Goal: Task Accomplishment & Management: Manage account settings

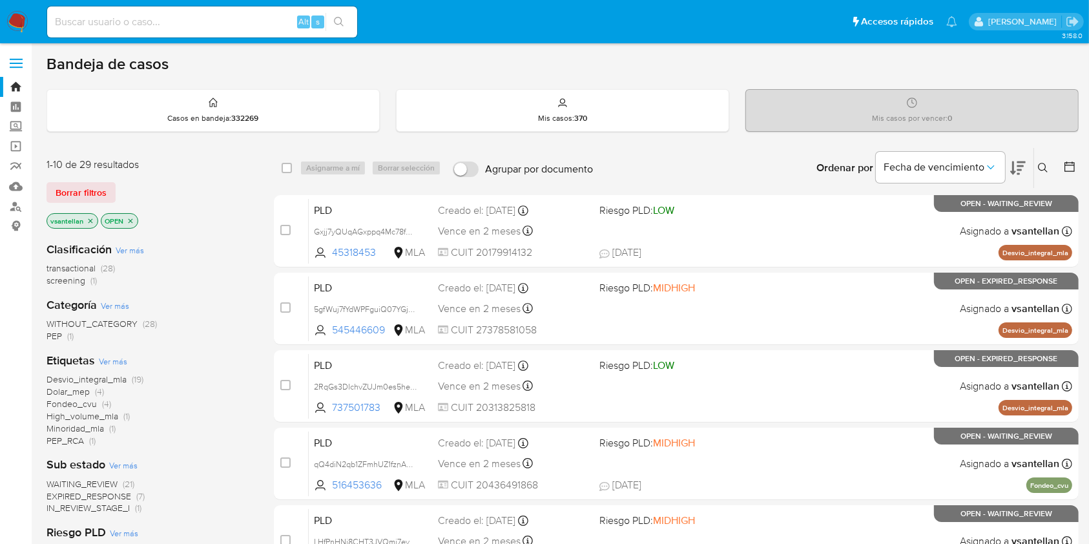
click at [1044, 164] on icon at bounding box center [1043, 168] width 10 height 10
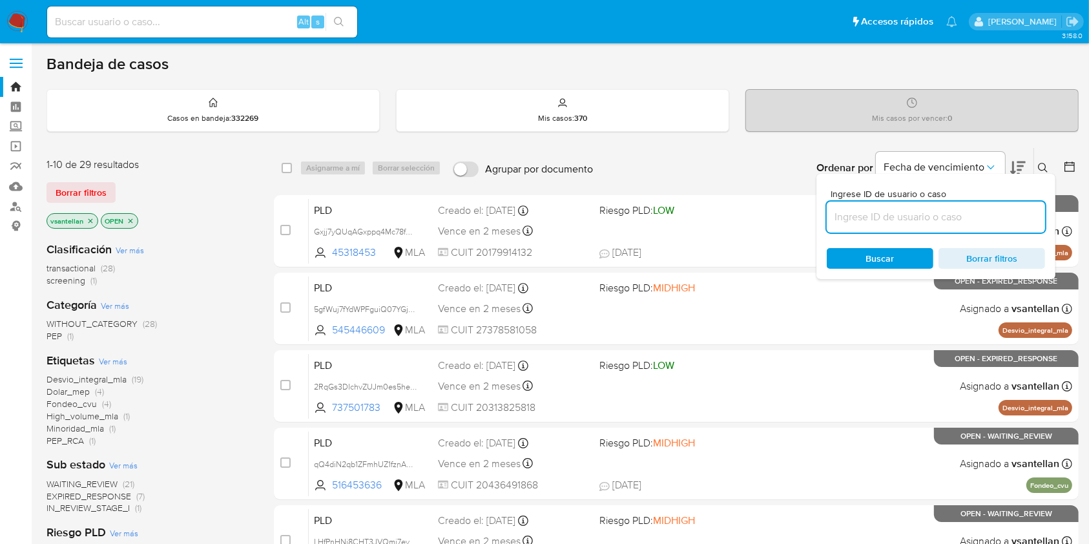
click at [874, 211] on input at bounding box center [936, 217] width 218 height 17
type input "159169921"
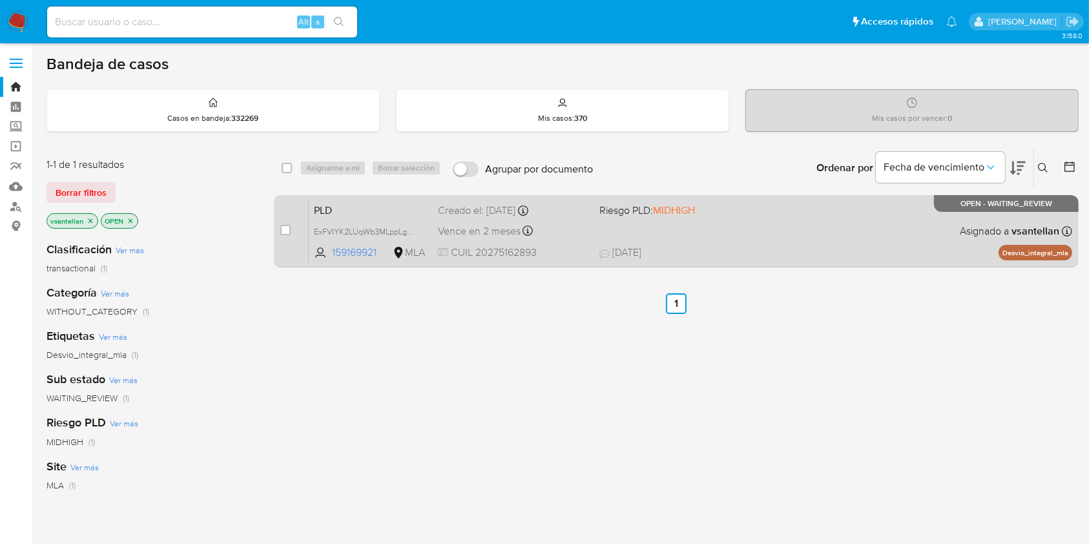
click at [743, 237] on div "PLD ExFVIYK2LUqWb3MLppLgBe2B 159169921 MLA Riesgo PLD: MIDHIGH Creado el: 12/08…" at bounding box center [691, 230] width 764 height 65
click at [284, 226] on input "checkbox" at bounding box center [285, 230] width 10 height 10
checkbox input "true"
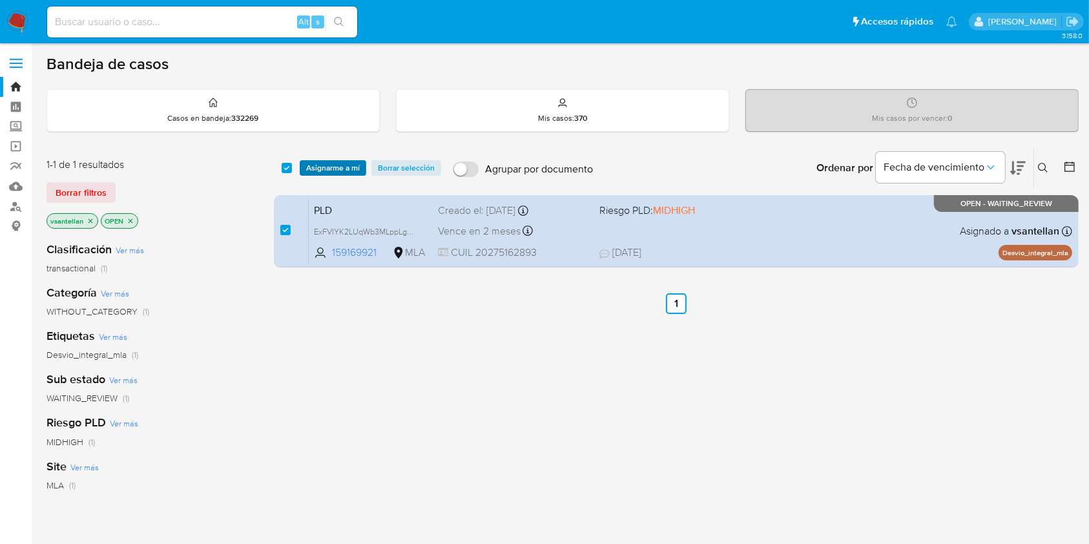
click at [317, 169] on span "Asignarme a mí" at bounding box center [333, 168] width 54 height 13
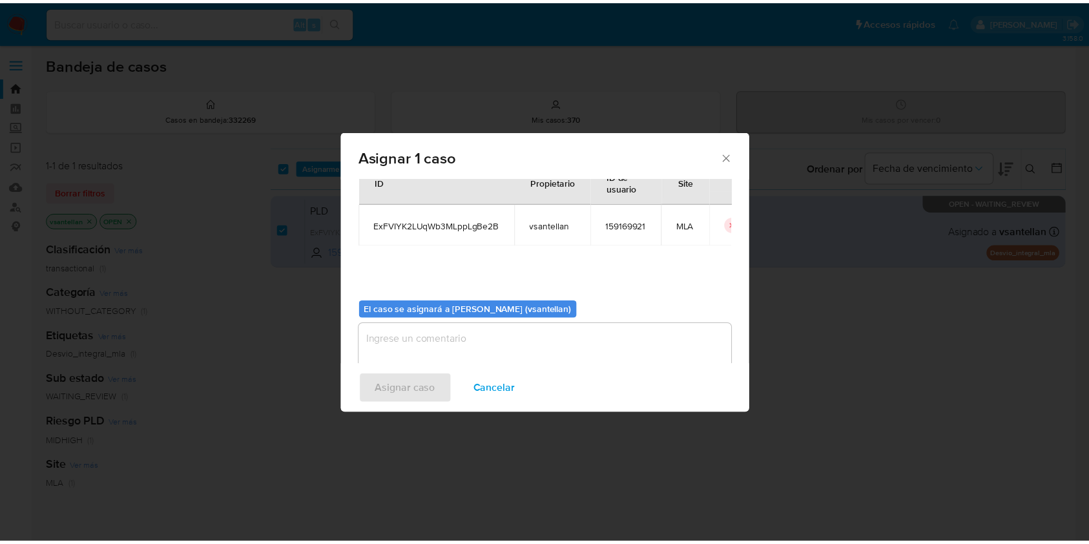
scroll to position [66, 0]
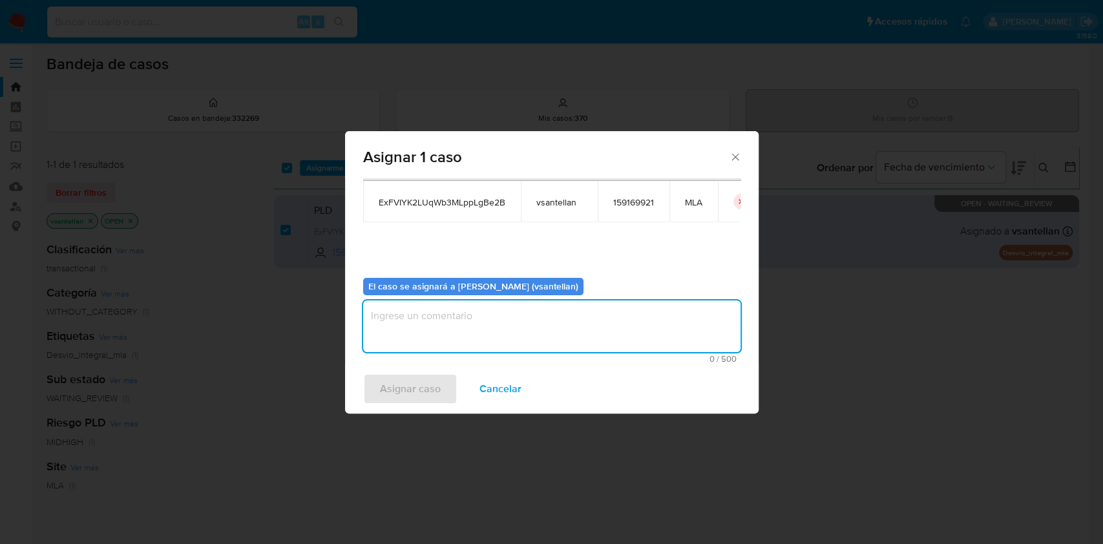
click at [448, 339] on textarea "assign-modal" at bounding box center [551, 326] width 377 height 52
type textarea "1"
click at [409, 385] on span "Asignar caso" at bounding box center [410, 389] width 61 height 28
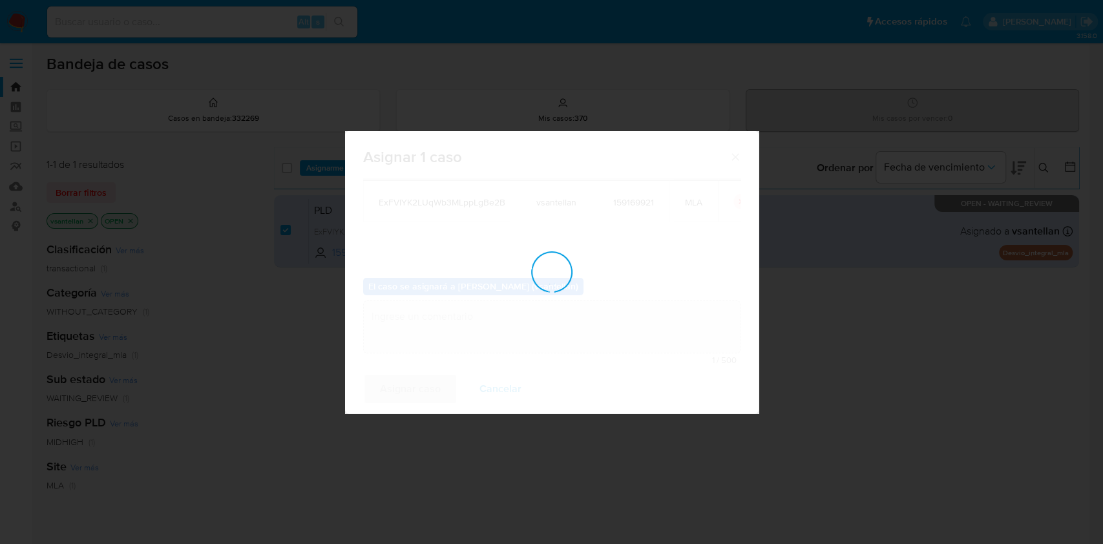
checkbox input "false"
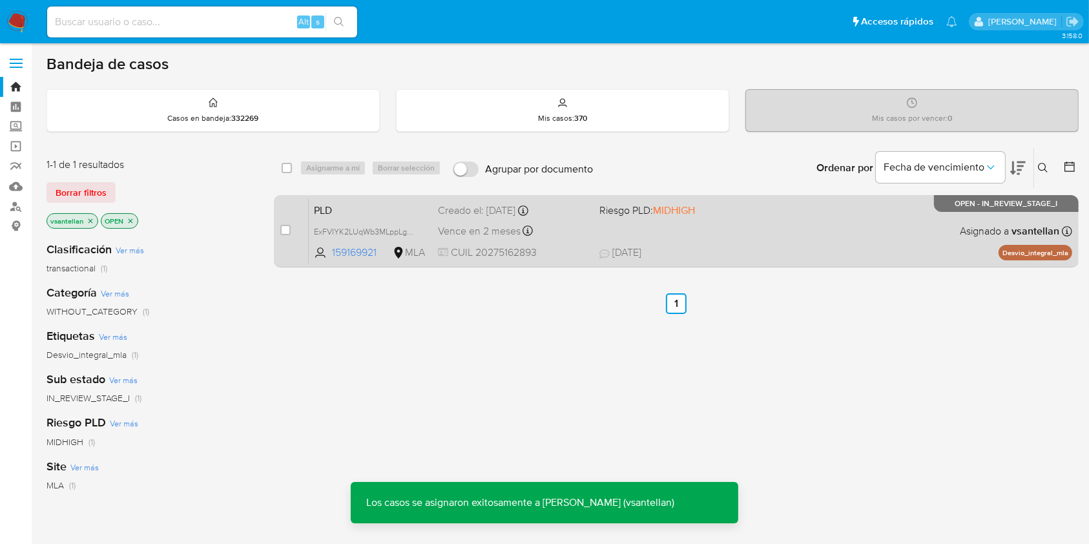
click at [735, 237] on div "PLD ExFVIYK2LUqWb3MLppLgBe2B 159169921 MLA Riesgo PLD: MIDHIGH Creado el: 12/08…" at bounding box center [691, 230] width 764 height 65
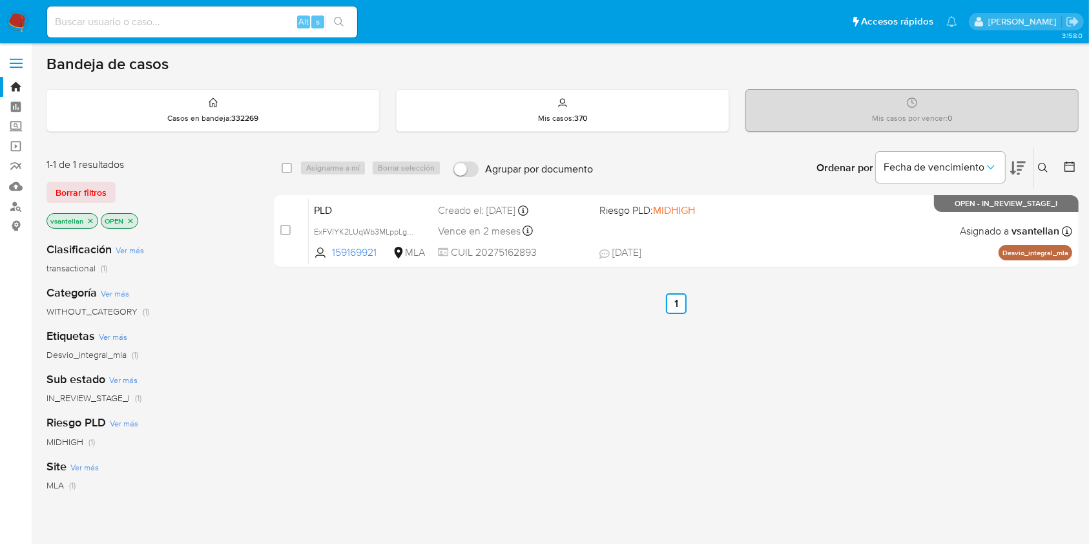
click at [1049, 167] on icon at bounding box center [1043, 168] width 10 height 10
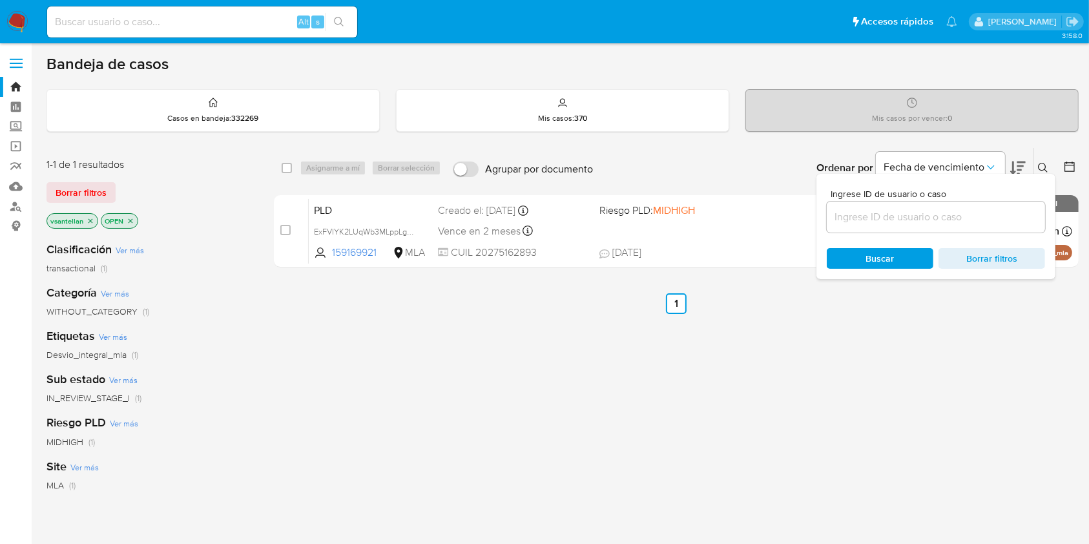
drag, startPoint x: 961, startPoint y: 216, endPoint x: 972, endPoint y: 205, distance: 15.1
click at [961, 216] on input at bounding box center [936, 217] width 218 height 17
click at [1044, 165] on icon at bounding box center [1043, 168] width 10 height 10
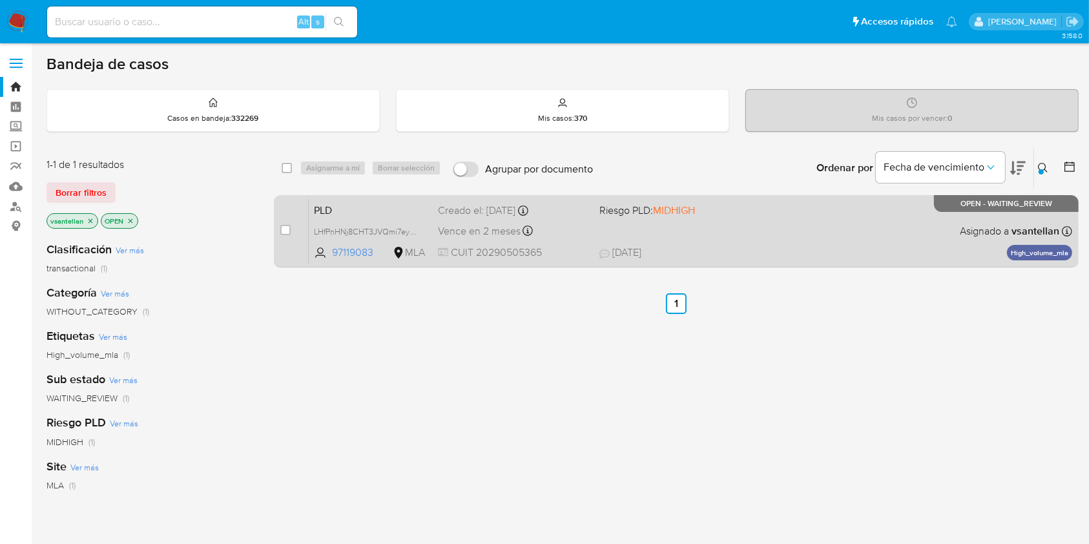
click at [845, 239] on div "PLD LHfPnHNj8CHT3JVQmi7eyf5I 97119083 MLA Riesgo PLD: MIDHIGH Creado el: 12/08/…" at bounding box center [691, 230] width 764 height 65
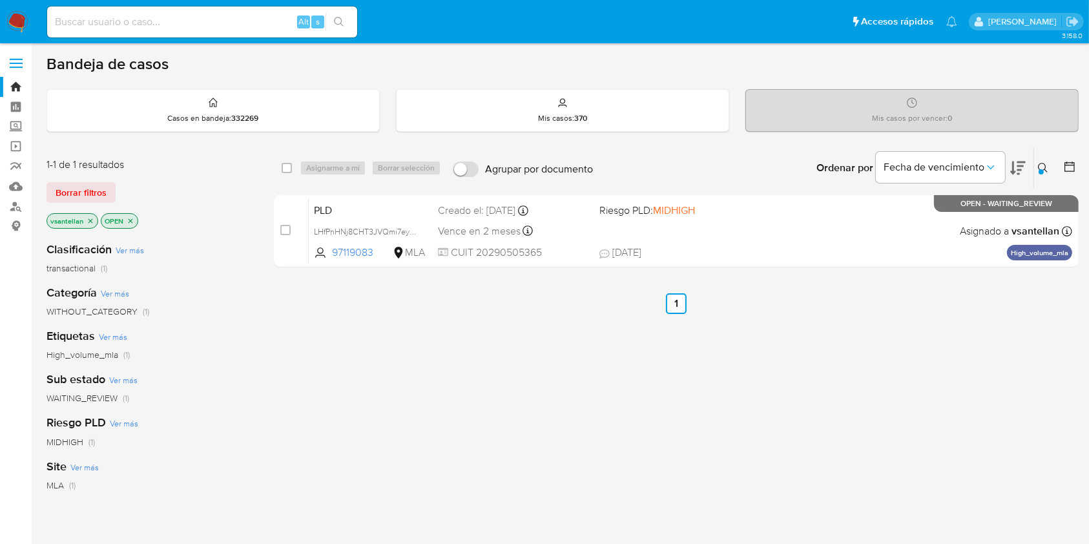
drag, startPoint x: 1043, startPoint y: 170, endPoint x: 1018, endPoint y: 190, distance: 31.7
click at [1043, 170] on div at bounding box center [1041, 171] width 5 height 5
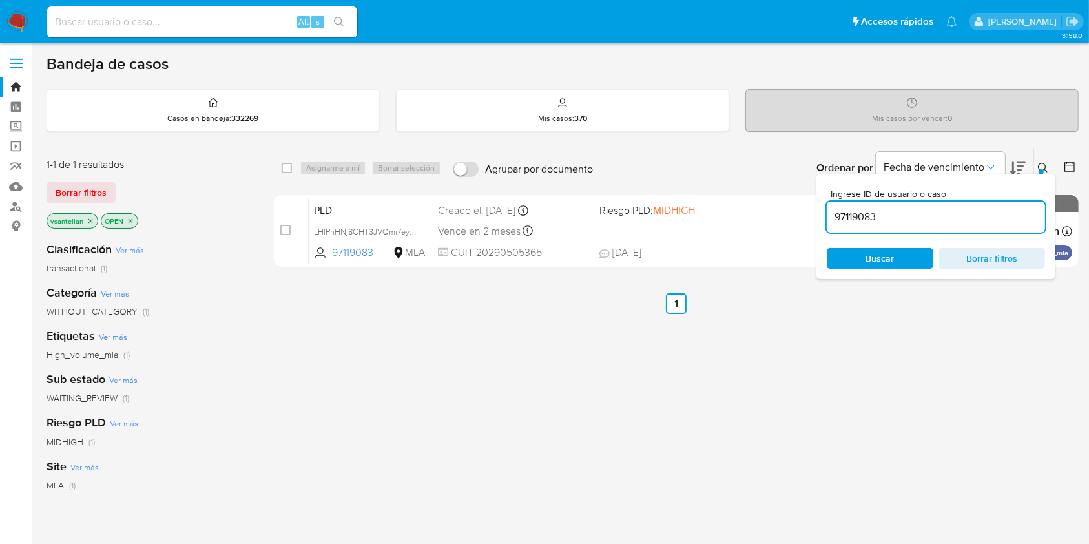
click at [952, 225] on div "97119083" at bounding box center [936, 217] width 218 height 31
click at [952, 218] on input "97119083" at bounding box center [936, 217] width 218 height 17
paste input "7375017"
type input "737501783"
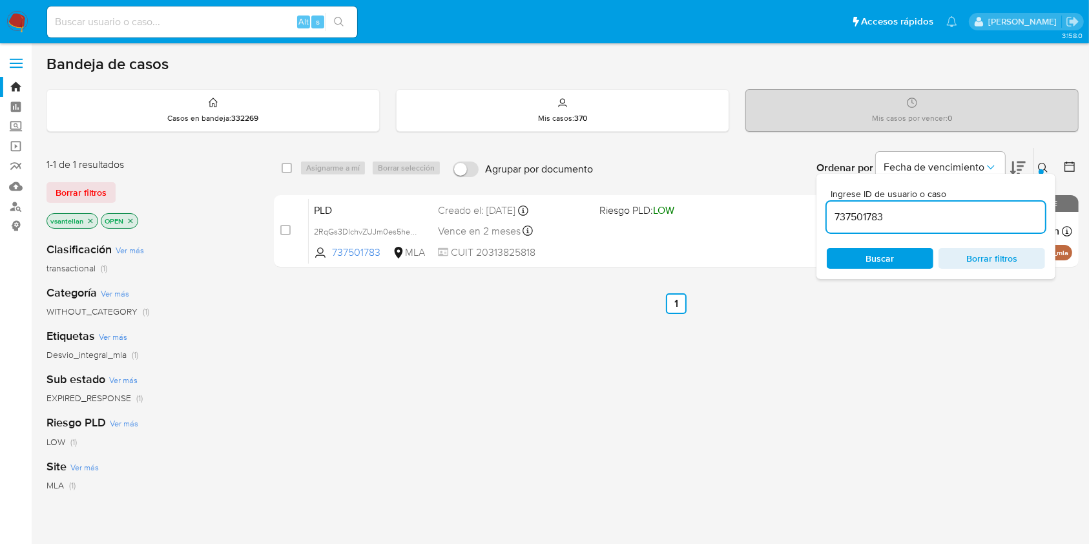
click at [1040, 165] on div "Ingrese ID de usuario o caso 737501783 Buscar Borrar filtros" at bounding box center [1045, 168] width 22 height 40
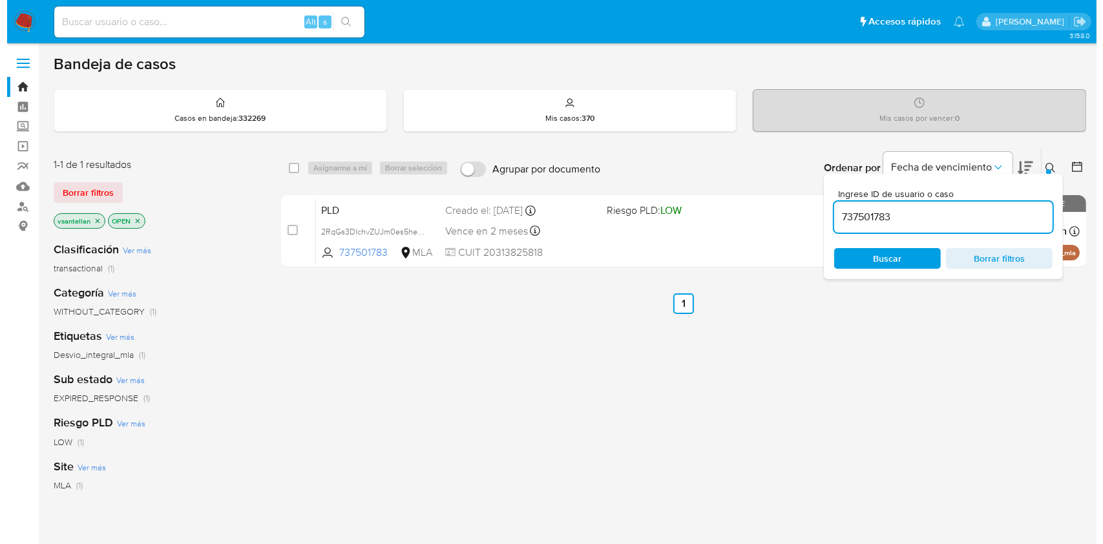
scroll to position [86, 0]
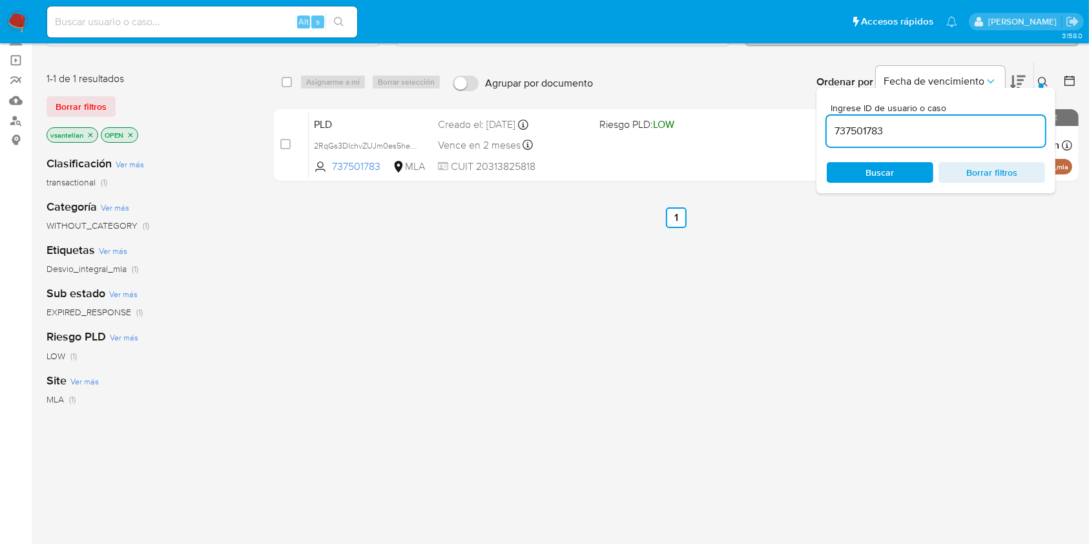
click at [1042, 83] on div at bounding box center [1041, 85] width 5 height 5
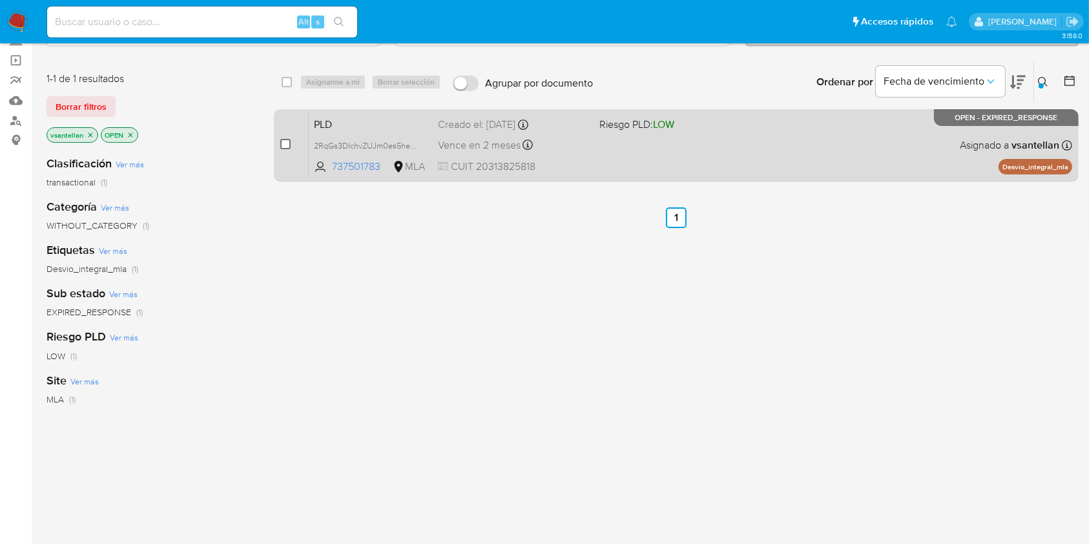
click at [283, 140] on input "checkbox" at bounding box center [285, 144] width 10 height 10
checkbox input "true"
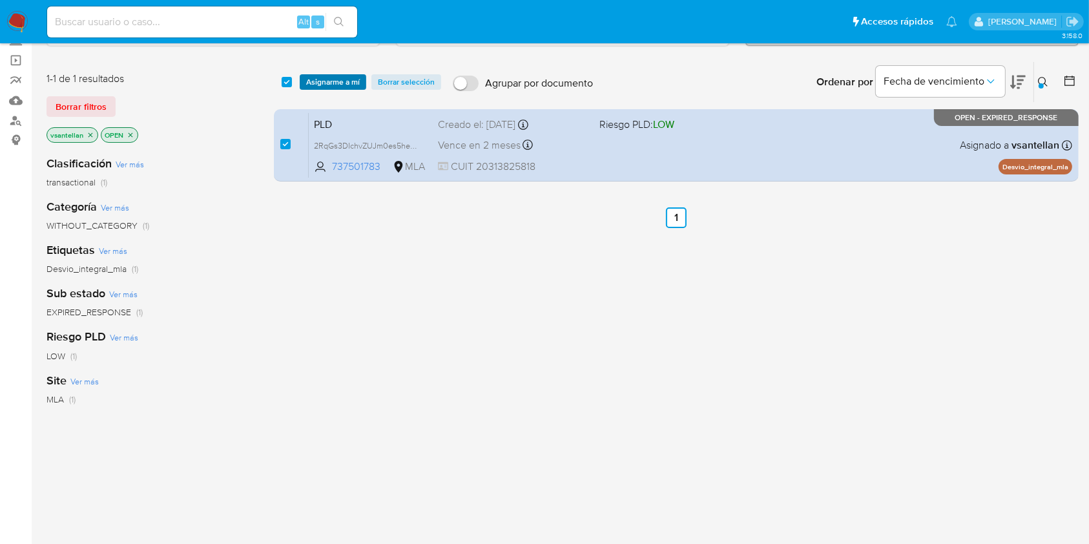
click at [317, 88] on span "Asignarme a mí" at bounding box center [333, 82] width 54 height 13
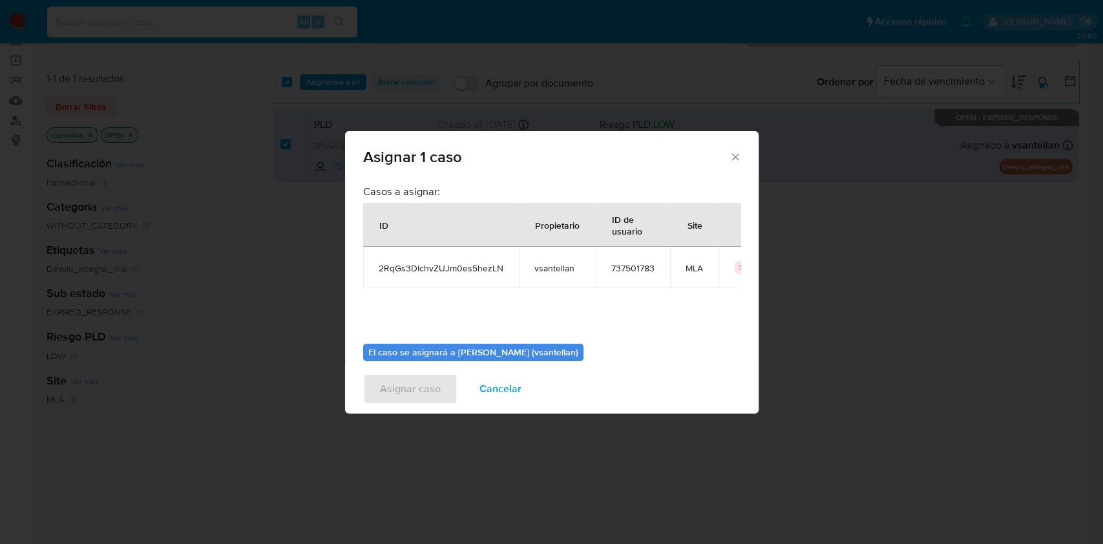
scroll to position [66, 0]
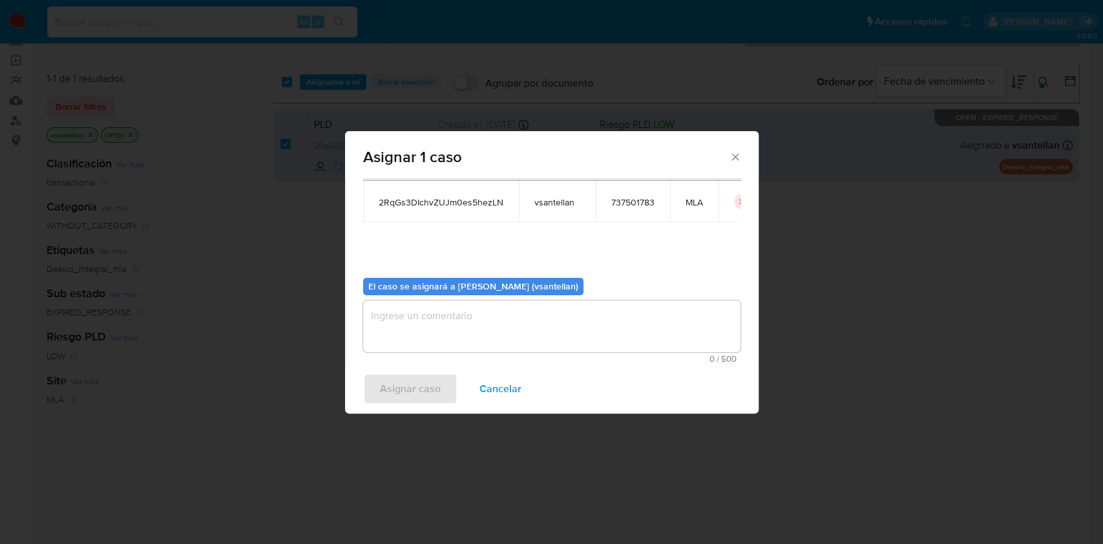
click at [400, 335] on textarea "assign-modal" at bounding box center [551, 326] width 377 height 52
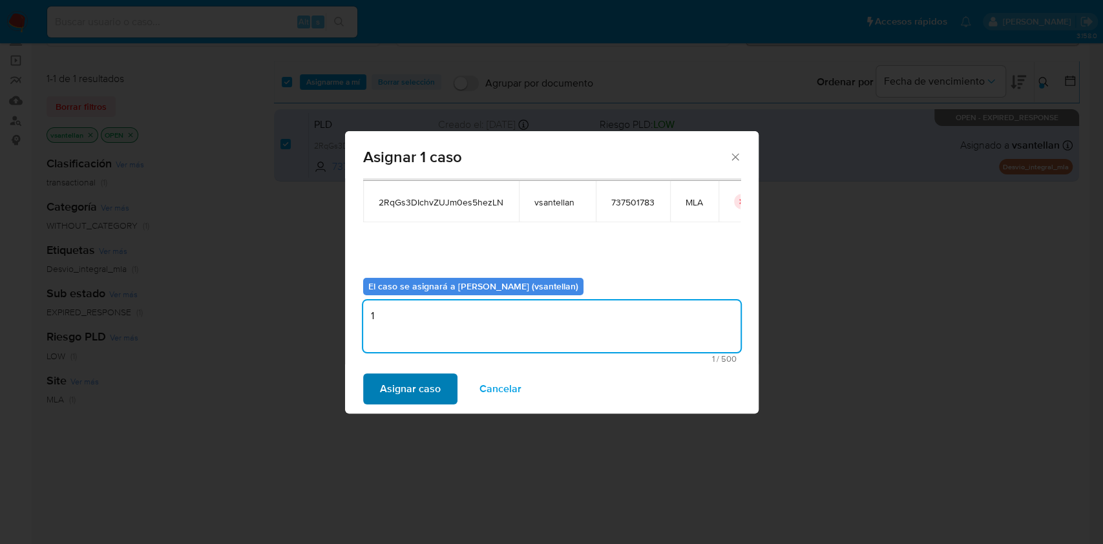
type textarea "1"
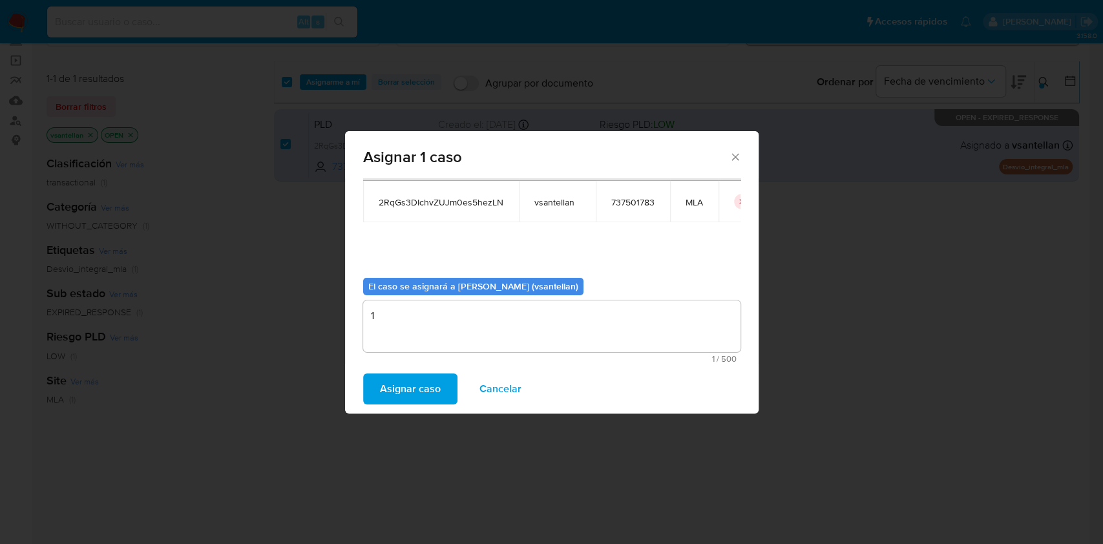
click at [401, 386] on span "Asignar caso" at bounding box center [410, 389] width 61 height 28
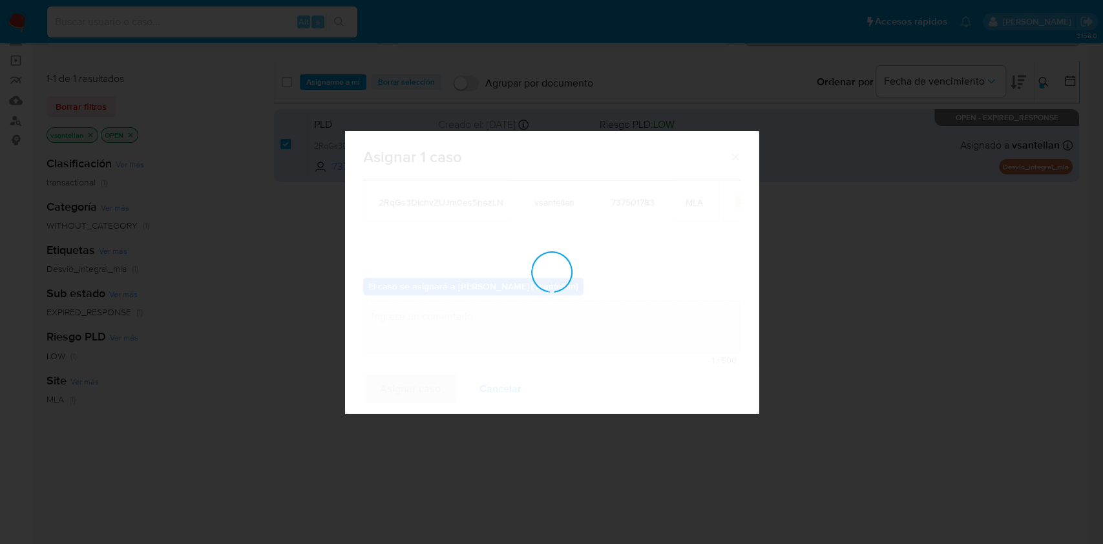
checkbox input "false"
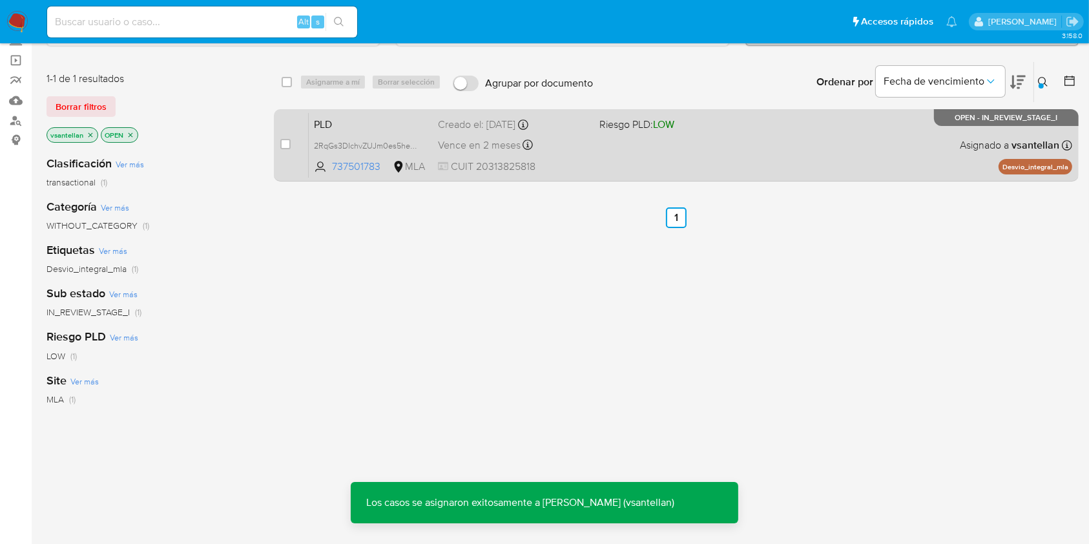
click at [771, 143] on div "PLD 2RqGs3DIchvZUJm0es5hezLN 737501783 MLA Riesgo PLD: LOW Creado el: 12/08/202…" at bounding box center [691, 144] width 764 height 65
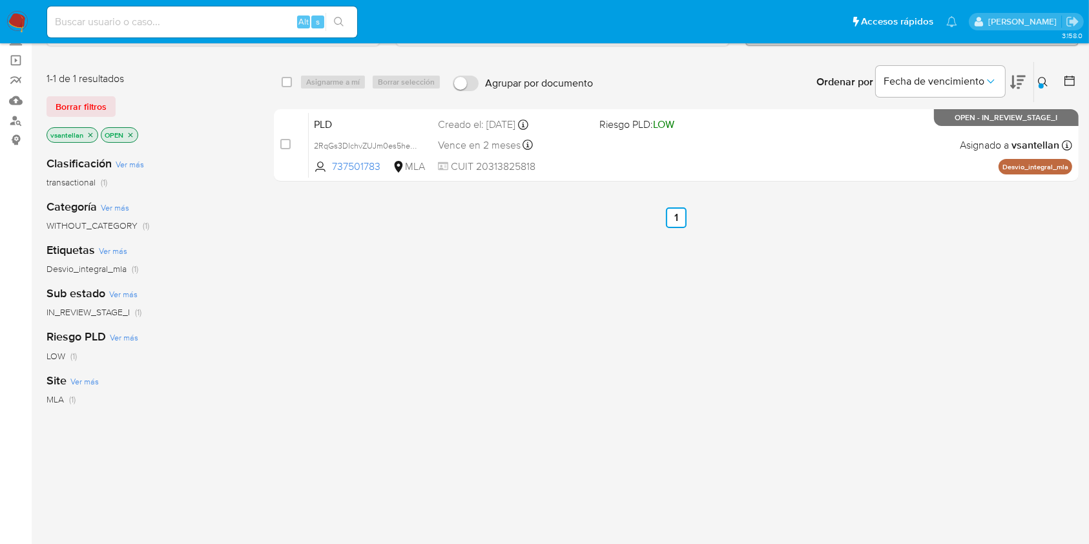
drag, startPoint x: 1040, startPoint y: 77, endPoint x: 889, endPoint y: 152, distance: 168.5
click at [1040, 77] on icon at bounding box center [1043, 82] width 10 height 10
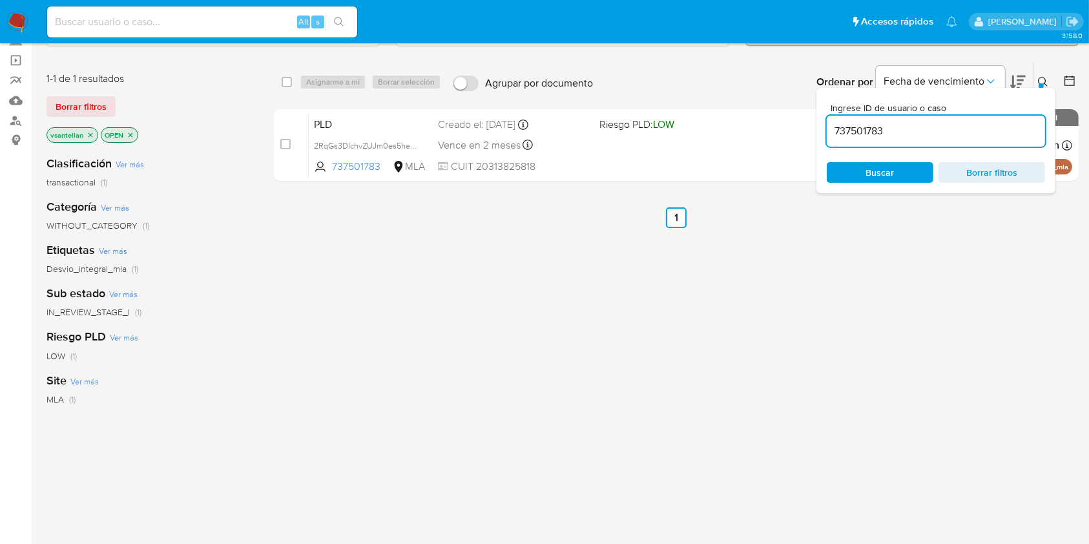
click at [880, 132] on input "737501783" at bounding box center [936, 131] width 218 height 17
type input "348544161"
click at [1036, 82] on button at bounding box center [1044, 82] width 21 height 16
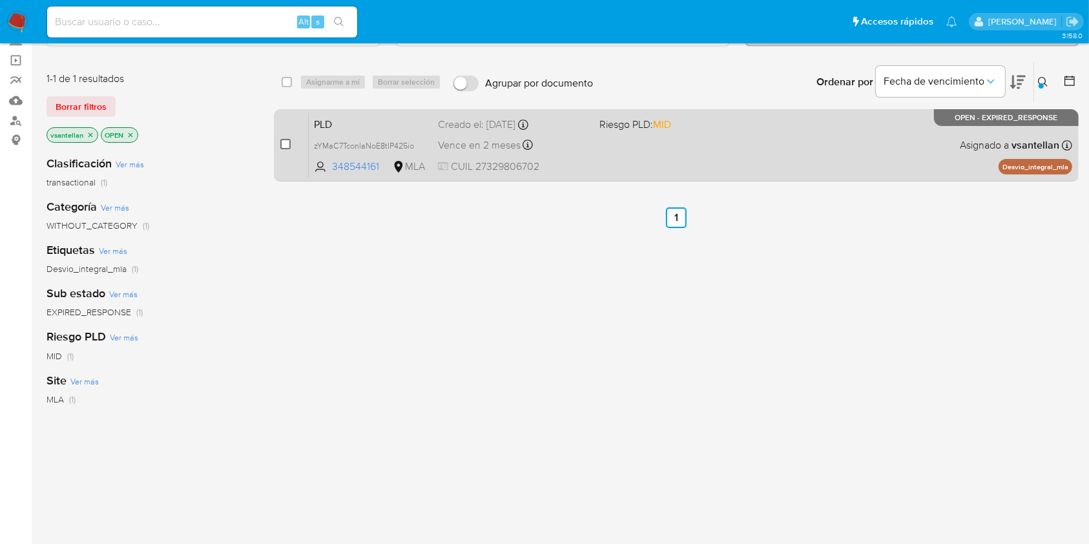
click at [288, 143] on input "checkbox" at bounding box center [285, 144] width 10 height 10
checkbox input "true"
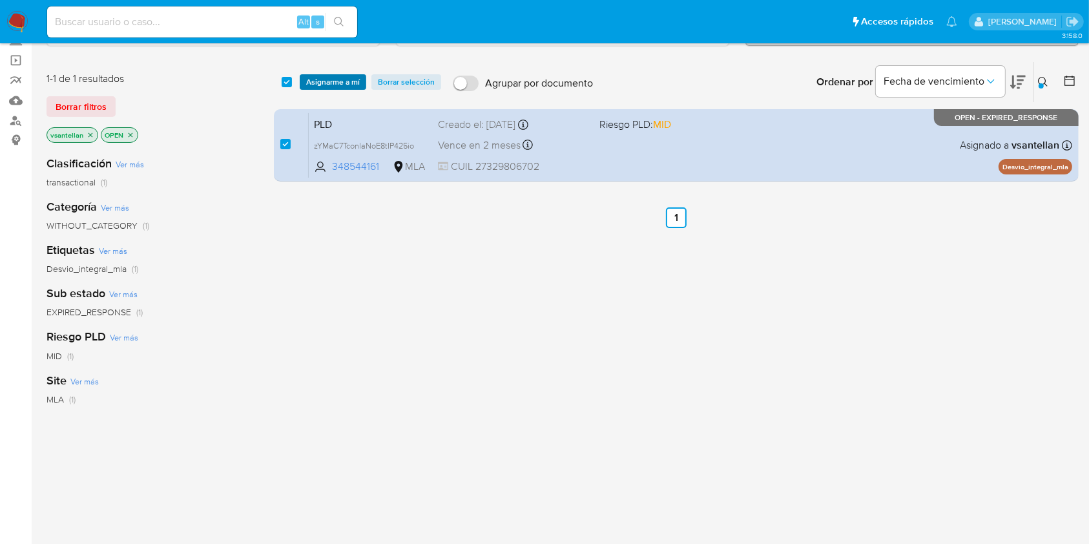
click at [350, 86] on span "Asignarme a mí" at bounding box center [333, 82] width 54 height 13
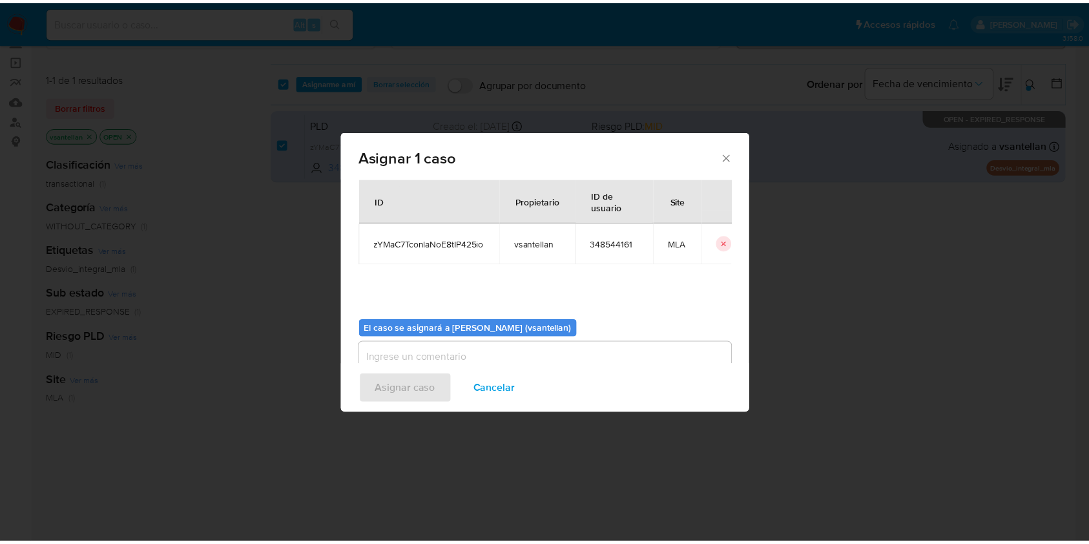
scroll to position [66, 0]
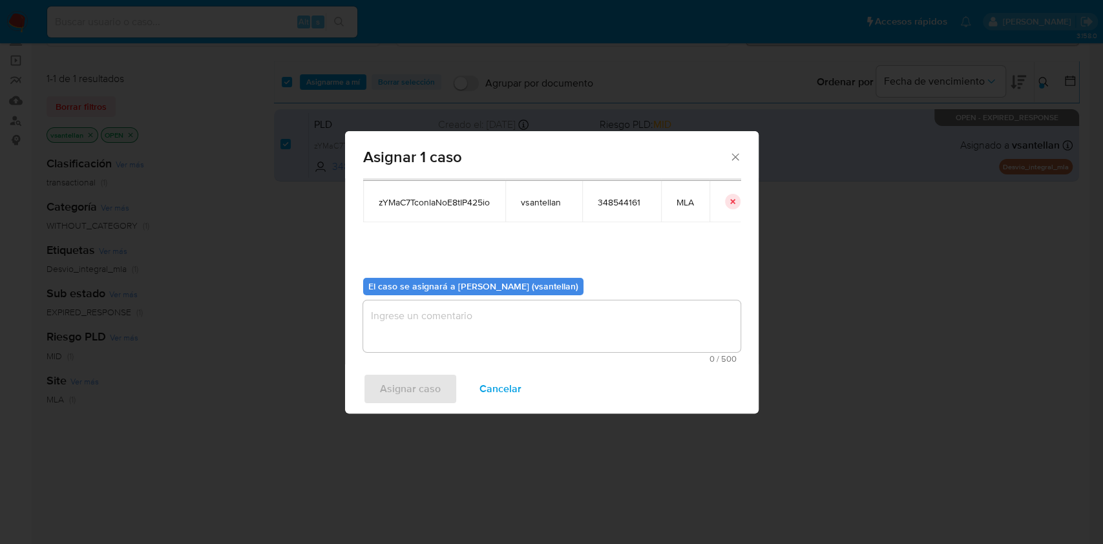
click at [403, 350] on textarea "assign-modal" at bounding box center [551, 326] width 377 height 52
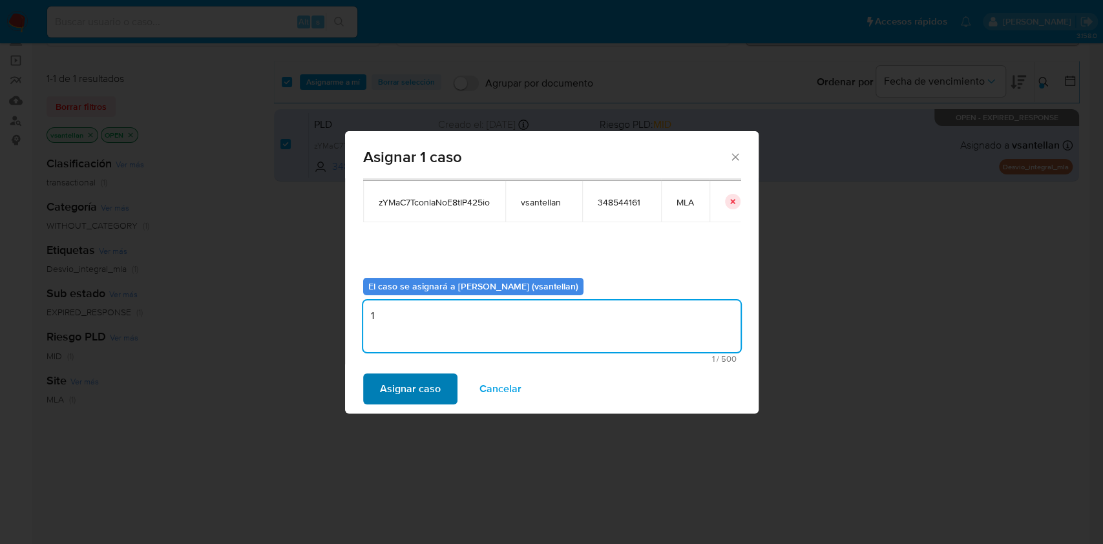
type textarea "1"
click at [423, 393] on span "Asignar caso" at bounding box center [410, 389] width 61 height 28
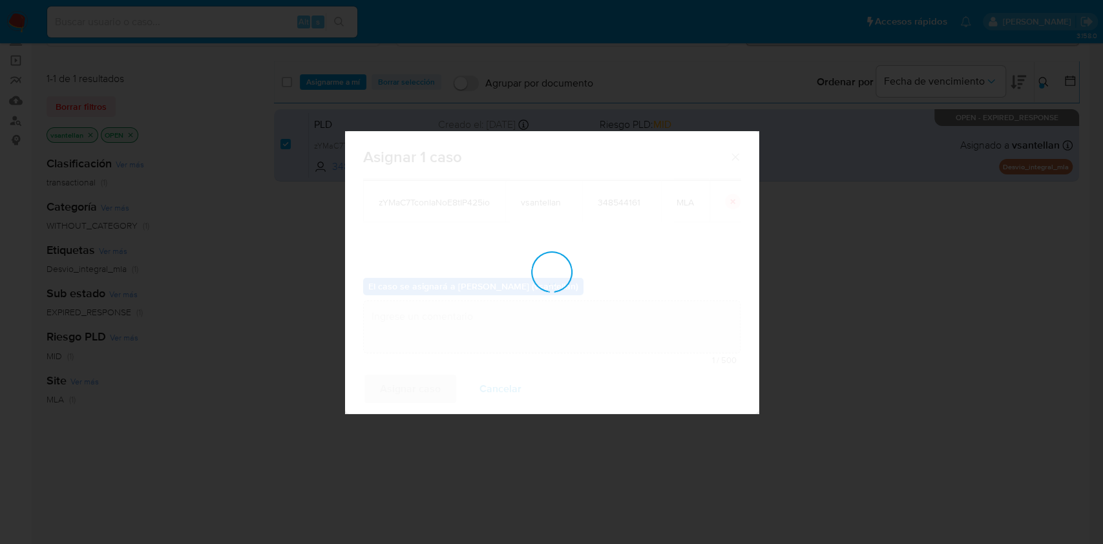
checkbox input "false"
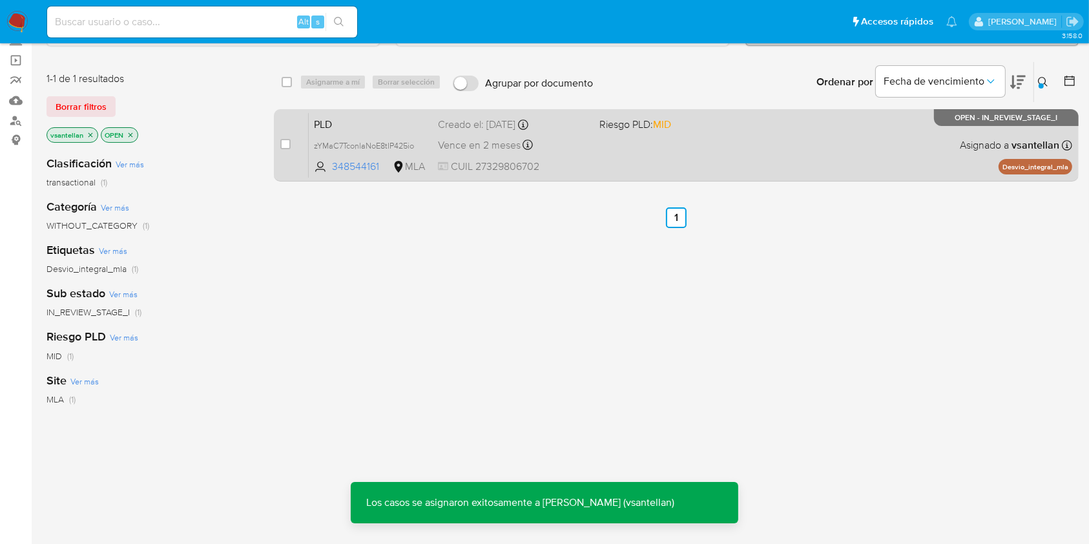
click at [733, 133] on div "PLD zYMaC7TconlaNoE8tIP425io 348544161 MLA Riesgo PLD: MID Creado el: 12/08/202…" at bounding box center [691, 144] width 764 height 65
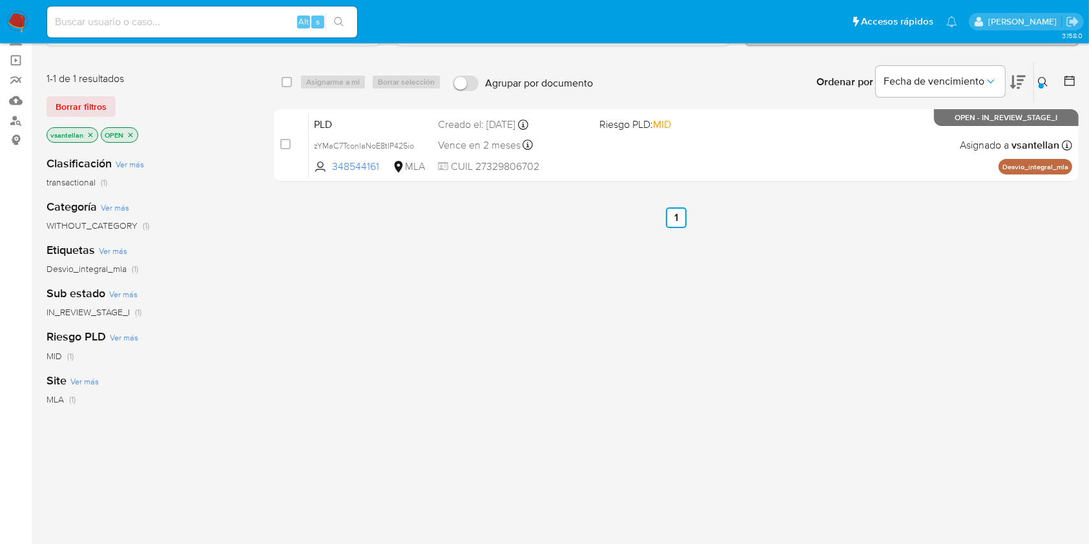
click at [10, 22] on img at bounding box center [17, 22] width 22 height 22
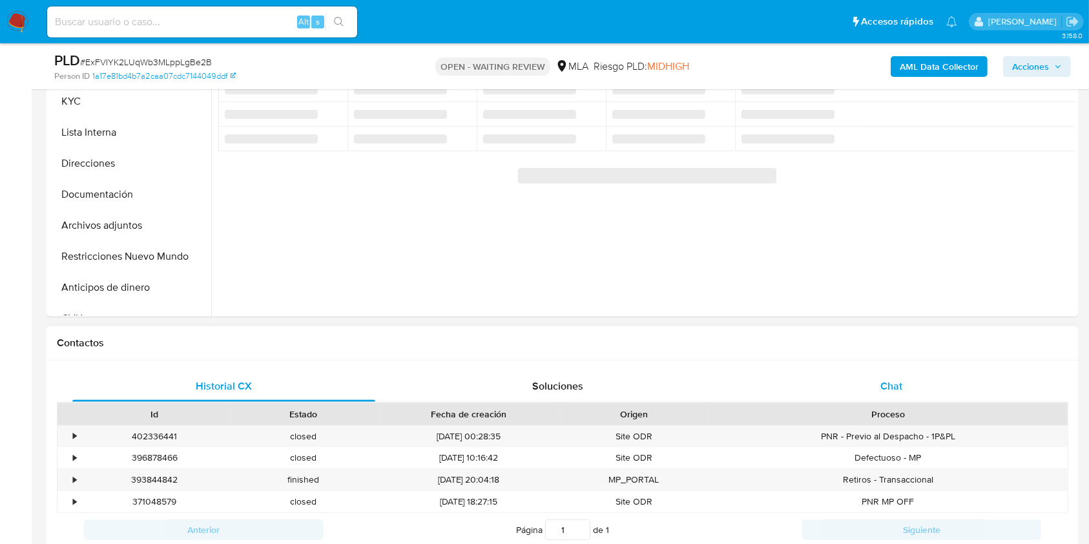
scroll to position [430, 0]
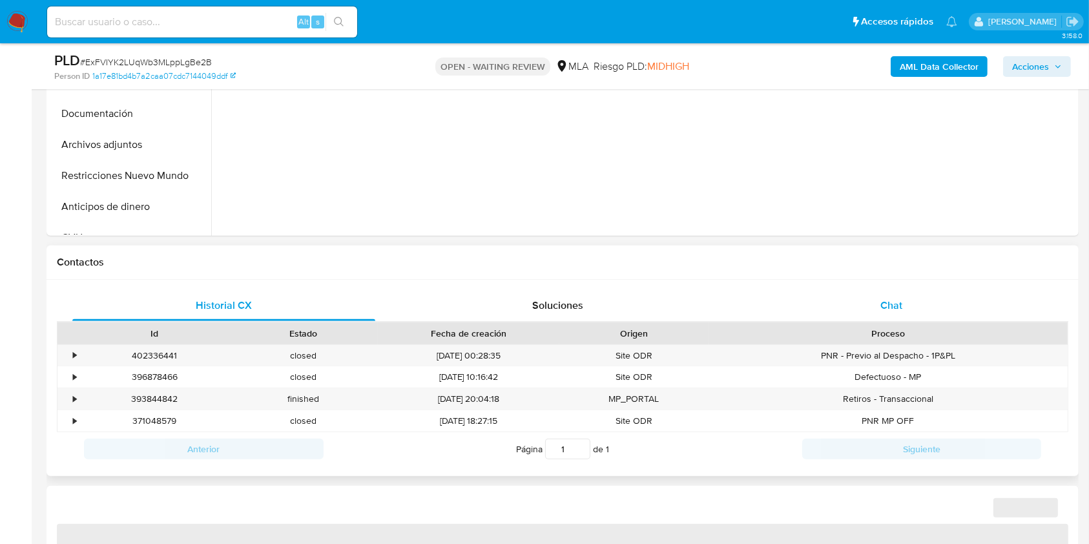
click at [919, 318] on div "Chat" at bounding box center [891, 305] width 303 height 31
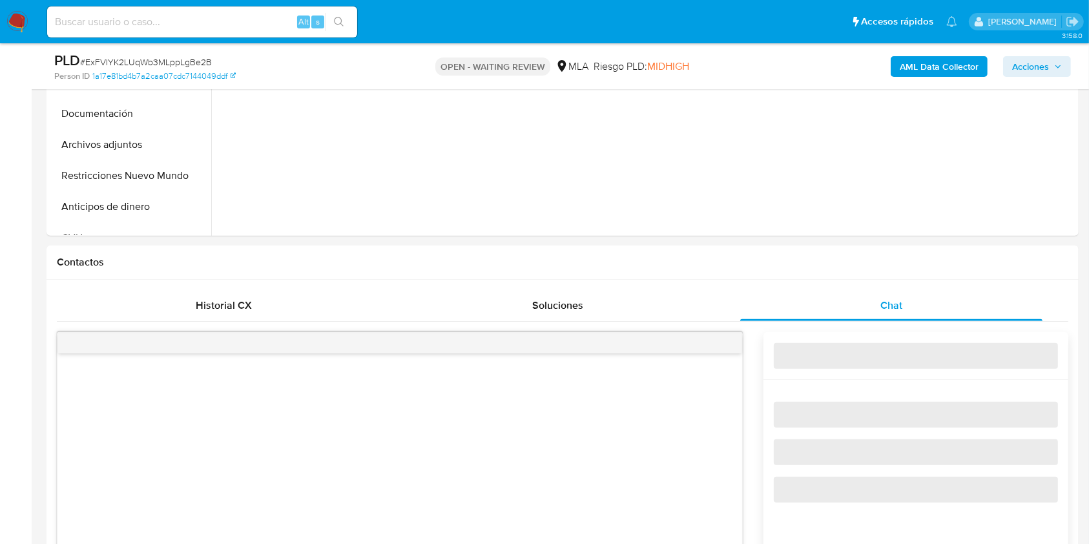
select select "10"
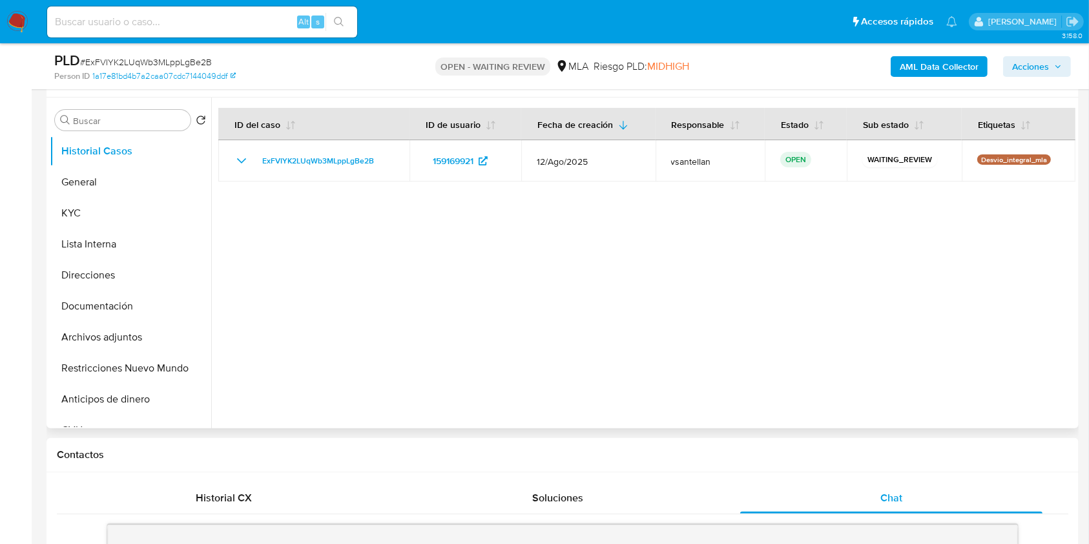
scroll to position [152, 0]
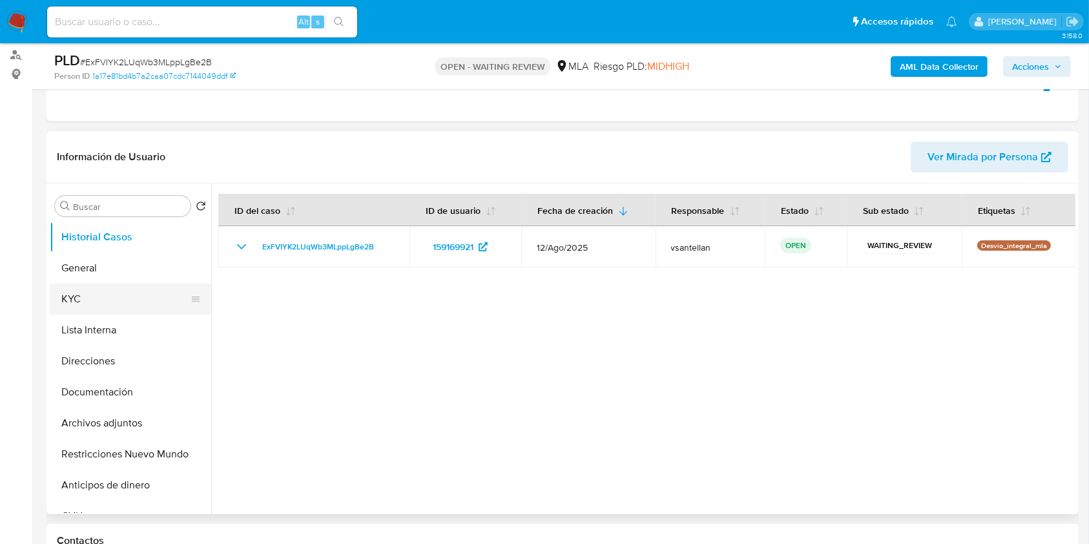
click at [116, 303] on button "KYC" at bounding box center [125, 299] width 151 height 31
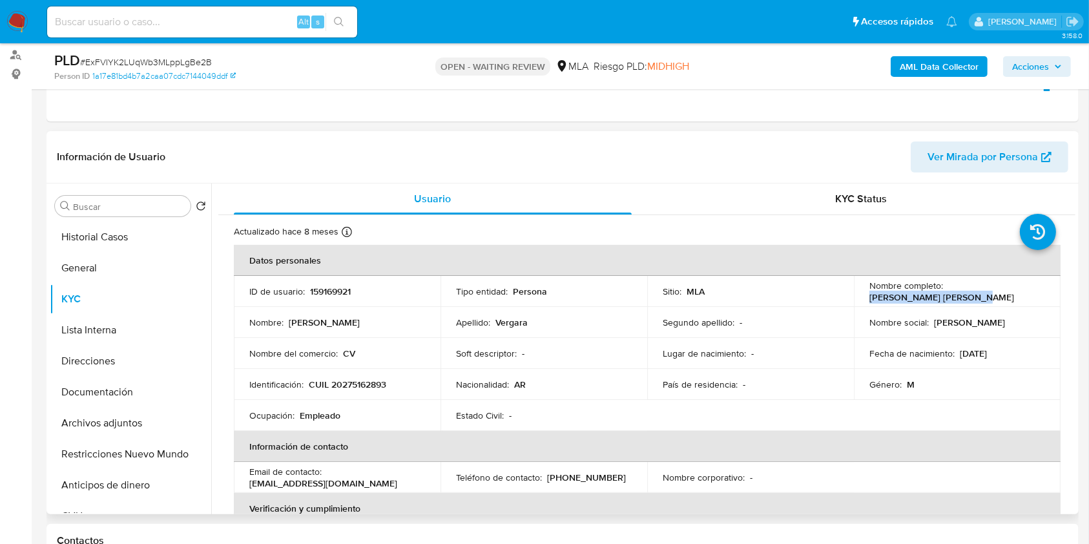
drag, startPoint x: 868, startPoint y: 299, endPoint x: 989, endPoint y: 297, distance: 121.5
click at [989, 297] on div "Nombre completo : Cristian Damian Vergara" at bounding box center [958, 291] width 176 height 23
copy p "Cristian Damian Vergara"
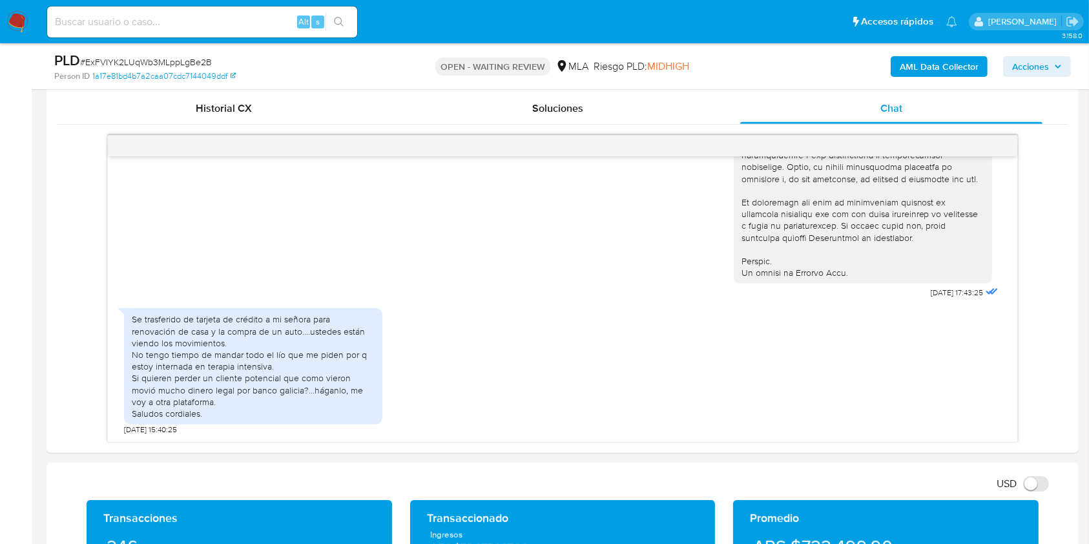
scroll to position [651, 0]
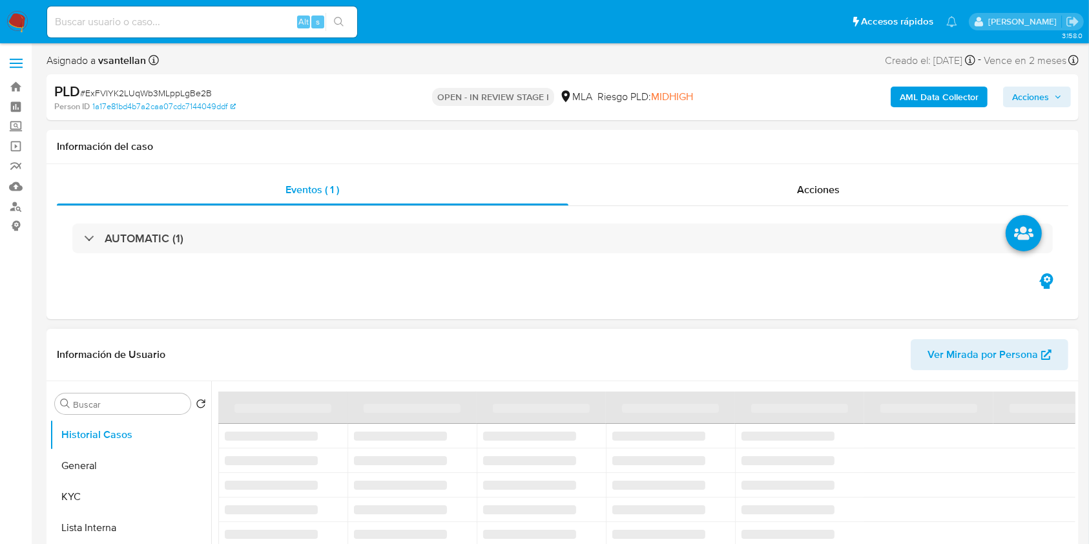
select select "10"
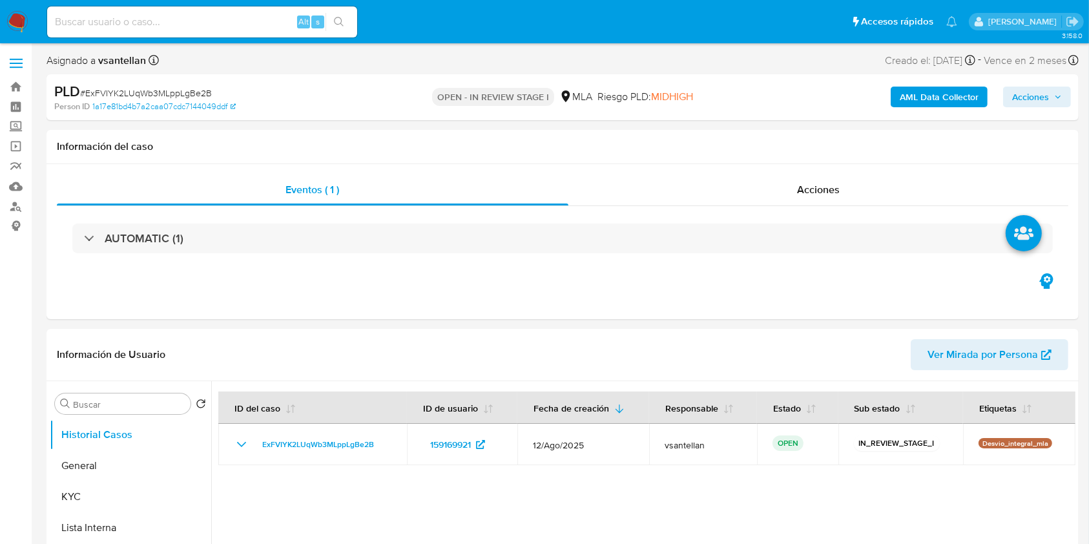
click at [910, 92] on b "AML Data Collector" at bounding box center [939, 97] width 79 height 21
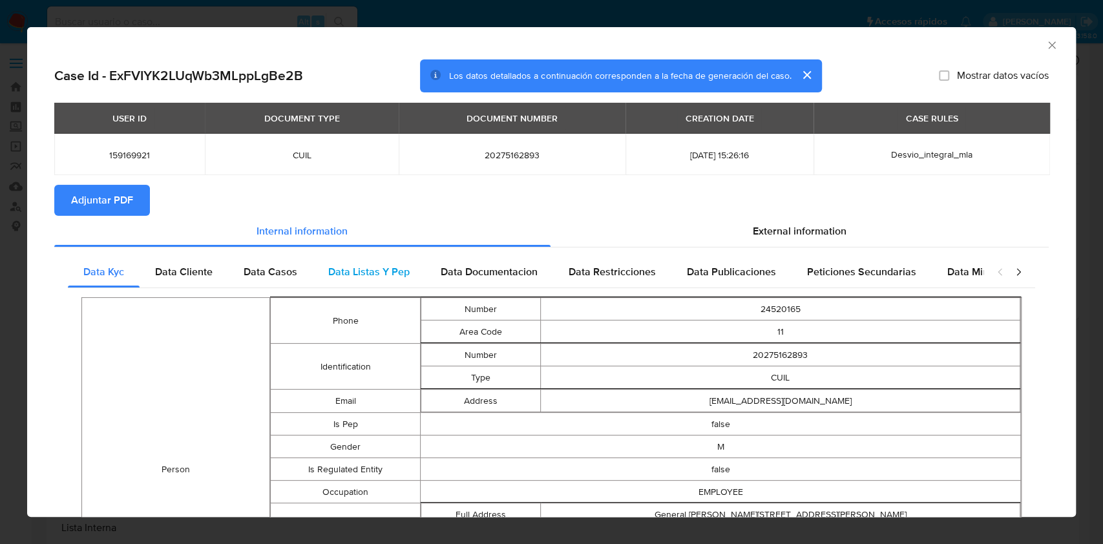
drag, startPoint x: 746, startPoint y: 223, endPoint x: 651, endPoint y: 280, distance: 110.1
click at [746, 224] on div "External information" at bounding box center [800, 231] width 499 height 31
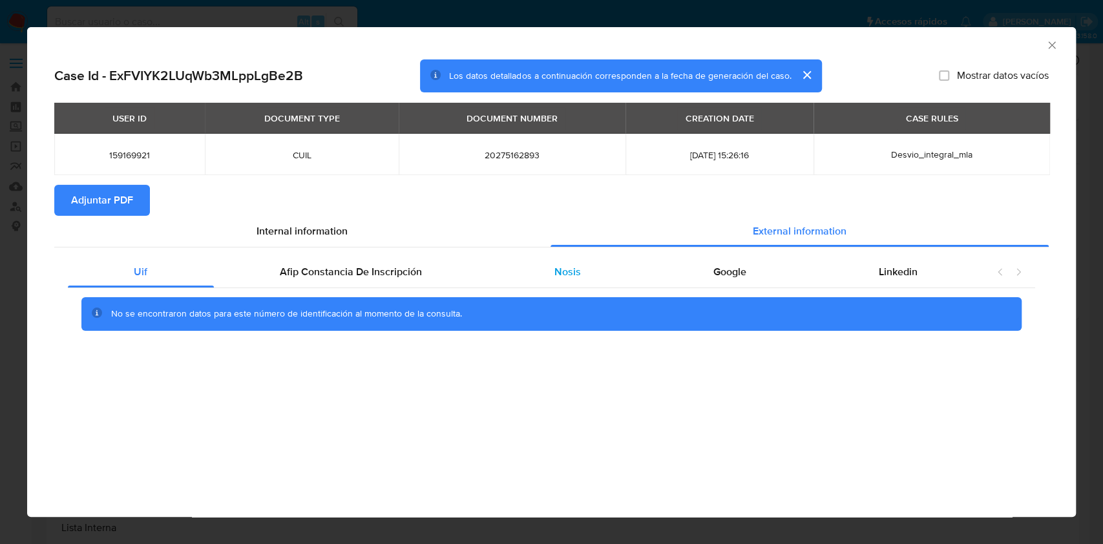
click at [580, 275] on div "Nosis" at bounding box center [567, 272] width 159 height 31
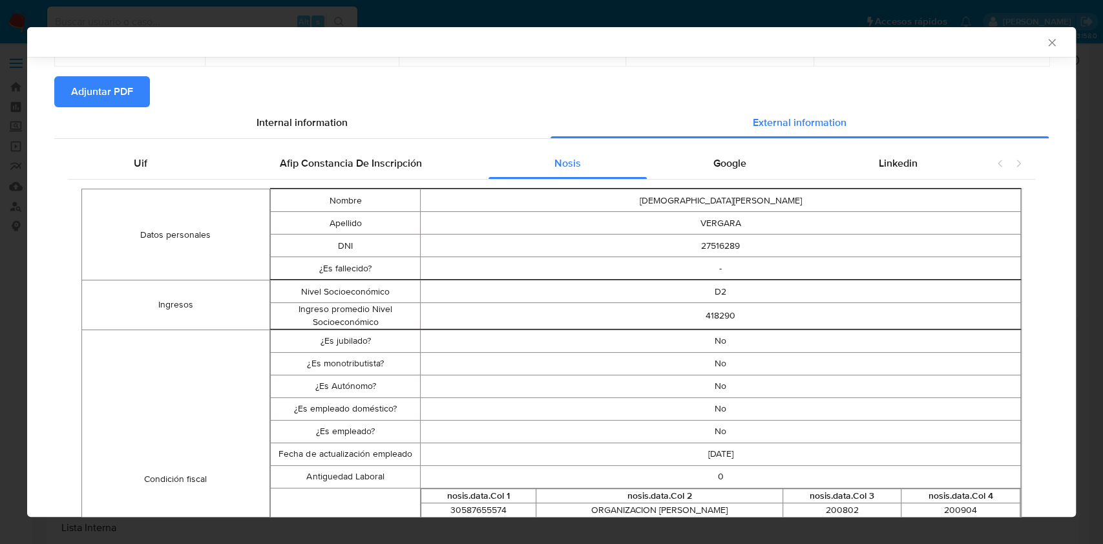
scroll to position [169, 0]
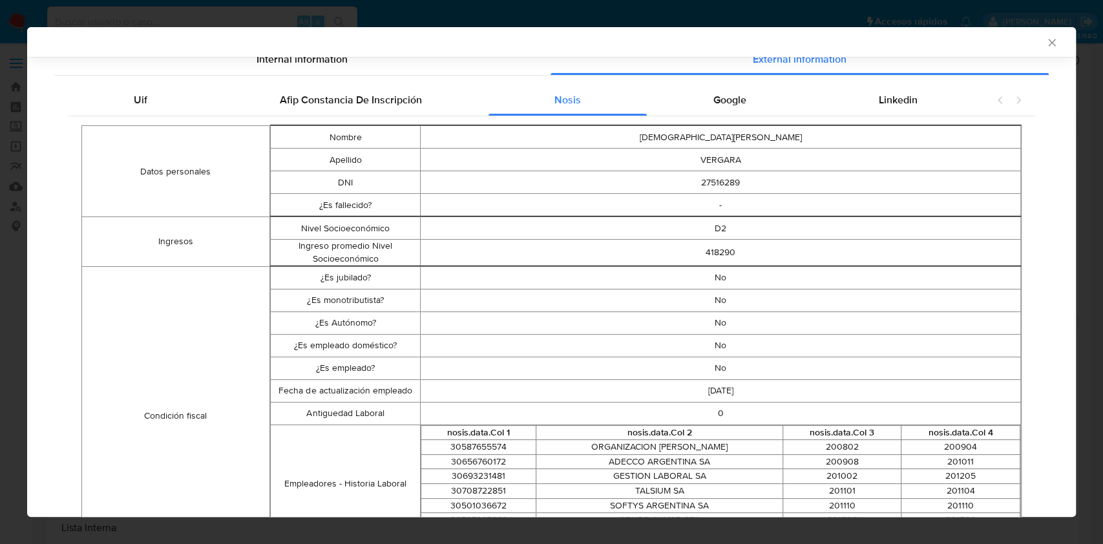
drag, startPoint x: 1062, startPoint y: 180, endPoint x: 1029, endPoint y: 304, distance: 128.4
click at [1029, 304] on div "Case Id - ExFVIYK2LUqWb3MLppLgBe2B Los datos detallados a continuación correspo…" at bounding box center [551, 536] width 1049 height 1297
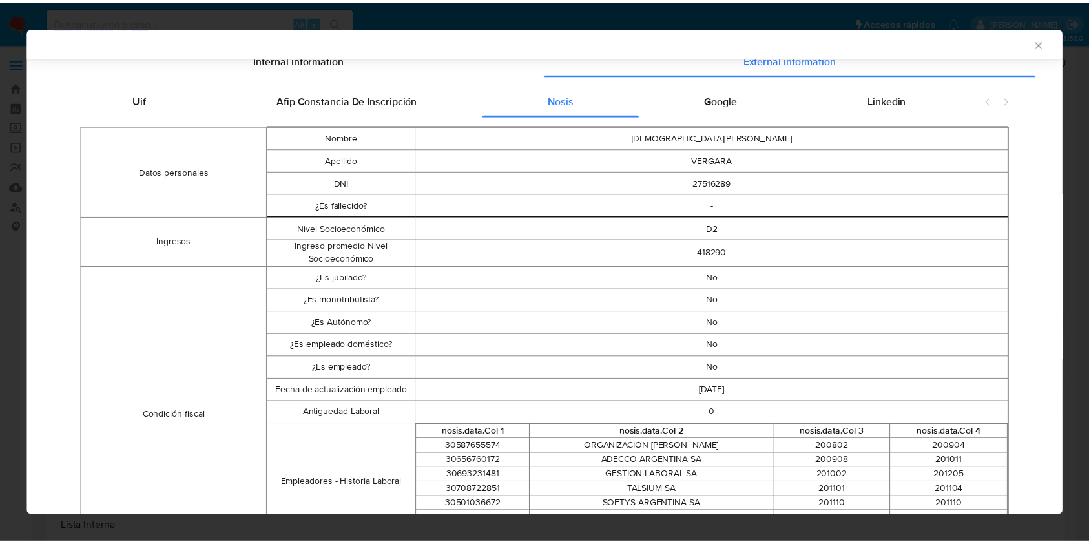
scroll to position [832, 0]
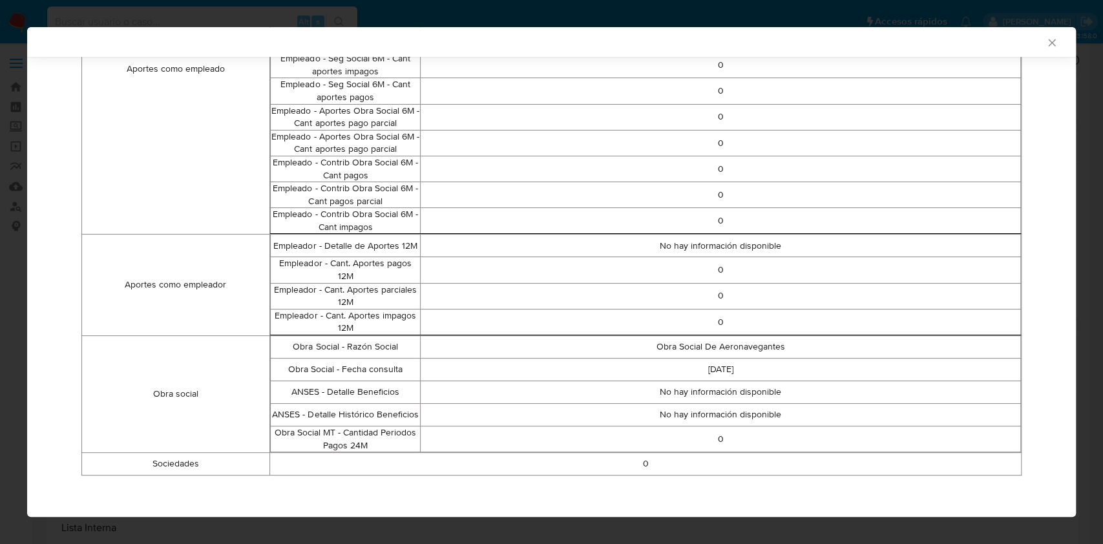
click at [1048, 43] on icon "Cerrar ventana" at bounding box center [1051, 42] width 7 height 7
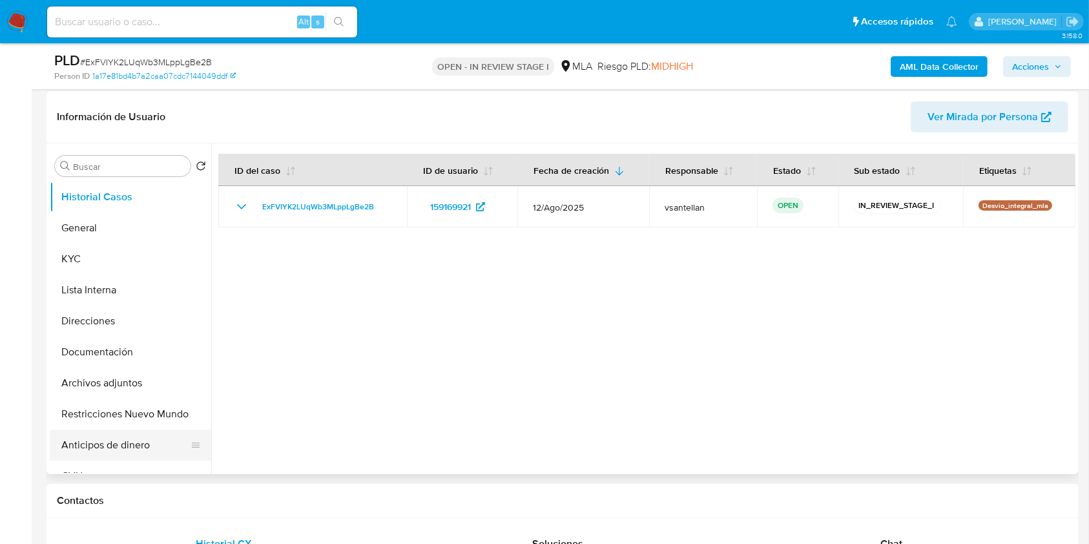
scroll to position [258, 0]
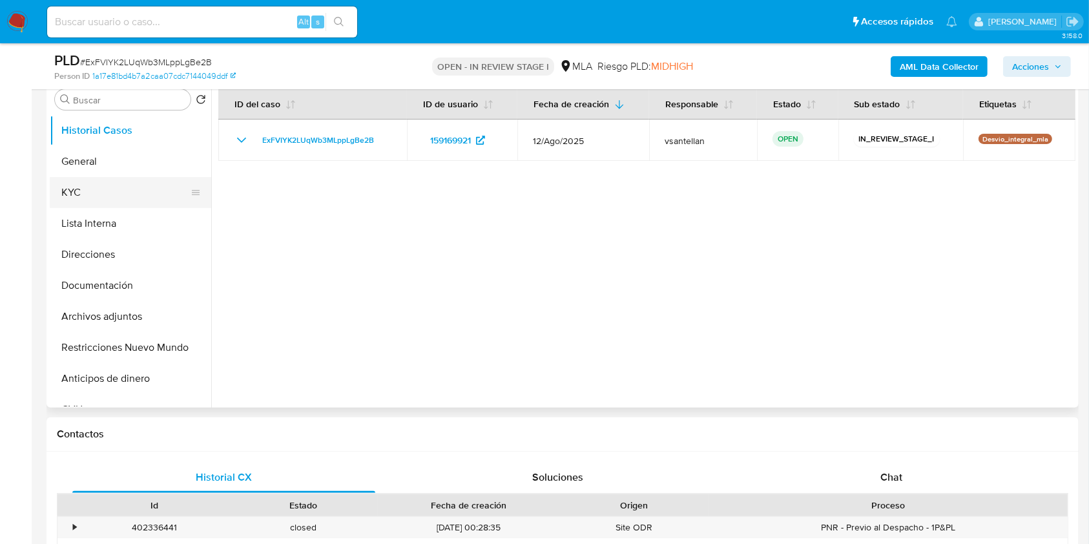
click at [83, 191] on button "KYC" at bounding box center [125, 192] width 151 height 31
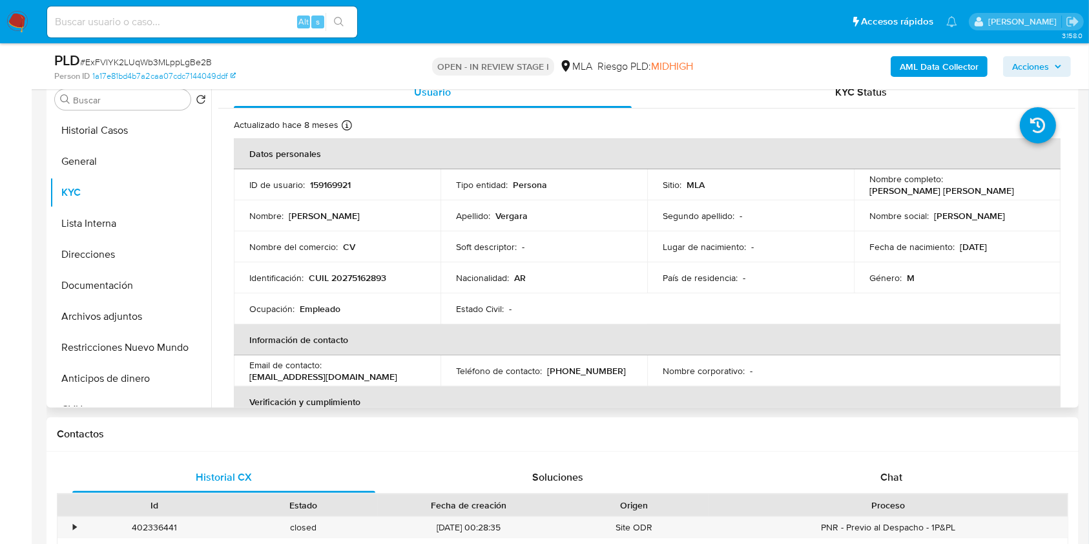
click at [348, 275] on p "CUIL 20275162893" at bounding box center [348, 278] width 78 height 12
copy p "20275162893"
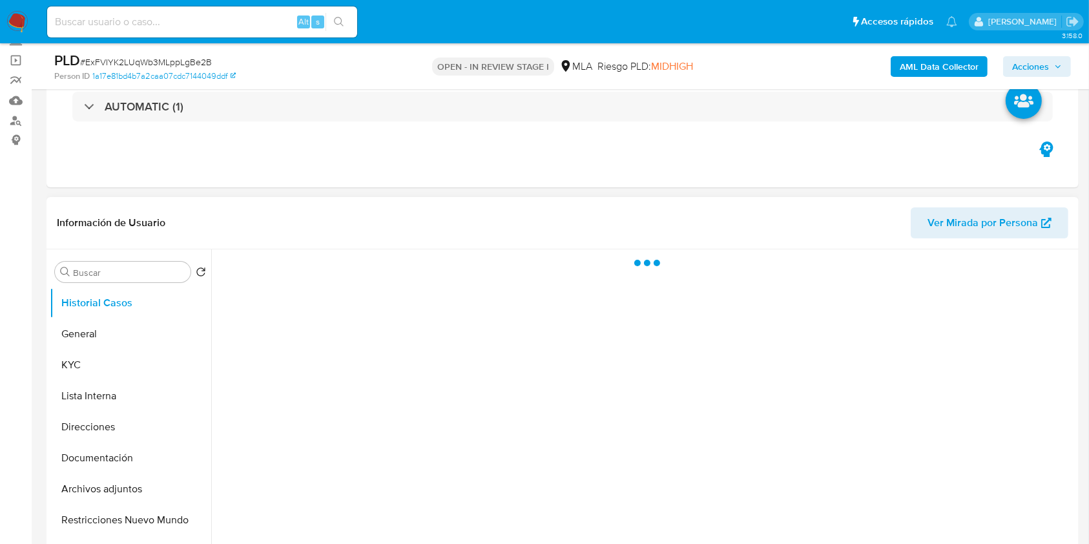
scroll to position [258, 0]
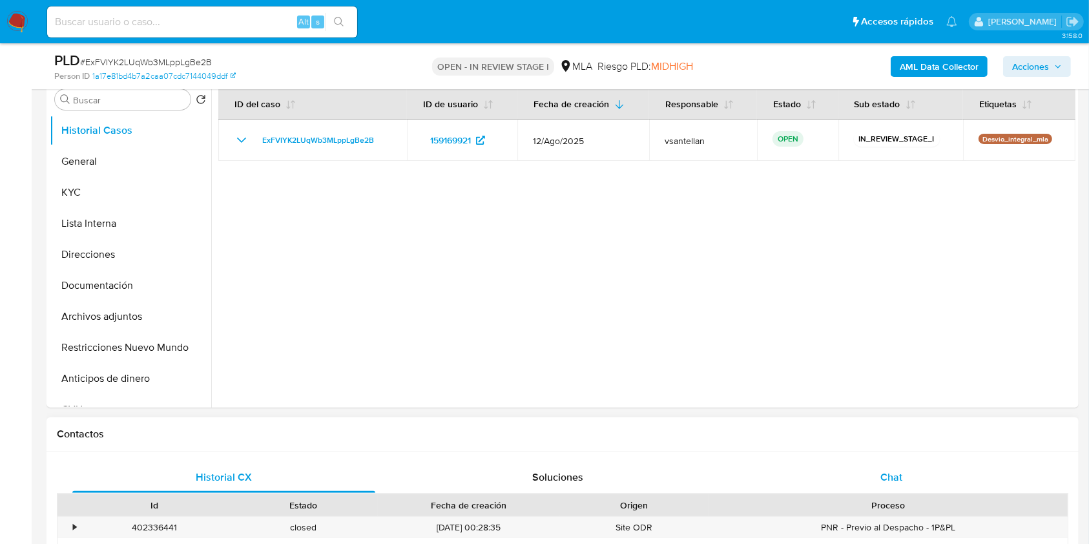
click at [890, 490] on div "Chat" at bounding box center [891, 477] width 303 height 31
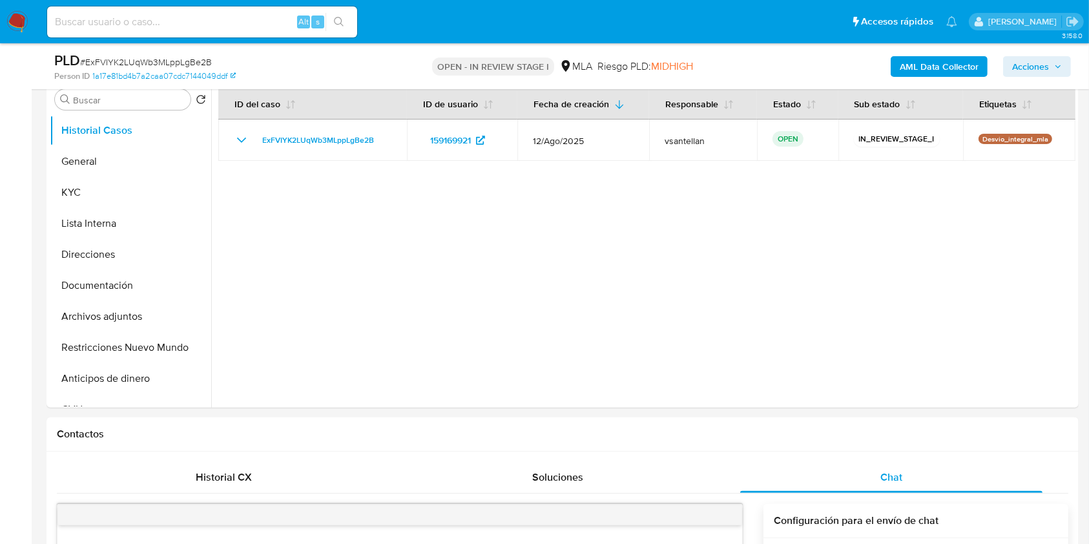
select select "10"
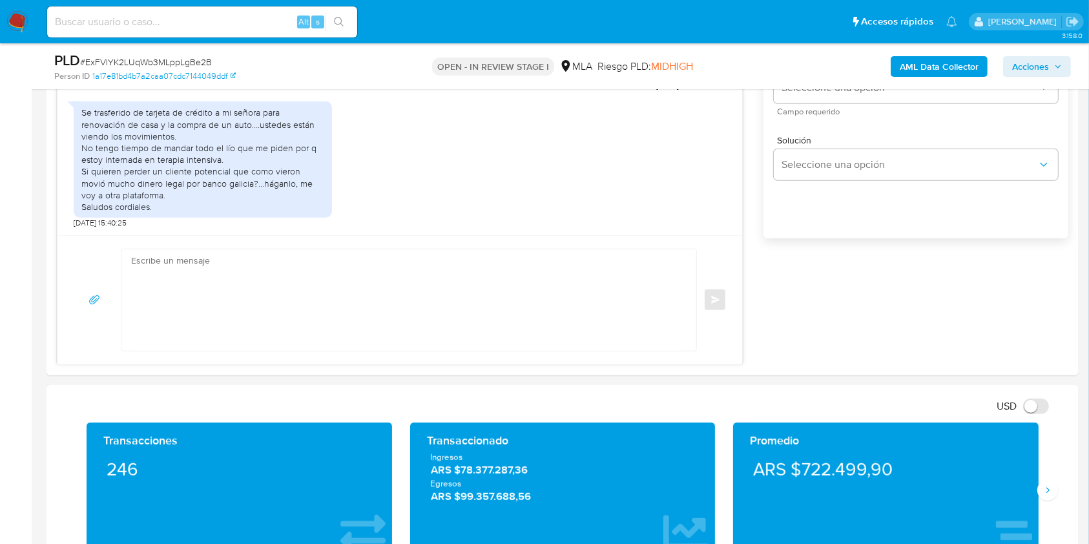
scroll to position [754, 0]
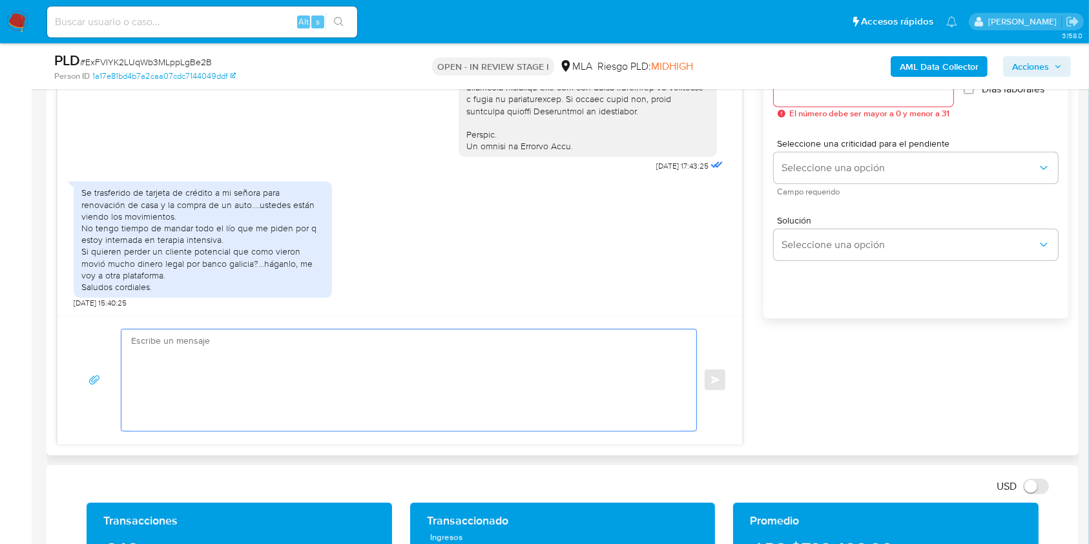
click at [218, 390] on textarea at bounding box center [405, 380] width 549 height 101
paste textarea "Hola Cristian Damian Vergara, Muchas gracias por tu respuesta. En este caso, te…"
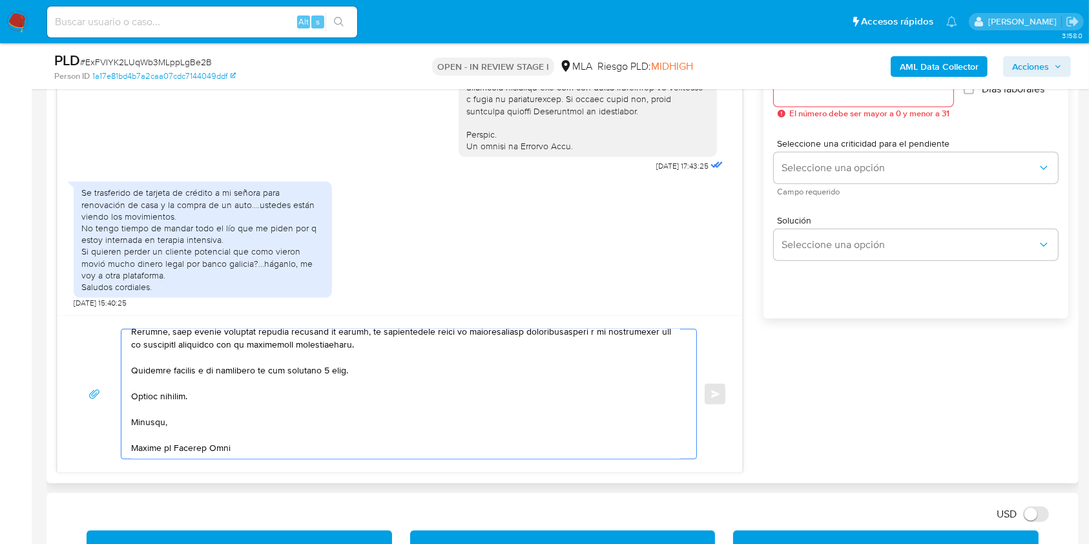
scroll to position [461, 0]
drag, startPoint x: 381, startPoint y: 370, endPoint x: 260, endPoint y: 370, distance: 120.2
click at [260, 370] on textarea at bounding box center [405, 394] width 549 height 129
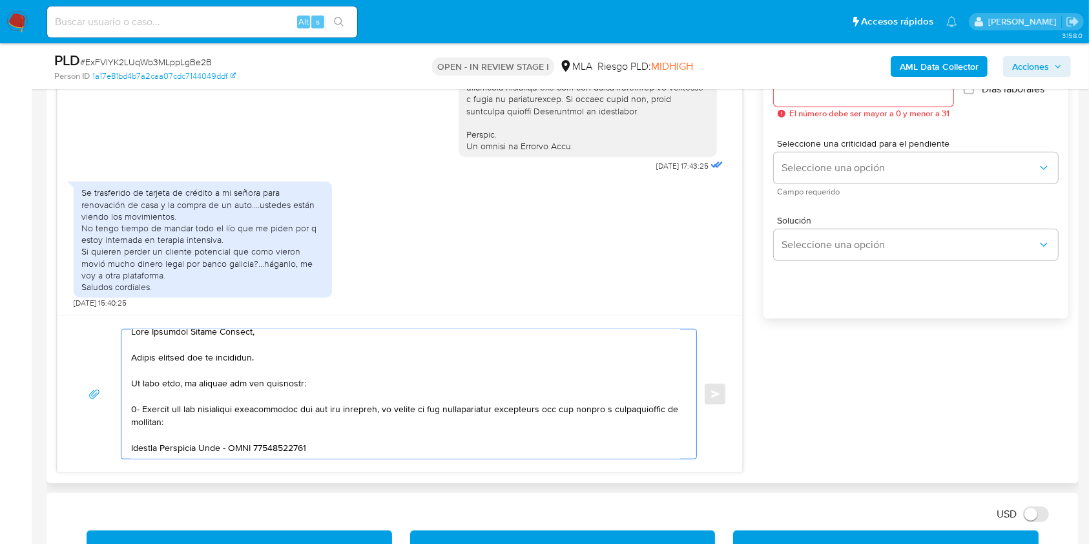
scroll to position [0, 0]
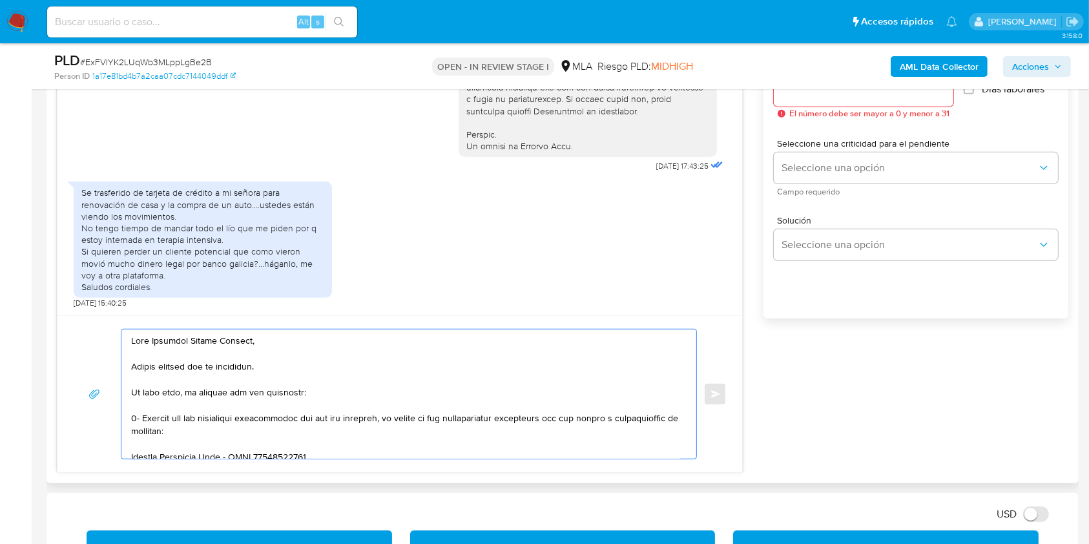
click at [291, 371] on textarea at bounding box center [405, 394] width 549 height 129
drag, startPoint x: 186, startPoint y: 392, endPoint x: 268, endPoint y: 454, distance: 103.3
click at [186, 392] on textarea at bounding box center [405, 394] width 549 height 129
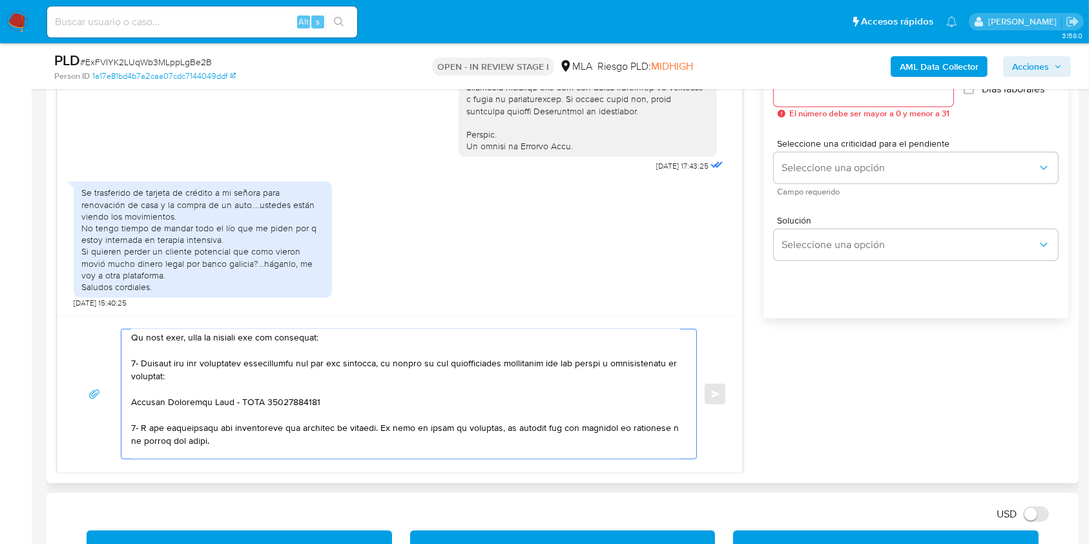
drag, startPoint x: 294, startPoint y: 441, endPoint x: 131, endPoint y: 432, distance: 163.7
click at [123, 430] on div at bounding box center [405, 394] width 569 height 129
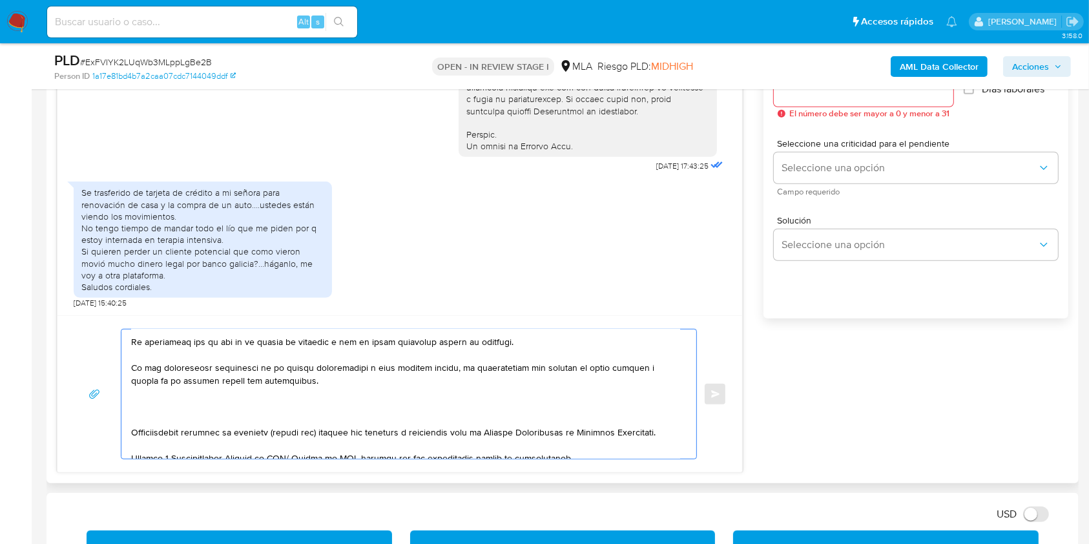
drag, startPoint x: 653, startPoint y: 432, endPoint x: 131, endPoint y: 351, distance: 528.9
click at [124, 349] on div at bounding box center [405, 394] width 569 height 129
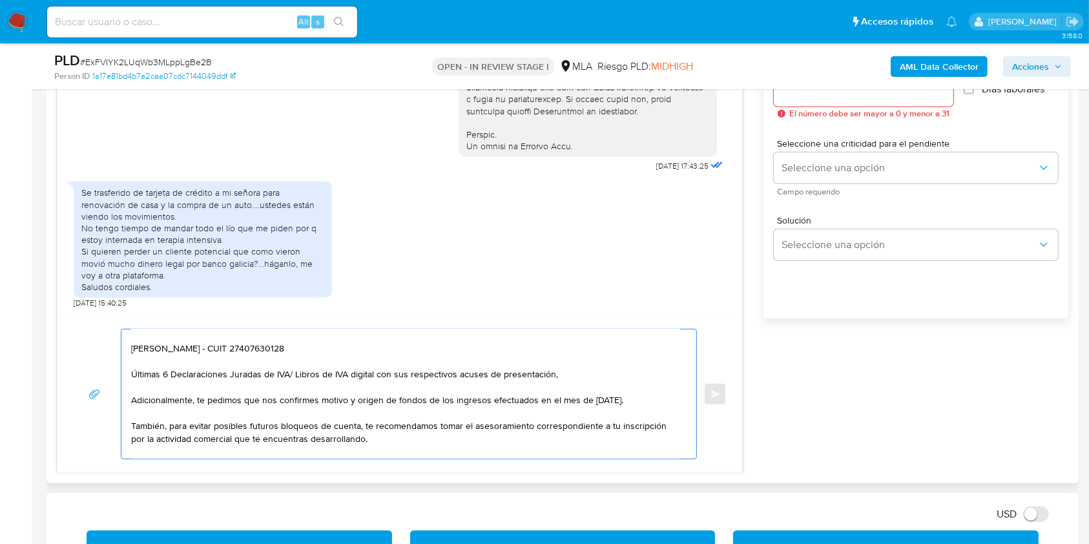
drag, startPoint x: 132, startPoint y: 378, endPoint x: 589, endPoint y: 380, distance: 456.8
click at [589, 380] on textarea "Hola Cristian Damian Vergara, Muchas gracias por tu respuesta. Comprendemos lo …" at bounding box center [405, 394] width 549 height 129
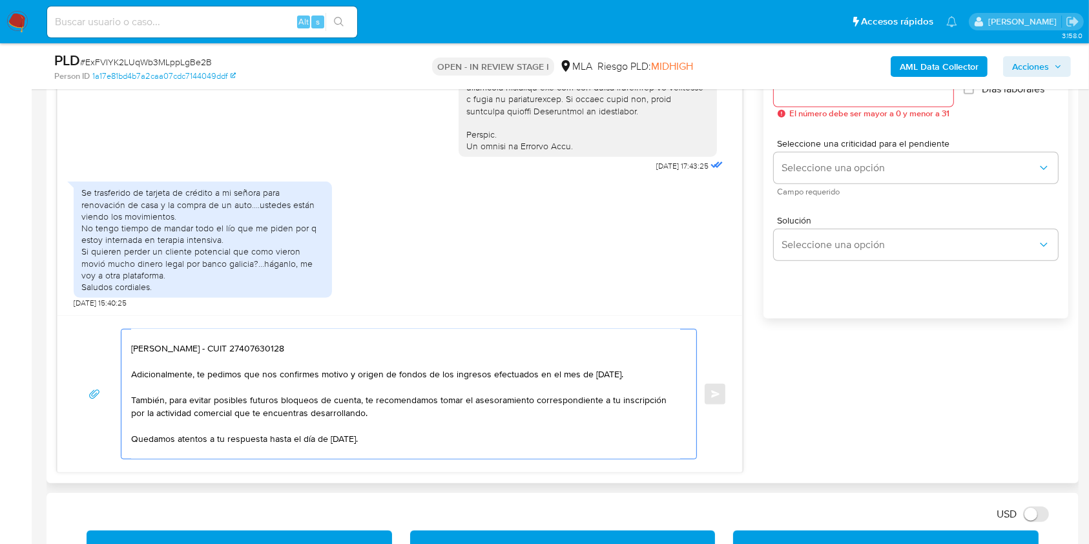
drag, startPoint x: 131, startPoint y: 404, endPoint x: 403, endPoint y: 427, distance: 273.0
click at [403, 427] on textarea "Hola Cristian Damian Vergara, Muchas gracias por tu respuesta. Comprendemos lo …" at bounding box center [405, 394] width 549 height 129
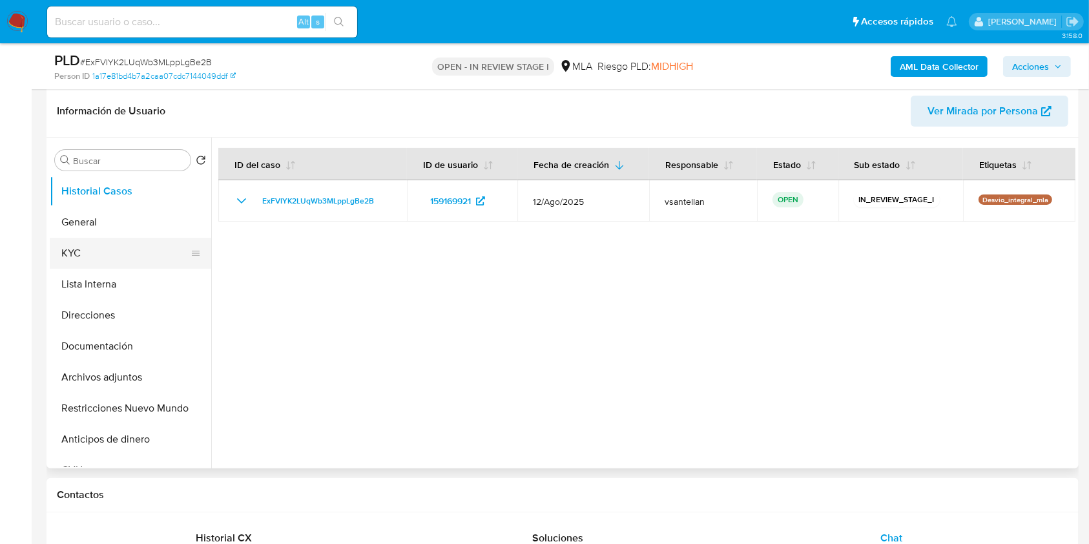
type textarea "Hola Cristian Damian Vergara, Muchas gracias por tu respuesta. Comprendemos lo …"
drag, startPoint x: 124, startPoint y: 247, endPoint x: 157, endPoint y: 246, distance: 33.0
click at [124, 246] on button "KYC" at bounding box center [125, 253] width 151 height 31
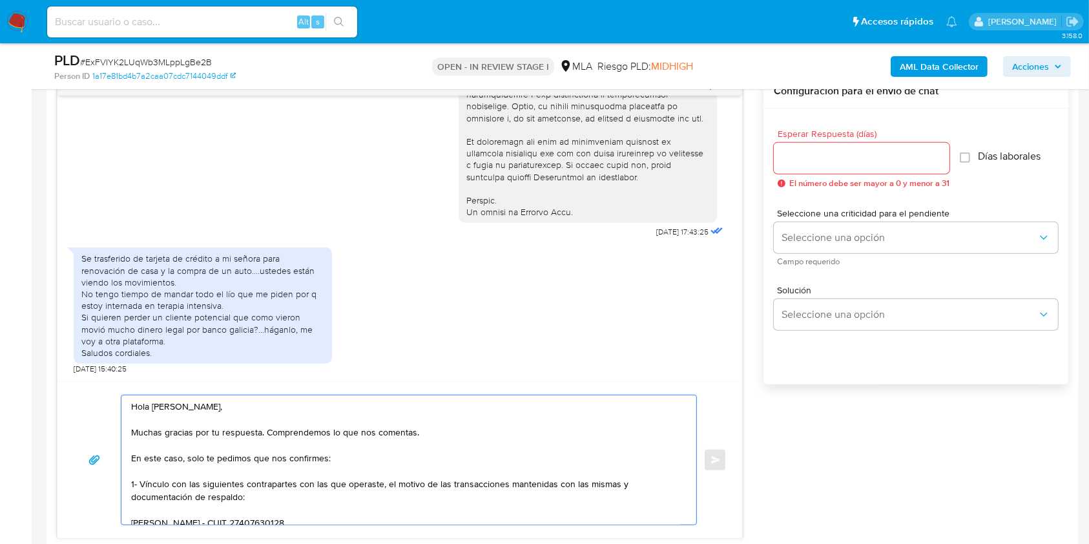
click at [835, 152] on input "Esperar Respuesta (días)" at bounding box center [862, 158] width 176 height 17
type input "1"
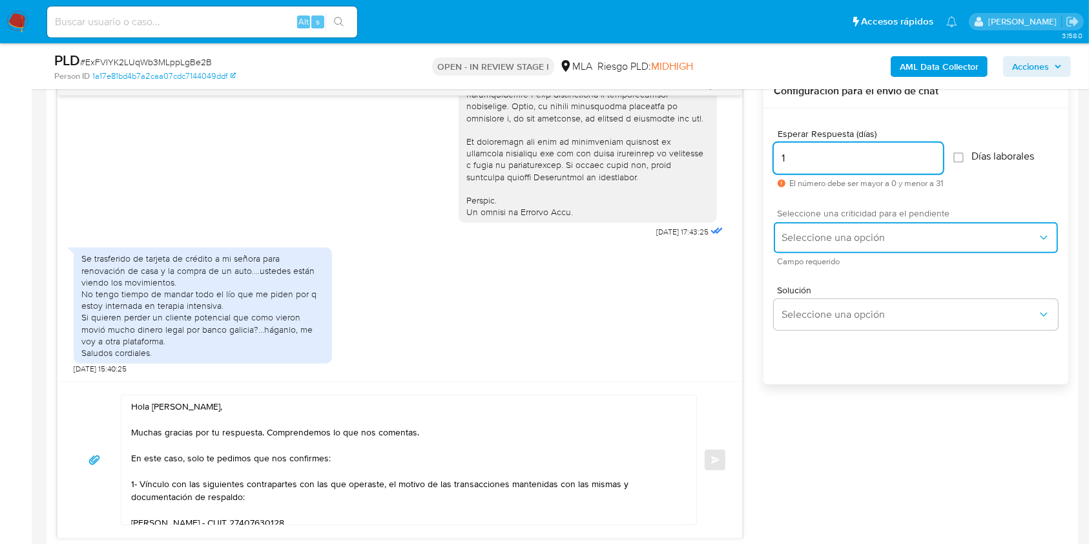
click at [819, 234] on span "Seleccione una opción" at bounding box center [910, 237] width 256 height 13
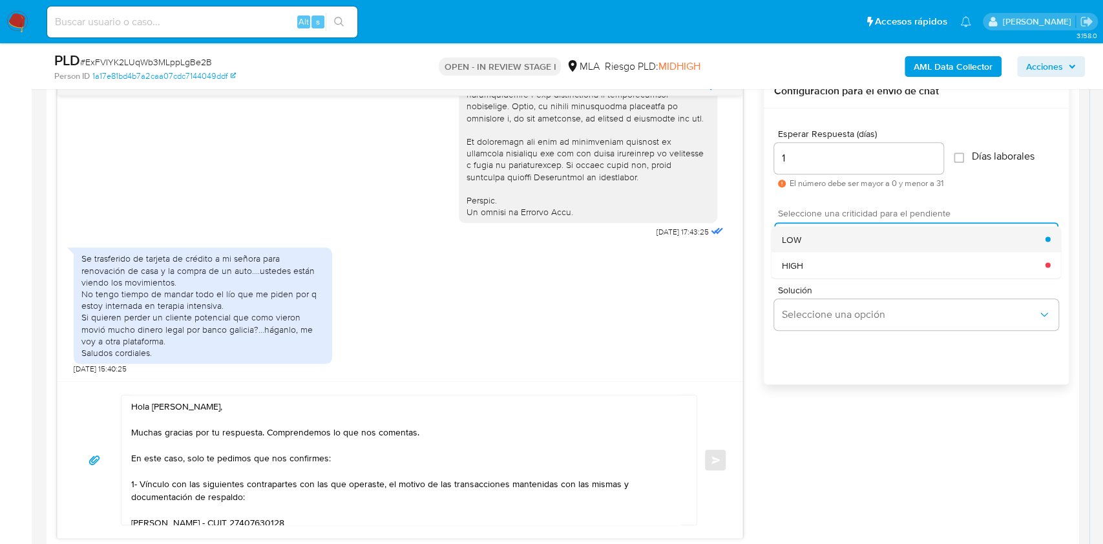
click at [792, 239] on span "LOW" at bounding box center [791, 239] width 19 height 12
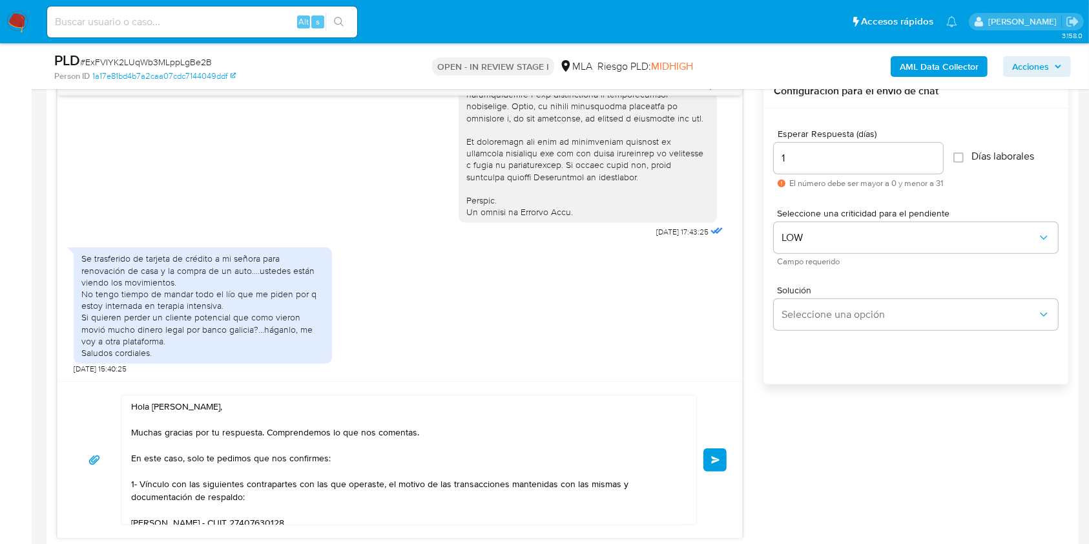
click at [717, 463] on button "Enviar" at bounding box center [715, 459] width 23 height 23
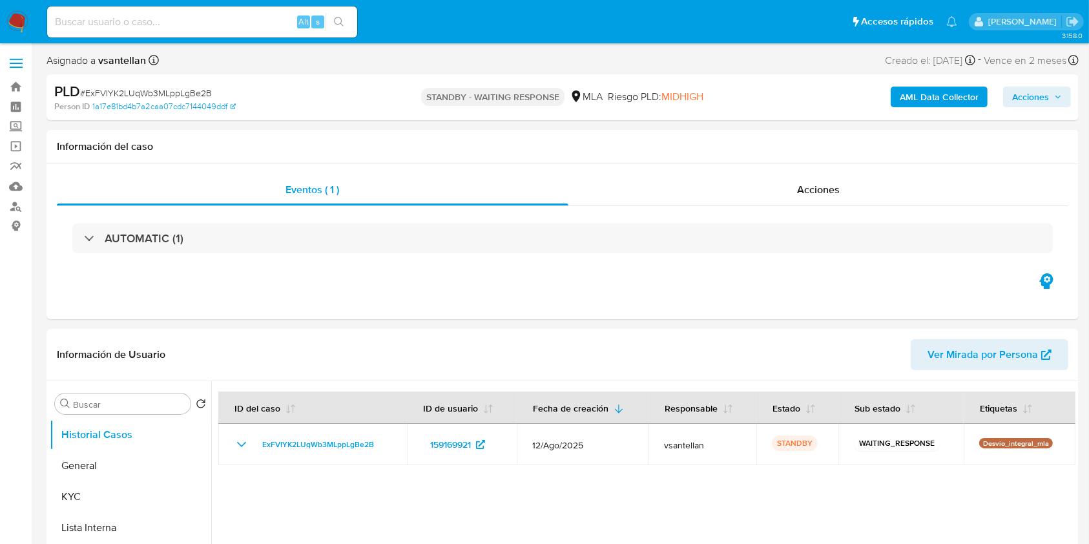
select select "10"
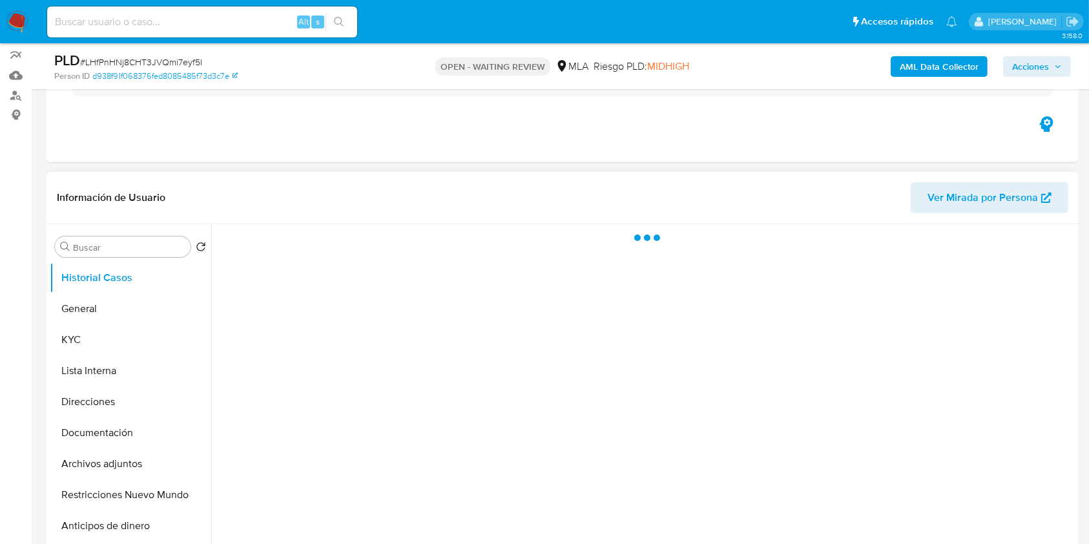
scroll to position [172, 0]
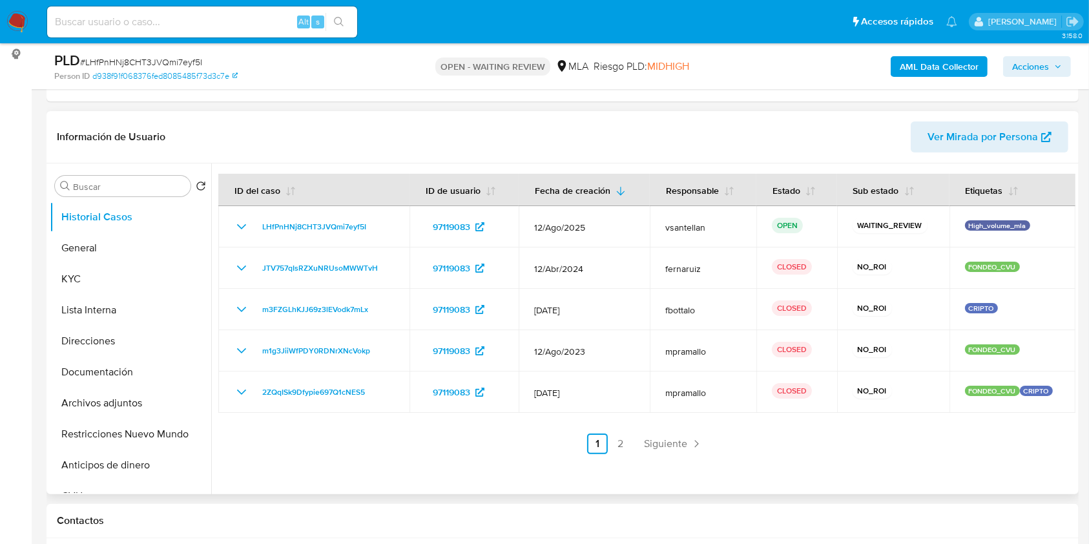
select select "10"
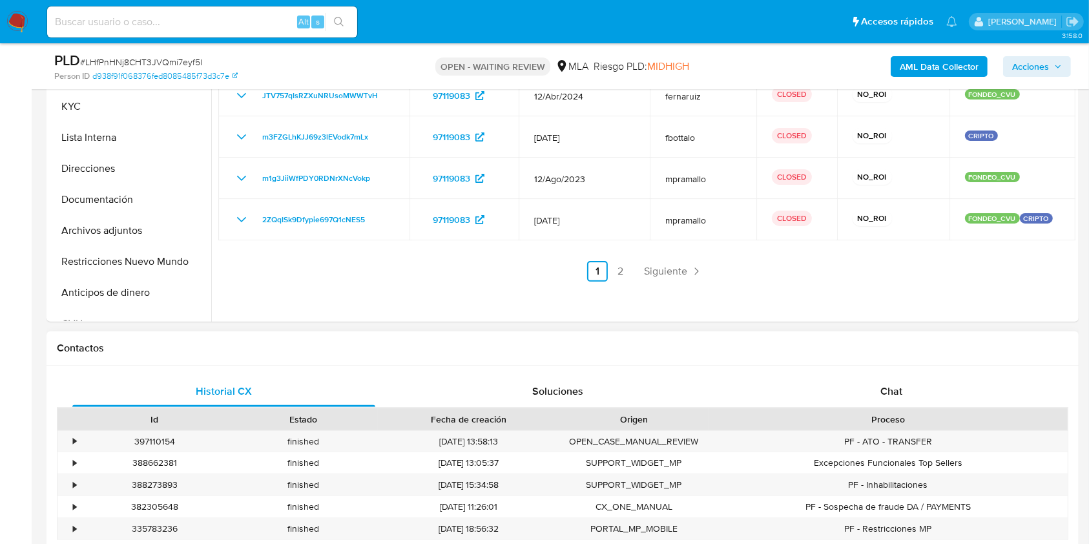
click at [930, 375] on div "Historial CX Soluciones Chat Id Estado Fecha de creación Origen Proceso • 39711…" at bounding box center [563, 475] width 1033 height 218
click at [930, 395] on div "Chat" at bounding box center [891, 391] width 303 height 31
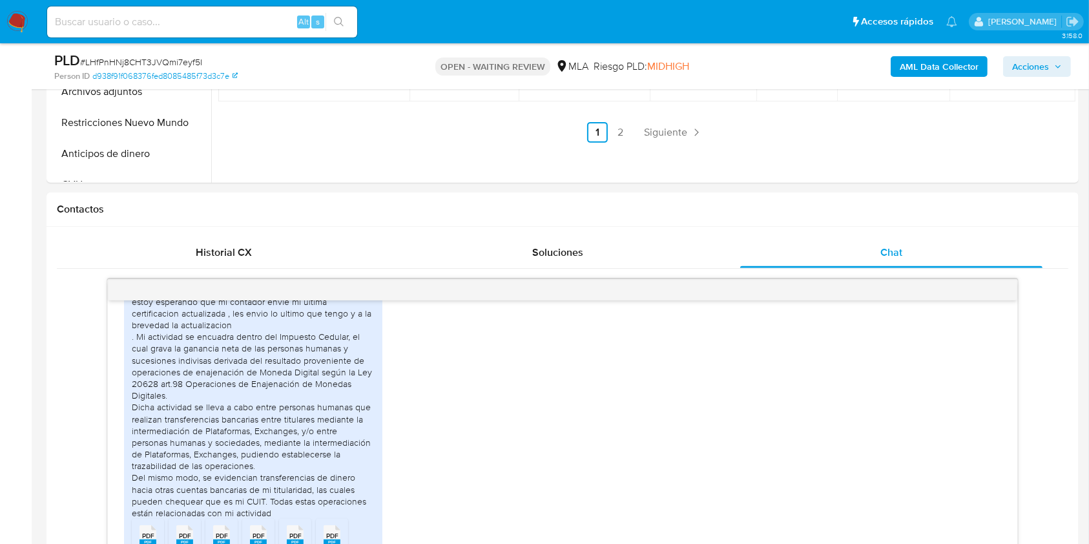
scroll to position [575, 0]
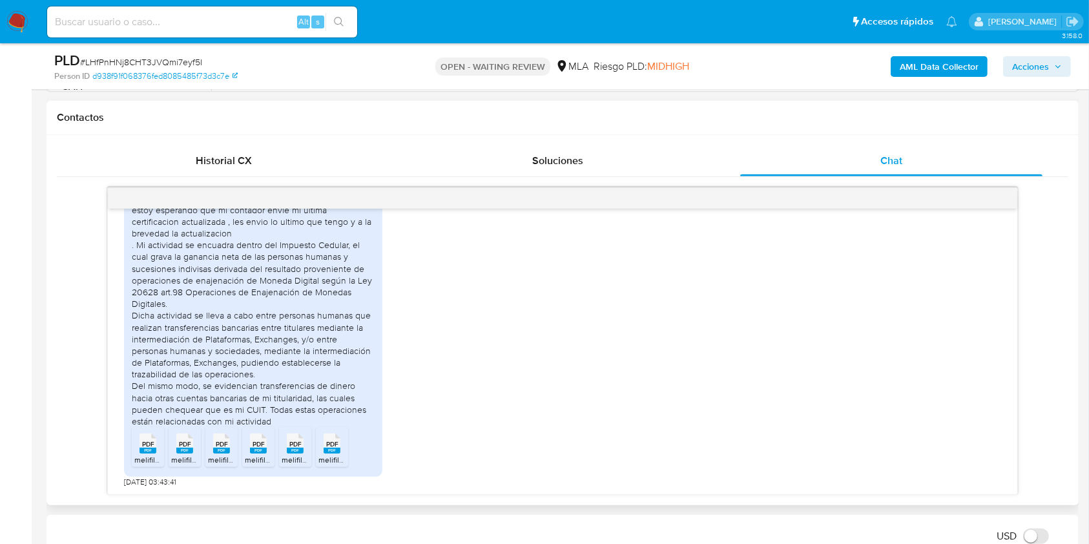
drag, startPoint x: 998, startPoint y: 463, endPoint x: 1004, endPoint y: 448, distance: 16.2
click at [999, 453] on div "18/08/2025 17:43:14 PDF PDF melifile1916431570179493041.pdf PDF PDF melifile120…" at bounding box center [562, 352] width 909 height 286
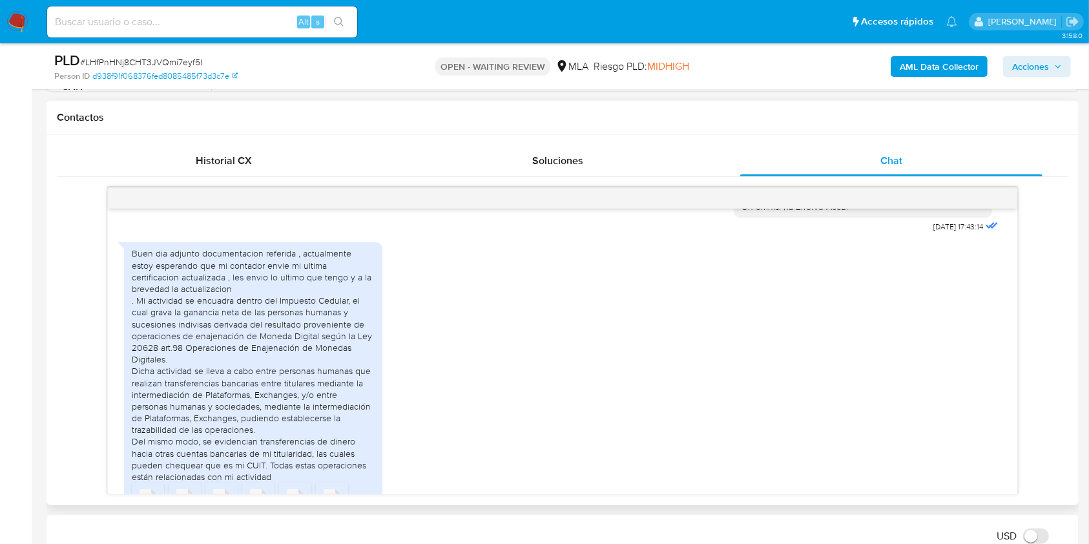
scroll to position [765, 0]
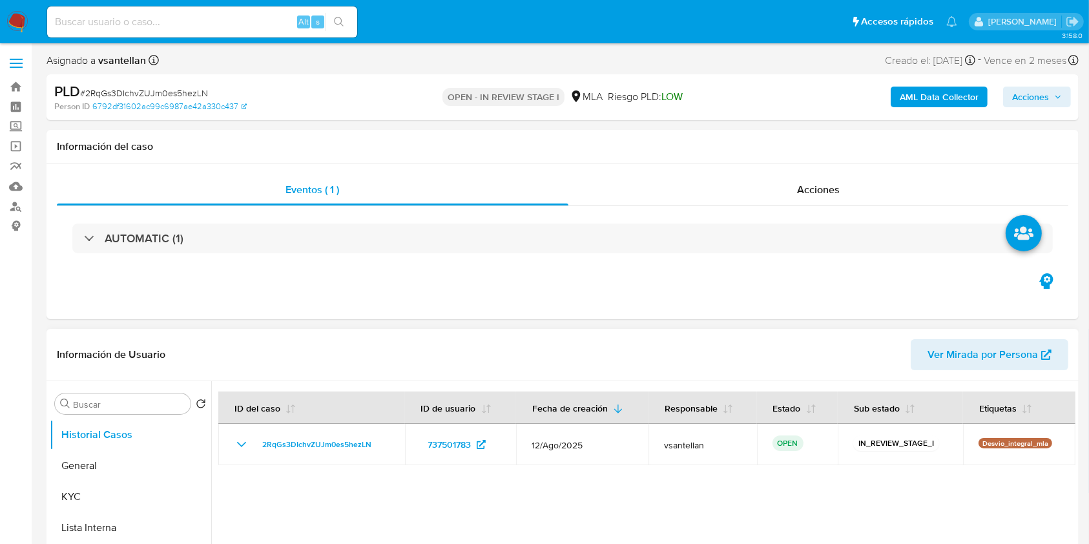
select select "10"
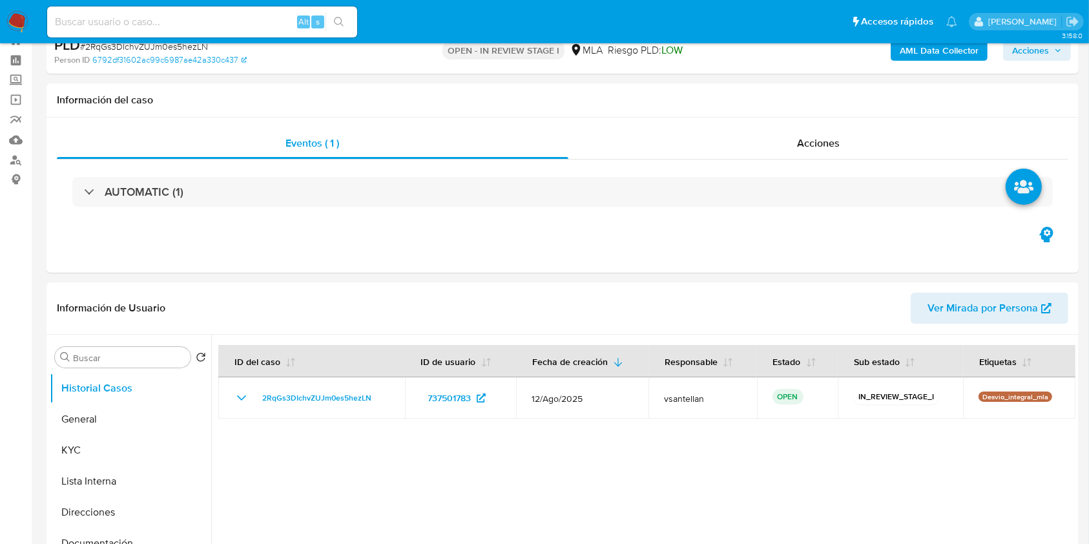
scroll to position [86, 0]
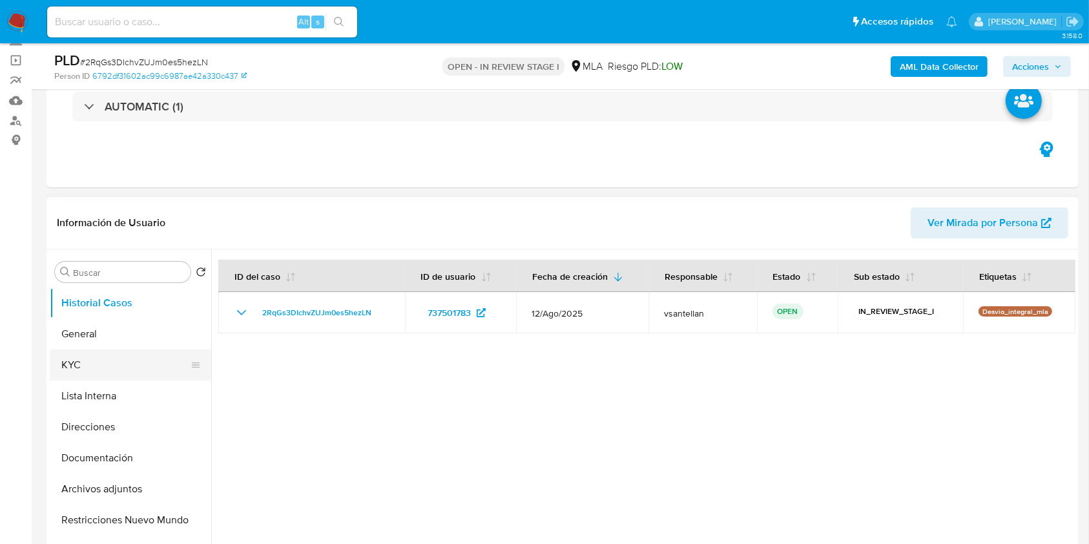
click at [116, 371] on button "KYC" at bounding box center [125, 365] width 151 height 31
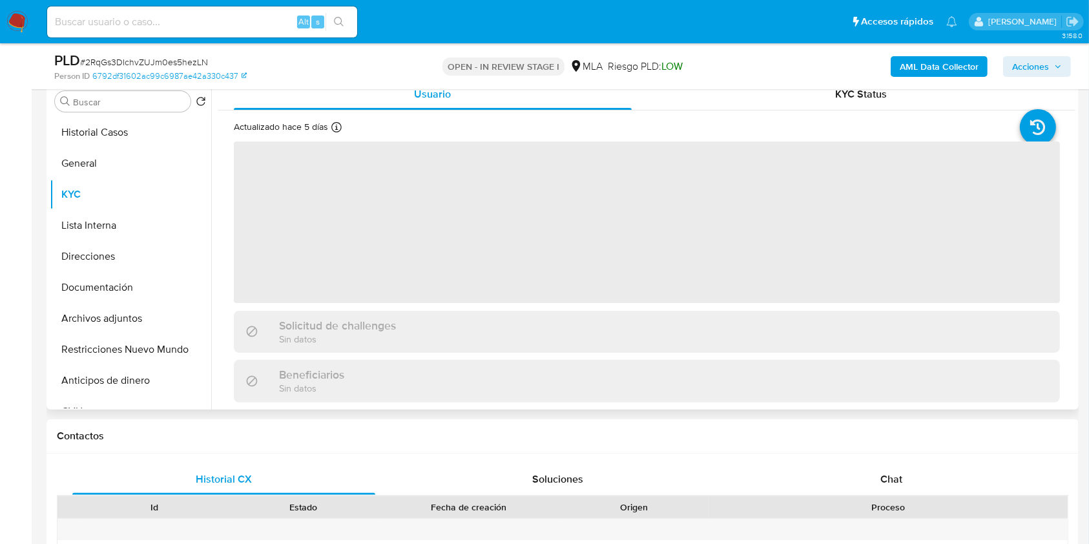
scroll to position [258, 0]
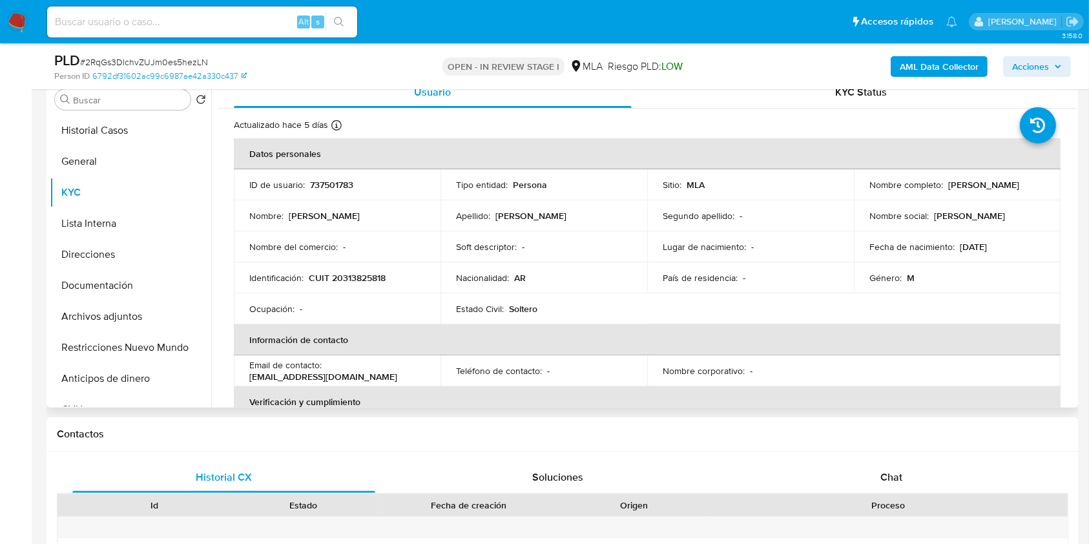
drag, startPoint x: 866, startPoint y: 191, endPoint x: 1026, endPoint y: 191, distance: 160.2
click at [1026, 191] on div "Nombre completo : [PERSON_NAME]" at bounding box center [958, 185] width 176 height 12
copy p "[PERSON_NAME]"
click at [850, 479] on div "Chat" at bounding box center [891, 477] width 303 height 31
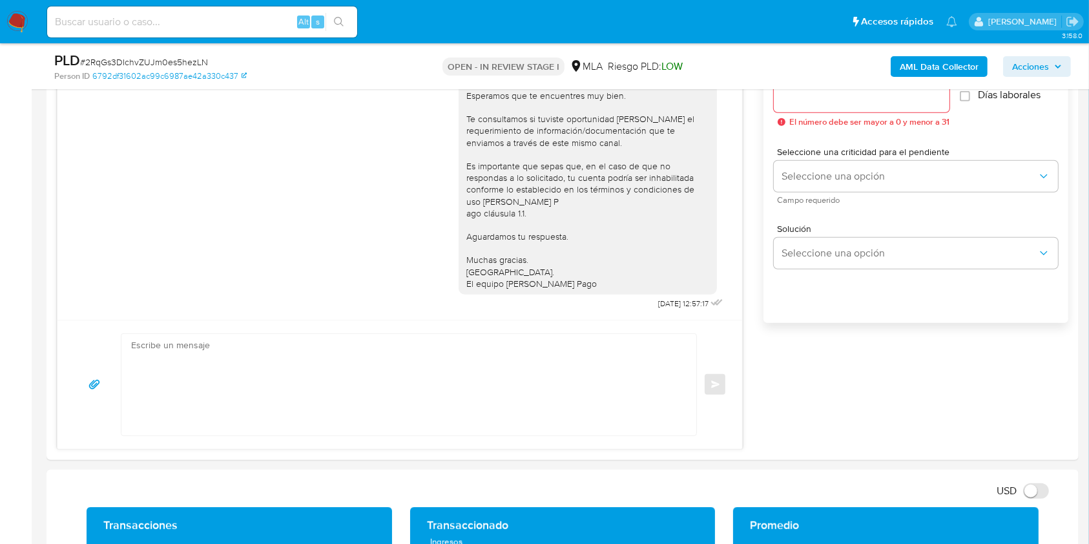
scroll to position [755, 0]
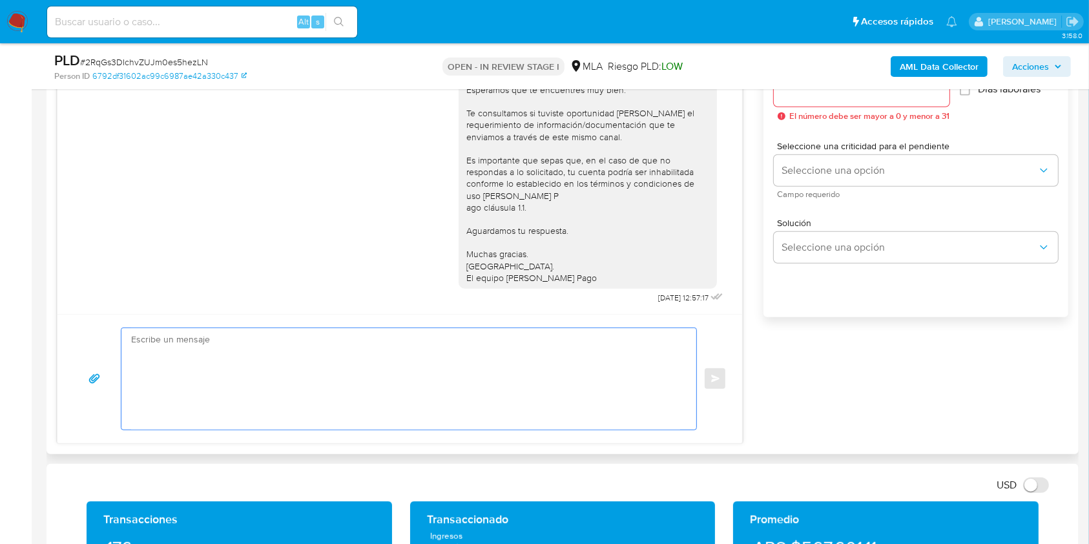
click at [463, 403] on textarea at bounding box center [405, 378] width 549 height 101
paste textarea "Lore Ipsumdo Sitame Consectet Adipis, El seddoei te inc utlaboreetd magnaaliqua…"
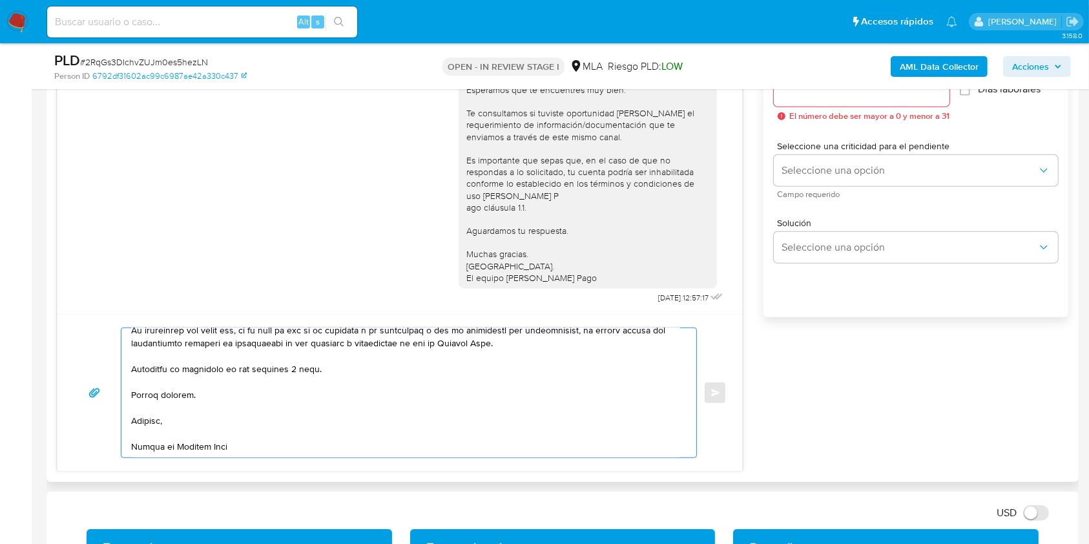
scroll to position [525, 0]
drag, startPoint x: 319, startPoint y: 366, endPoint x: 230, endPoint y: 364, distance: 88.5
click at [230, 364] on textarea at bounding box center [405, 392] width 549 height 129
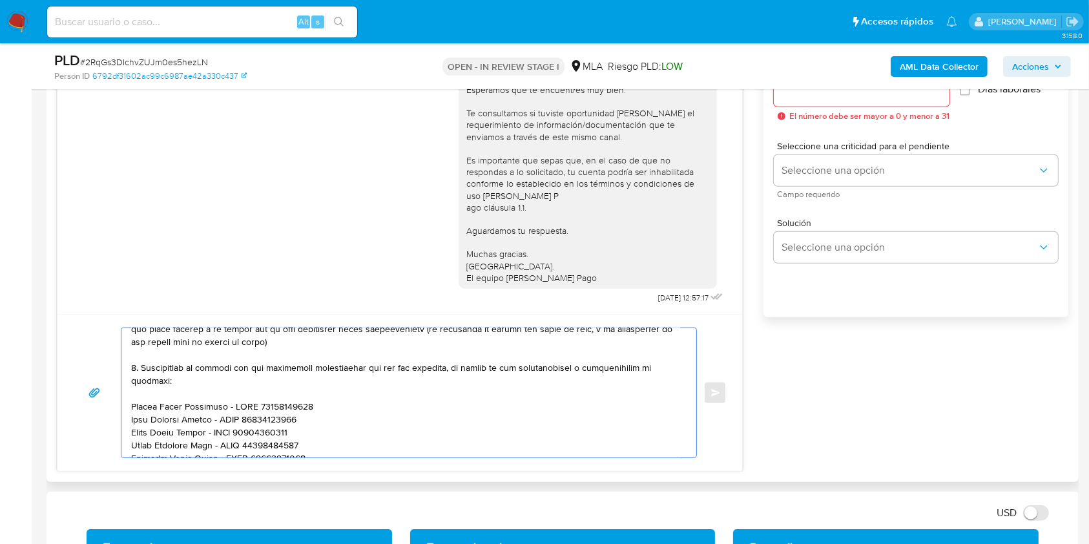
scroll to position [0, 0]
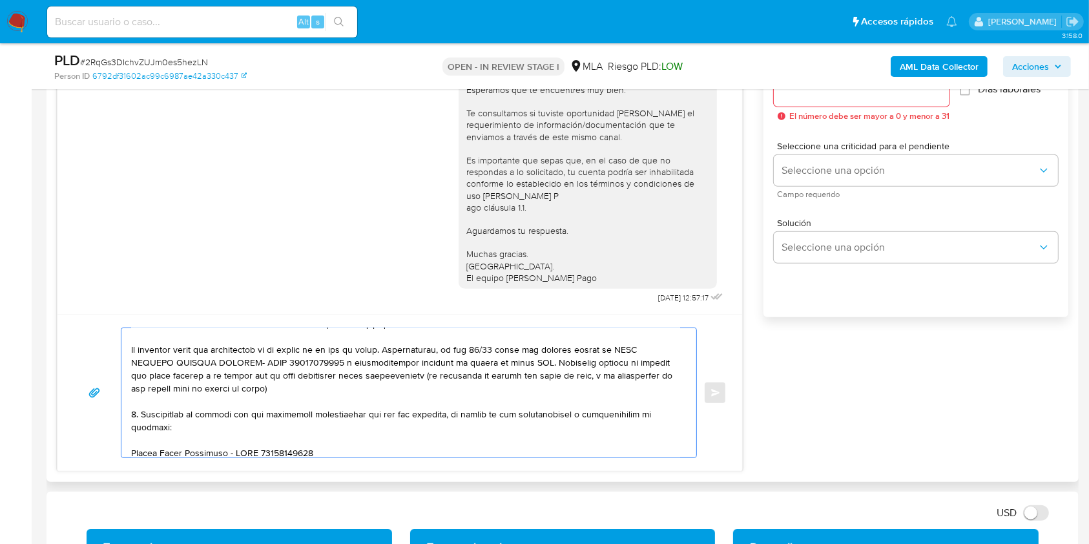
drag, startPoint x: 291, startPoint y: 391, endPoint x: 129, endPoint y: 357, distance: 166.4
click at [119, 354] on div "Enviar" at bounding box center [400, 393] width 654 height 131
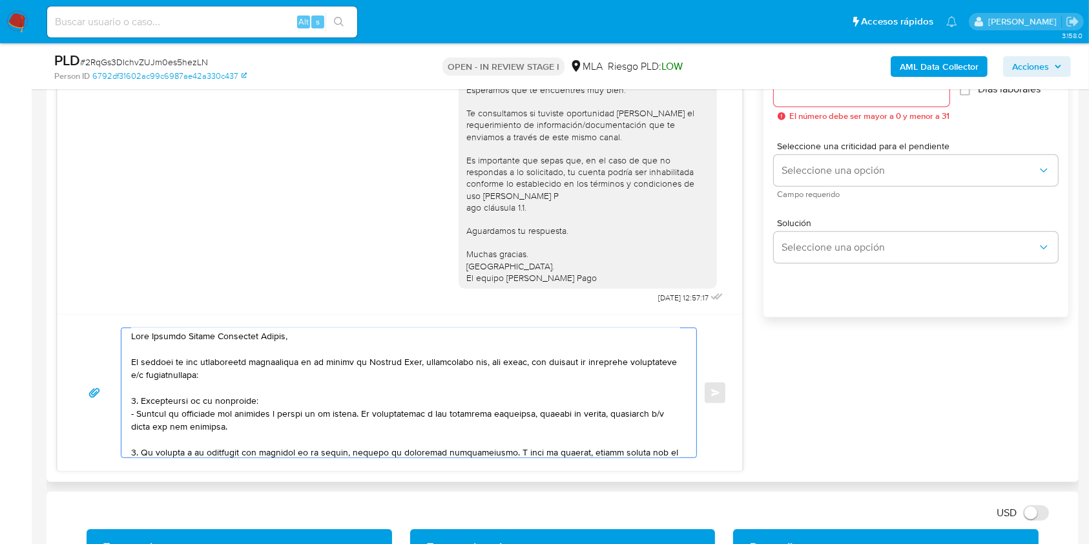
scroll to position [62, 0]
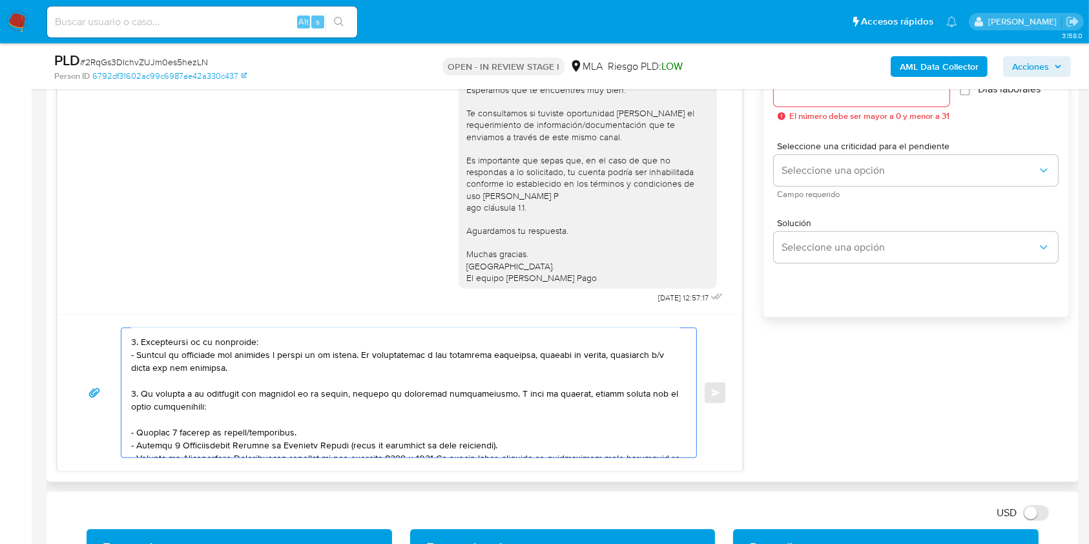
drag, startPoint x: 306, startPoint y: 436, endPoint x: 316, endPoint y: 425, distance: 15.6
click at [127, 428] on div at bounding box center [405, 392] width 569 height 129
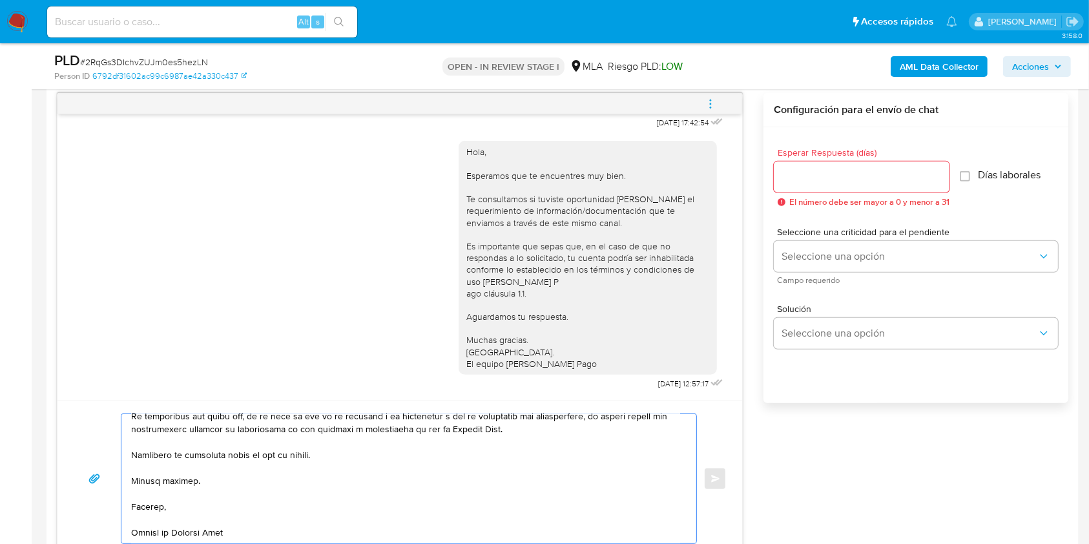
type textarea "Hola Gustavo Javier Mortensen Valdez, En función de las operaciones registradas…"
click at [779, 176] on input "Esperar Respuesta (días)" at bounding box center [862, 177] width 176 height 17
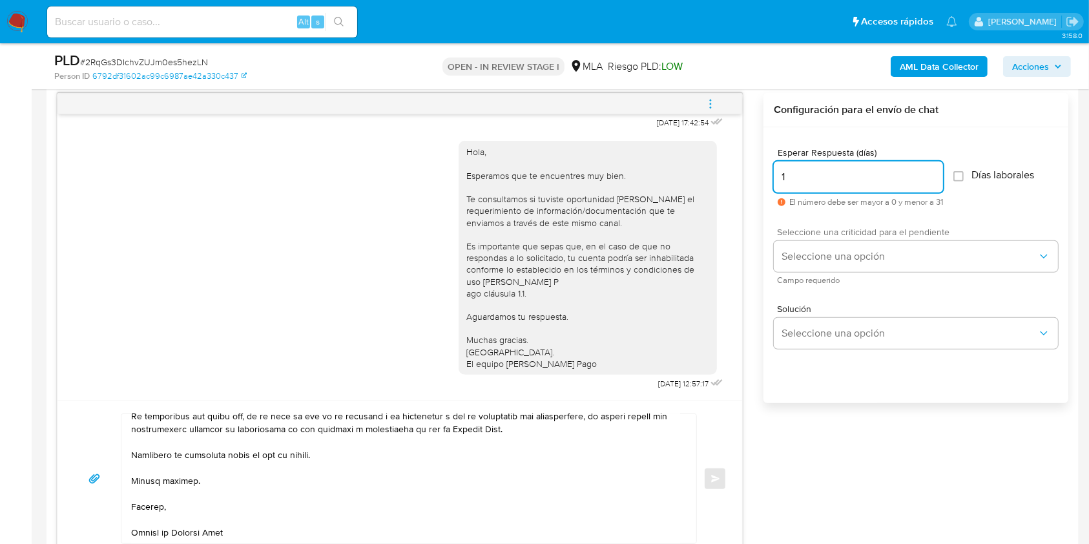
type input "1"
click at [829, 238] on div "Seleccione una criticidad para el pendiente Seleccione una opción Campo requeri…" at bounding box center [916, 255] width 284 height 56
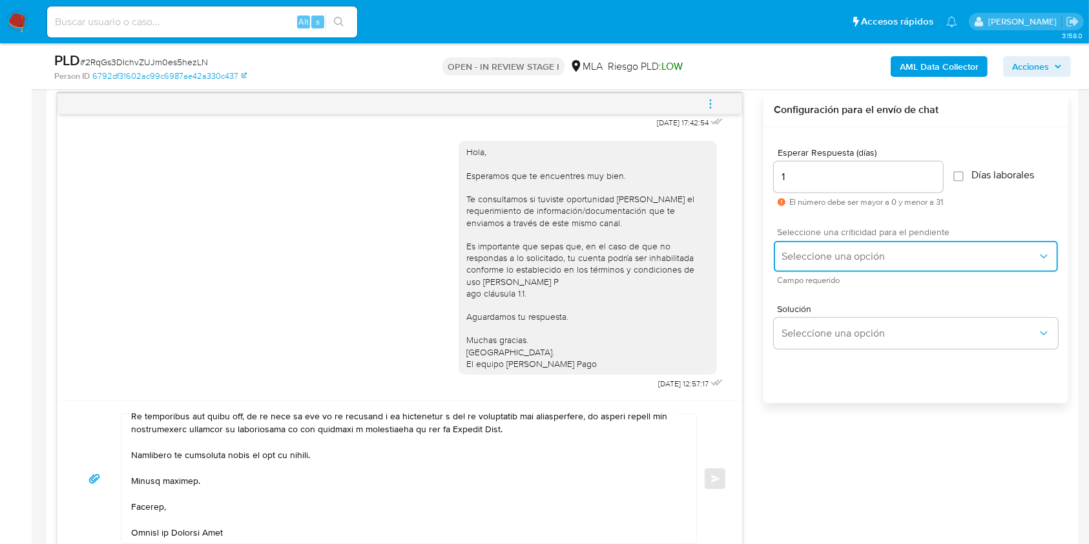
click at [825, 266] on button "Seleccione una opción" at bounding box center [916, 256] width 284 height 31
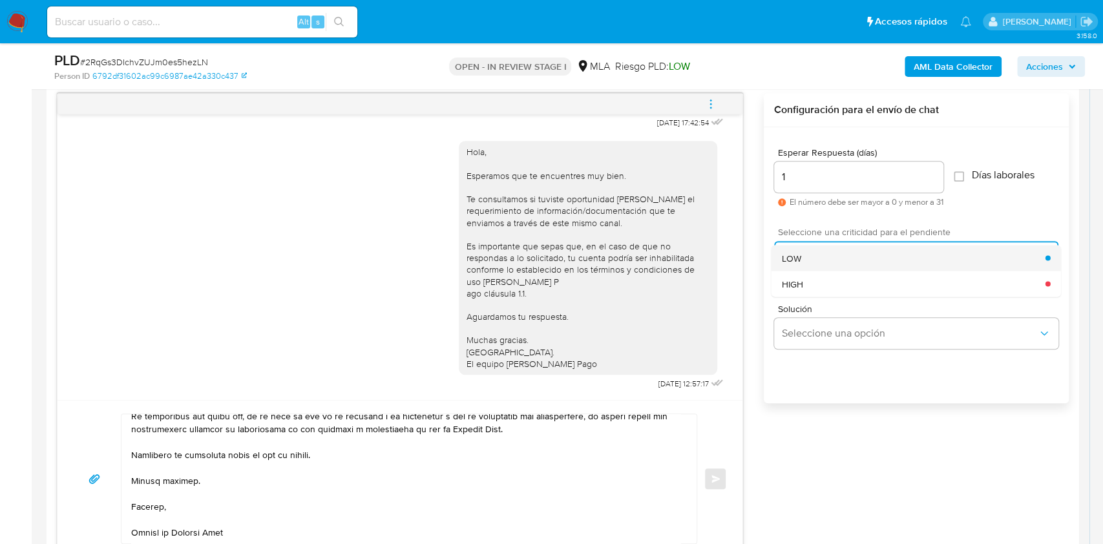
click at [792, 260] on span "LOW" at bounding box center [791, 258] width 19 height 12
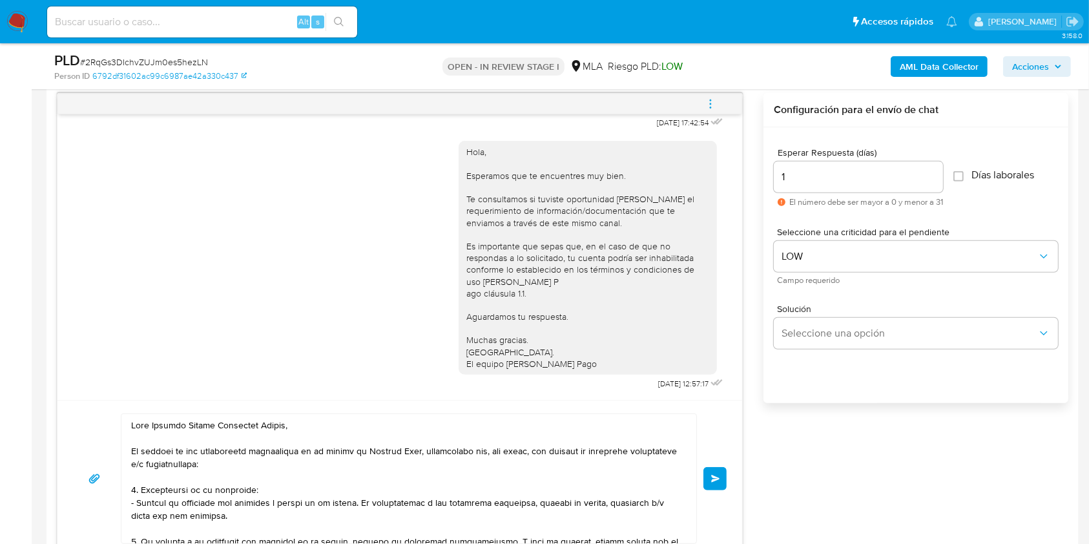
click at [721, 477] on button "Enviar" at bounding box center [715, 478] width 23 height 23
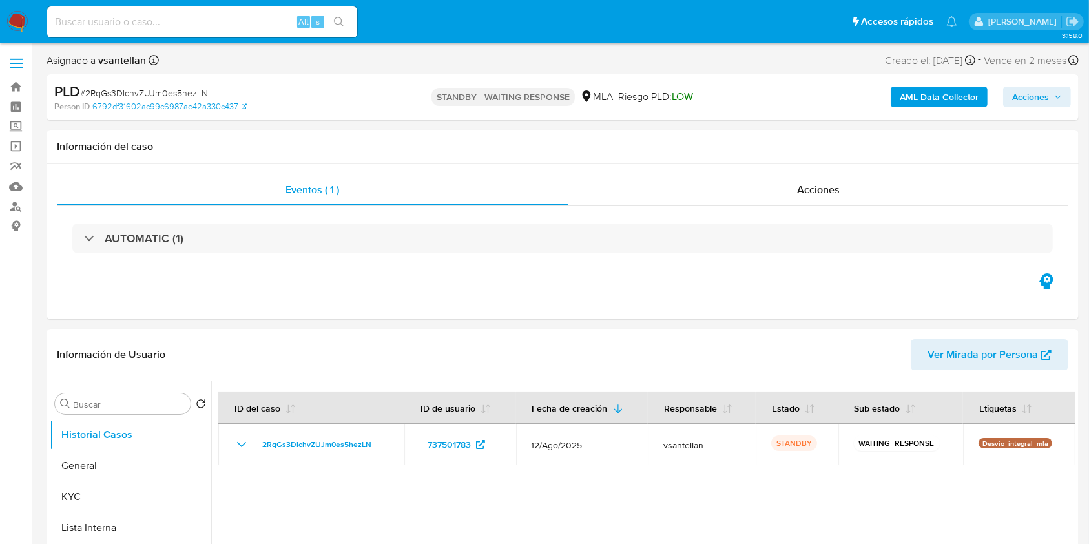
select select "10"
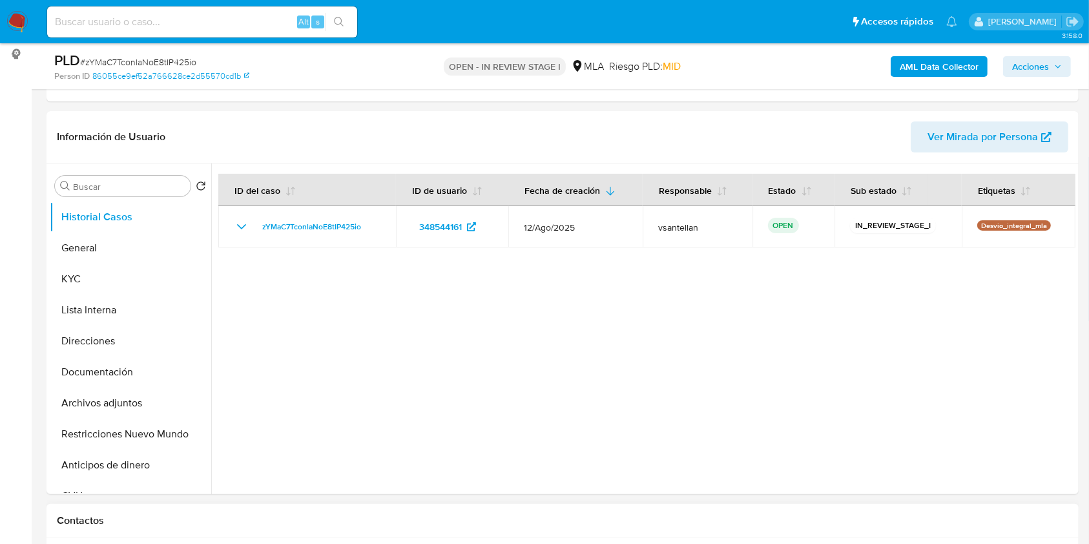
scroll to position [344, 0]
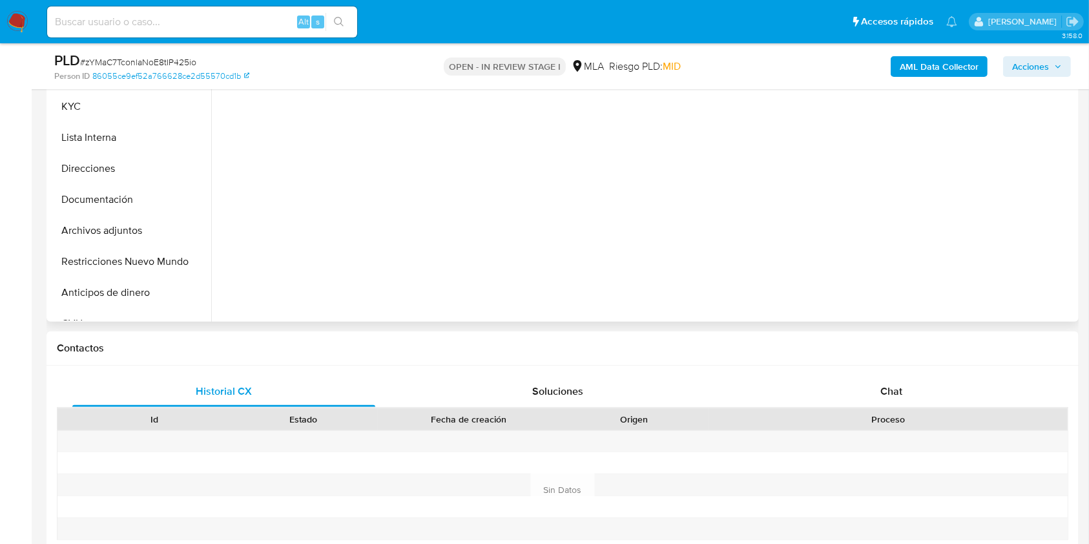
drag, startPoint x: 868, startPoint y: 383, endPoint x: 1036, endPoint y: 210, distance: 240.8
click at [868, 383] on div "Chat" at bounding box center [891, 391] width 303 height 31
select select "10"
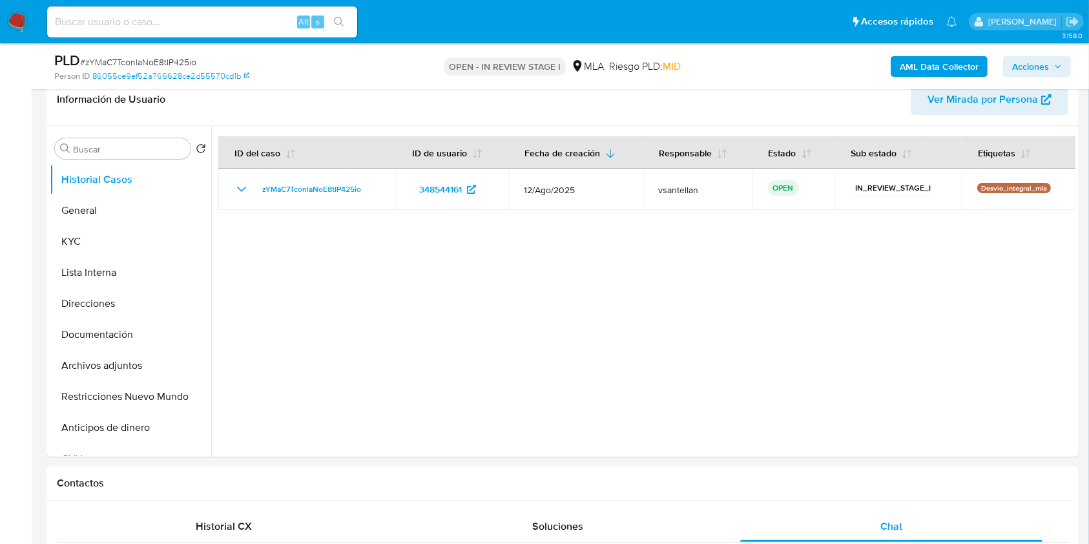
scroll to position [150, 0]
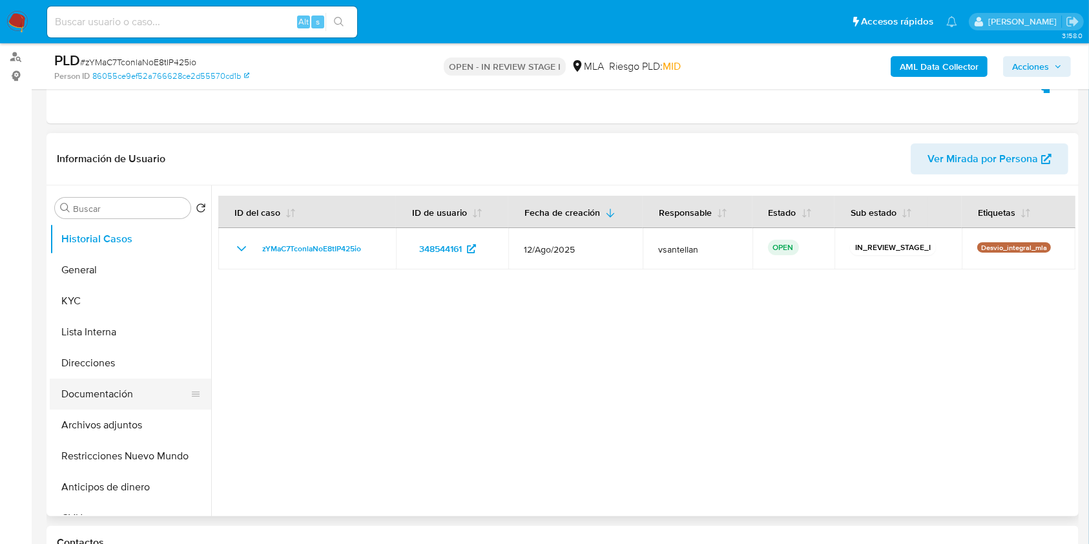
click at [107, 389] on button "Documentación" at bounding box center [125, 394] width 151 height 31
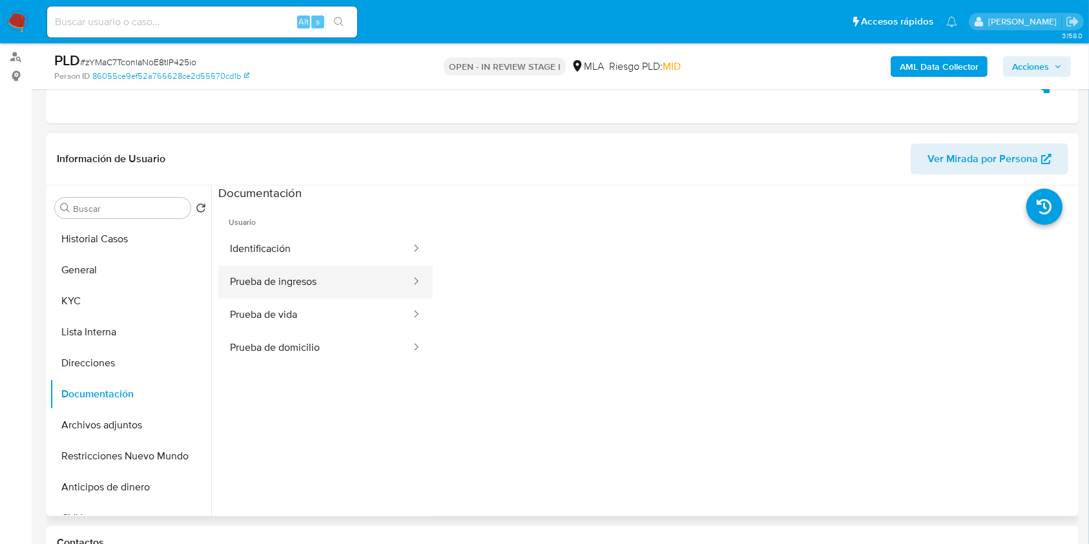
click at [301, 271] on button "Prueba de ingresos" at bounding box center [315, 282] width 194 height 33
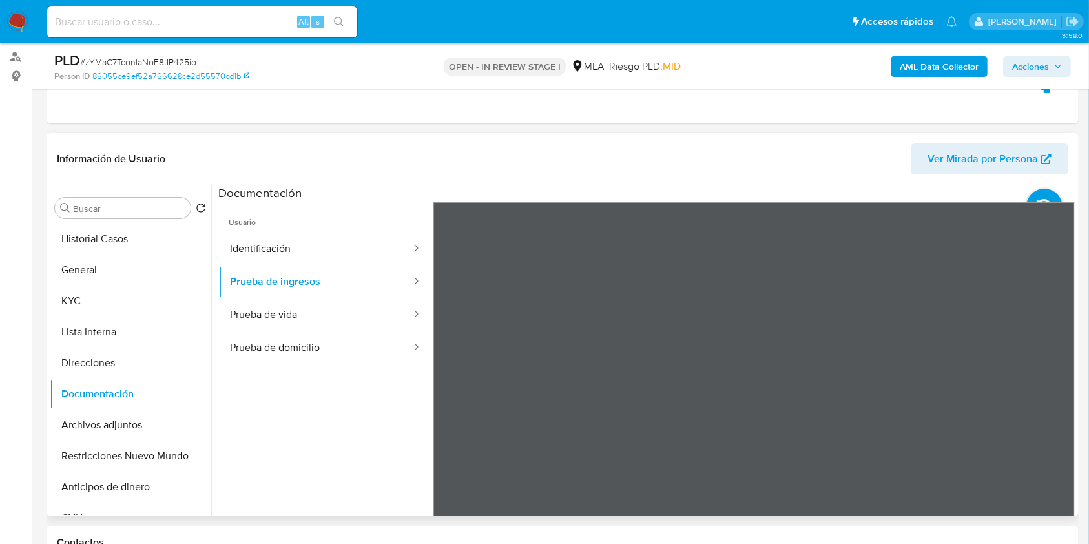
click at [887, 158] on div "Información de Usuario Ver Mirada por Persona Buscar Volver al orden por defect…" at bounding box center [563, 324] width 1033 height 383
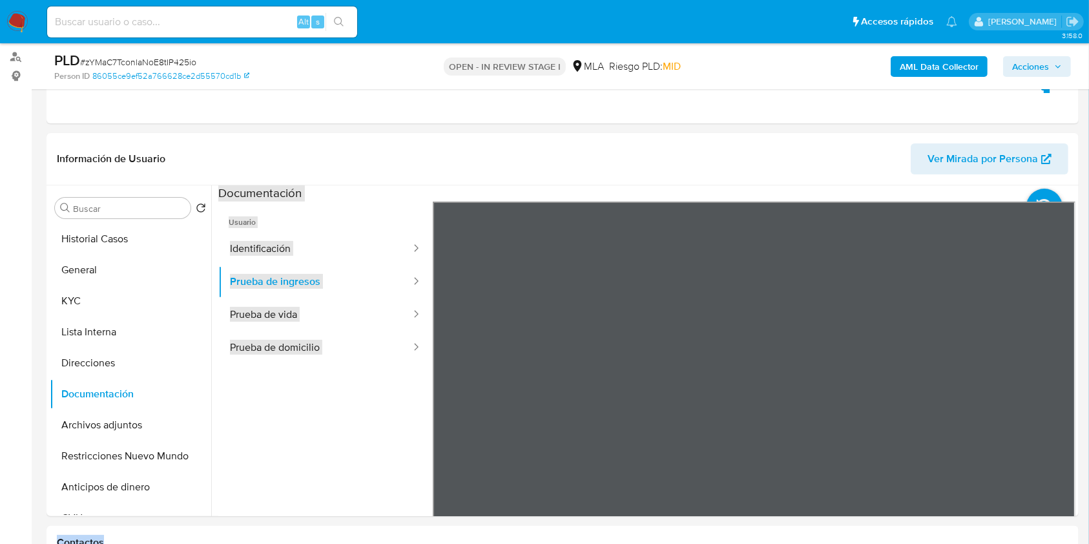
click at [117, 297] on button "KYC" at bounding box center [125, 301] width 151 height 31
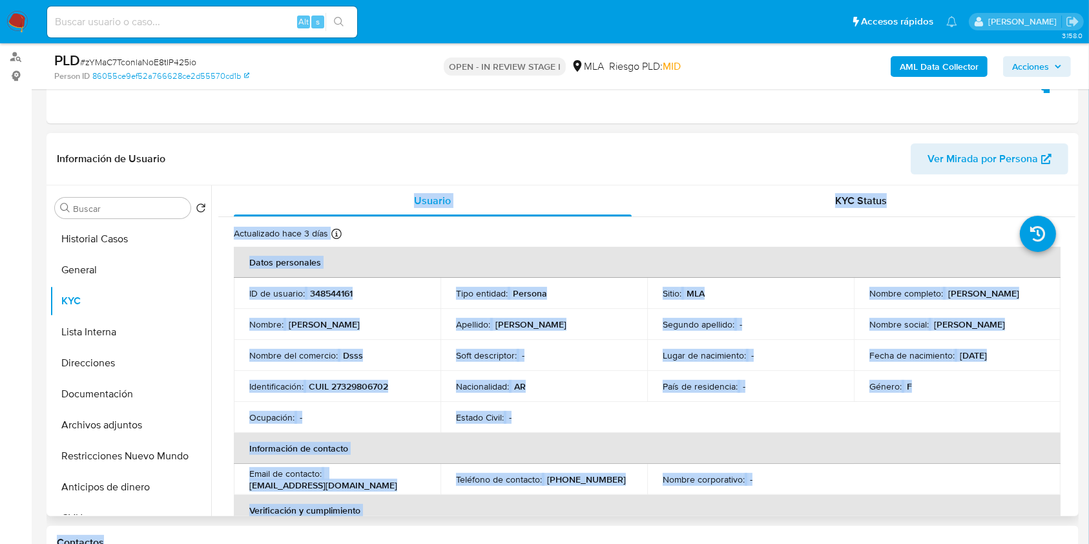
click at [401, 415] on div "Ocupación : -" at bounding box center [337, 418] width 176 height 12
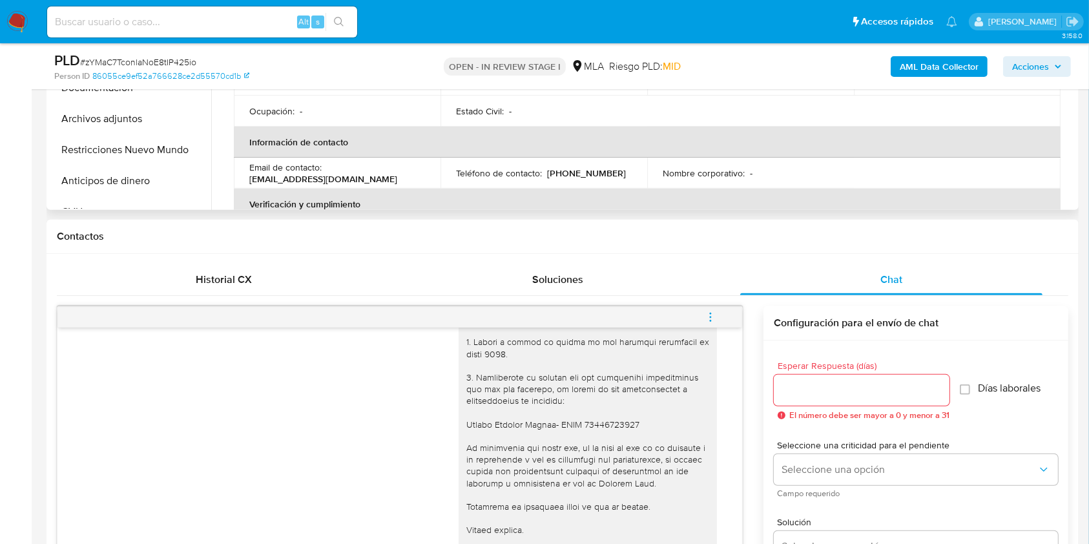
scroll to position [342, 0]
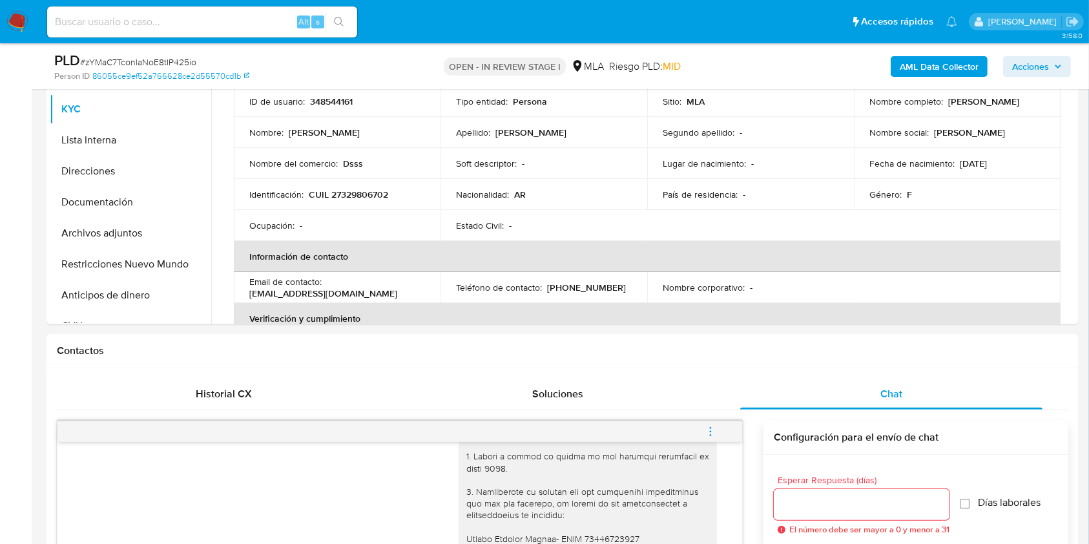
click at [715, 427] on icon "menu-action" at bounding box center [711, 432] width 12 height 12
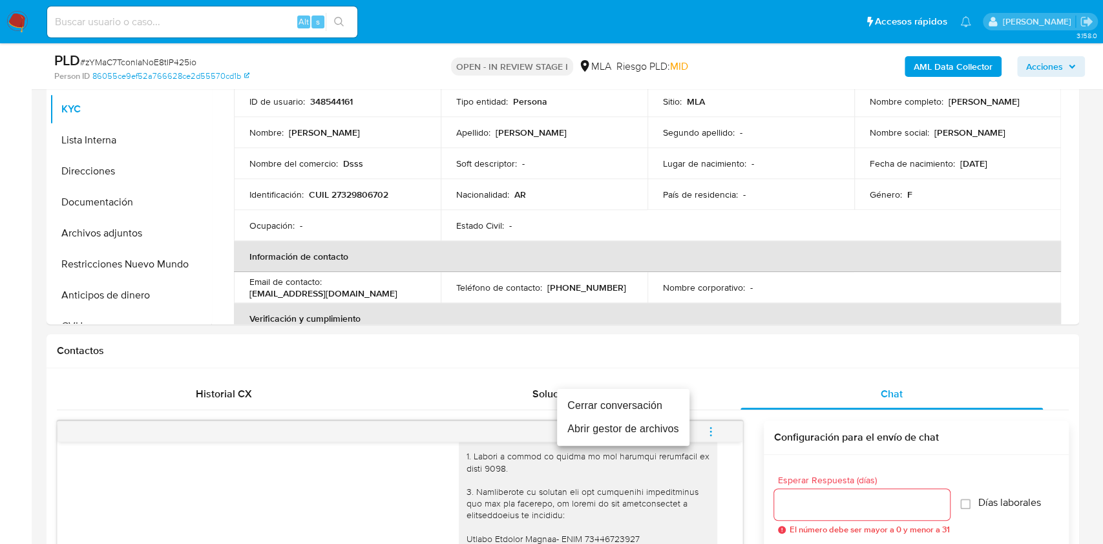
drag, startPoint x: 645, startPoint y: 400, endPoint x: 313, endPoint y: 293, distance: 349.0
click at [645, 401] on li "Cerrar conversación" at bounding box center [623, 405] width 132 height 23
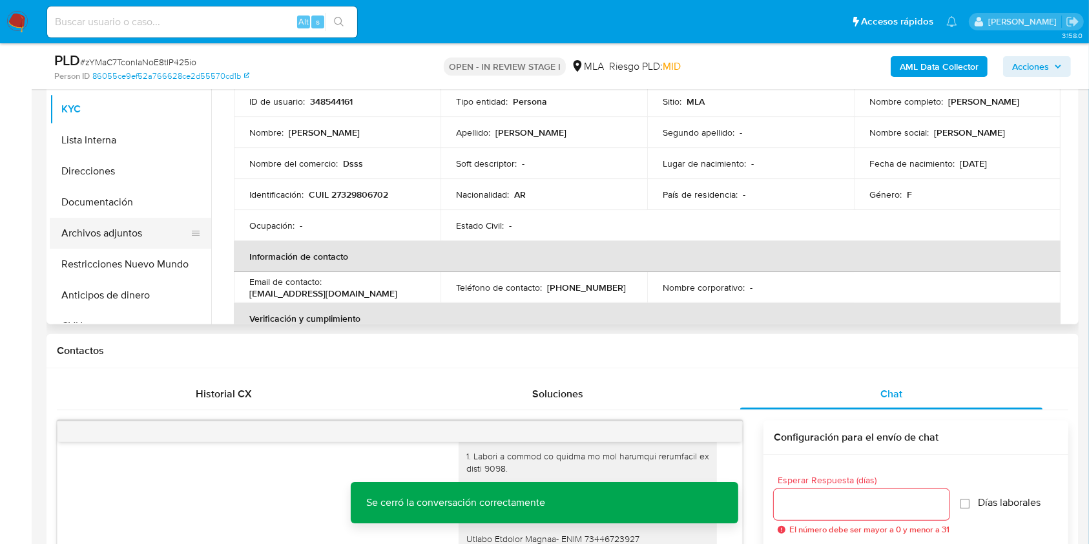
click at [123, 218] on button "Archivos adjuntos" at bounding box center [125, 233] width 151 height 31
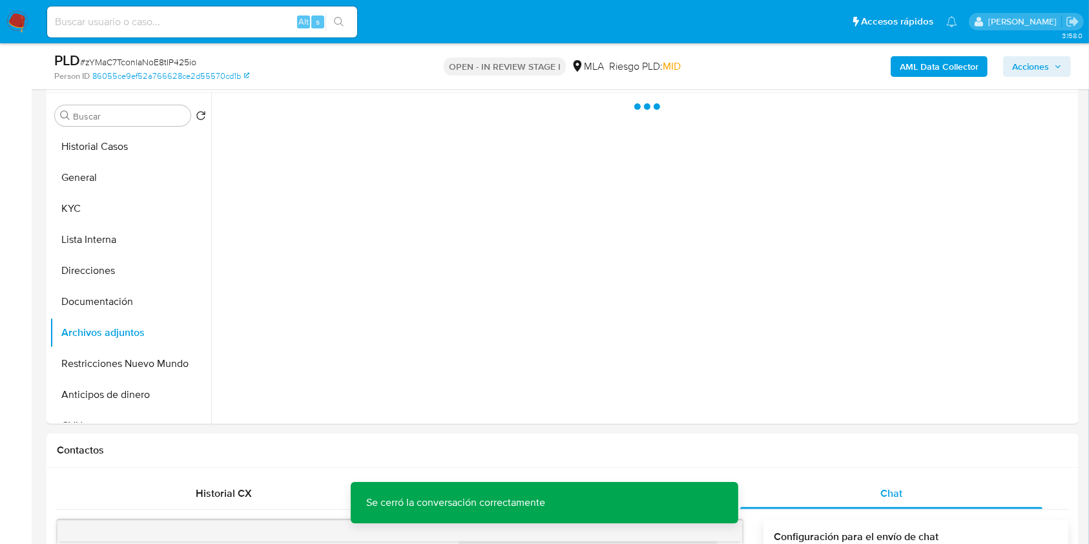
scroll to position [226, 0]
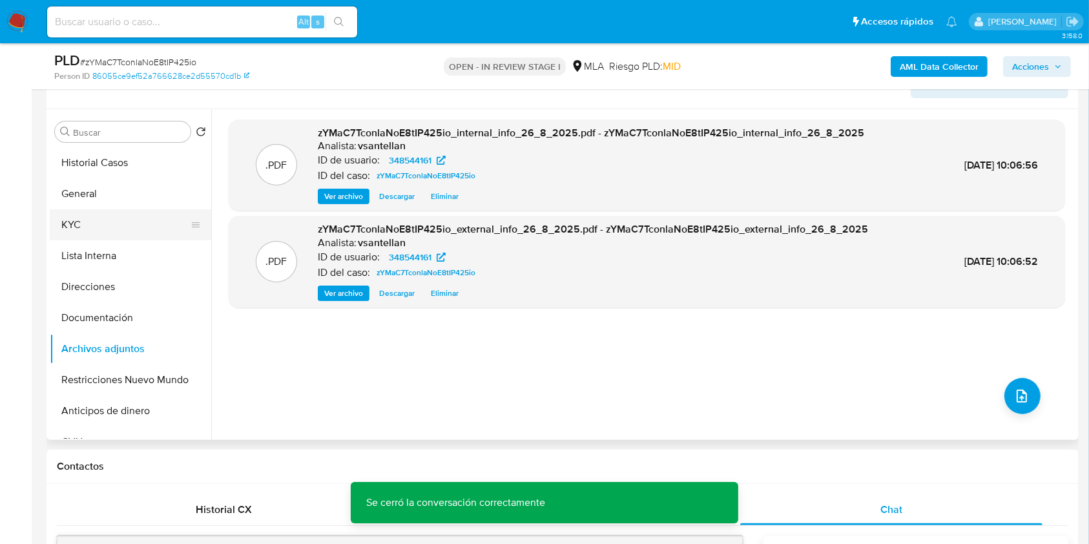
click at [75, 236] on button "KYC" at bounding box center [125, 224] width 151 height 31
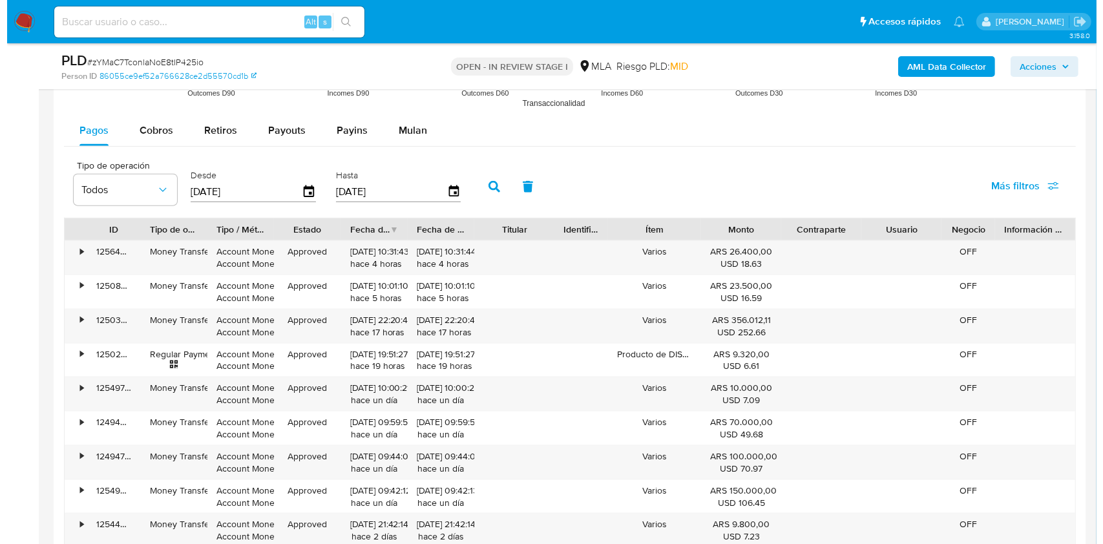
scroll to position [2285, 0]
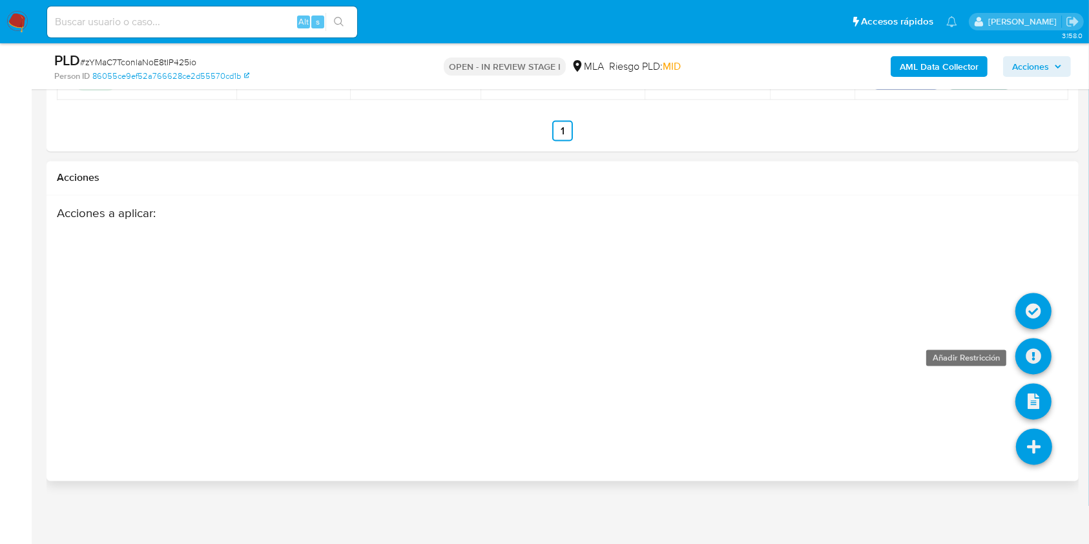
click at [1031, 344] on icon at bounding box center [1034, 357] width 36 height 36
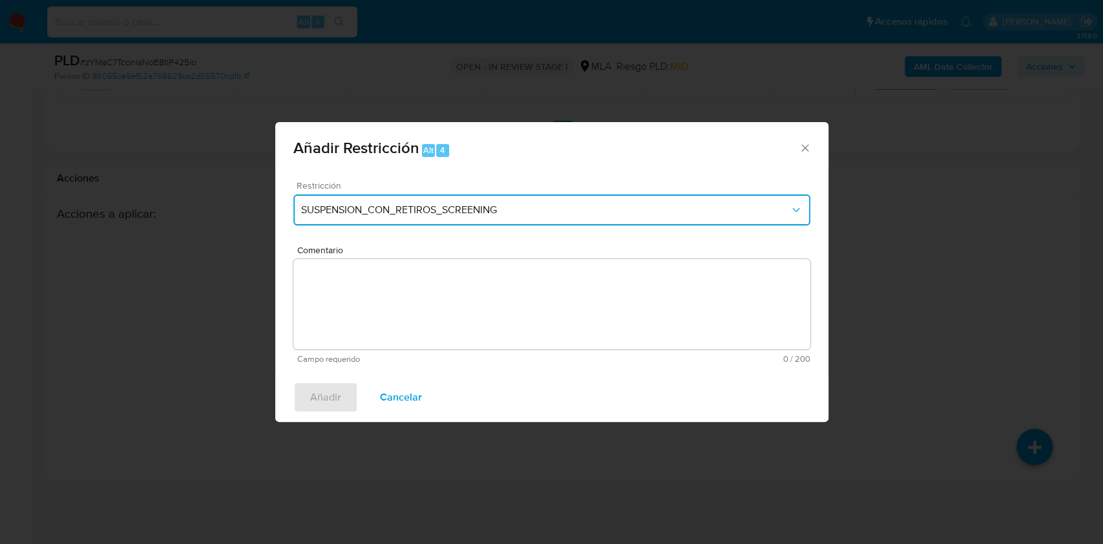
click at [492, 215] on span "SUSPENSION_CON_RETIROS_SCREENING" at bounding box center [545, 210] width 488 height 13
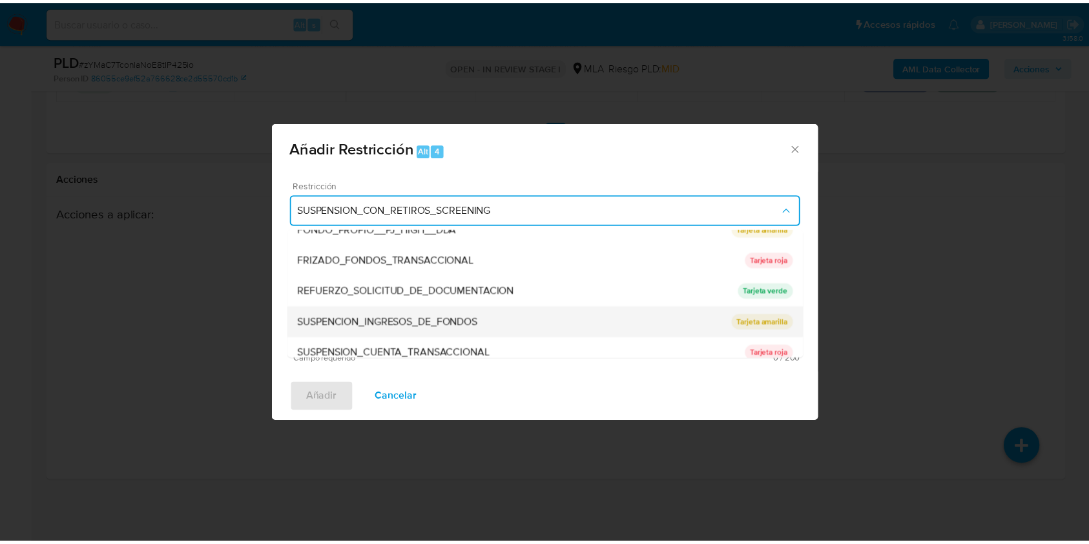
scroll to position [274, 0]
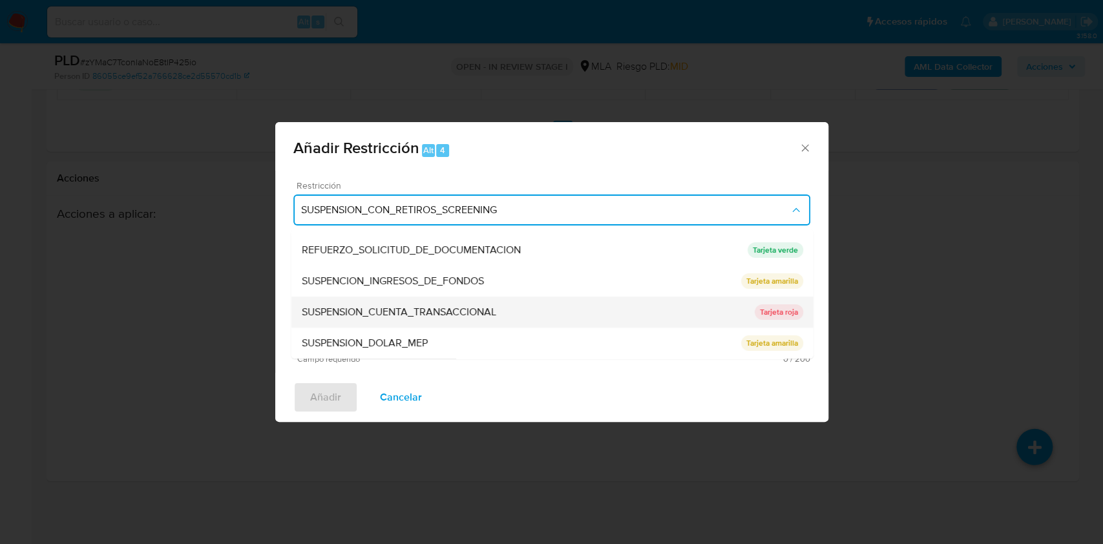
click at [601, 306] on div "SUSPENSION_CUENTA_TRANSACCIONAL" at bounding box center [527, 312] width 453 height 31
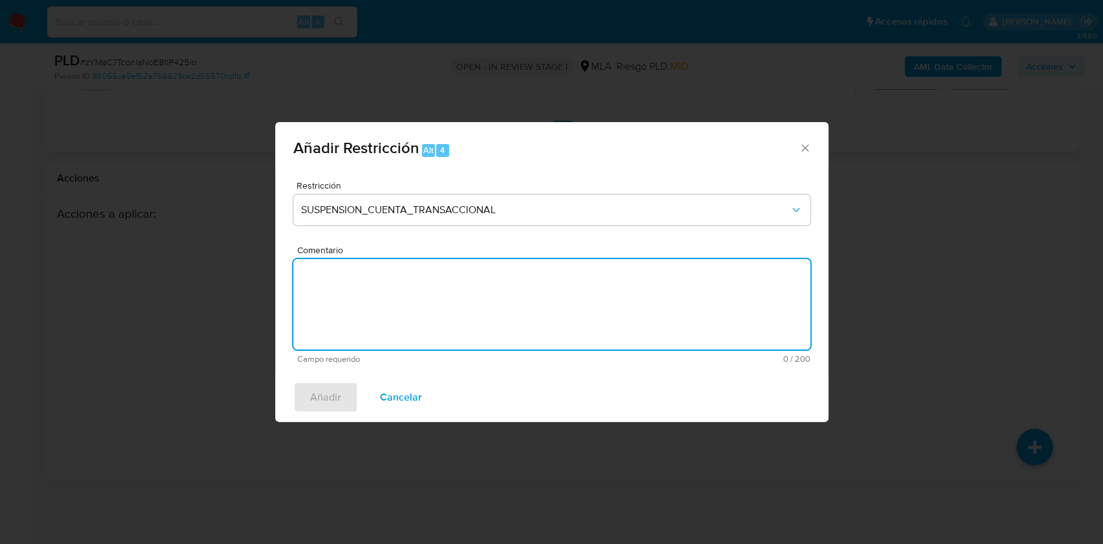
click at [452, 296] on textarea "Comentario" at bounding box center [551, 304] width 517 height 90
type textarea "M"
type textarea "AML"
click at [339, 398] on span "Añadir" at bounding box center [325, 397] width 31 height 28
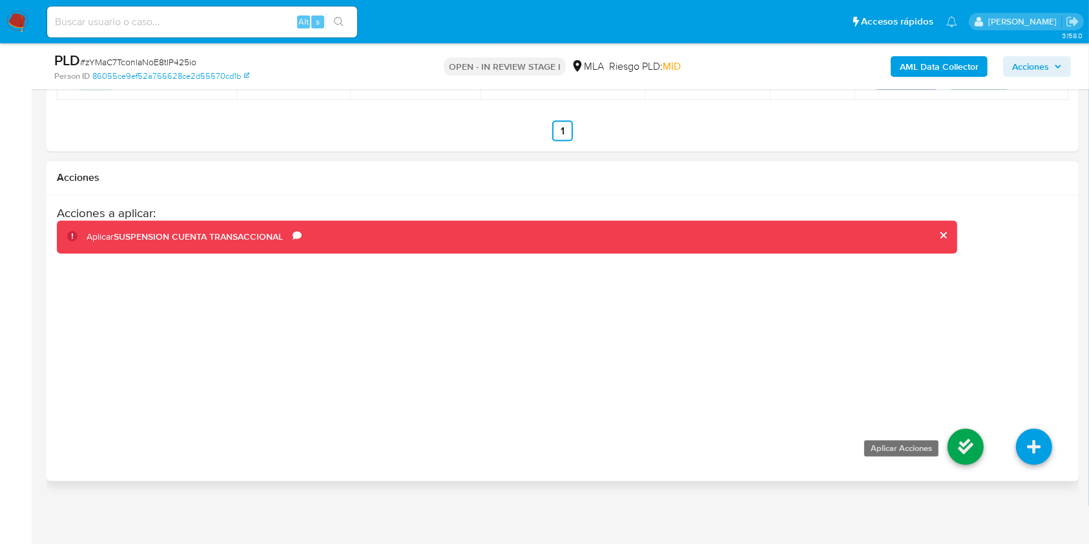
click at [967, 445] on icon at bounding box center [966, 447] width 36 height 36
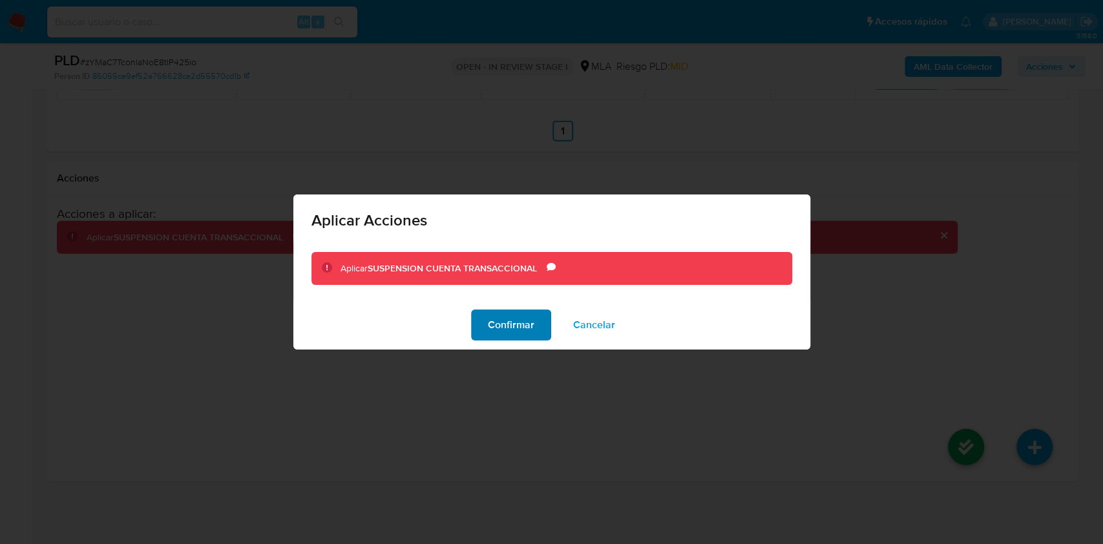
click at [502, 328] on span "Confirmar" at bounding box center [511, 325] width 47 height 28
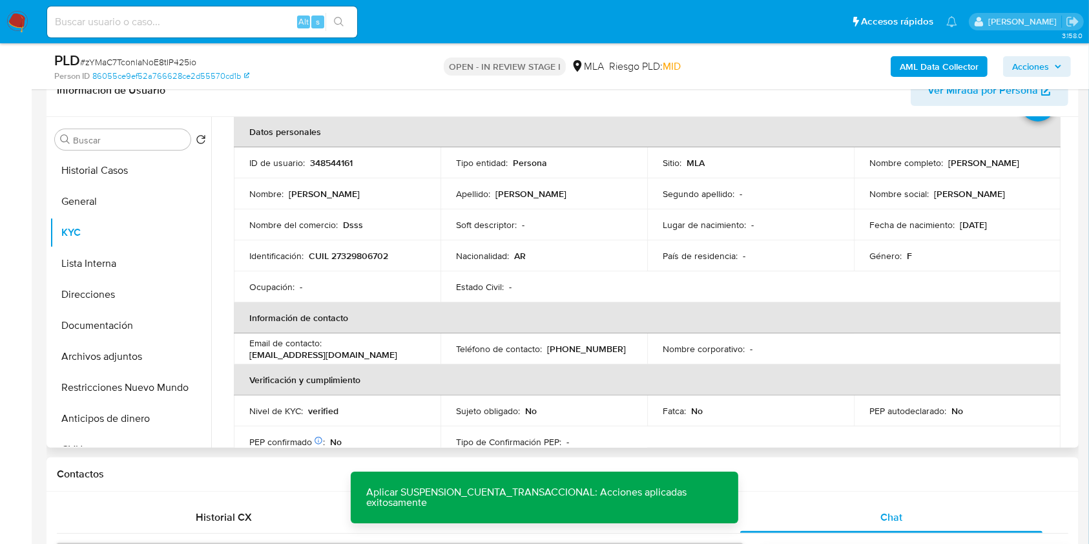
scroll to position [53, 0]
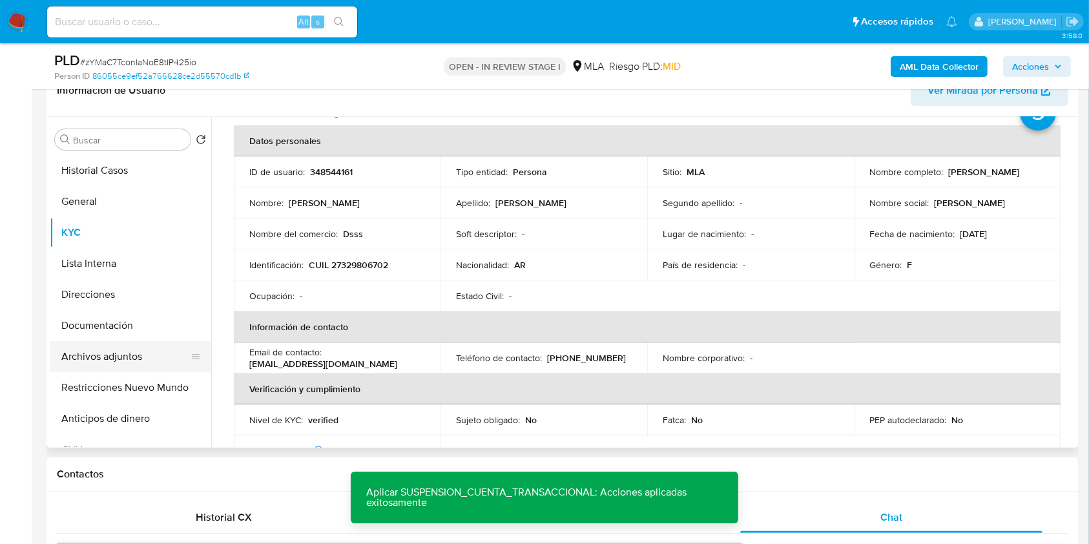
click at [114, 357] on button "Archivos adjuntos" at bounding box center [125, 356] width 151 height 31
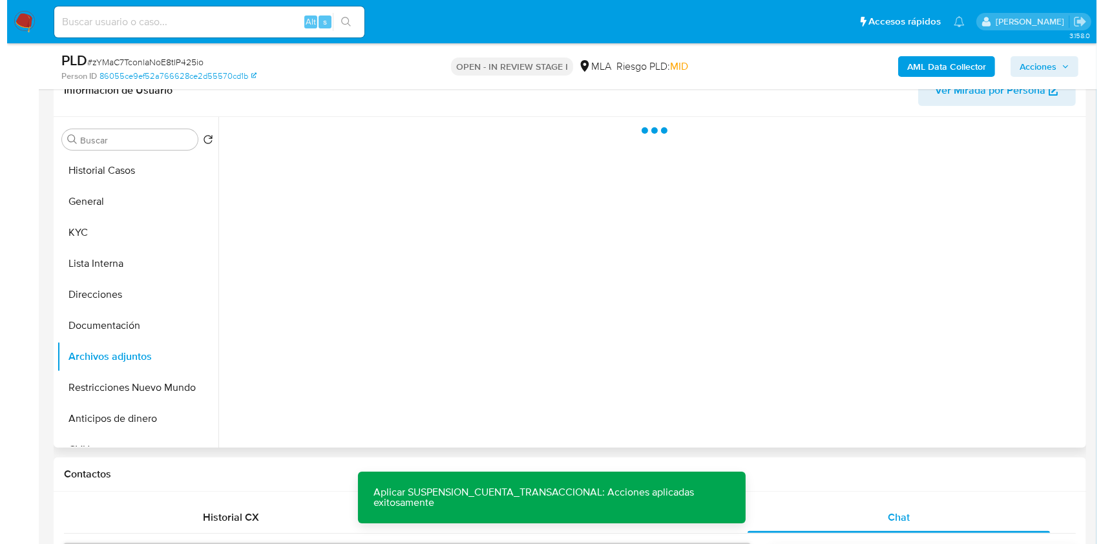
scroll to position [0, 0]
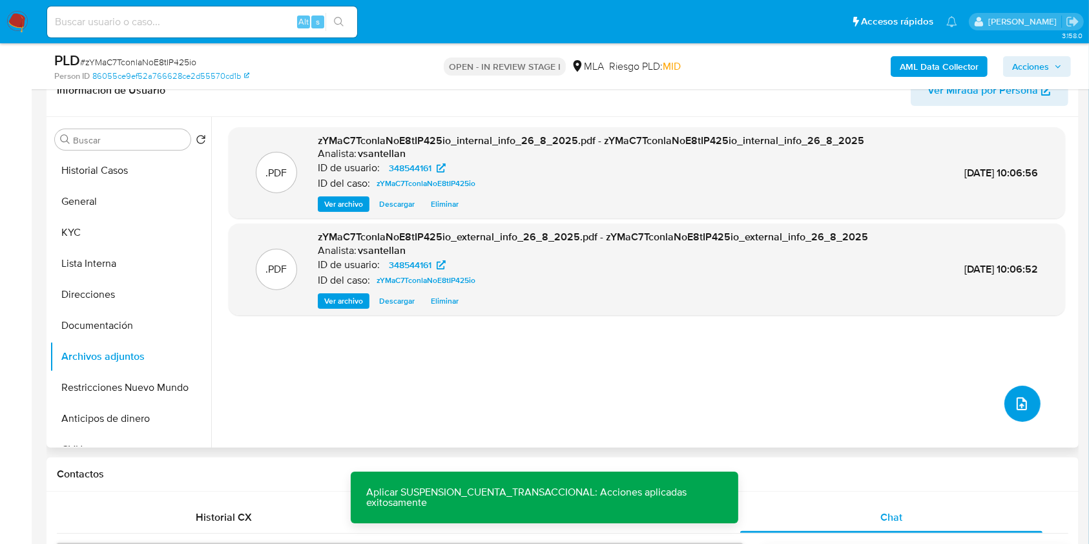
click at [1007, 411] on button "upload-file" at bounding box center [1023, 404] width 36 height 36
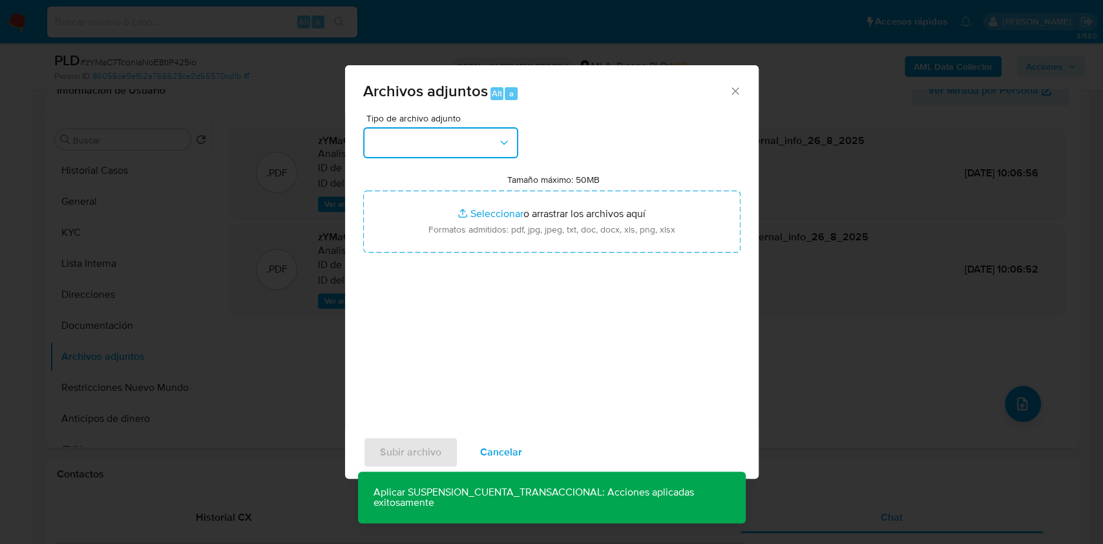
drag, startPoint x: 475, startPoint y: 138, endPoint x: 476, endPoint y: 160, distance: 22.7
click at [475, 137] on button "button" at bounding box center [440, 142] width 155 height 31
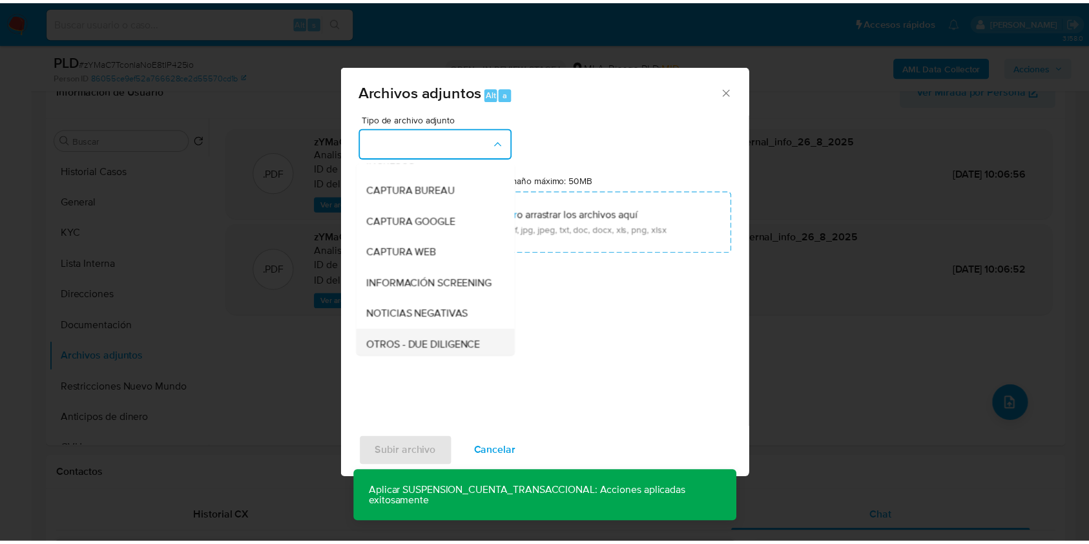
scroll to position [86, 0]
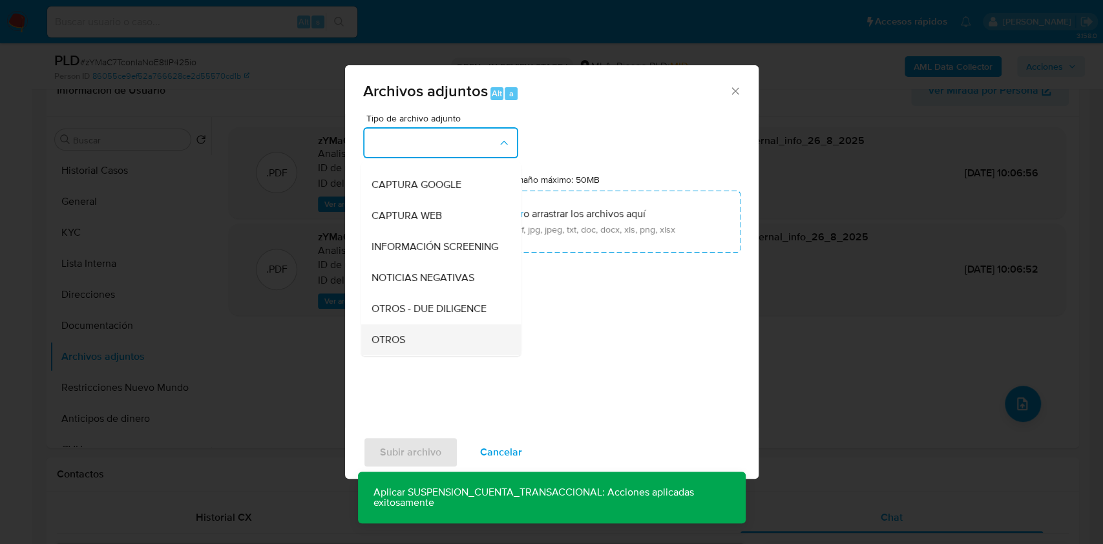
click at [445, 349] on div "OTROS" at bounding box center [437, 339] width 132 height 31
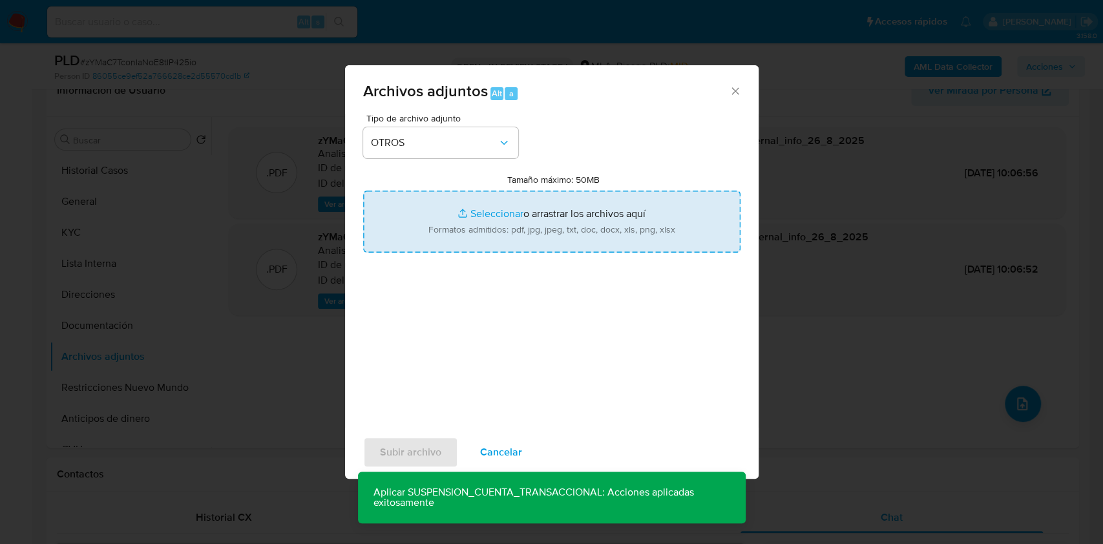
click at [478, 209] on input "Tamaño máximo: 50MB Seleccionar archivos" at bounding box center [551, 222] width 377 height 62
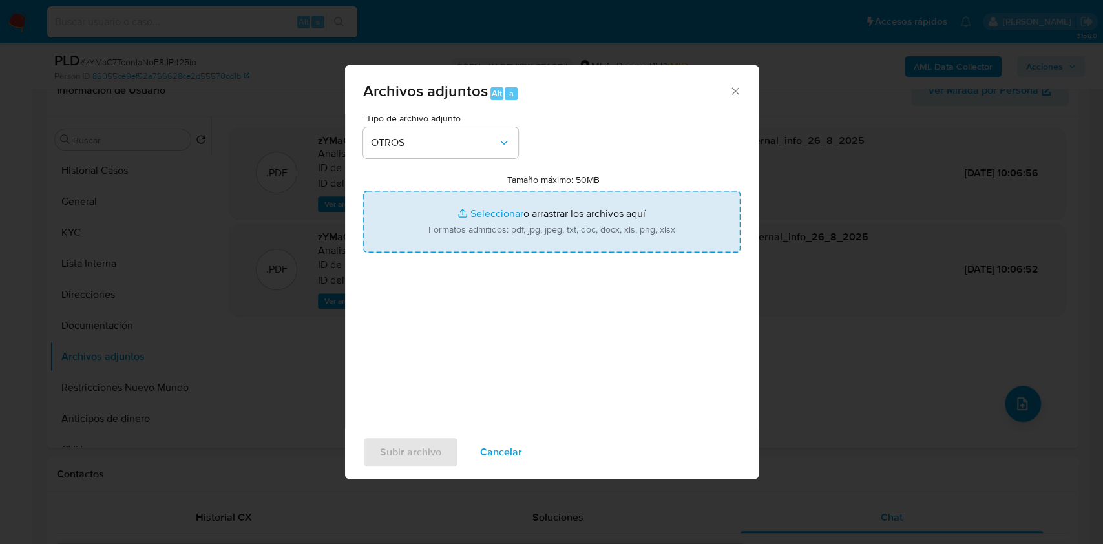
type input "C:\fakepath\Caselog zYMaC7TconlaNoE8tIP425io_2025_08_18_23_28_36.docx"
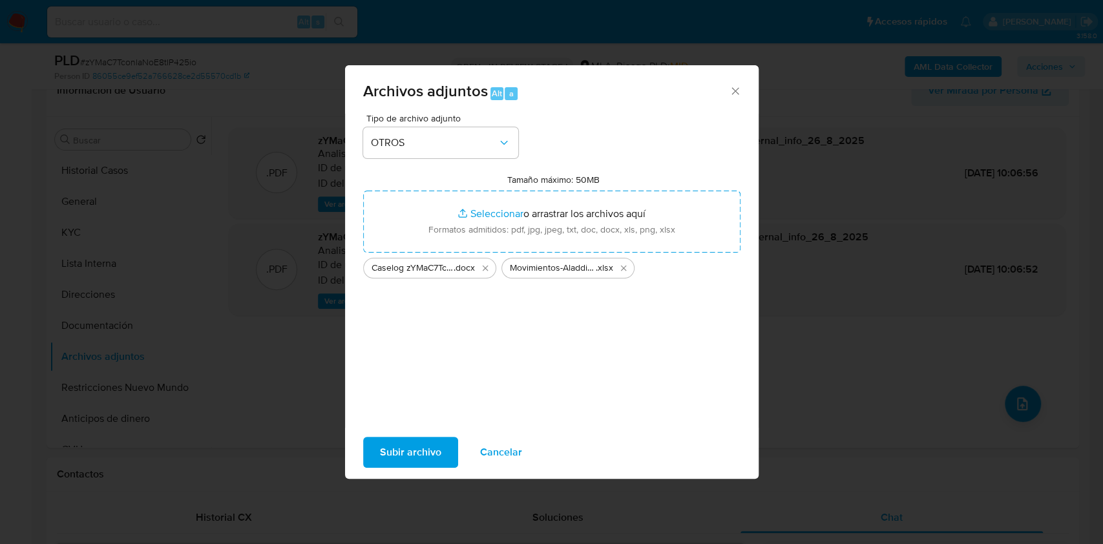
click at [426, 448] on span "Subir archivo" at bounding box center [410, 452] width 61 height 28
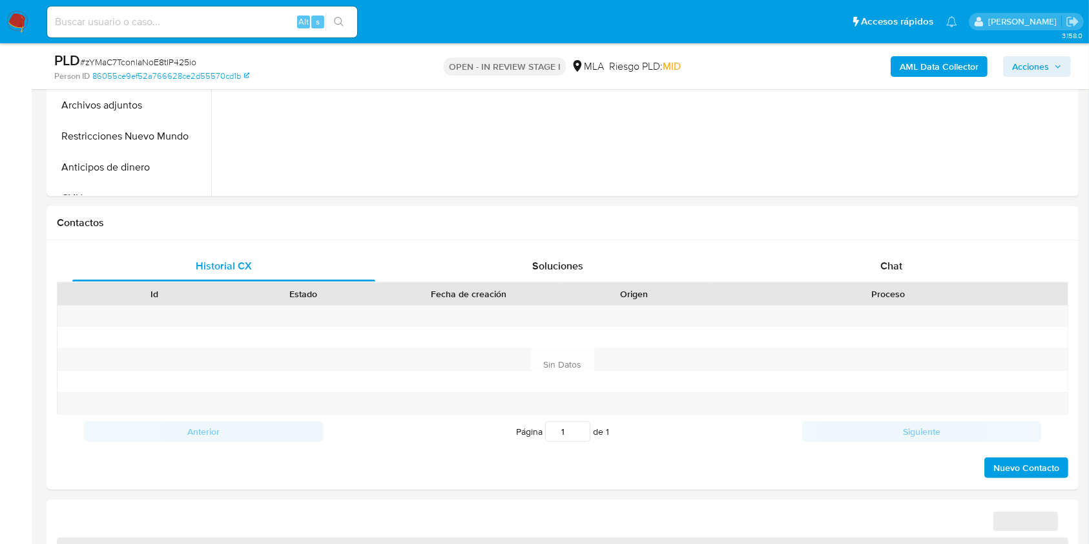
scroll to position [472, 0]
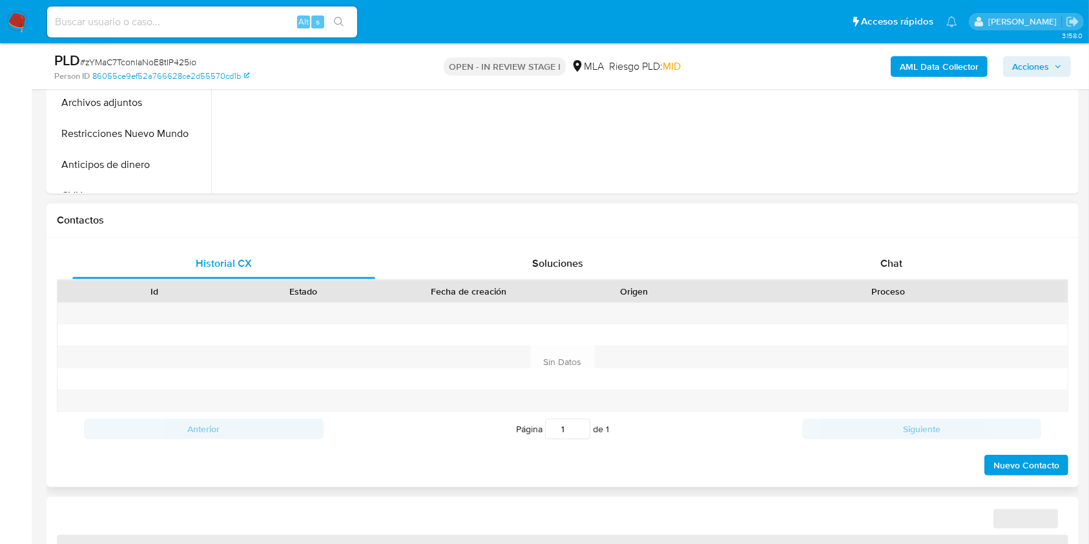
select select "10"
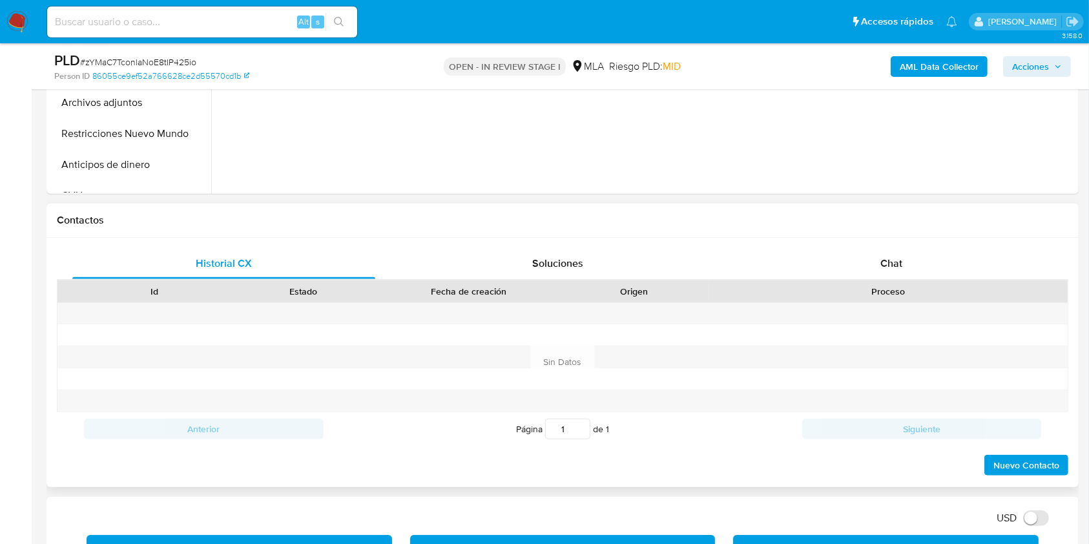
drag, startPoint x: 932, startPoint y: 261, endPoint x: 1025, endPoint y: 203, distance: 109.7
click at [932, 262] on div "Chat" at bounding box center [891, 263] width 303 height 31
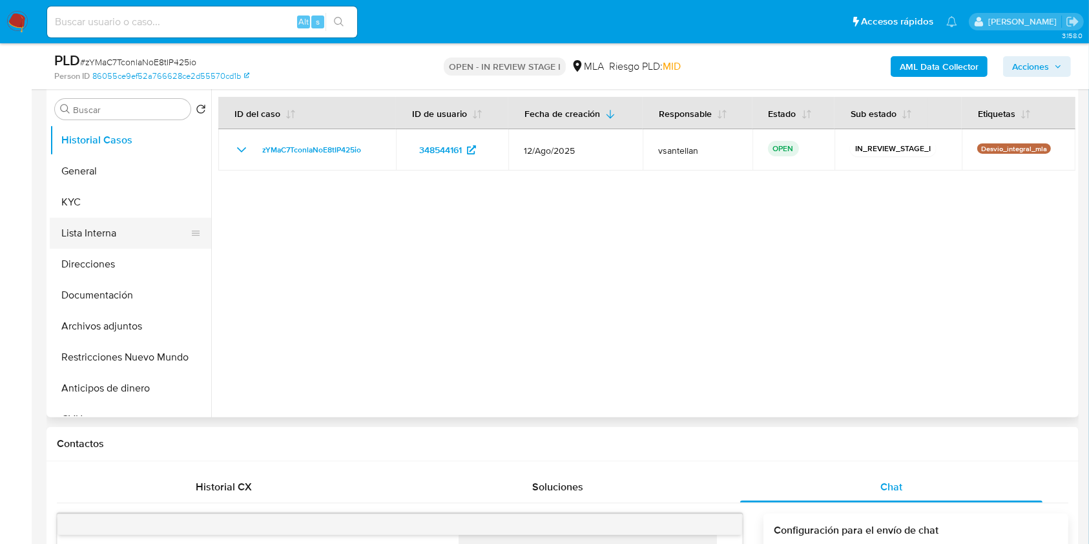
scroll to position [233, 0]
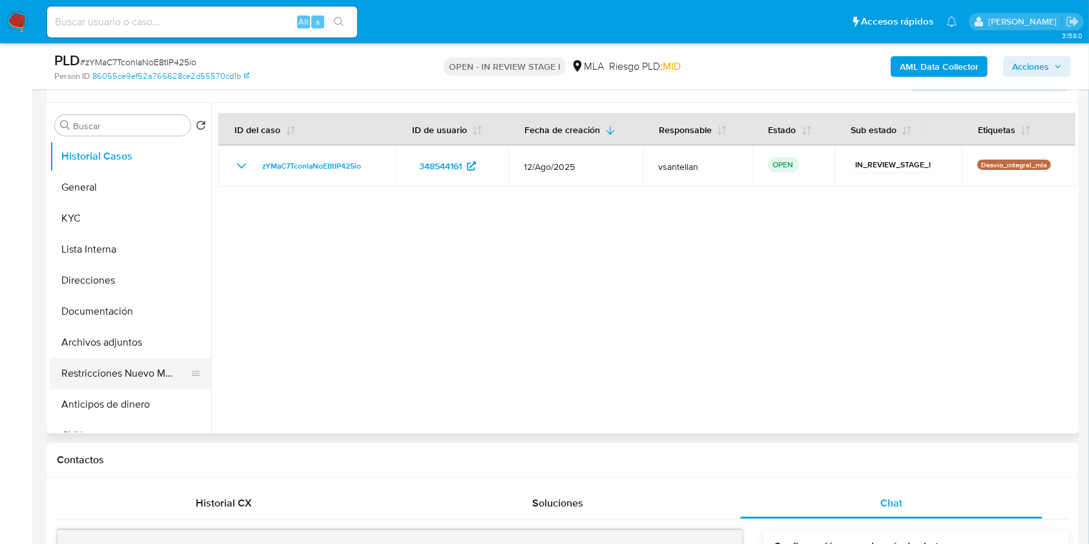
click at [116, 371] on button "Restricciones Nuevo Mundo" at bounding box center [125, 373] width 151 height 31
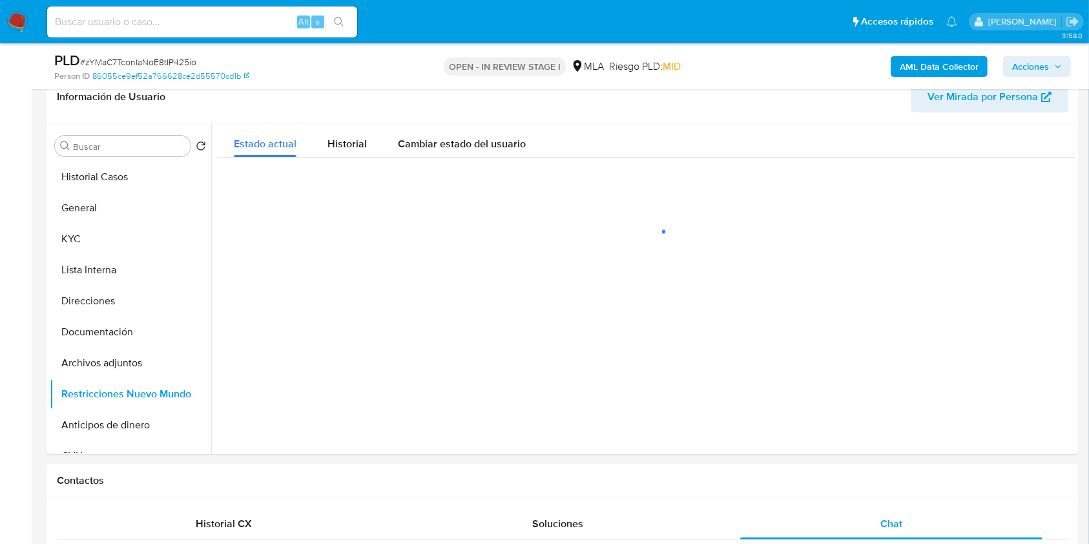
scroll to position [209, 0]
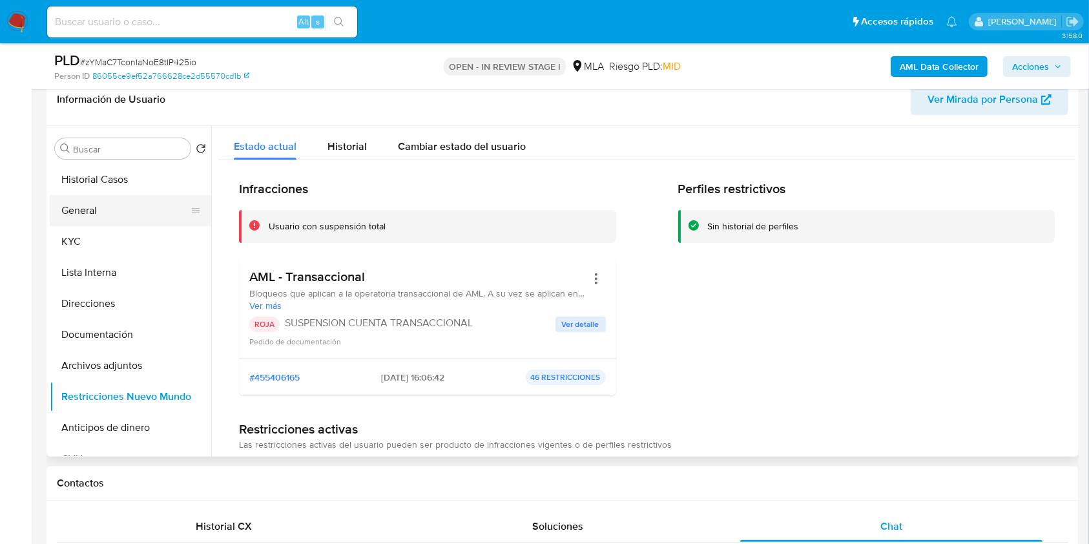
click at [118, 205] on button "General" at bounding box center [125, 210] width 151 height 31
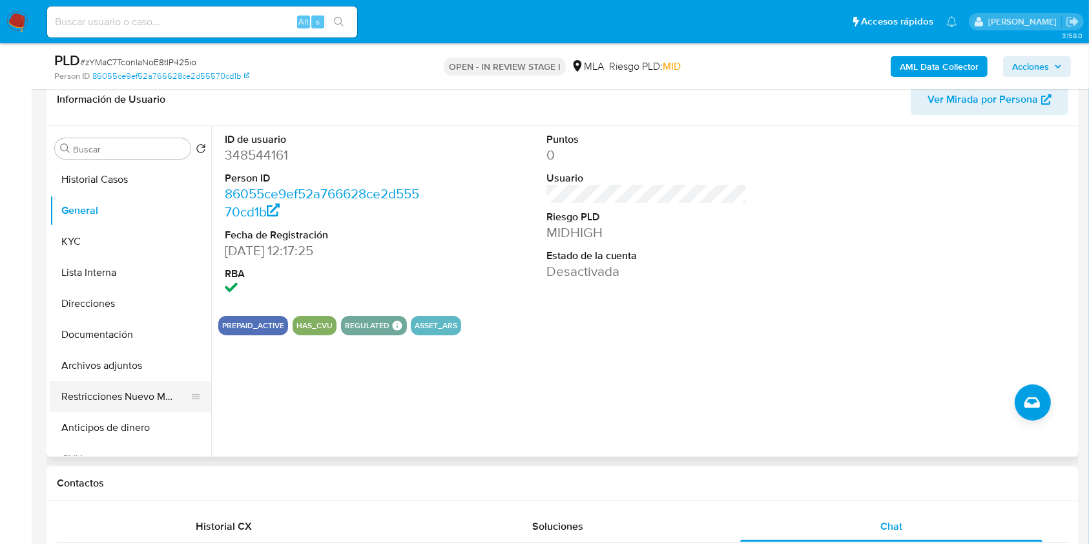
click at [123, 406] on button "Restricciones Nuevo Mundo" at bounding box center [125, 396] width 151 height 31
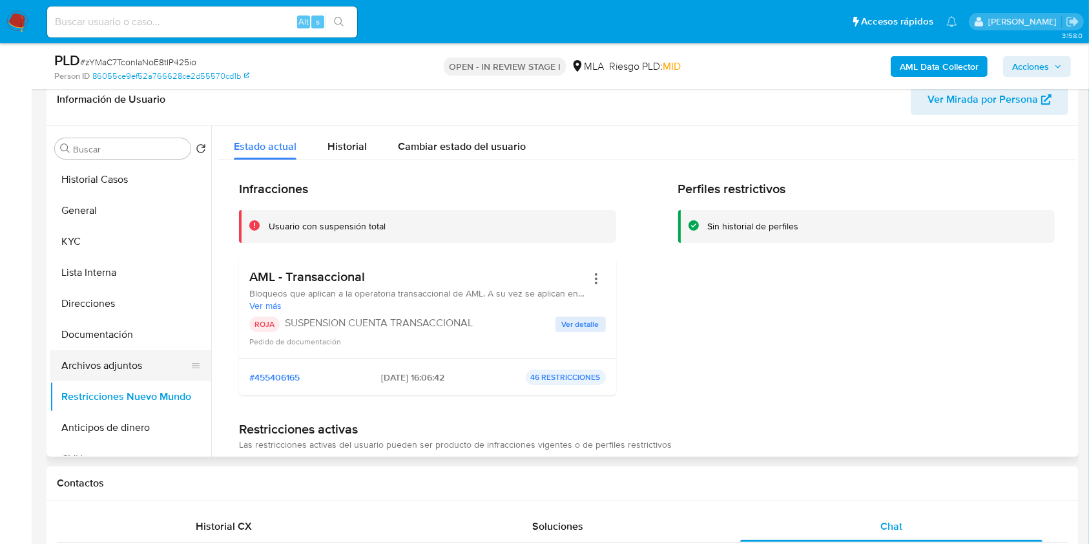
click at [131, 363] on button "Archivos adjuntos" at bounding box center [125, 365] width 151 height 31
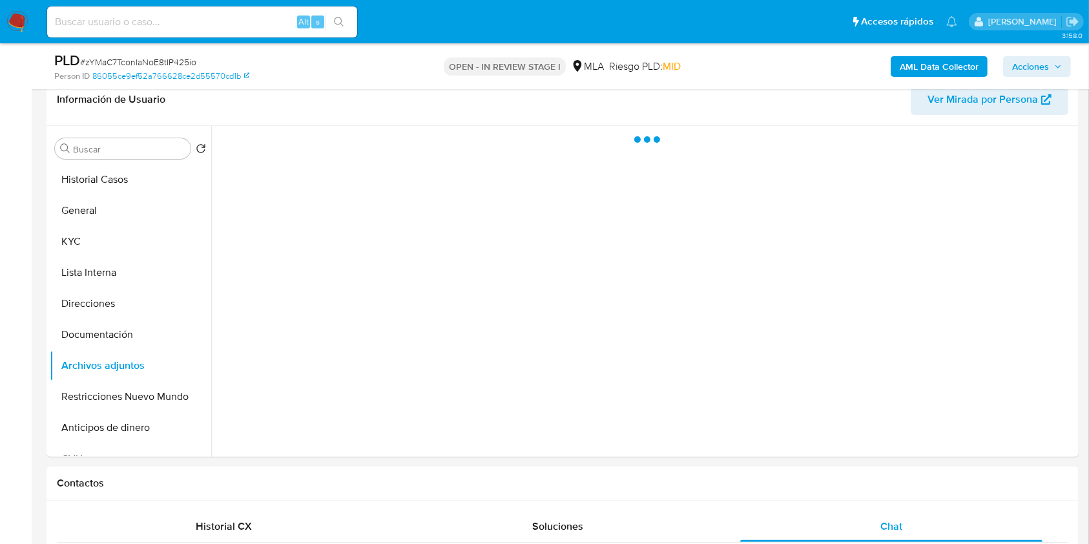
click at [1036, 58] on span "Acciones" at bounding box center [1031, 66] width 37 height 21
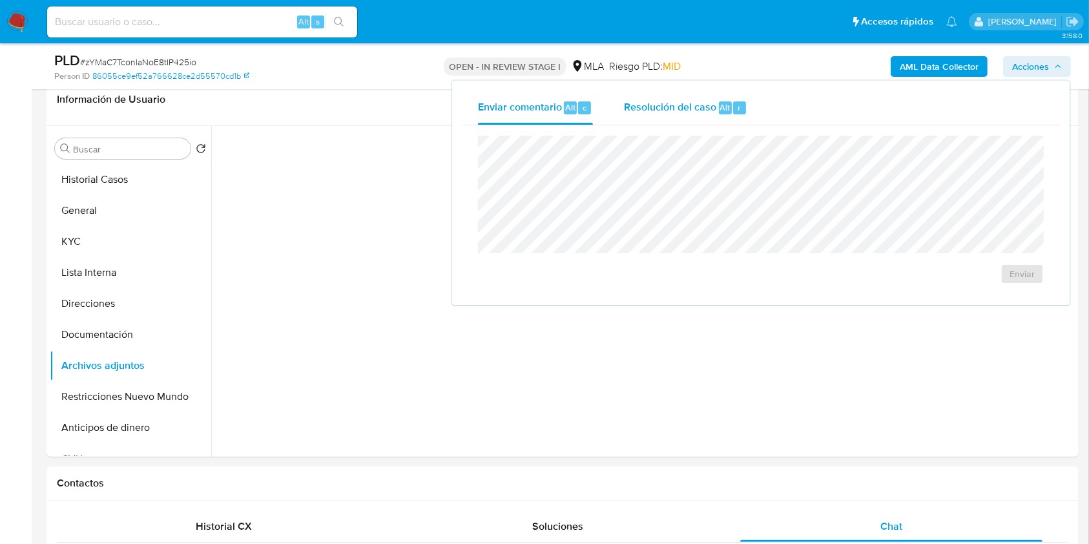
drag, startPoint x: 655, startPoint y: 87, endPoint x: 666, endPoint y: 116, distance: 31.1
click at [665, 114] on div "Enviar comentario Alt c Resolución del caso Alt r Enviar" at bounding box center [761, 193] width 618 height 224
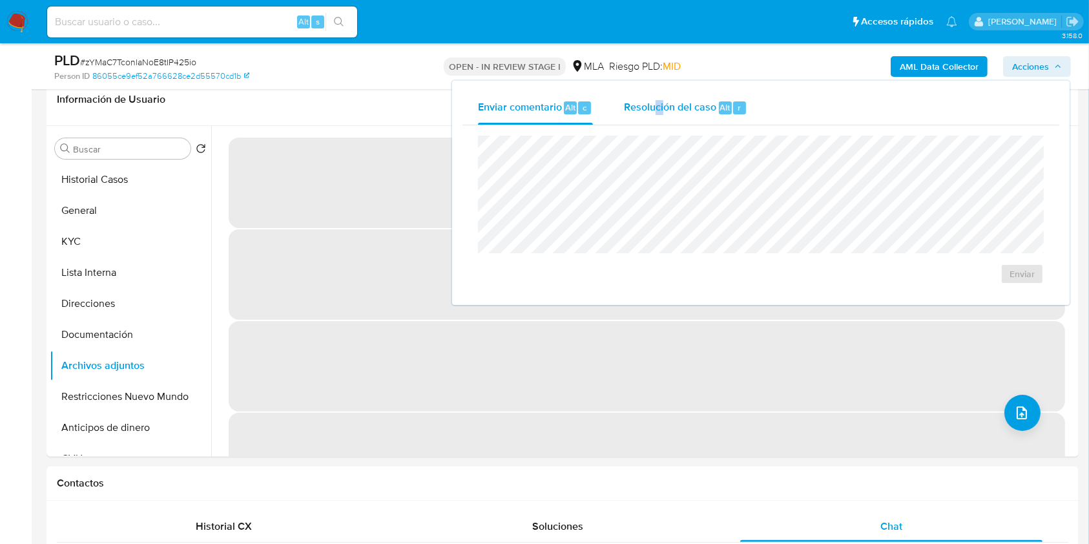
click at [666, 116] on div "Resolución del caso Alt r" at bounding box center [685, 108] width 123 height 34
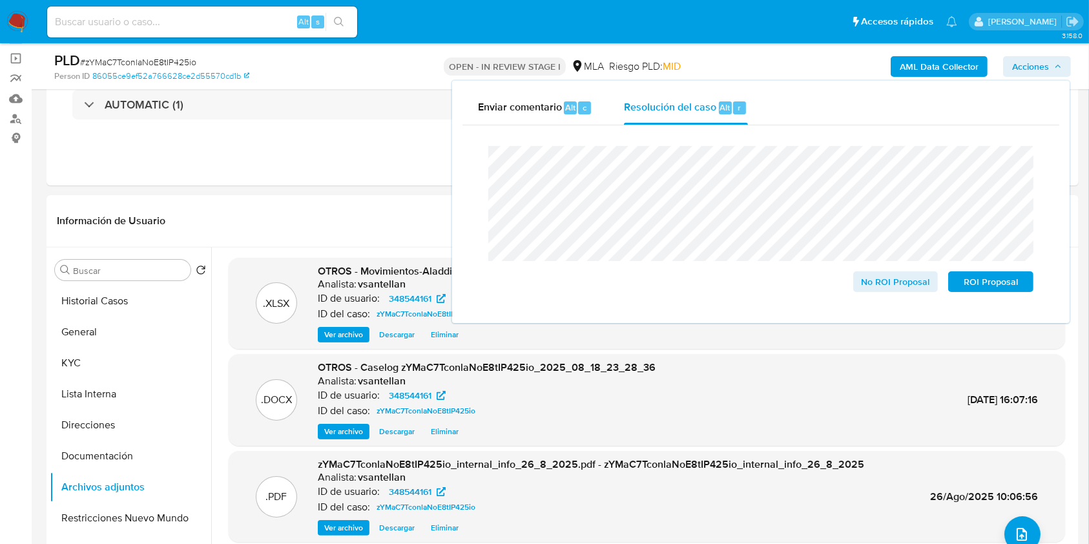
scroll to position [94, 0]
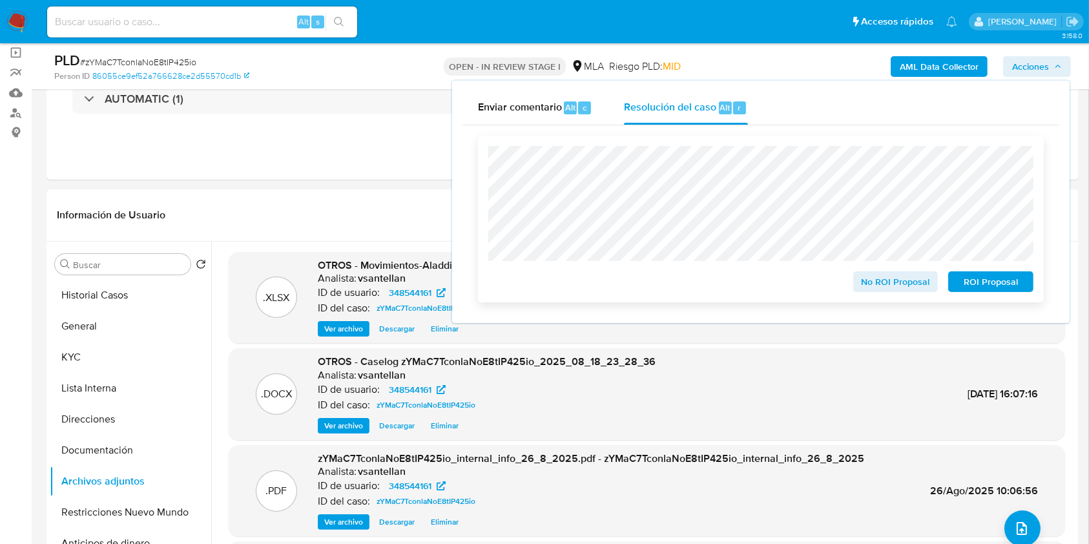
click at [998, 277] on span "ROI Proposal" at bounding box center [991, 282] width 67 height 18
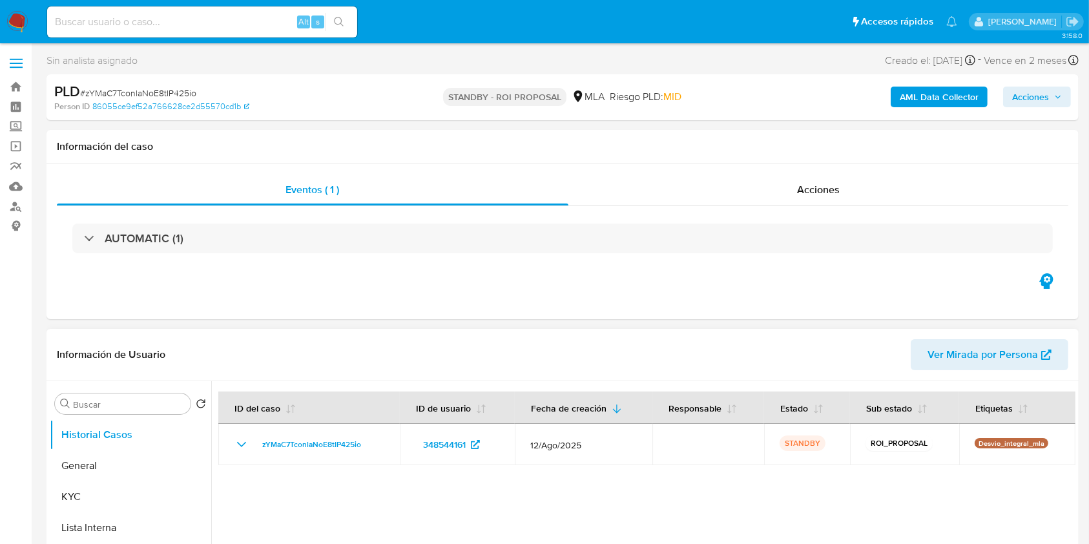
select select "10"
click at [522, 350] on header "Información de Usuario Ver Mirada por Persona" at bounding box center [563, 354] width 1012 height 31
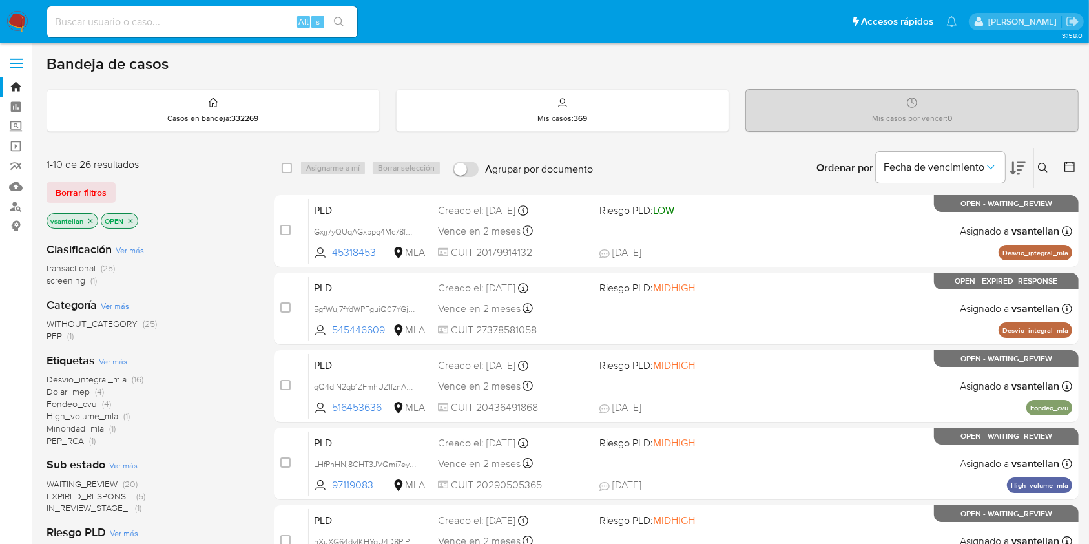
click at [1044, 163] on icon at bounding box center [1043, 168] width 10 height 10
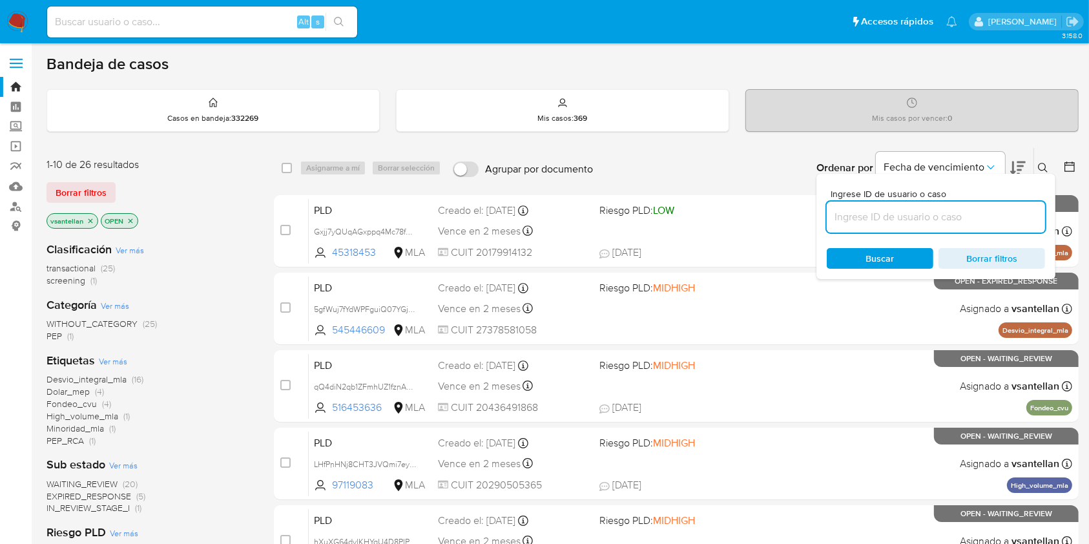
click at [954, 218] on input at bounding box center [936, 217] width 218 height 17
type input "1691168708"
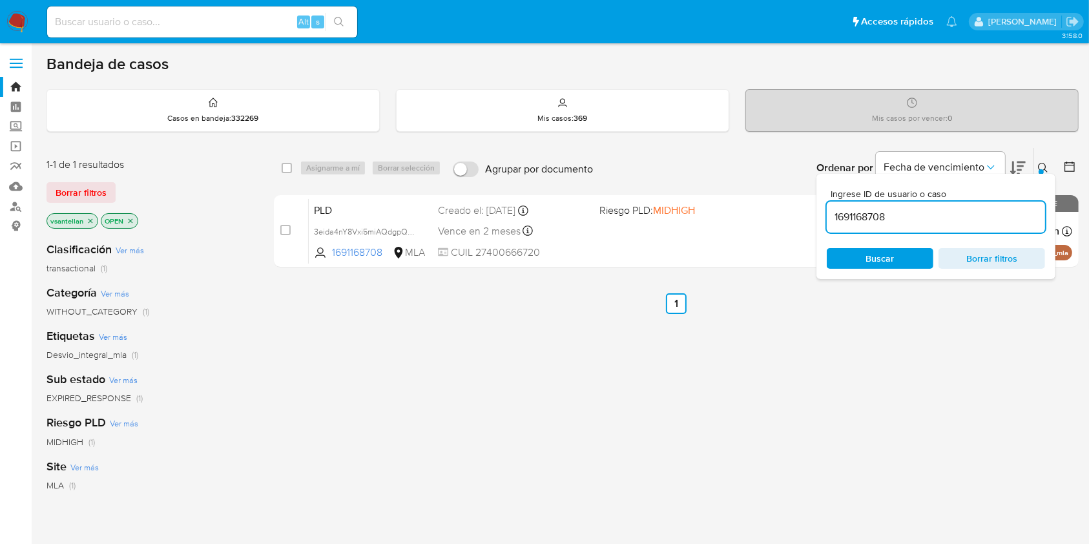
click at [1046, 171] on icon at bounding box center [1043, 168] width 10 height 10
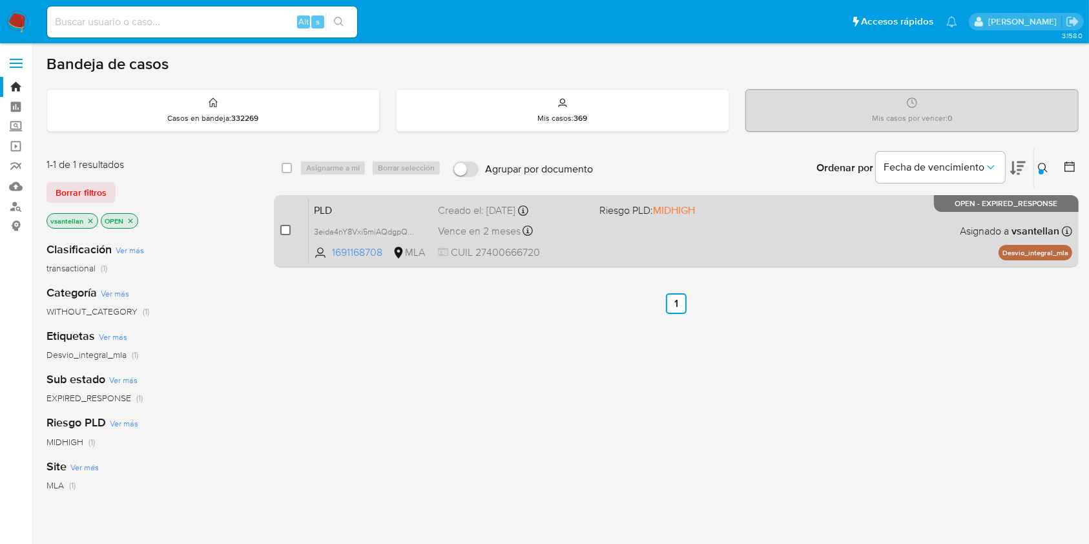
click at [286, 230] on input "checkbox" at bounding box center [285, 230] width 10 height 10
checkbox input "true"
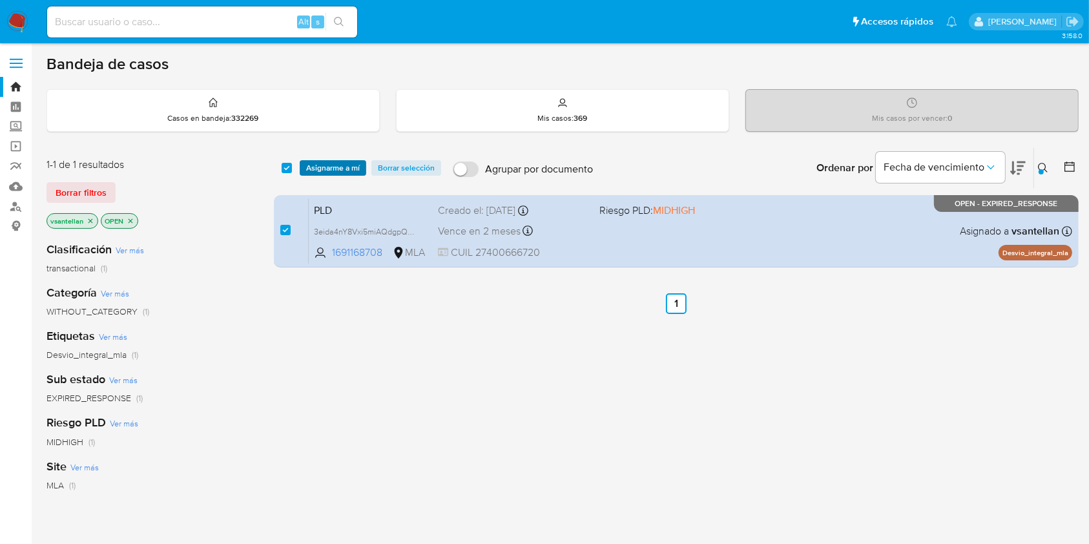
click at [315, 163] on span "Asignarme a mí" at bounding box center [333, 168] width 54 height 13
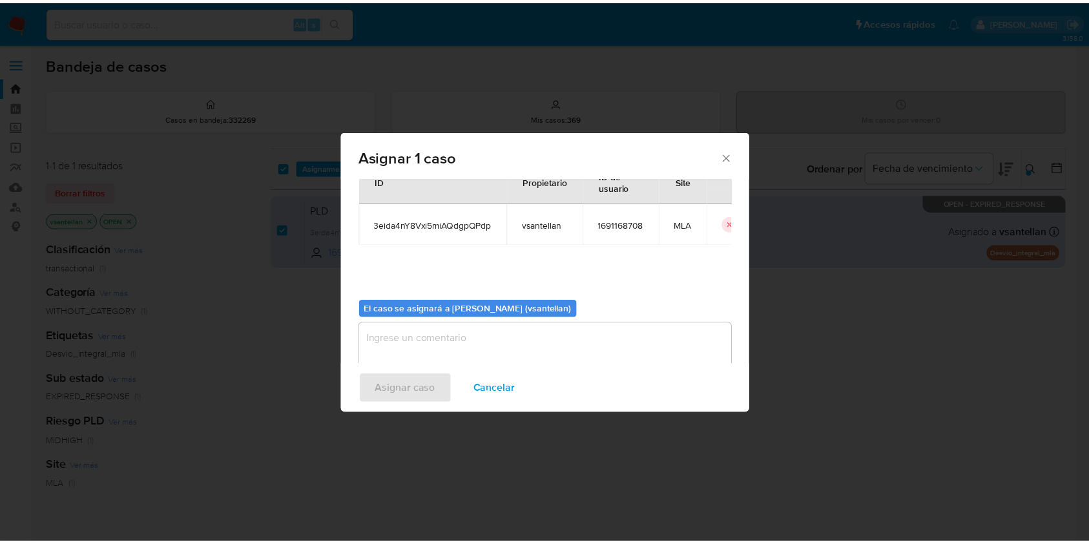
scroll to position [66, 0]
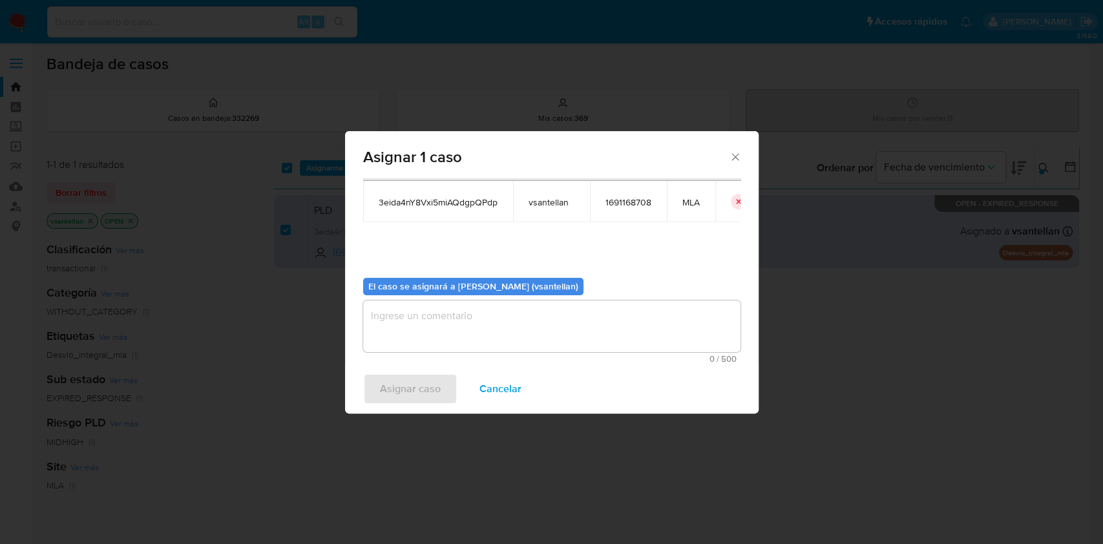
click at [405, 315] on textarea "assign-modal" at bounding box center [551, 326] width 377 height 52
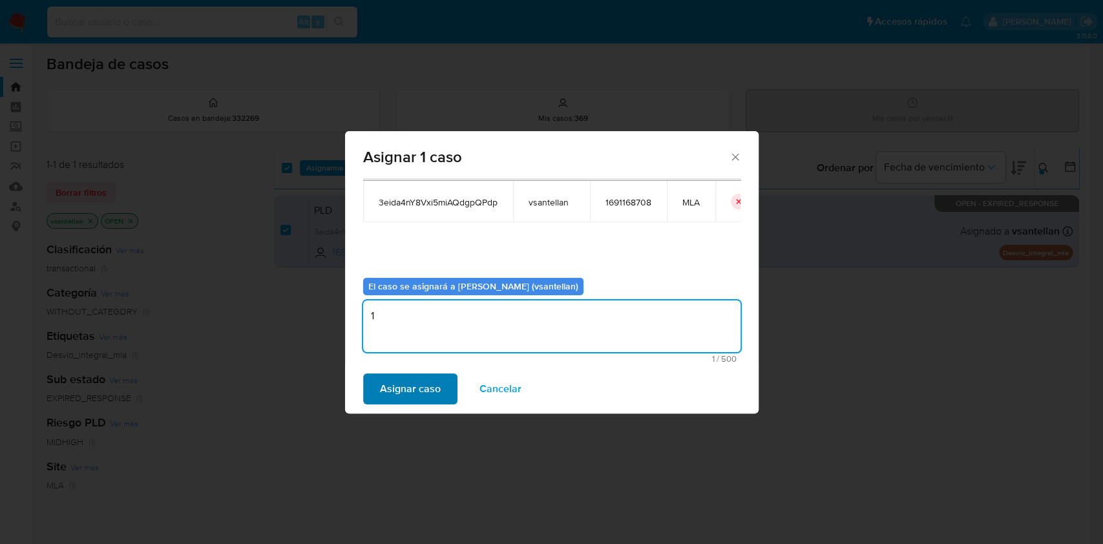
type textarea "1"
click at [404, 394] on span "Asignar caso" at bounding box center [410, 389] width 61 height 28
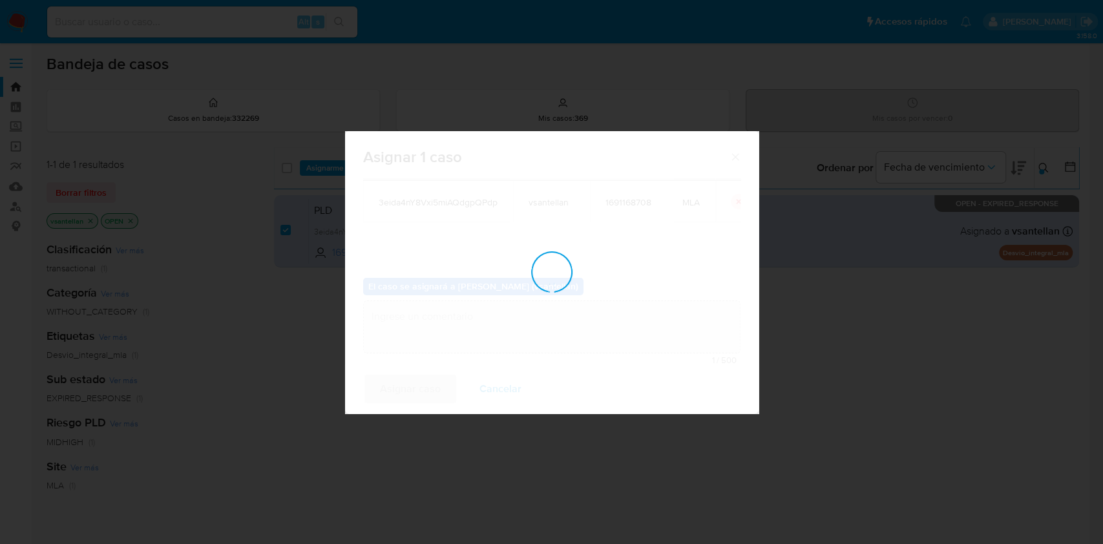
checkbox input "false"
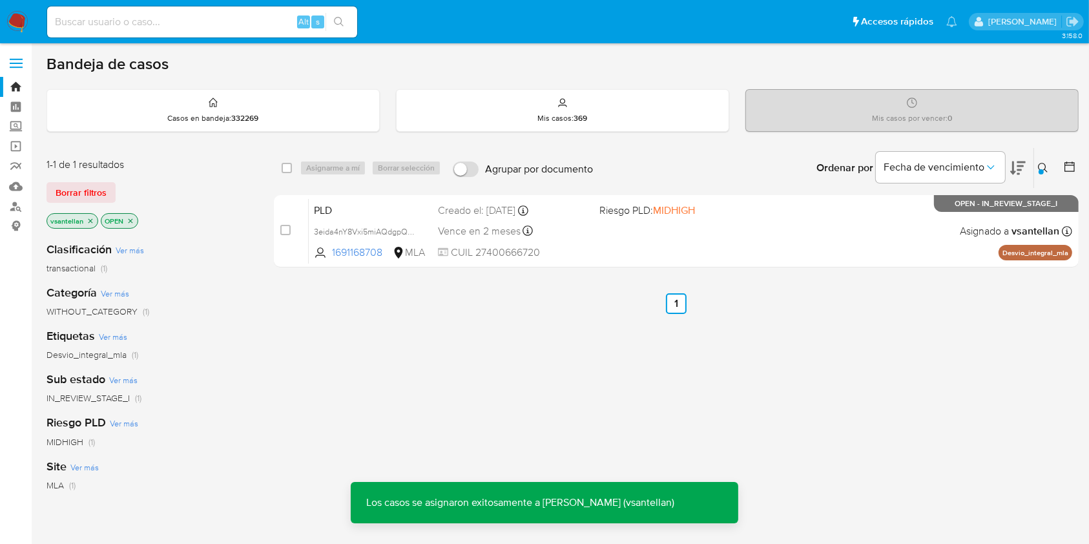
click at [719, 251] on div "PLD 3eida4nY8Vxi5miAQdgpQPdp 1691168708 MLA Riesgo PLD: MIDHIGH Creado el: 12/0…" at bounding box center [691, 230] width 764 height 65
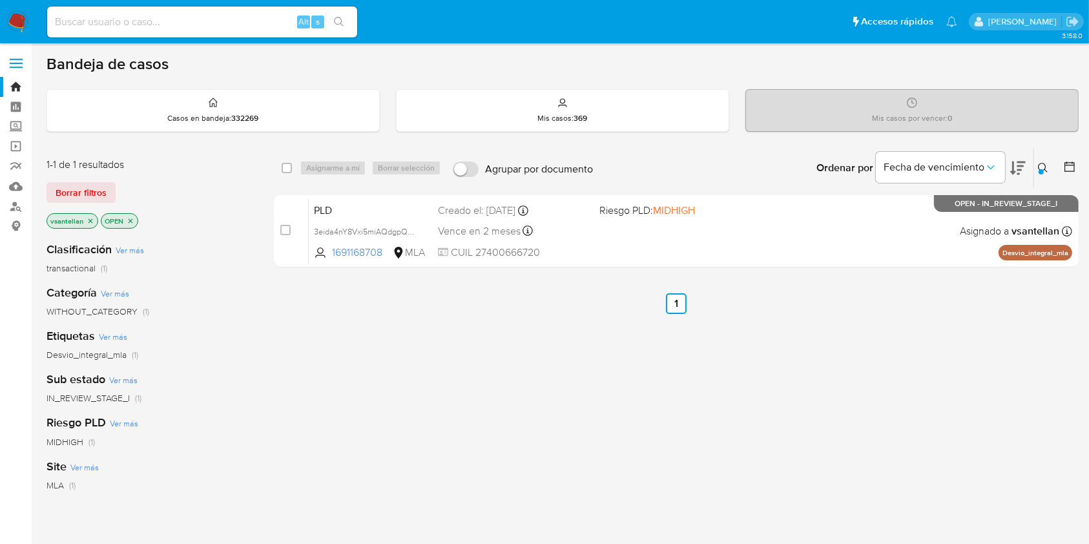
click at [3, 23] on nav "Pausado Ver notificaciones Alt s Accesos rápidos Presiona las siguientes teclas…" at bounding box center [544, 21] width 1089 height 43
click at [14, 16] on img at bounding box center [17, 22] width 22 height 22
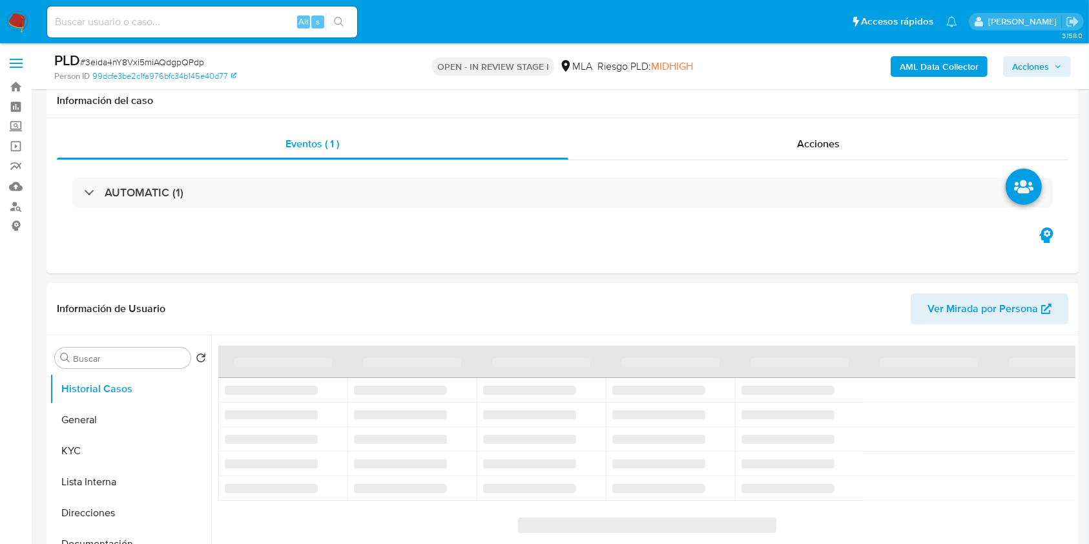
scroll to position [258, 0]
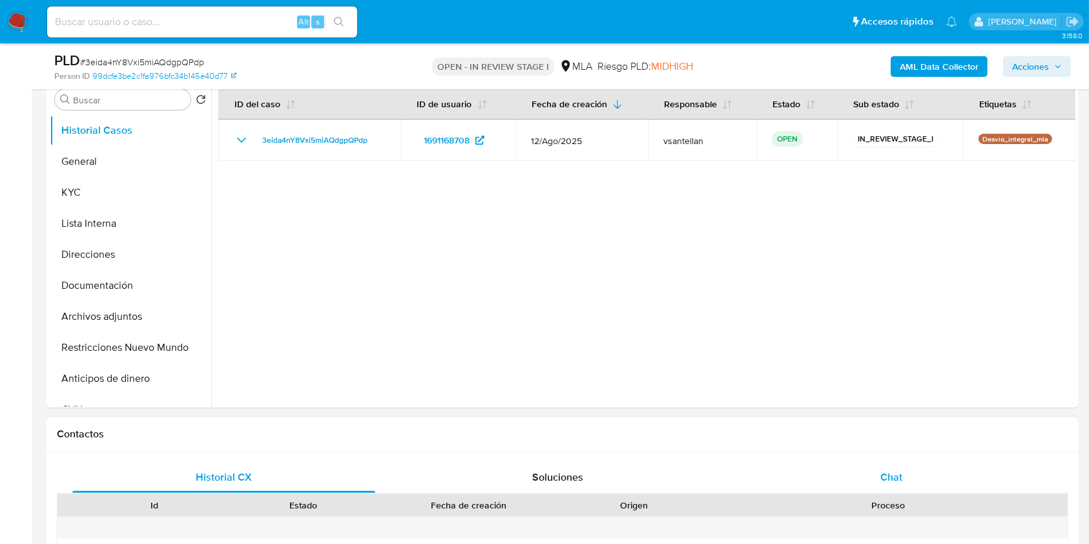
click at [936, 468] on div "Chat" at bounding box center [891, 477] width 303 height 31
select select "10"
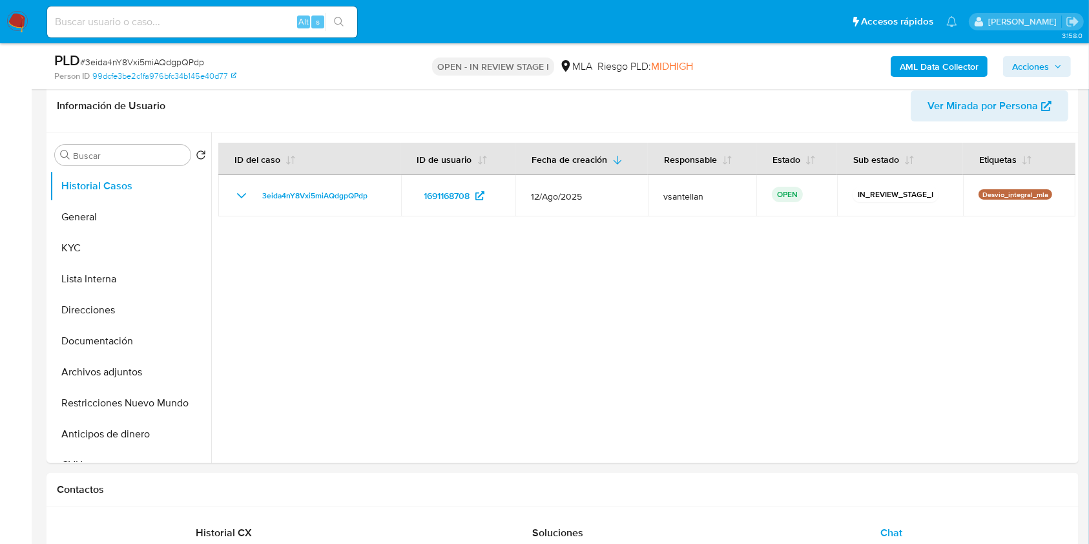
scroll to position [159, 0]
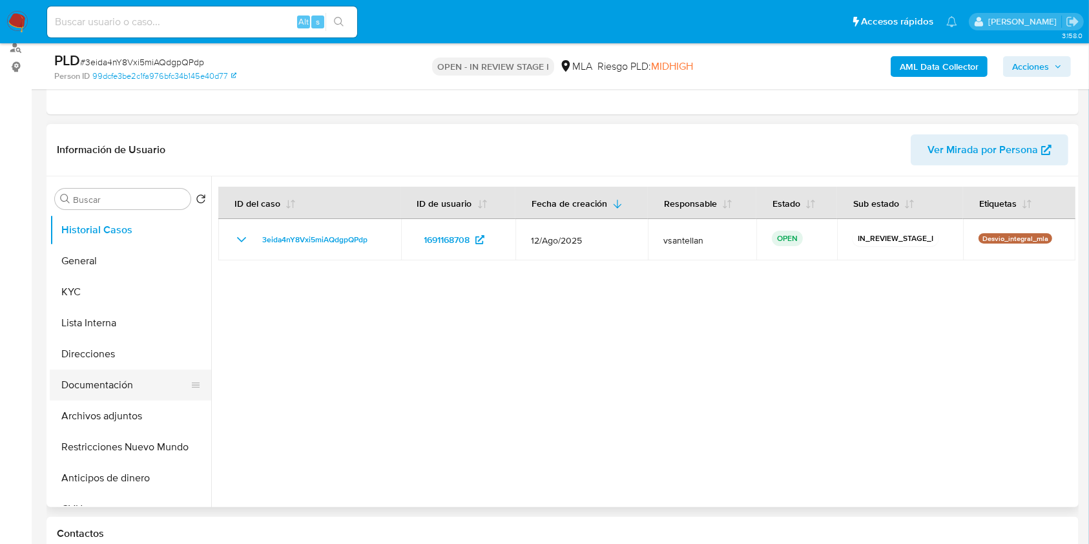
click at [139, 382] on button "Documentación" at bounding box center [125, 385] width 151 height 31
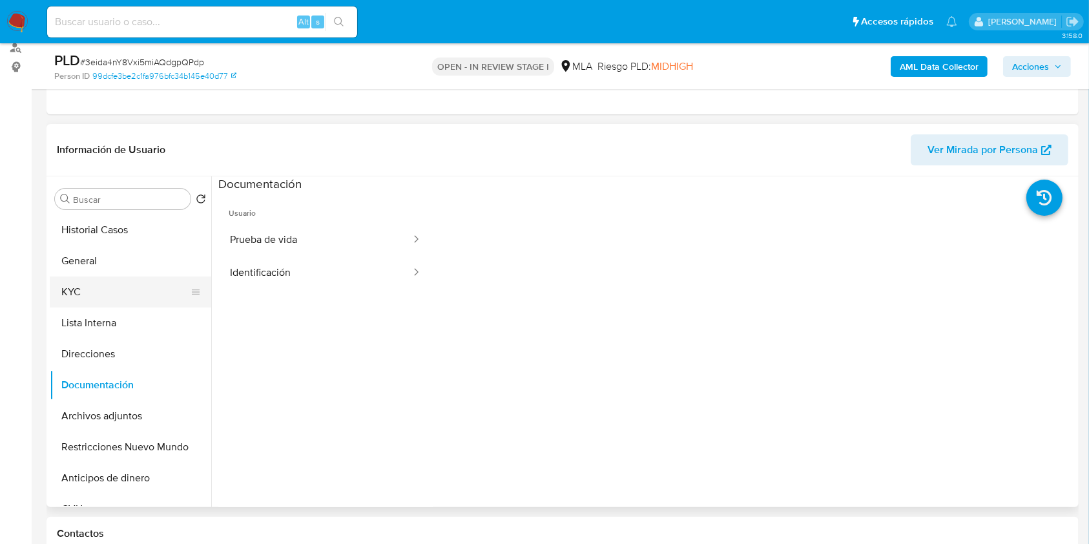
click at [141, 298] on button "KYC" at bounding box center [125, 292] width 151 height 31
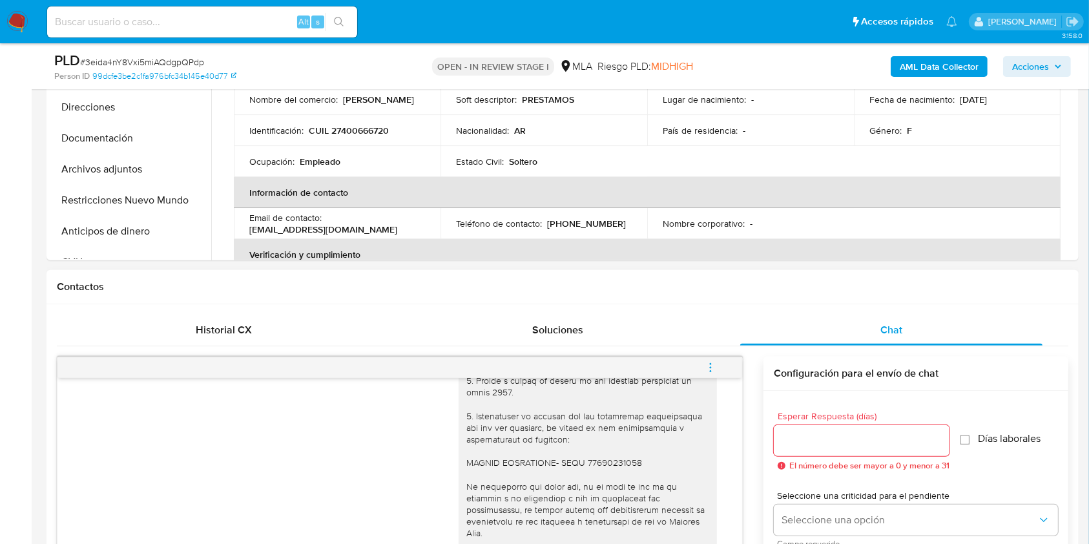
scroll to position [432, 0]
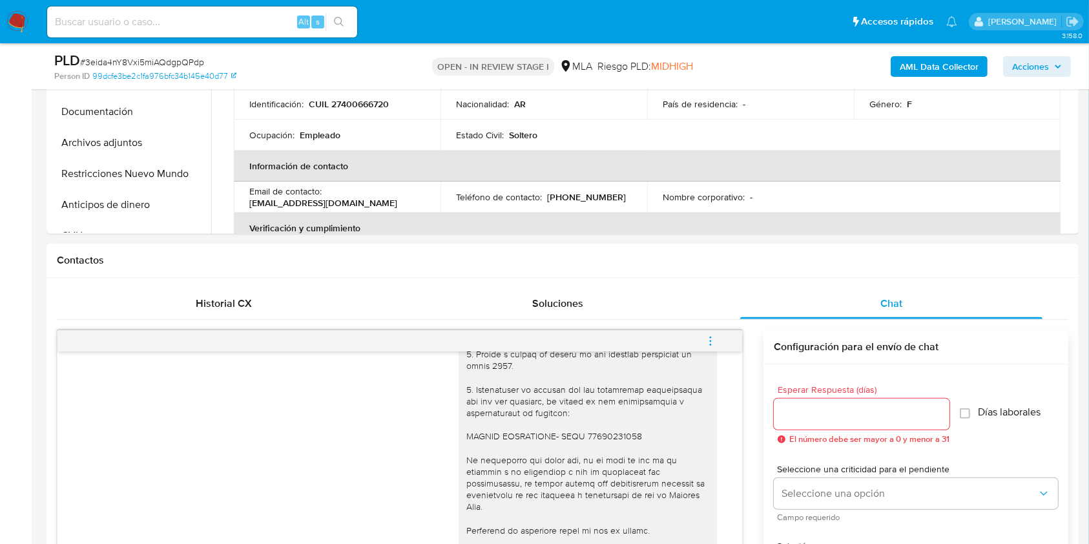
click at [705, 340] on icon "menu-action" at bounding box center [711, 341] width 12 height 12
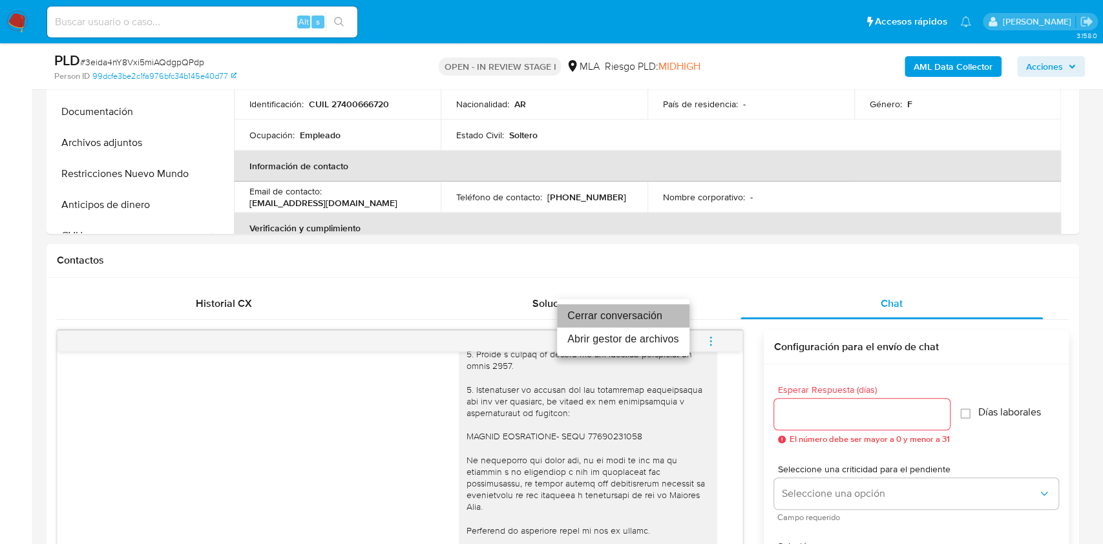
click at [620, 311] on li "Cerrar conversación" at bounding box center [623, 315] width 132 height 23
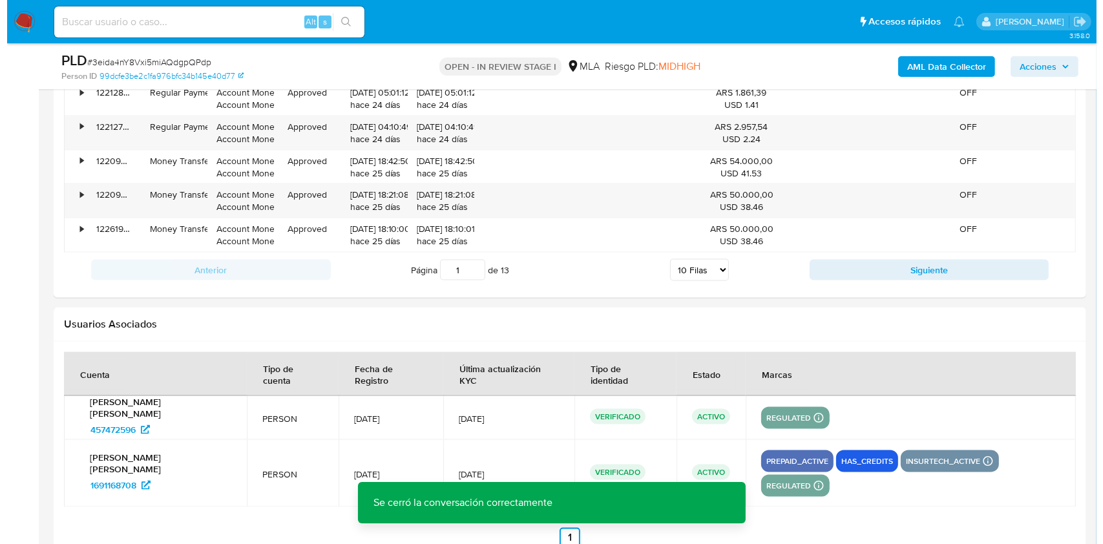
scroll to position [2327, 0]
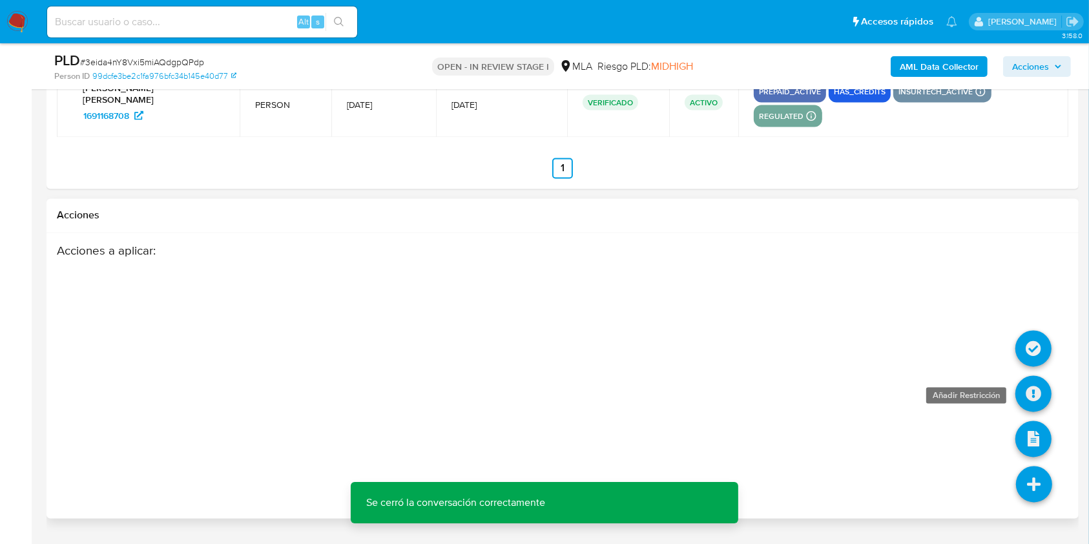
click at [1038, 376] on icon at bounding box center [1034, 394] width 36 height 36
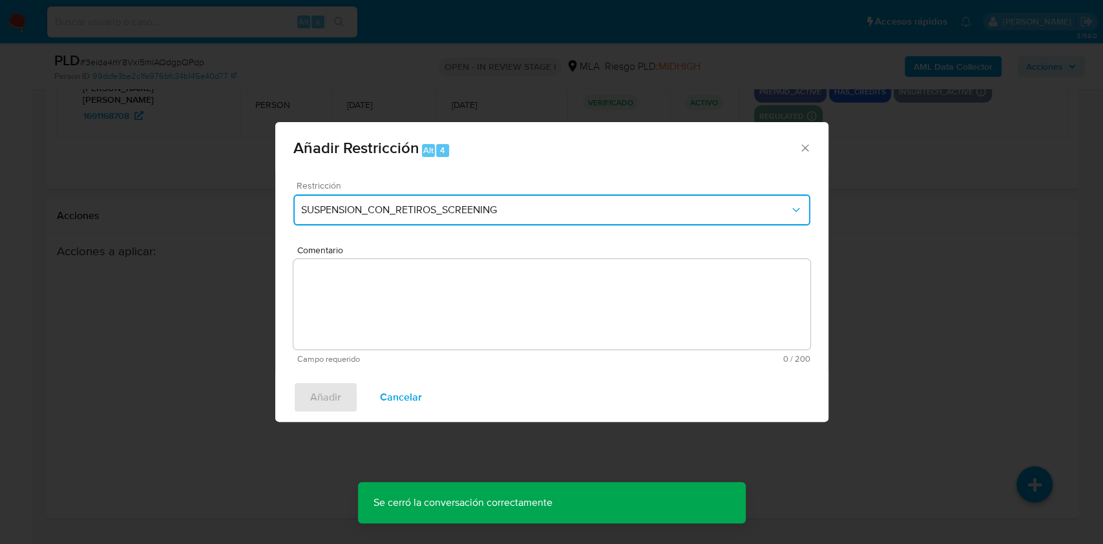
click at [465, 209] on span "SUSPENSION_CON_RETIROS_SCREENING" at bounding box center [545, 210] width 488 height 13
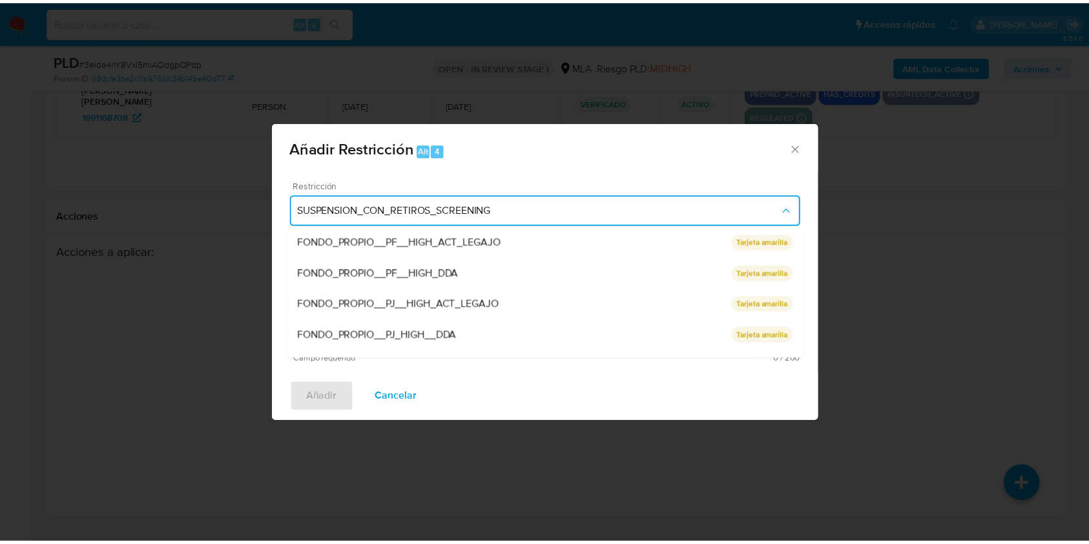
scroll to position [274, 0]
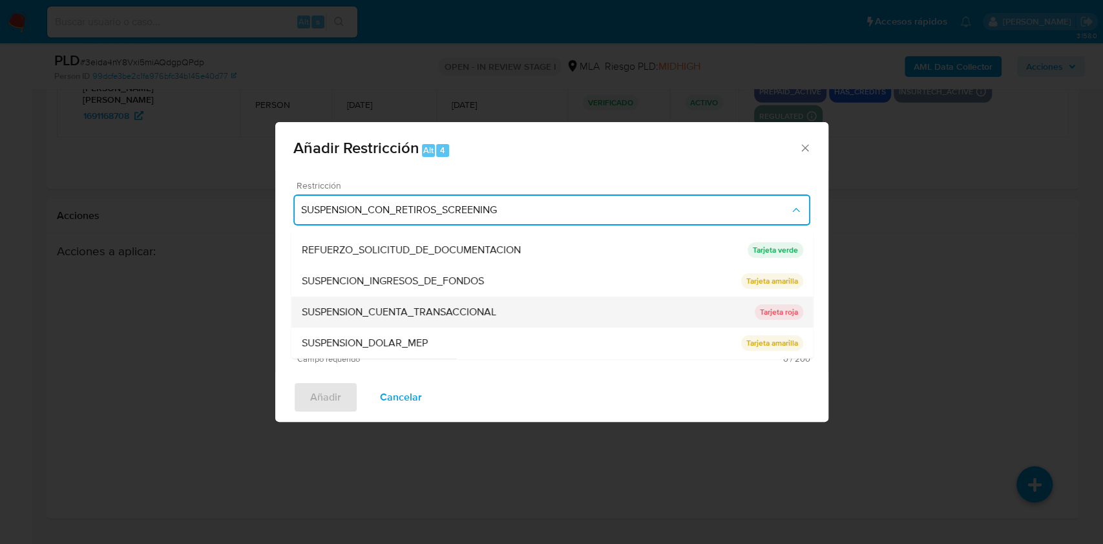
click at [479, 315] on span "SUSPENSION_CUENTA_TRANSACCIONAL" at bounding box center [398, 312] width 194 height 13
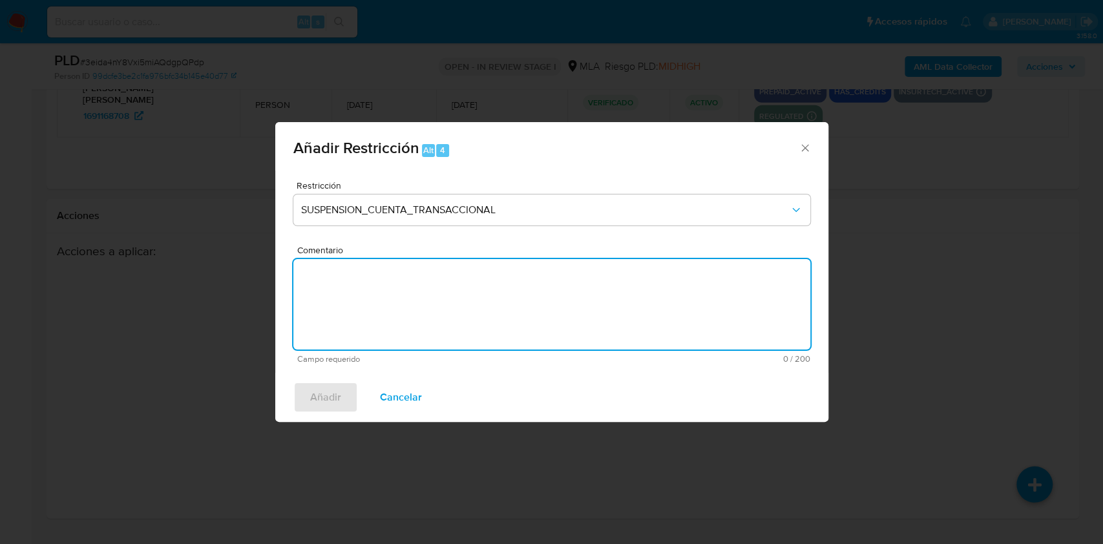
click at [430, 311] on textarea "Comentario" at bounding box center [551, 304] width 517 height 90
type textarea "AML"
click at [339, 390] on span "Añadir" at bounding box center [325, 397] width 31 height 28
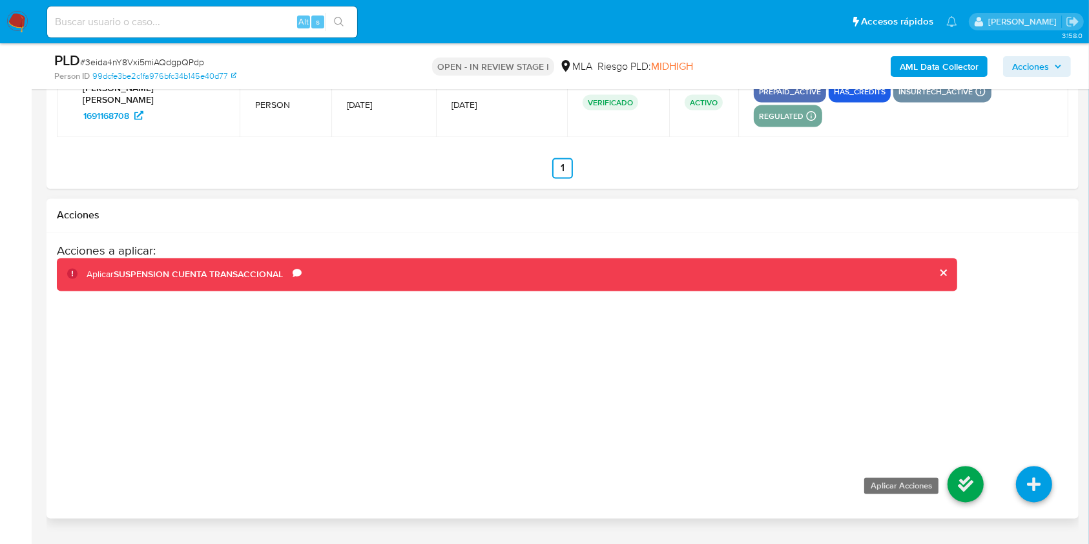
click at [971, 467] on icon at bounding box center [966, 485] width 36 height 36
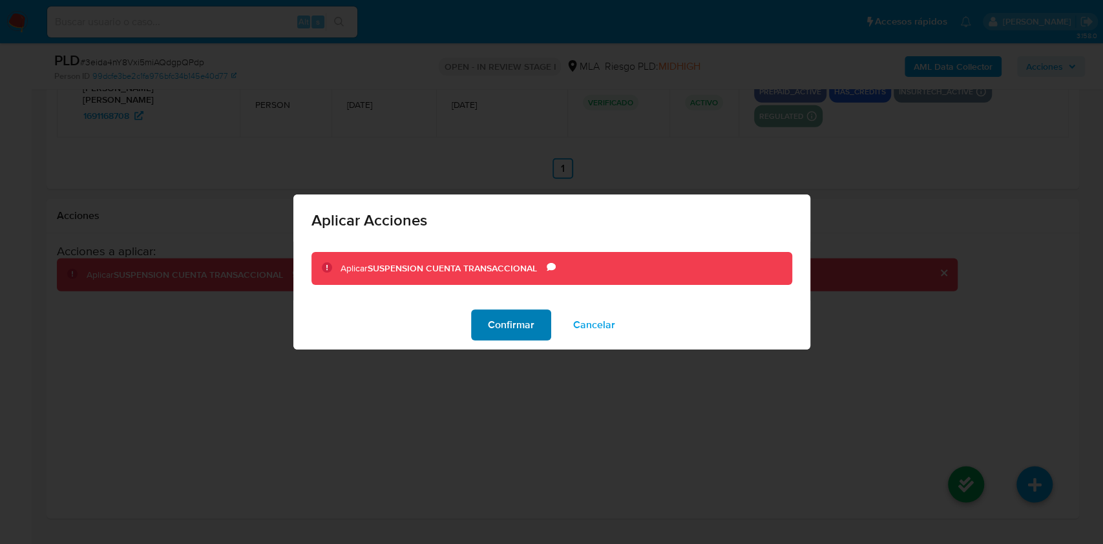
click at [523, 335] on span "Confirmar" at bounding box center [511, 325] width 47 height 28
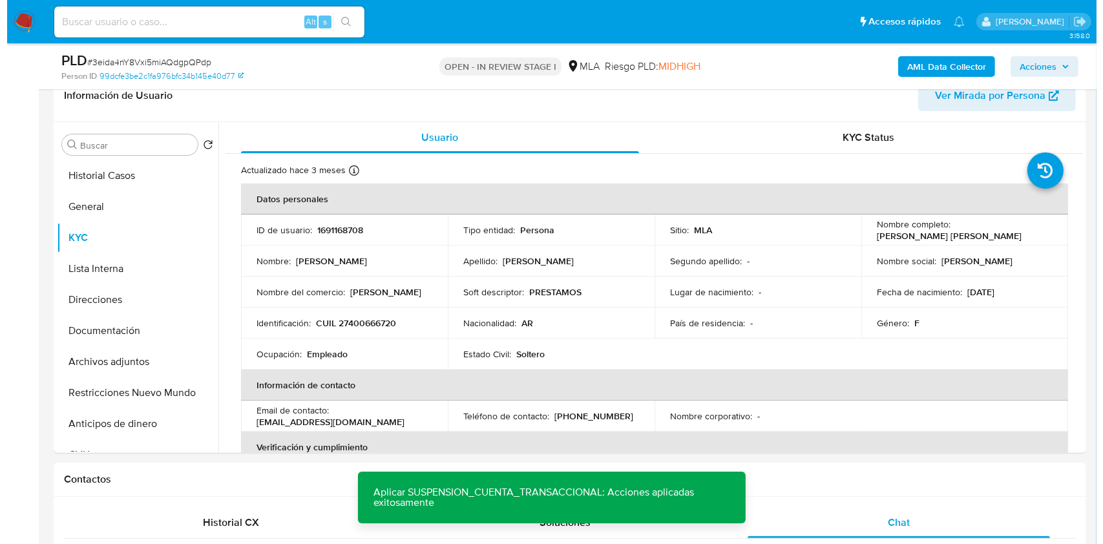
scroll to position [197, 0]
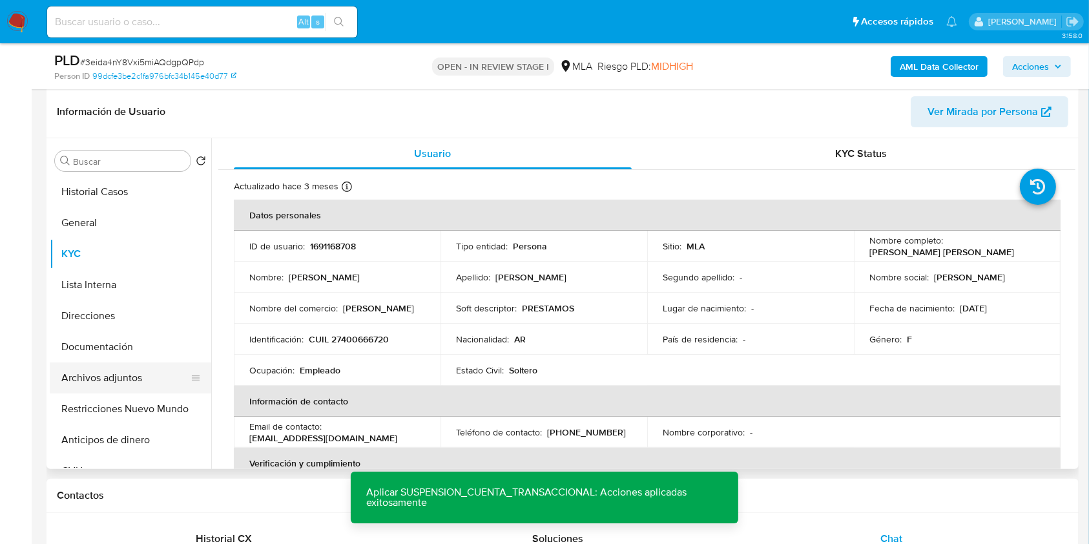
click at [79, 377] on button "Archivos adjuntos" at bounding box center [125, 377] width 151 height 31
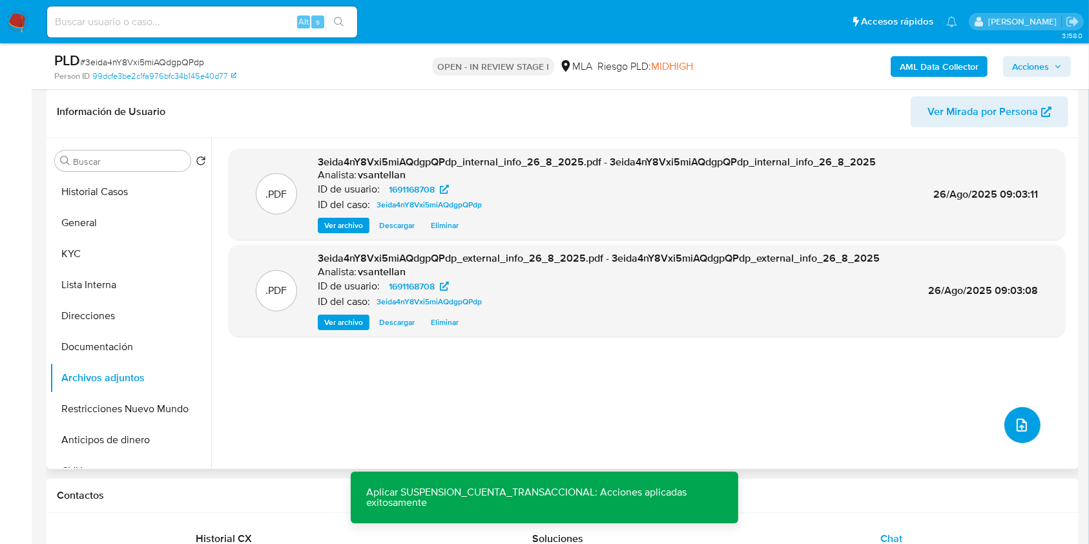
click at [1014, 424] on icon "upload-file" at bounding box center [1022, 425] width 16 height 16
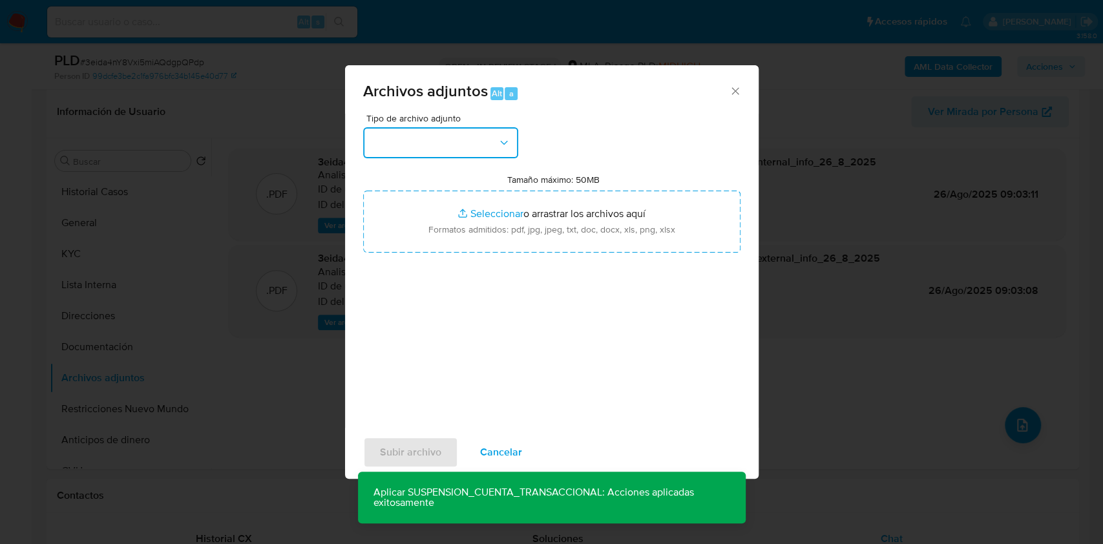
click at [463, 153] on button "button" at bounding box center [440, 142] width 155 height 31
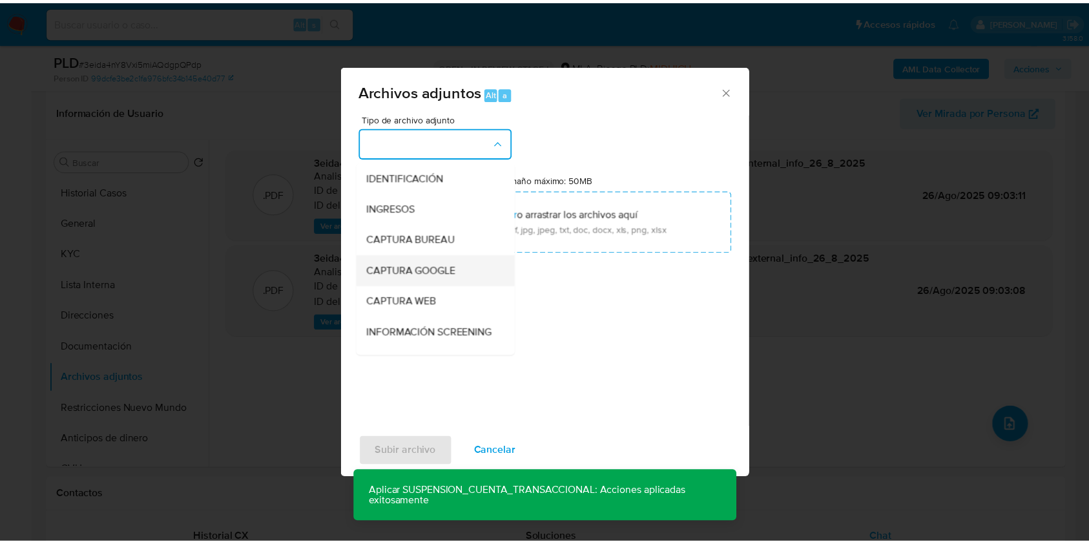
scroll to position [172, 0]
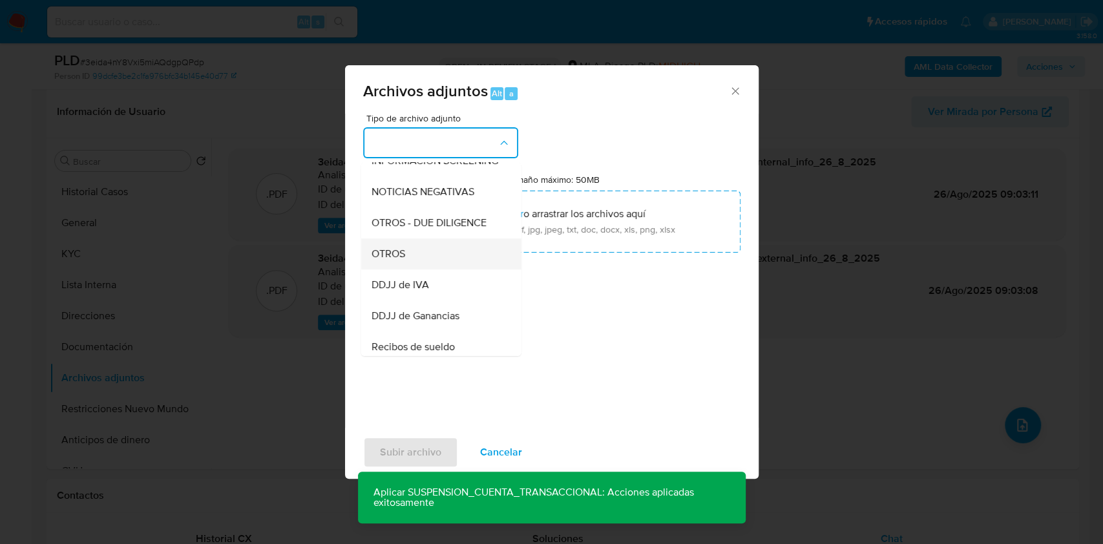
click at [415, 268] on div "OTROS" at bounding box center [437, 253] width 132 height 31
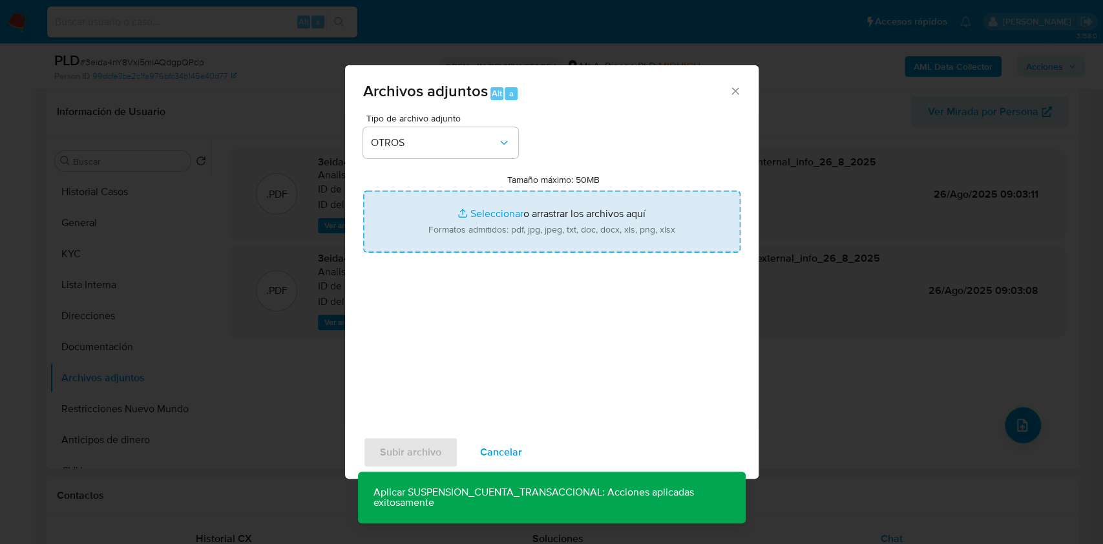
click at [497, 225] on input "Tamaño máximo: 50MB Seleccionar archivos" at bounding box center [551, 222] width 377 height 62
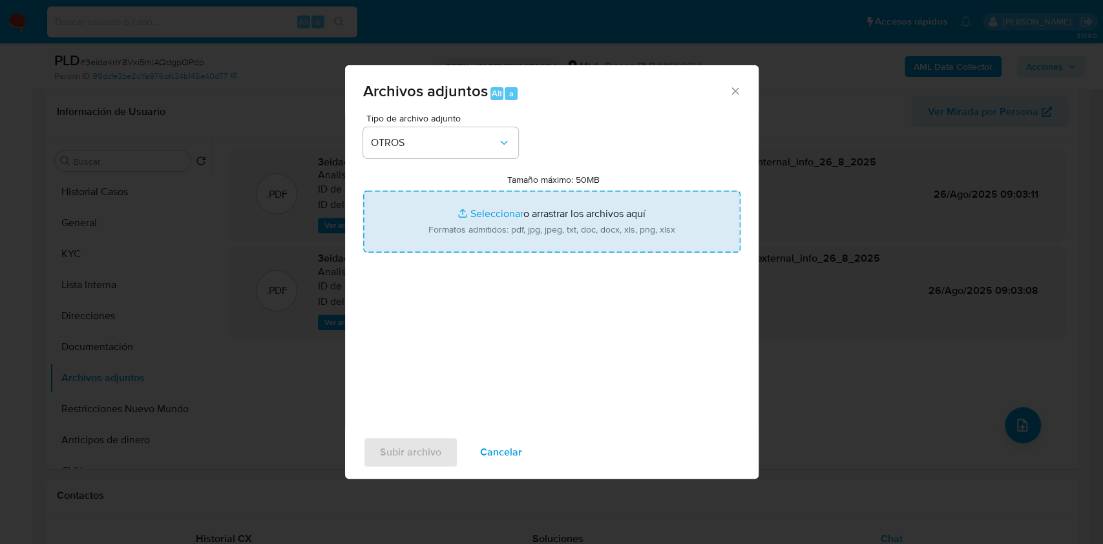
type input "C:\fakepath\Caselog 3eida4nY8Vxi5miAQdgpQPdp_2025_08_18_23_31_50.docx"
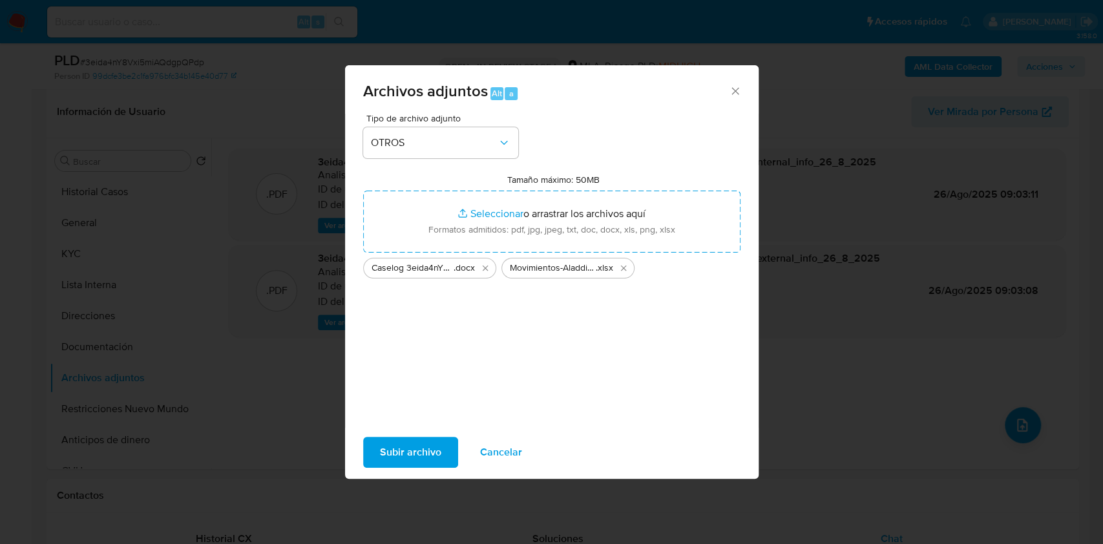
click at [422, 454] on span "Subir archivo" at bounding box center [410, 452] width 61 height 28
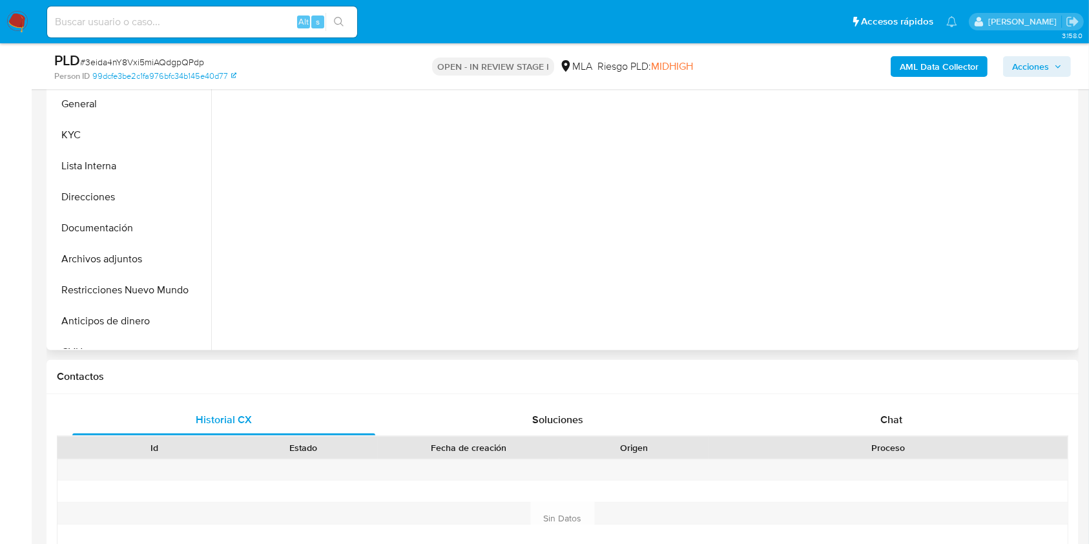
scroll to position [344, 0]
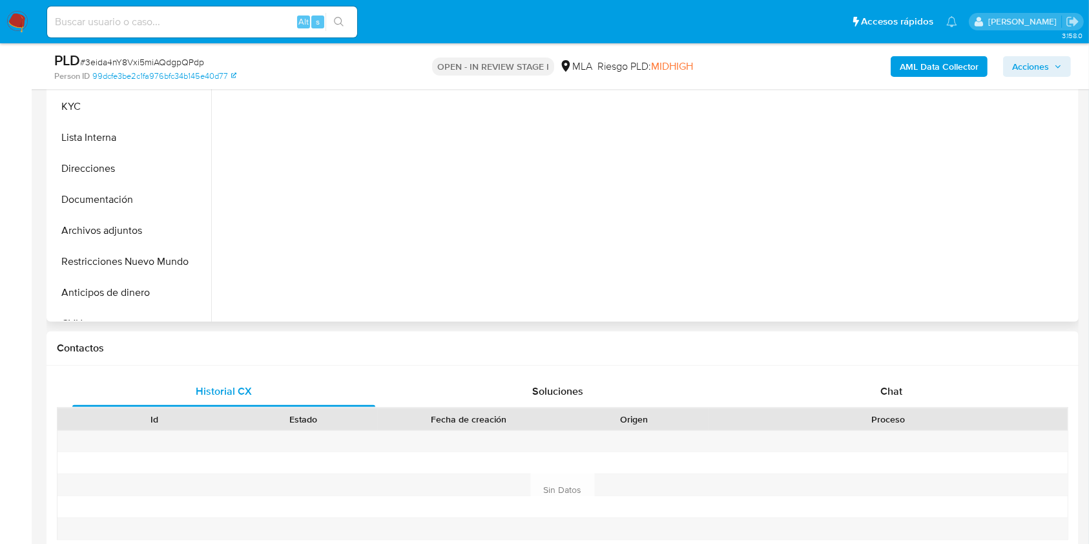
drag, startPoint x: 922, startPoint y: 385, endPoint x: 966, endPoint y: 315, distance: 82.5
click at [922, 385] on div "Chat" at bounding box center [891, 391] width 303 height 31
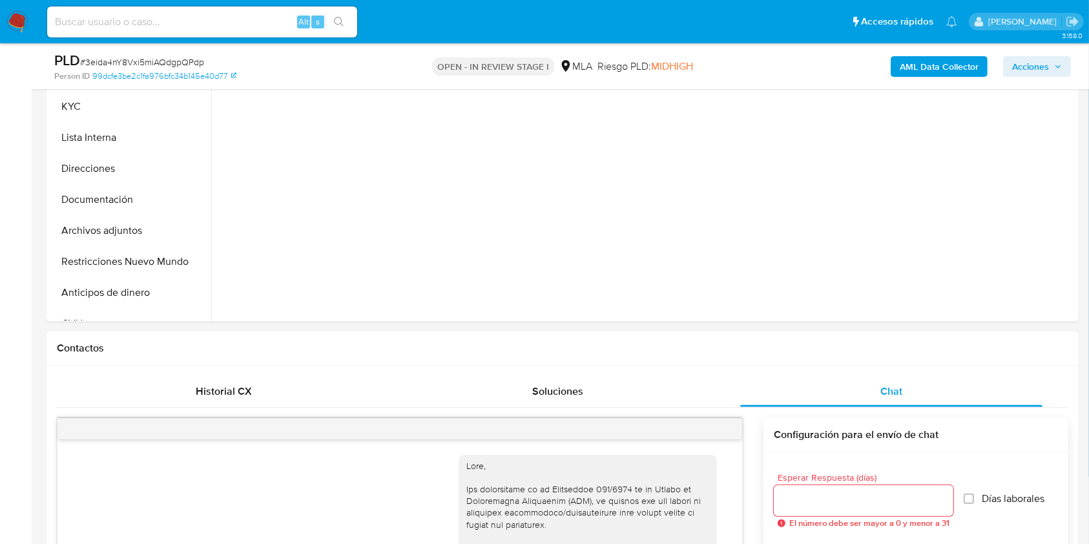
select select "10"
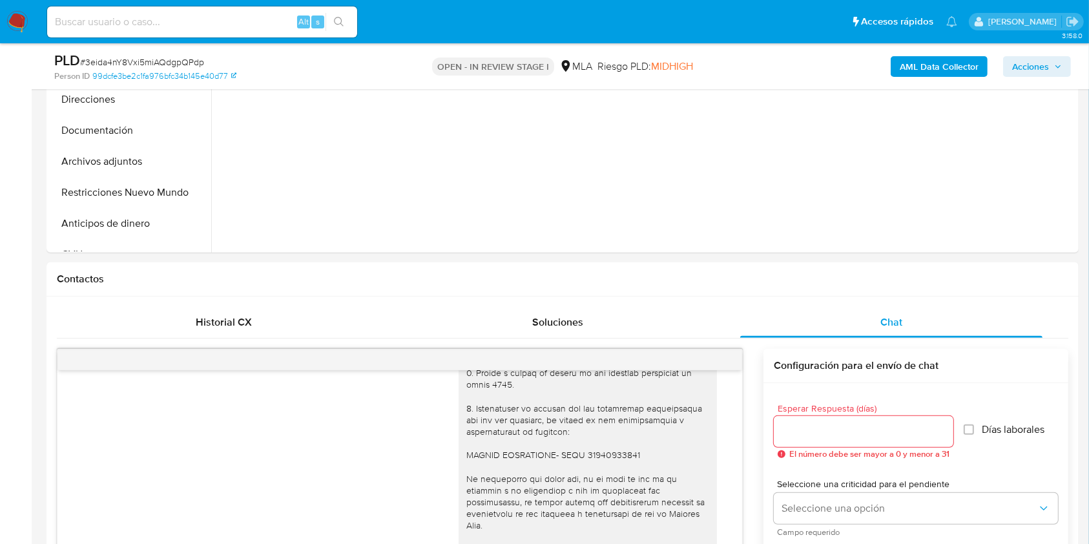
scroll to position [284, 0]
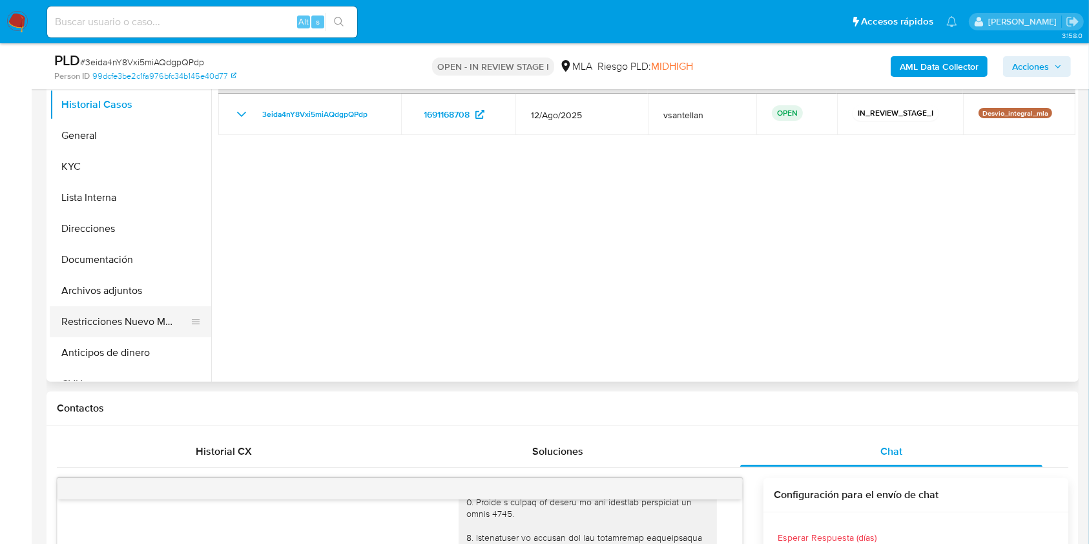
click at [124, 322] on button "Restricciones Nuevo Mundo" at bounding box center [125, 321] width 151 height 31
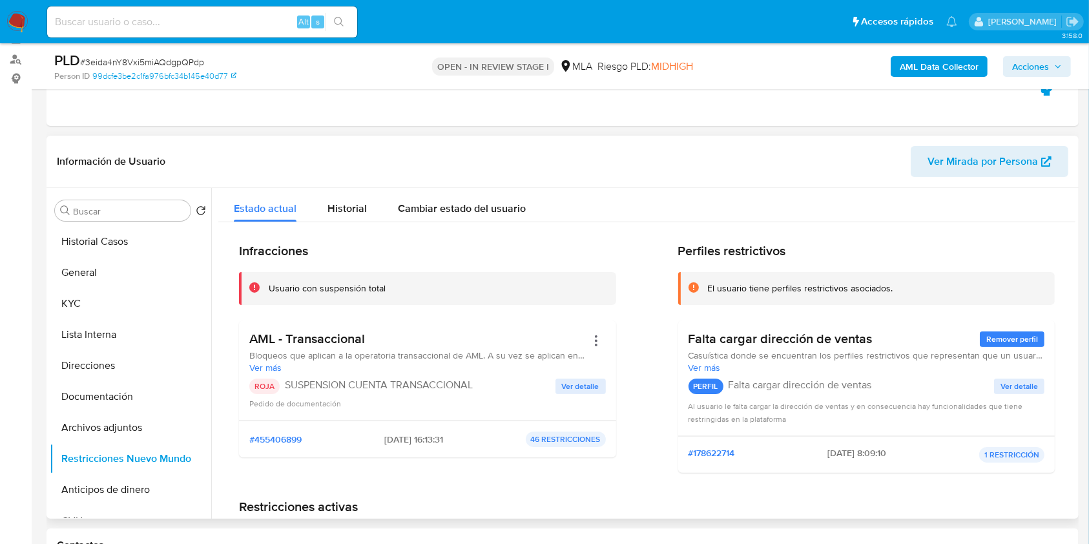
scroll to position [145, 0]
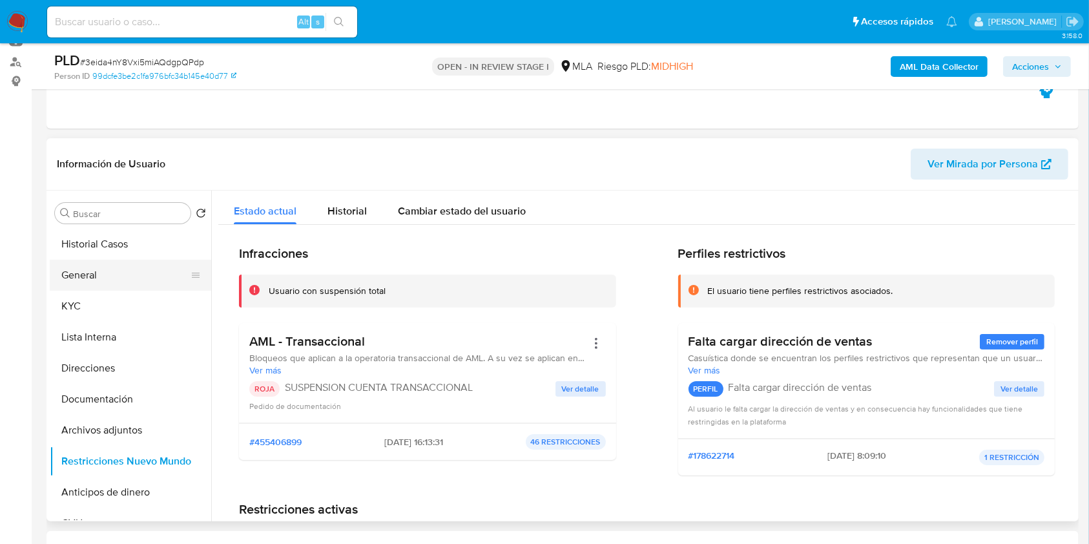
click at [97, 266] on button "General" at bounding box center [125, 275] width 151 height 31
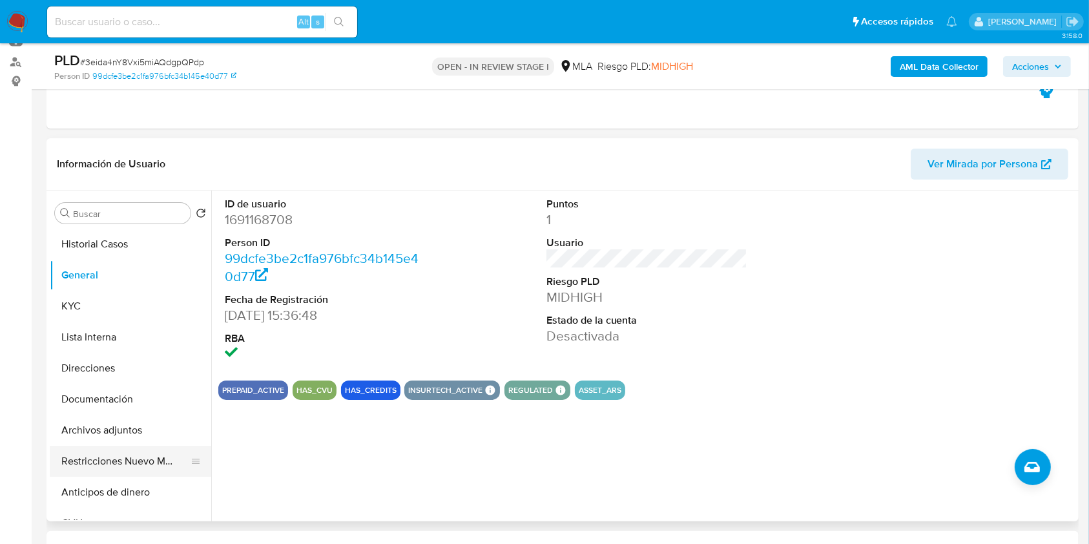
click at [116, 455] on button "Restricciones Nuevo Mundo" at bounding box center [125, 461] width 151 height 31
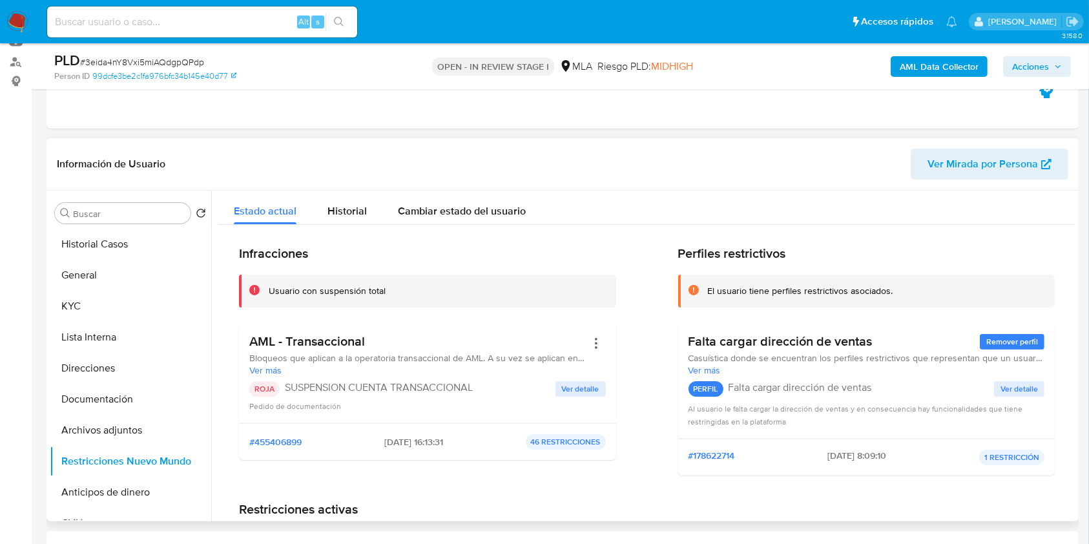
drag, startPoint x: 126, startPoint y: 422, endPoint x: 512, endPoint y: 323, distance: 398.2
click at [126, 423] on button "Archivos adjuntos" at bounding box center [131, 430] width 162 height 31
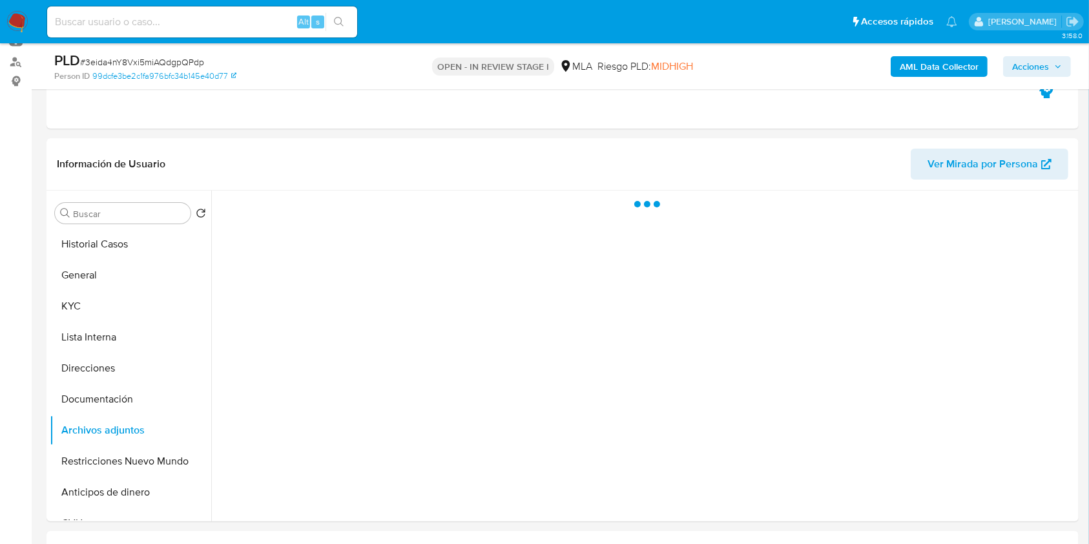
click at [1041, 73] on span "Acciones" at bounding box center [1031, 66] width 37 height 21
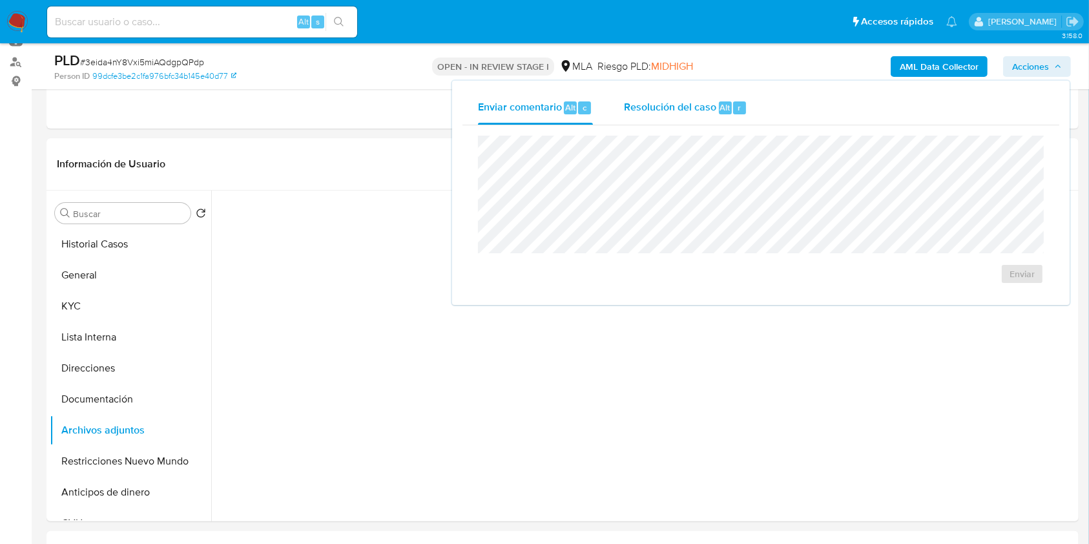
click at [728, 117] on div "Resolución del caso Alt r" at bounding box center [685, 108] width 123 height 34
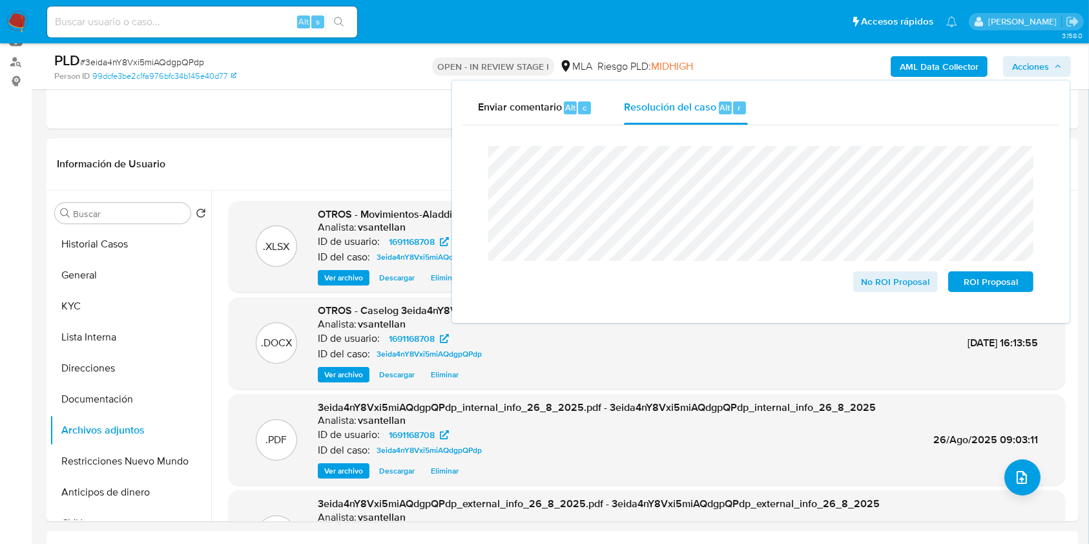
scroll to position [281, 0]
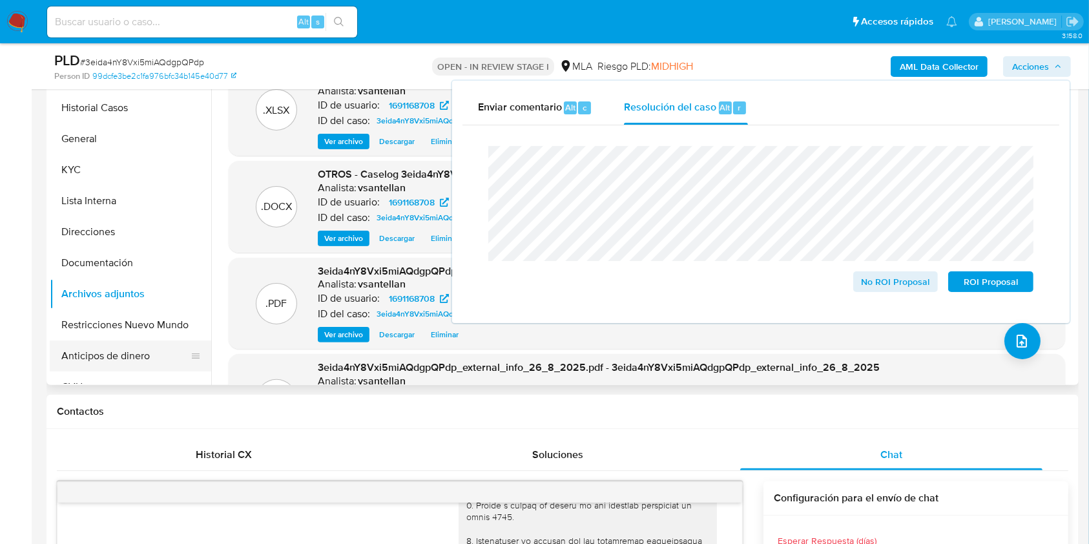
click at [142, 327] on button "Restricciones Nuevo Mundo" at bounding box center [131, 325] width 162 height 31
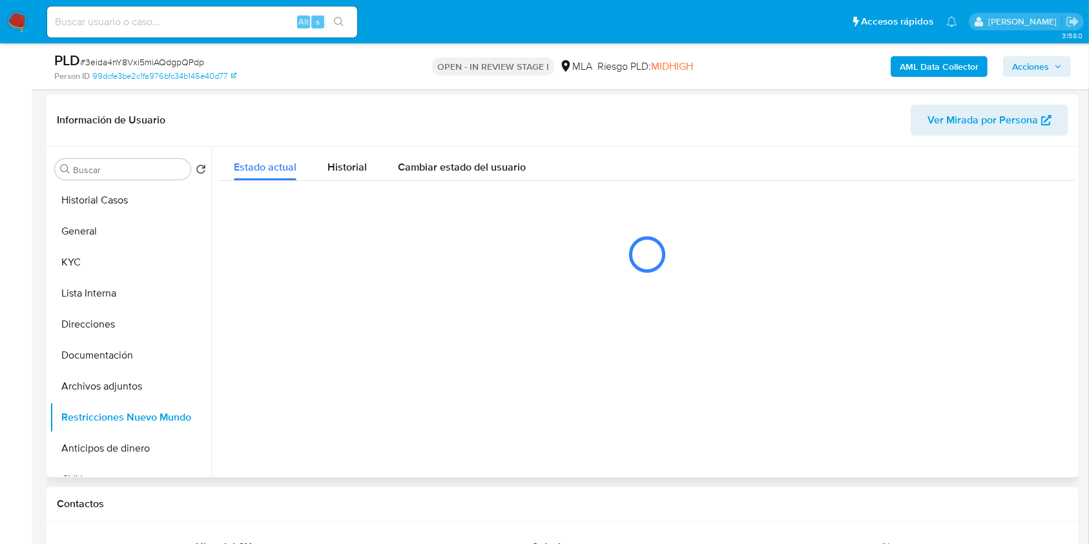
scroll to position [109, 0]
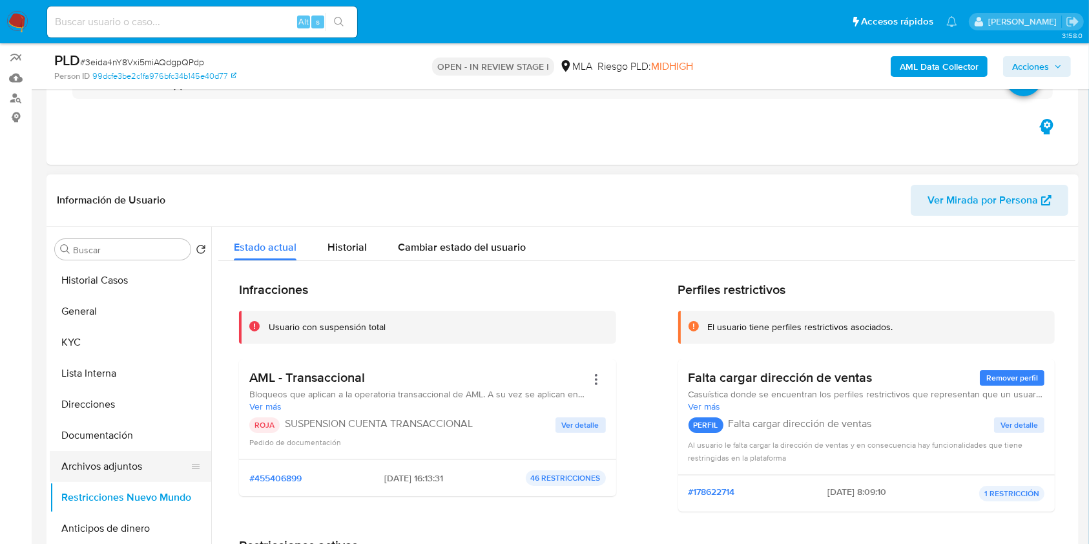
click at [129, 478] on button "Archivos adjuntos" at bounding box center [125, 466] width 151 height 31
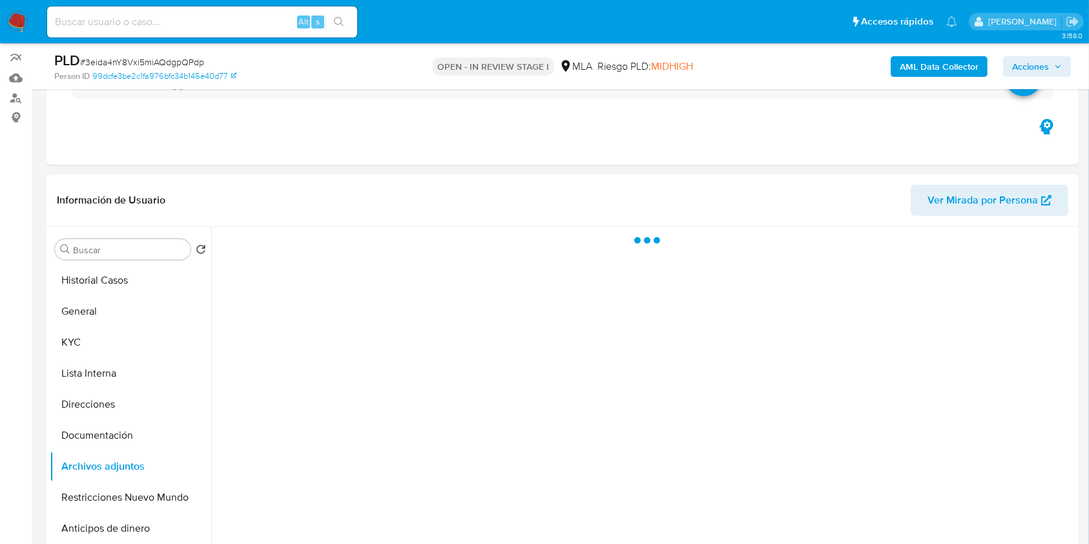
click at [1039, 72] on span "Acciones" at bounding box center [1031, 66] width 37 height 21
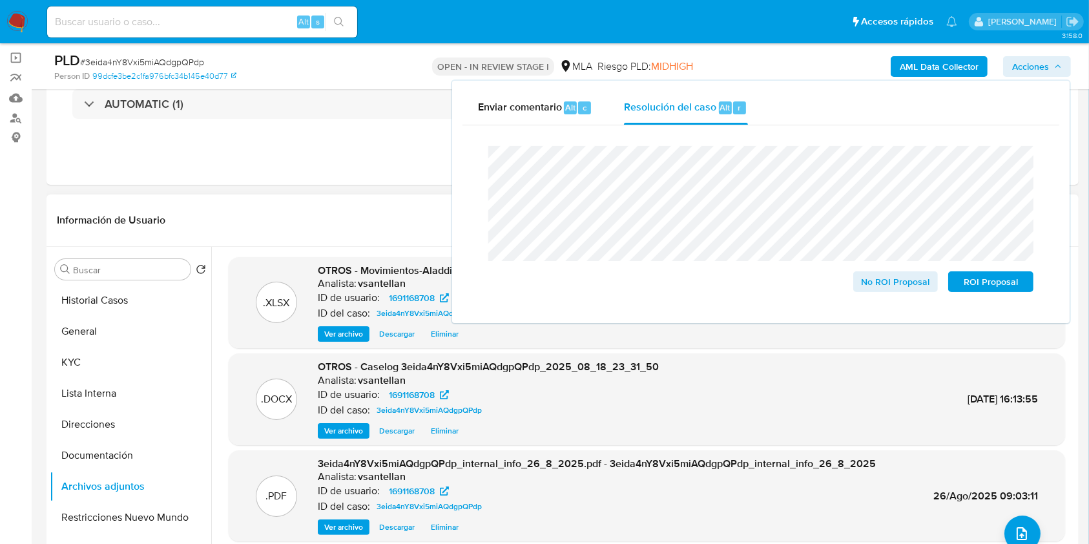
scroll to position [92, 0]
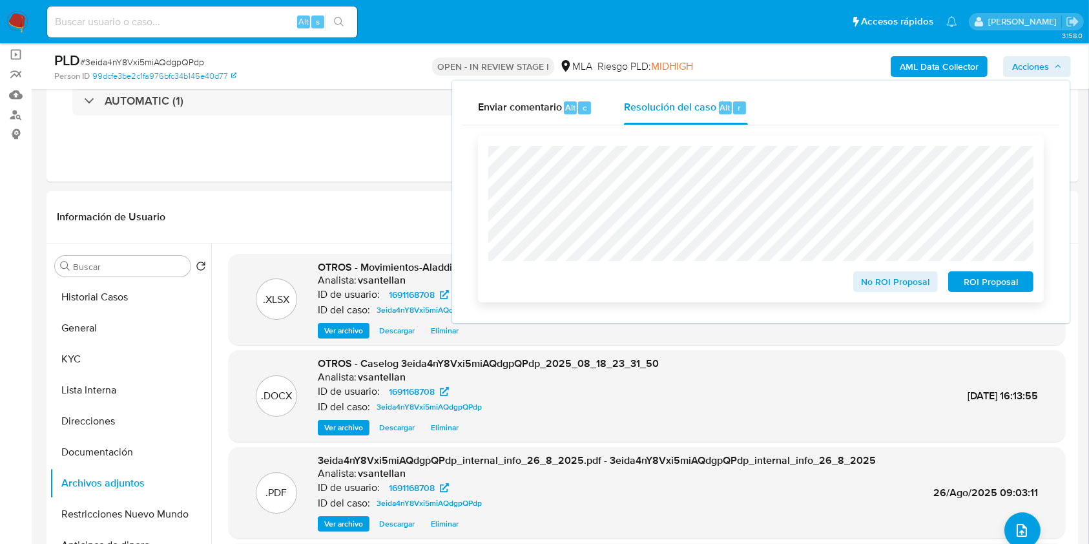
drag, startPoint x: 1011, startPoint y: 281, endPoint x: 1014, endPoint y: 287, distance: 6.7
click at [1011, 280] on span "ROI Proposal" at bounding box center [991, 282] width 67 height 18
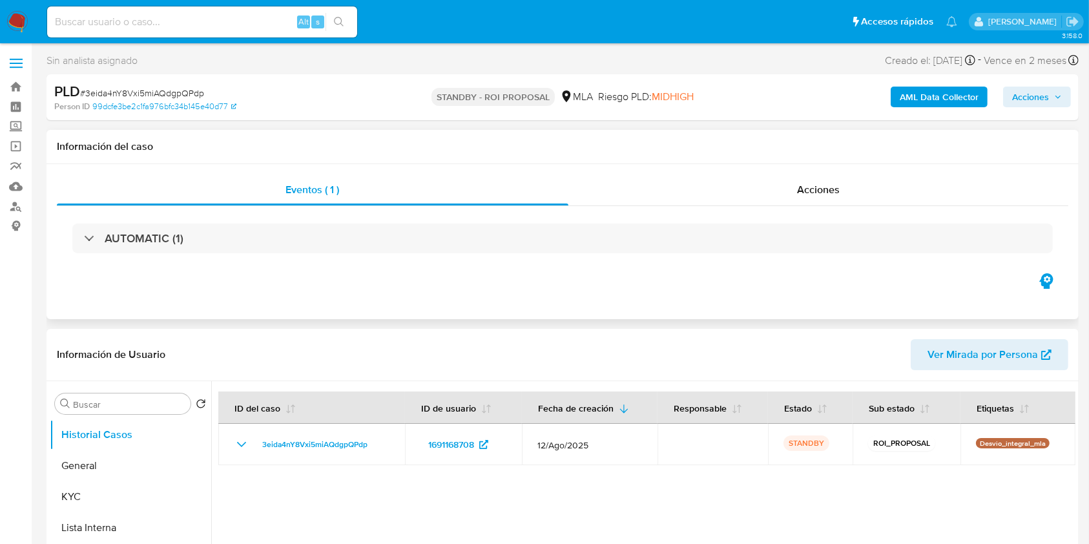
select select "10"
click at [662, 329] on div "Información de Usuario Ver Mirada por Persona" at bounding box center [563, 355] width 1033 height 52
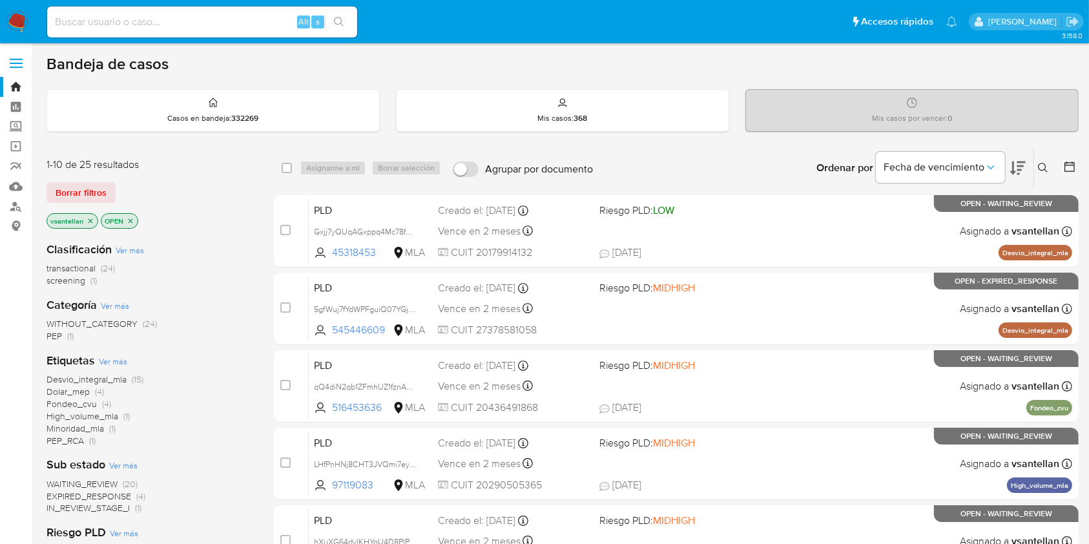
click at [1044, 169] on icon at bounding box center [1043, 168] width 10 height 10
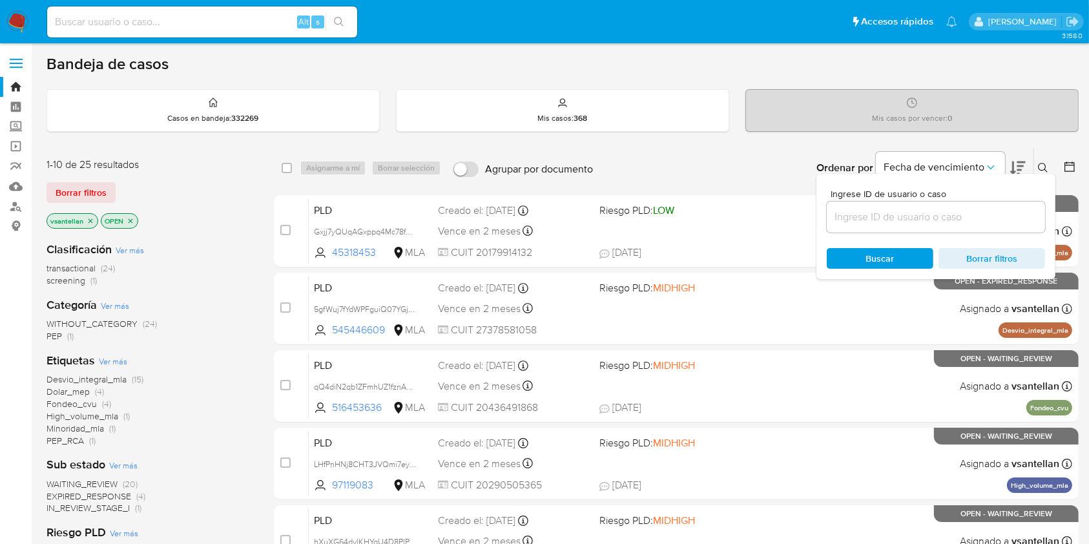
click at [970, 217] on input at bounding box center [936, 217] width 218 height 17
type input "779765678"
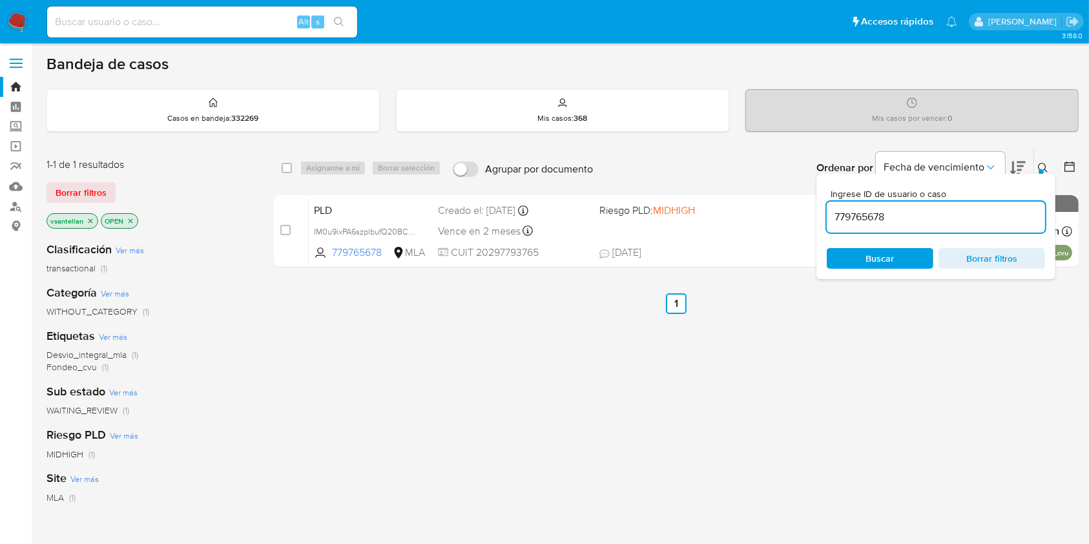
click at [1045, 167] on icon at bounding box center [1043, 168] width 10 height 10
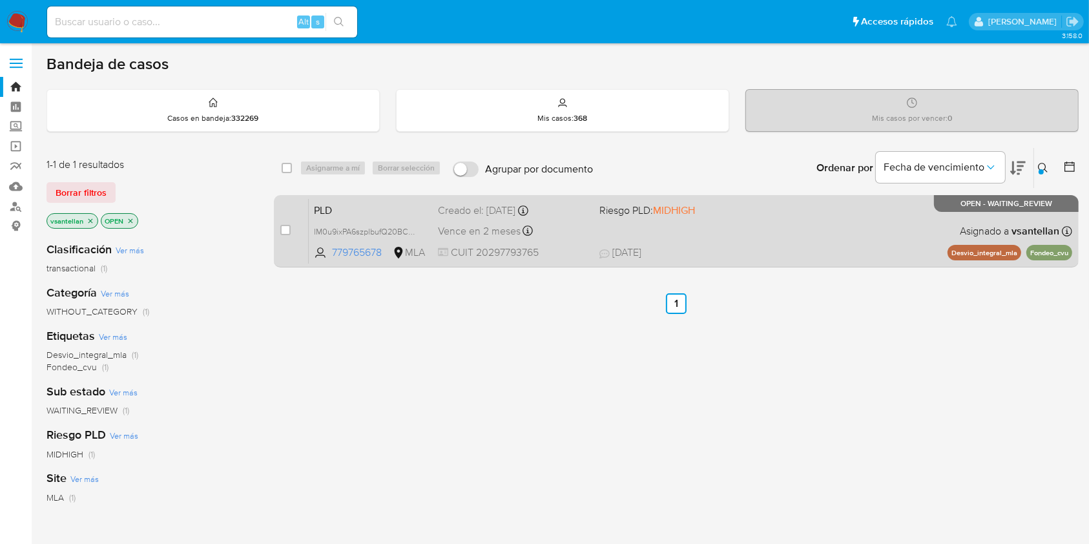
click at [838, 249] on span "[DATE] [DATE] 18:06" at bounding box center [756, 253] width 312 height 14
click at [281, 226] on input "checkbox" at bounding box center [285, 230] width 10 height 10
checkbox input "true"
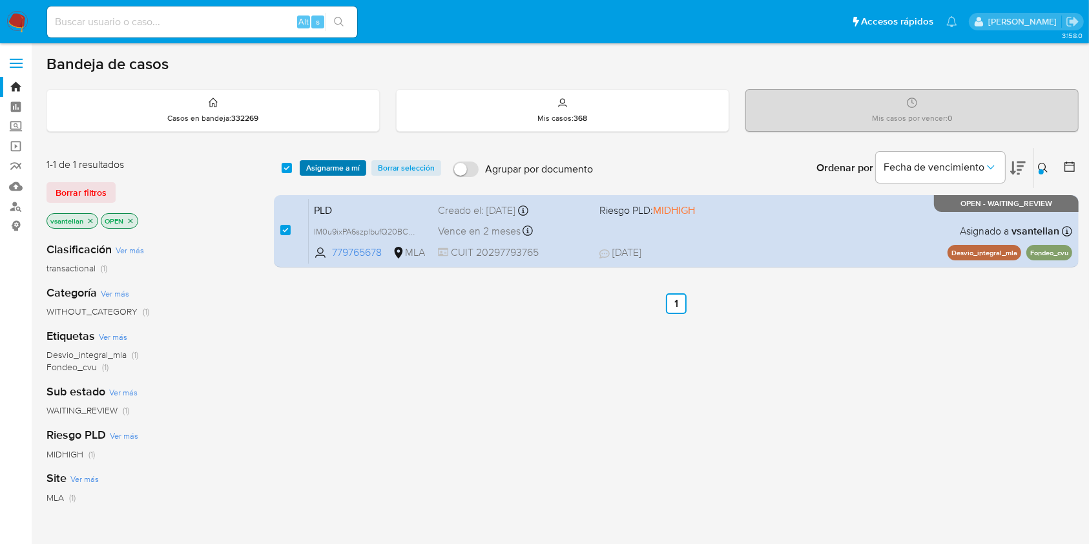
click at [331, 166] on span "Asignarme a mí" at bounding box center [333, 168] width 54 height 13
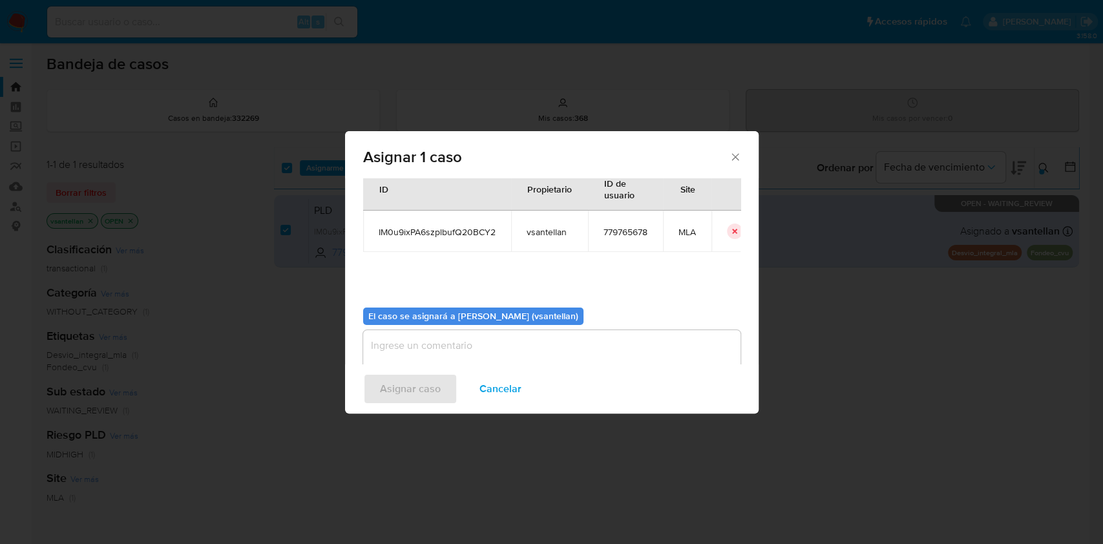
scroll to position [66, 0]
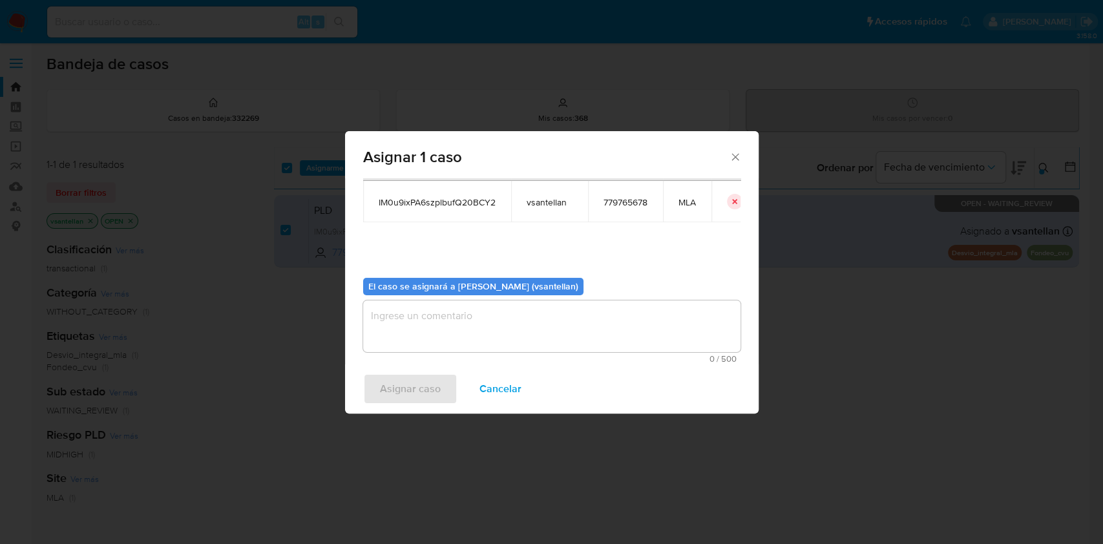
click at [428, 319] on textarea "assign-modal" at bounding box center [551, 326] width 377 height 52
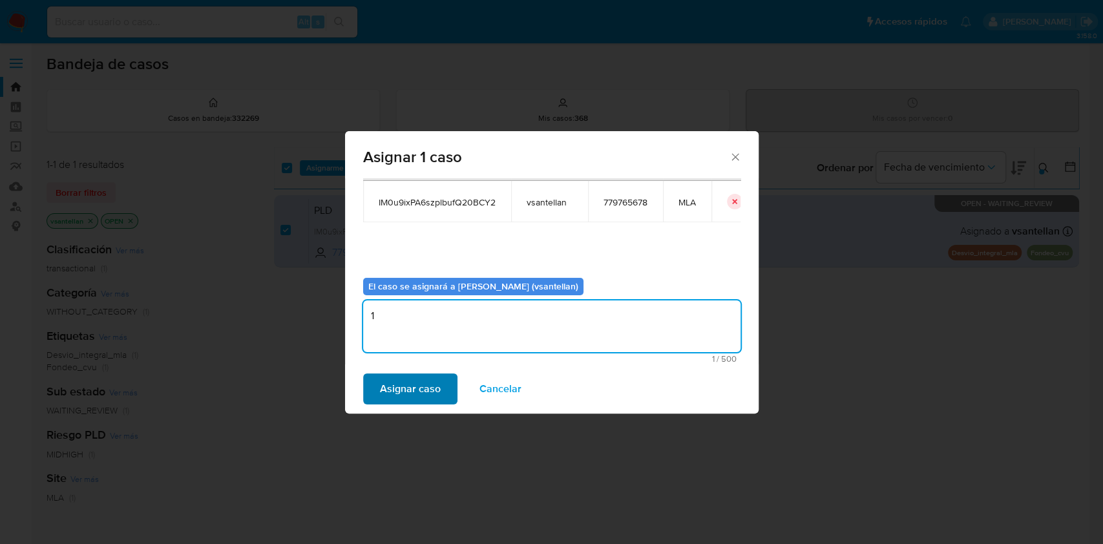
type textarea "1"
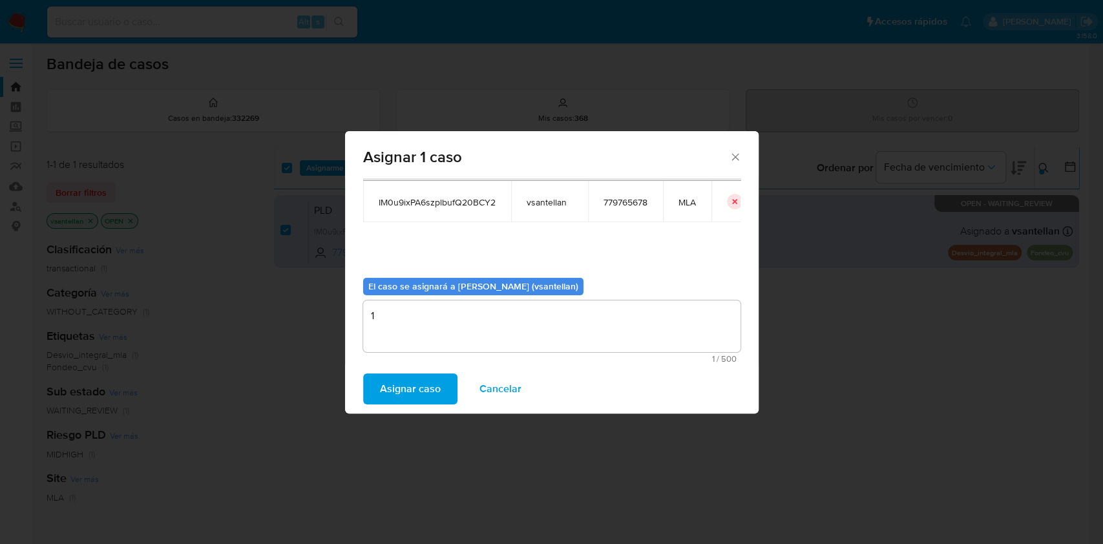
click at [408, 383] on span "Asignar caso" at bounding box center [410, 389] width 61 height 28
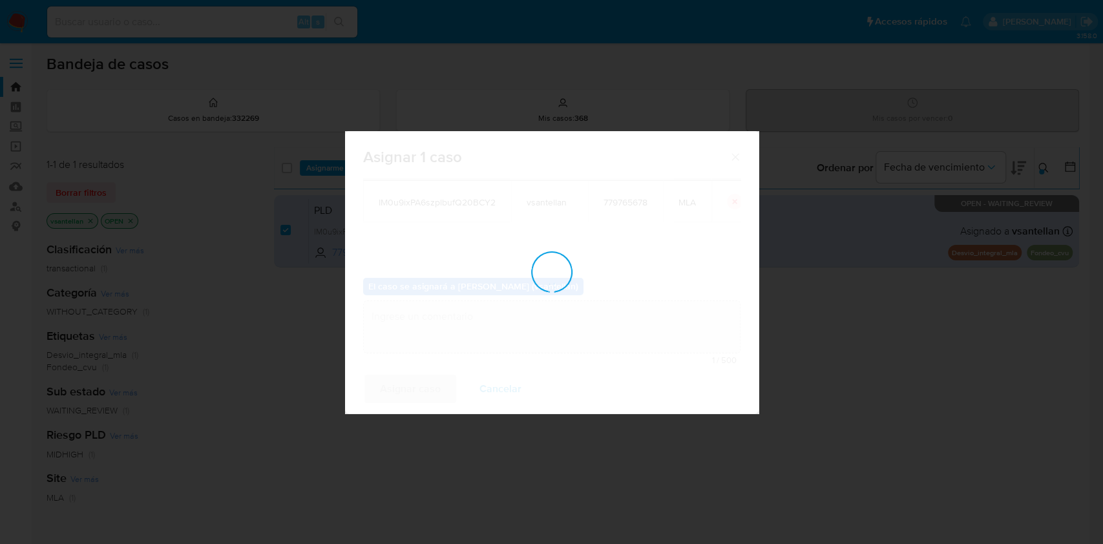
checkbox input "false"
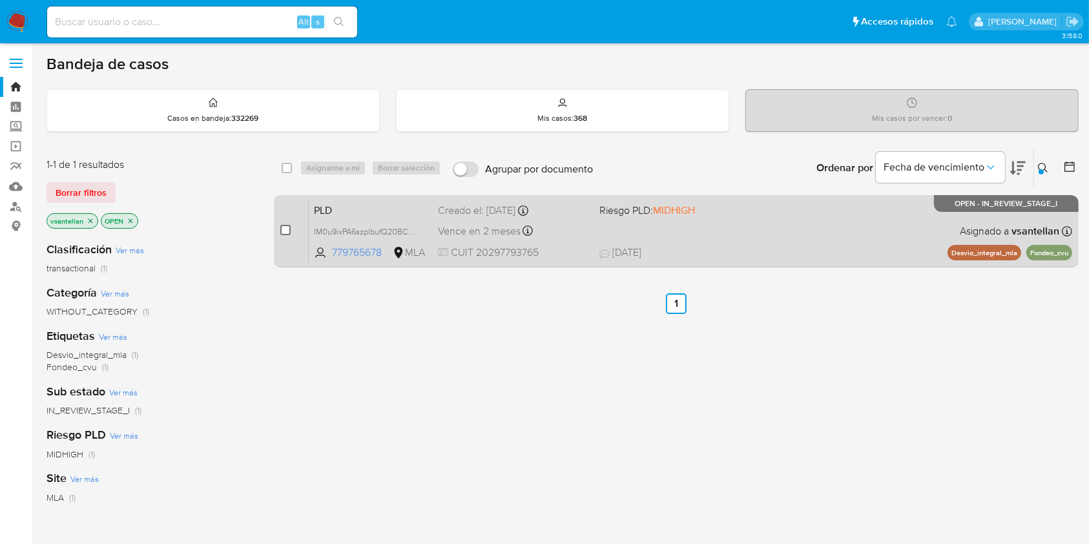
click at [288, 231] on input "checkbox" at bounding box center [285, 230] width 10 height 10
checkbox input "true"
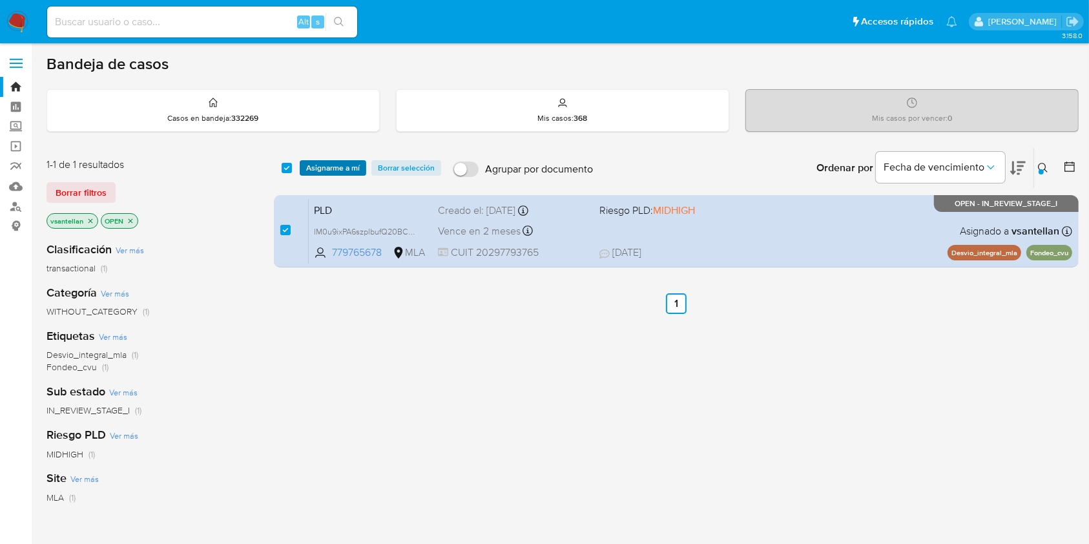
click at [342, 162] on span "Asignarme a mí" at bounding box center [333, 168] width 54 height 13
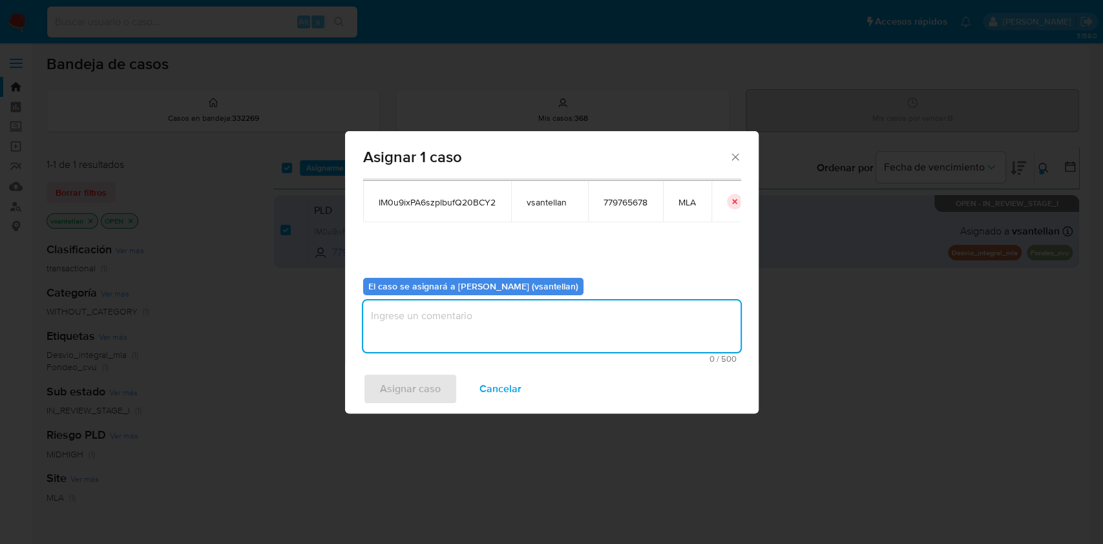
click at [398, 334] on textarea "assign-modal" at bounding box center [551, 326] width 377 height 52
type textarea "1"
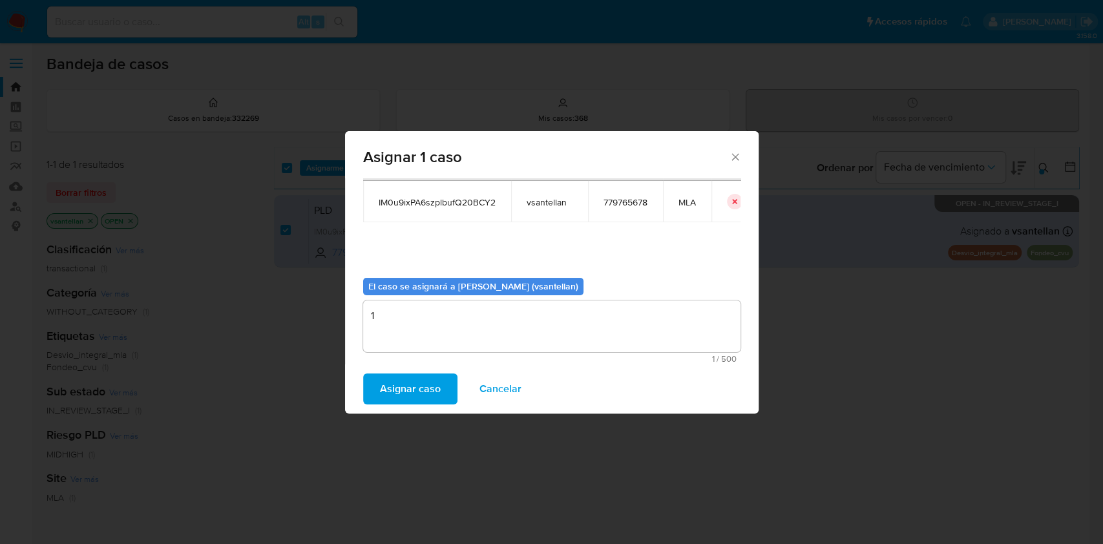
click at [400, 381] on span "Asignar caso" at bounding box center [410, 389] width 61 height 28
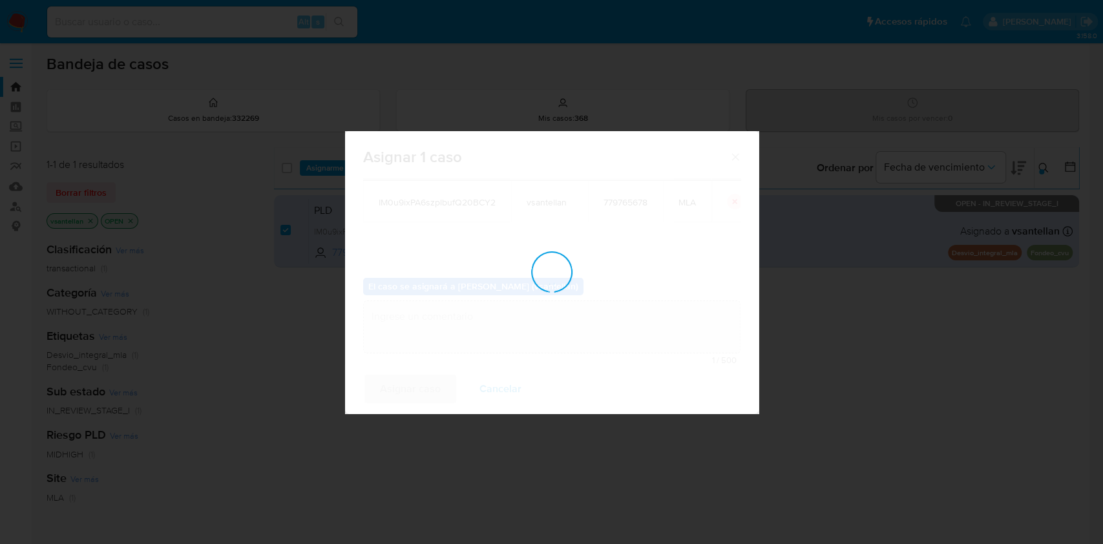
checkbox input "false"
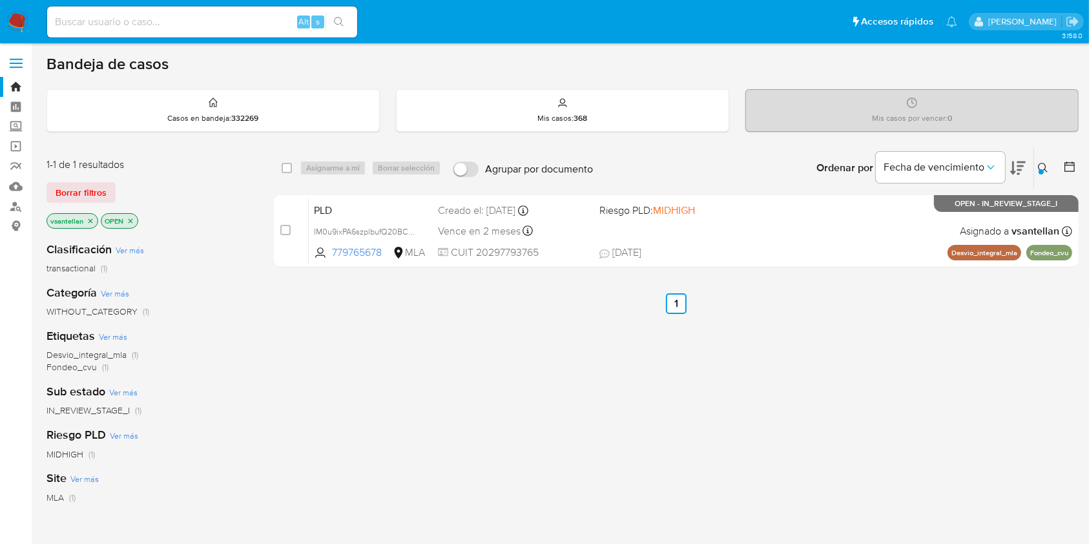
click at [18, 17] on img at bounding box center [17, 22] width 22 height 22
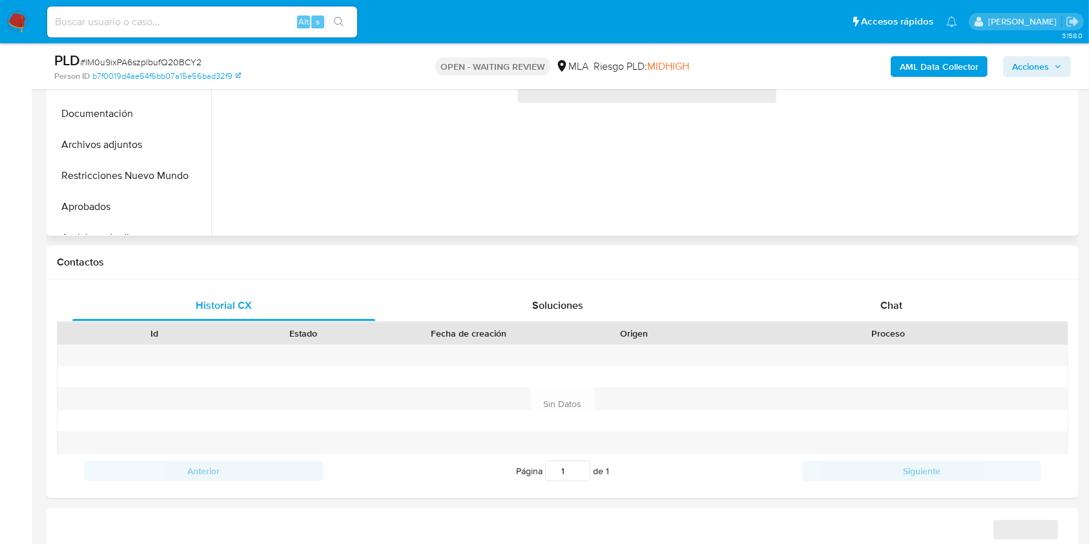
scroll to position [172, 0]
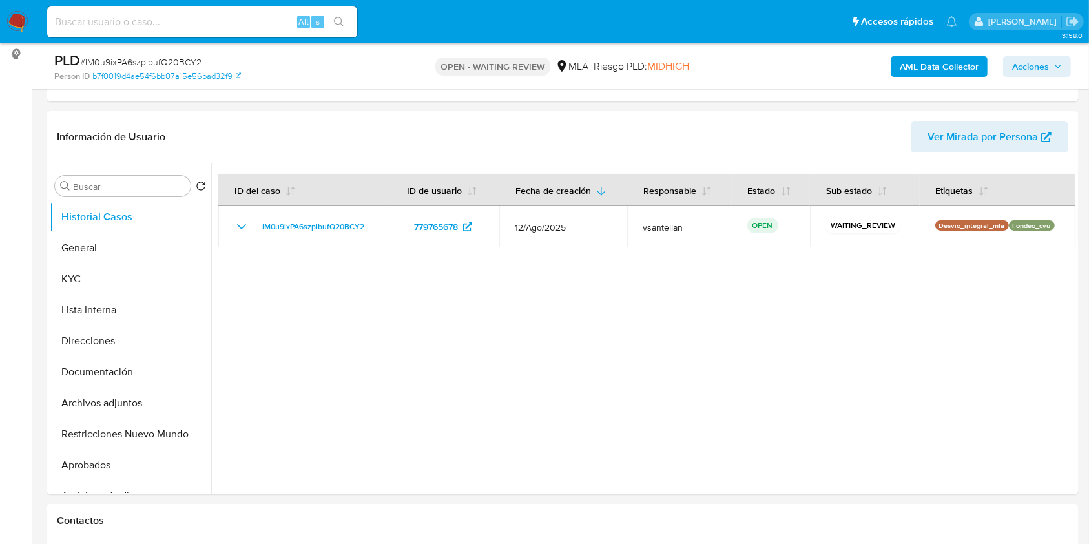
select select "10"
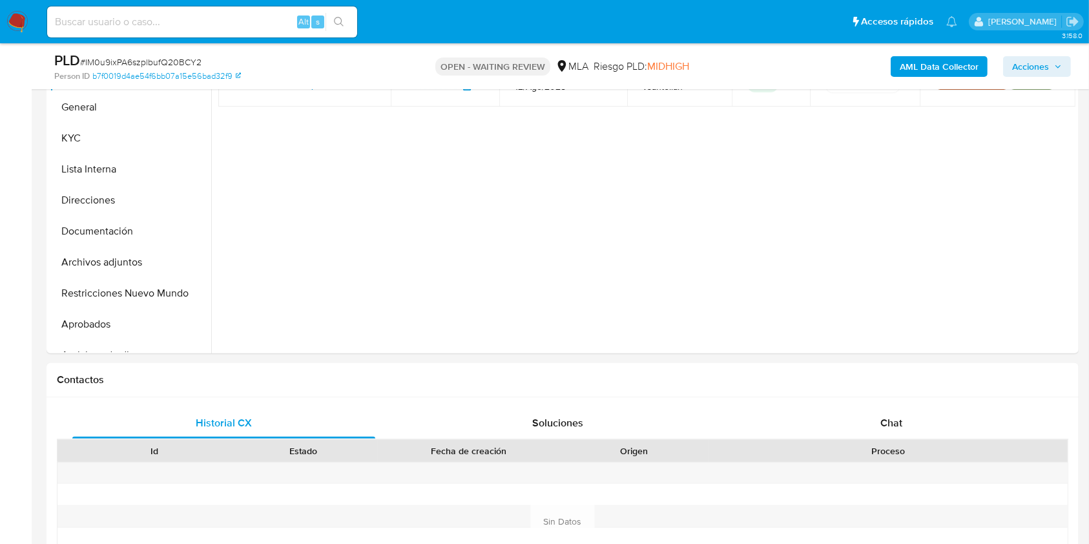
scroll to position [344, 0]
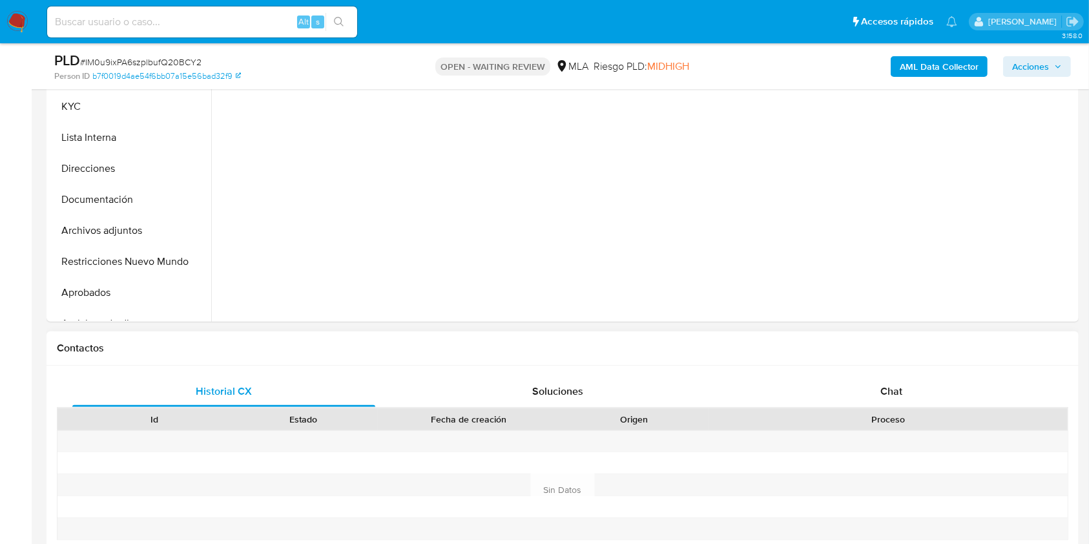
drag, startPoint x: 897, startPoint y: 403, endPoint x: 969, endPoint y: 343, distance: 93.1
click at [898, 403] on div "Chat" at bounding box center [891, 391] width 303 height 31
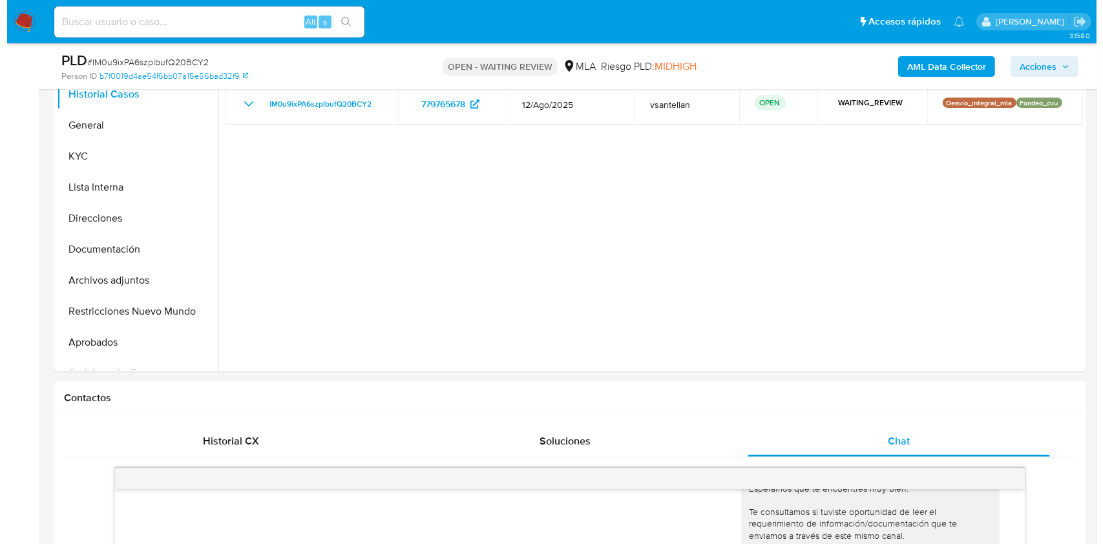
scroll to position [197, 0]
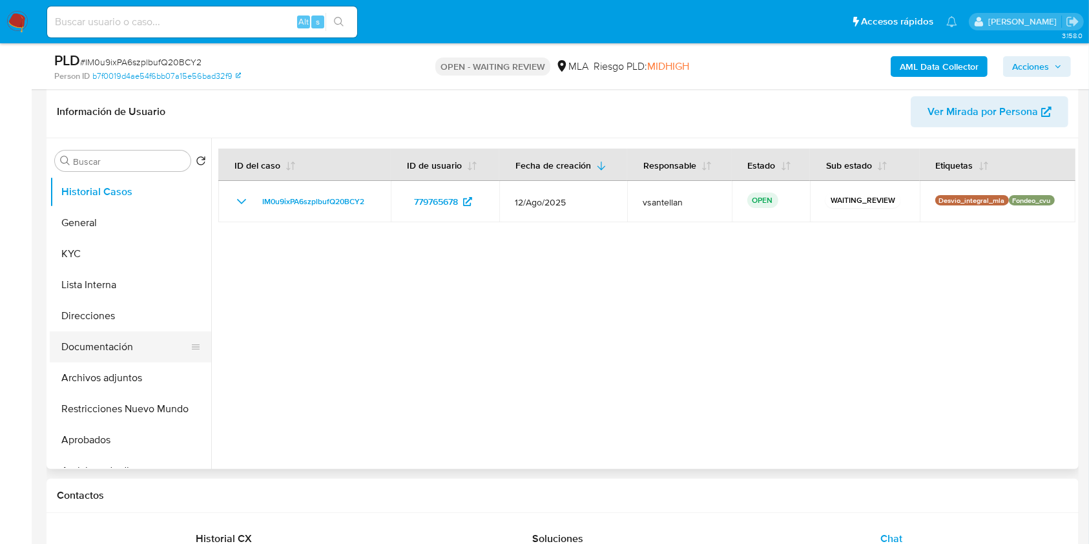
click at [127, 347] on button "Documentación" at bounding box center [125, 346] width 151 height 31
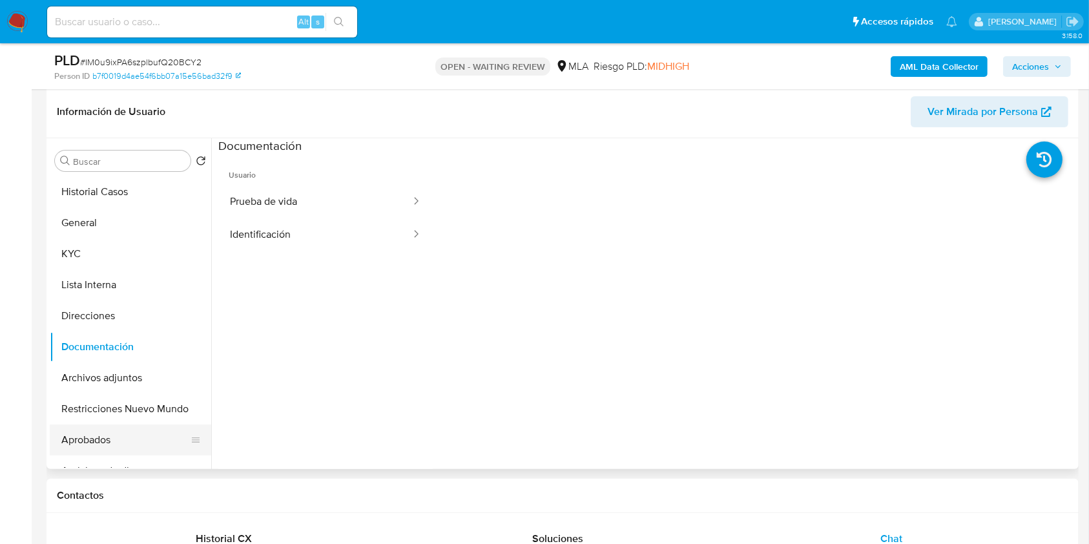
click at [103, 442] on button "Aprobados" at bounding box center [125, 440] width 151 height 31
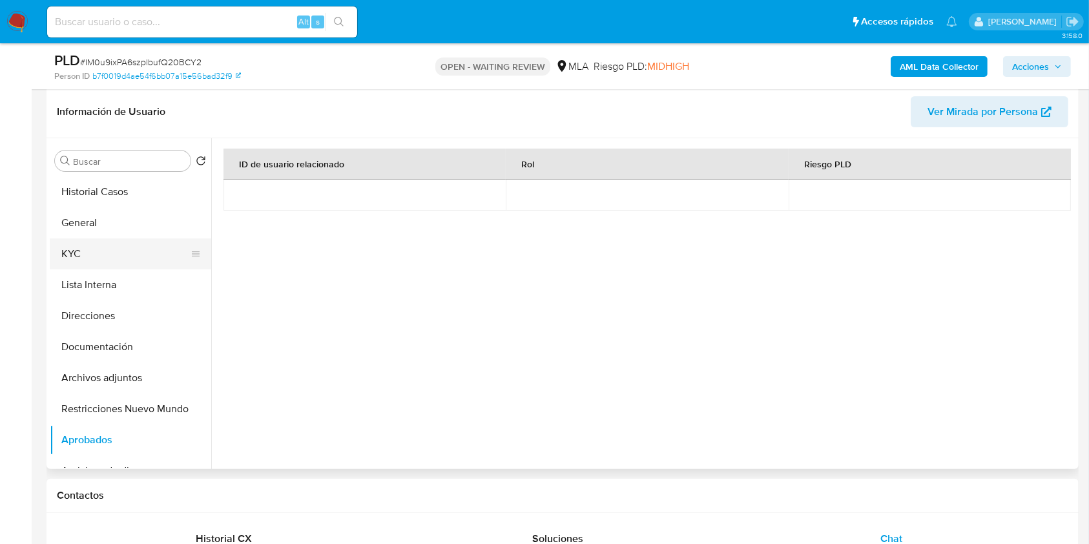
click at [109, 265] on button "KYC" at bounding box center [125, 253] width 151 height 31
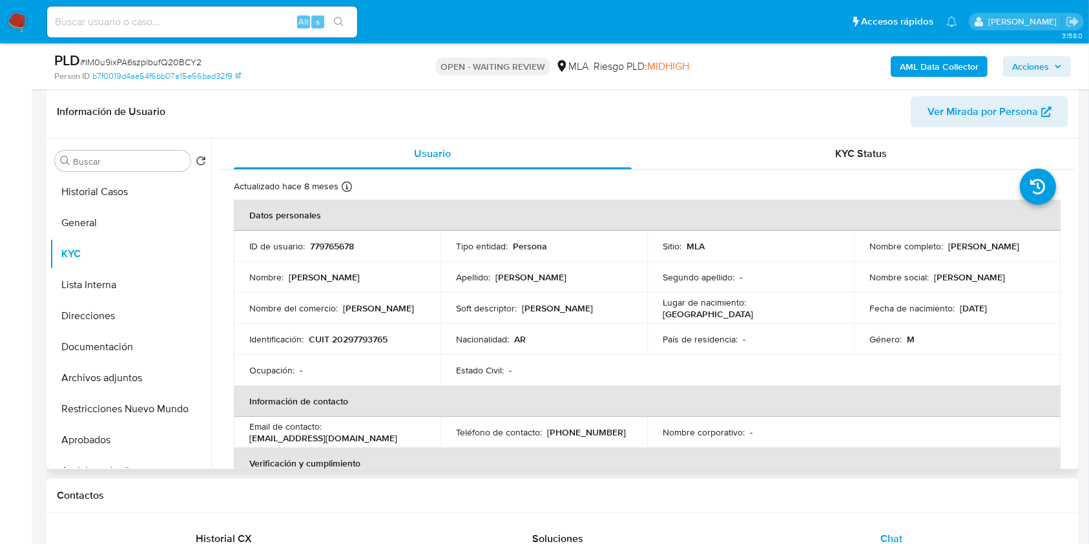
click at [355, 337] on p "CUIT 20297793765" at bounding box center [348, 339] width 79 height 12
copy p "20297793765"
click at [582, 432] on p "[PHONE_NUMBER]" at bounding box center [586, 432] width 79 height 12
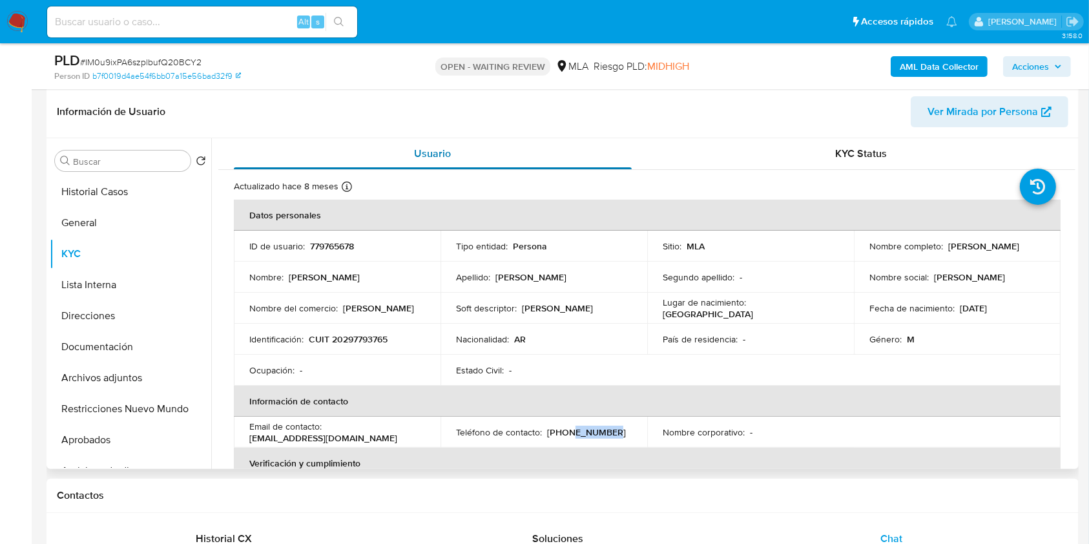
copy p "39493638"
click at [912, 50] on div "PLD # IM0u9ixPA6szplbufQ20BCY2 Person ID b7f0019d4ae54f6bb07a15e56bad32f9 OPEN …" at bounding box center [563, 66] width 1033 height 46
click at [918, 61] on b "AML Data Collector" at bounding box center [939, 66] width 79 height 21
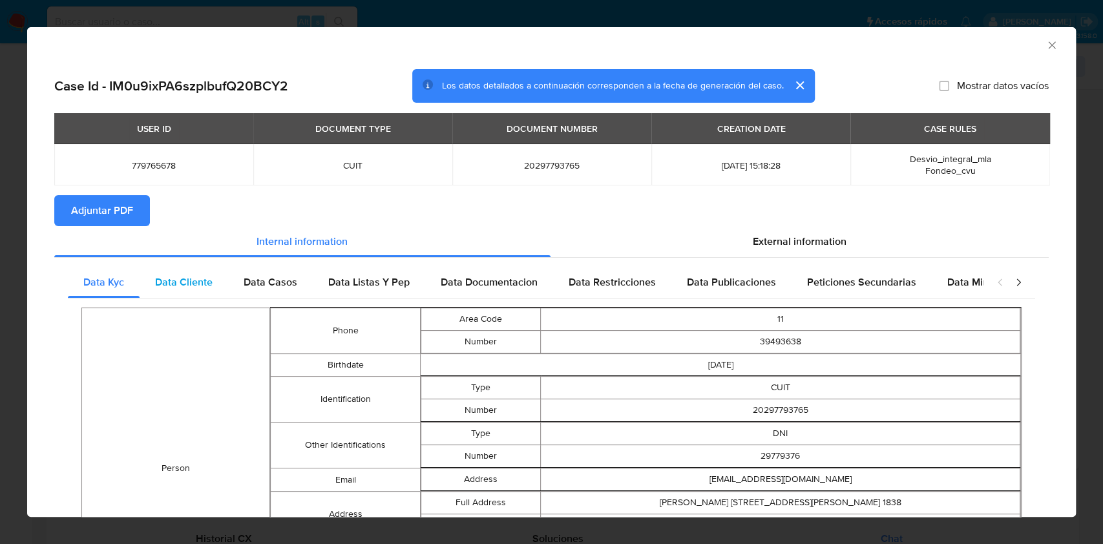
click at [169, 294] on div "Data Cliente" at bounding box center [184, 282] width 89 height 31
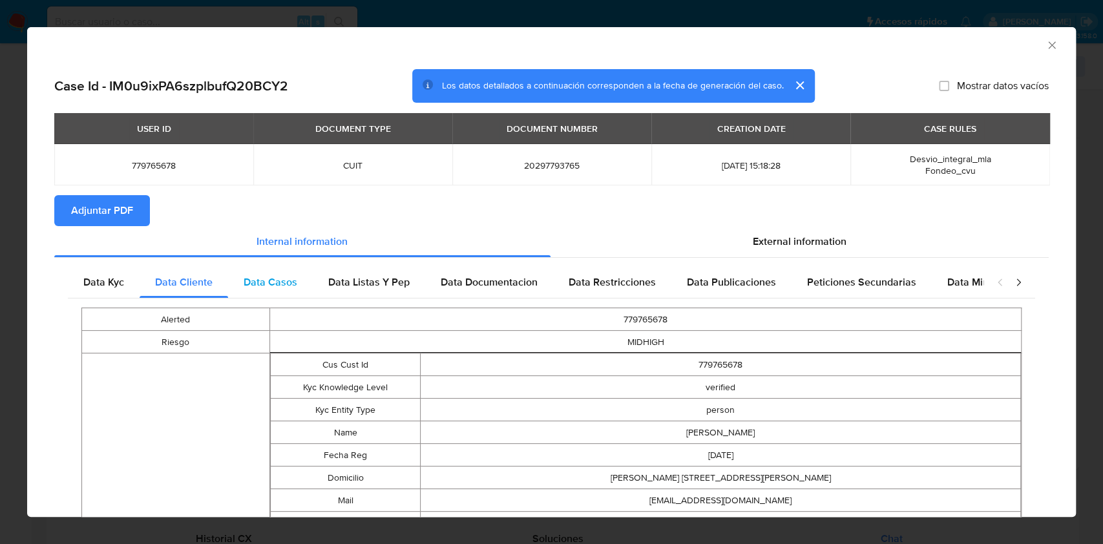
click at [307, 292] on div "Data Casos" at bounding box center [270, 282] width 85 height 31
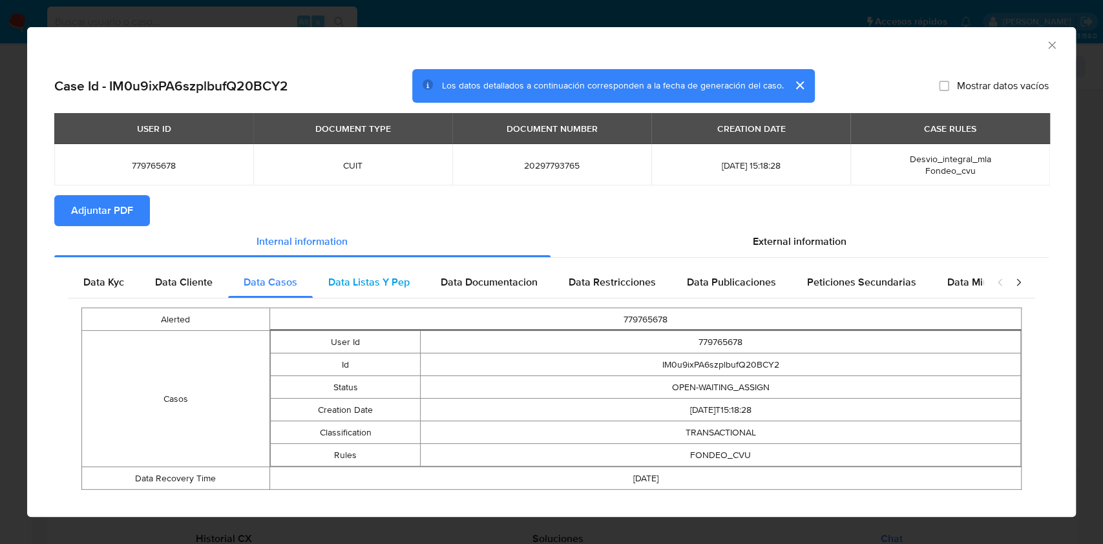
click at [353, 274] on div "Data Listas Y Pep" at bounding box center [369, 282] width 112 height 31
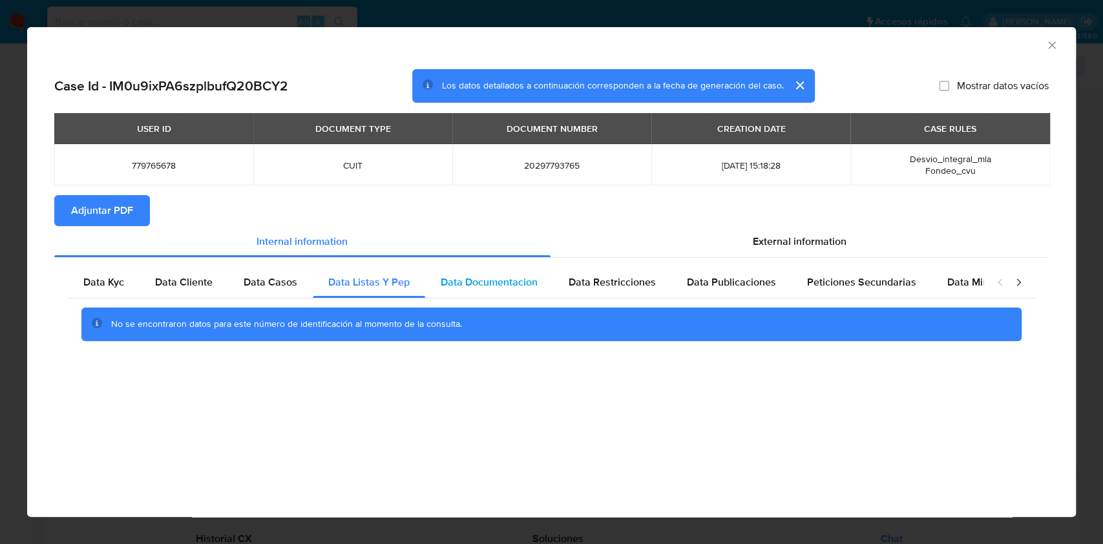
click at [456, 271] on div "Data Documentacion" at bounding box center [489, 282] width 128 height 31
drag, startPoint x: 596, startPoint y: 272, endPoint x: 658, endPoint y: 271, distance: 61.4
click at [596, 273] on div "Data Restricciones" at bounding box center [612, 282] width 118 height 31
click at [734, 280] on span "Data Publicaciones" at bounding box center [731, 282] width 89 height 15
drag, startPoint x: 839, startPoint y: 275, endPoint x: 925, endPoint y: 269, distance: 86.8
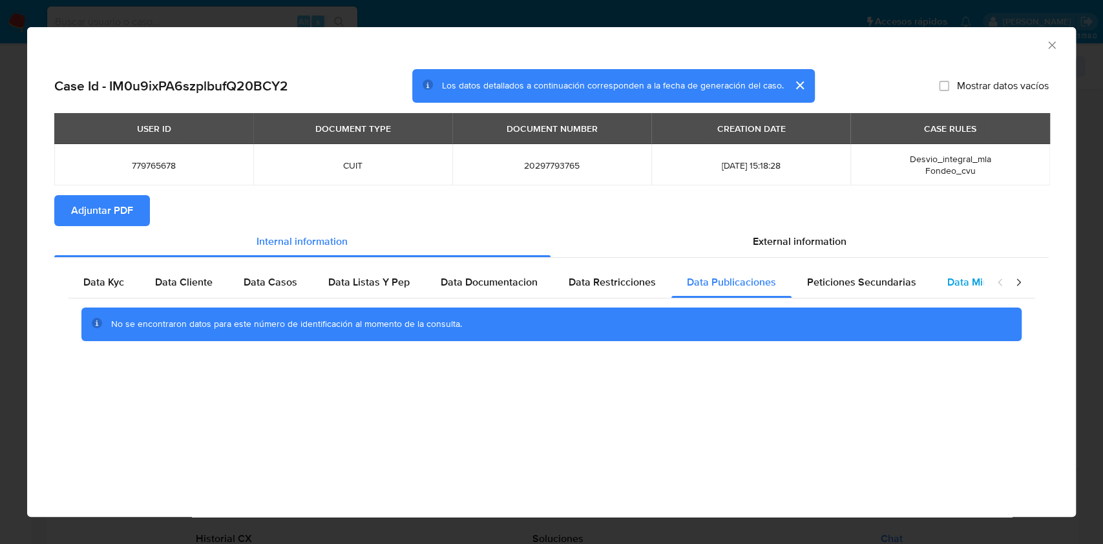
click at [839, 275] on span "Peticiones Secundarias" at bounding box center [861, 282] width 109 height 15
click at [980, 272] on div "Data Kyc Data Cliente Data Casos Data Listas Y Pep Data Documentacion Data Rest…" at bounding box center [551, 308] width 967 height 83
click at [971, 277] on span "Data Minoridad" at bounding box center [982, 282] width 71 height 15
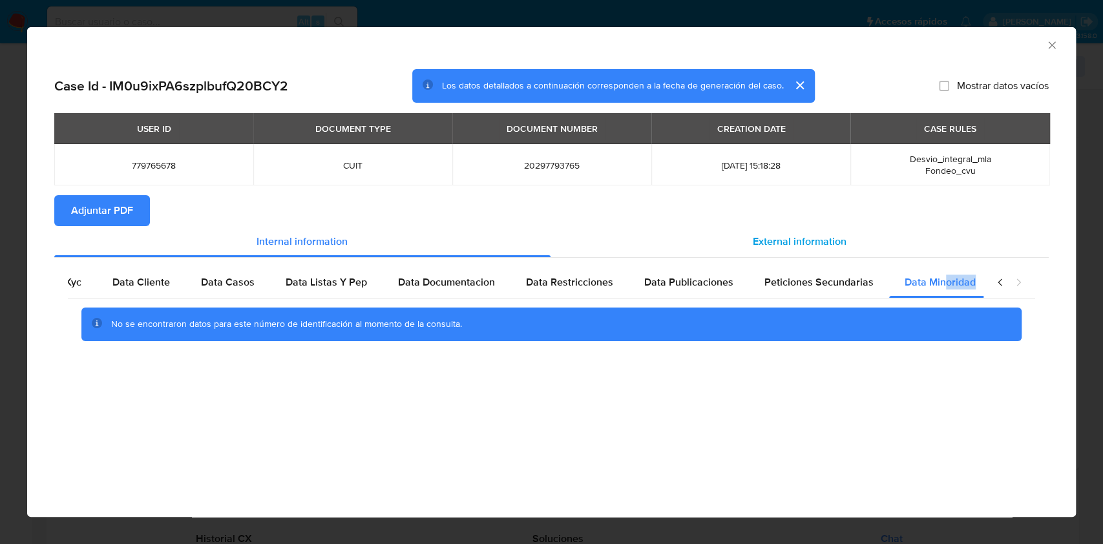
scroll to position [0, 43]
click at [837, 236] on span "External information" at bounding box center [800, 241] width 94 height 15
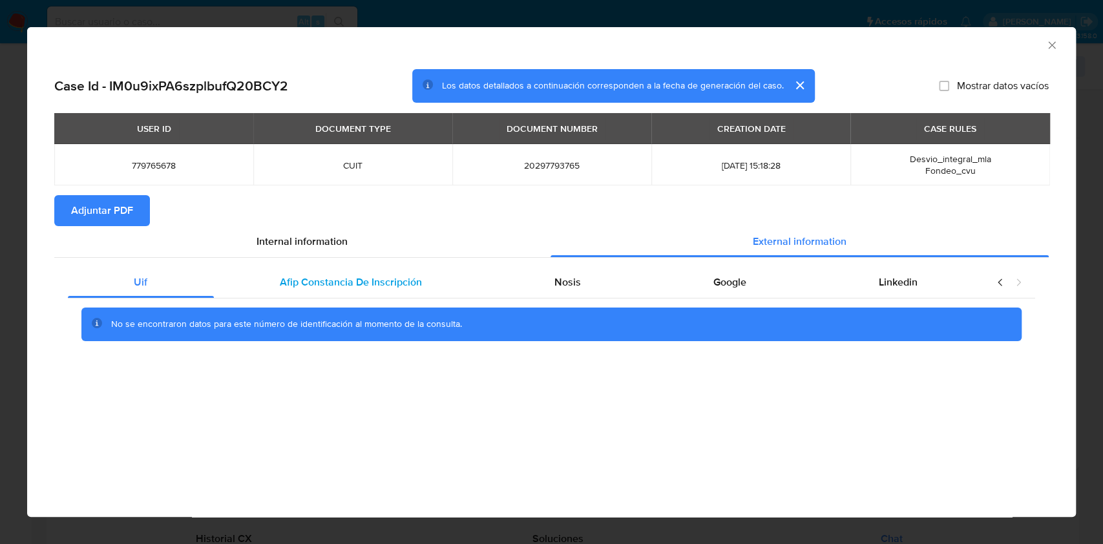
click at [444, 281] on div "Afip Constancia De Inscripción" at bounding box center [351, 282] width 275 height 31
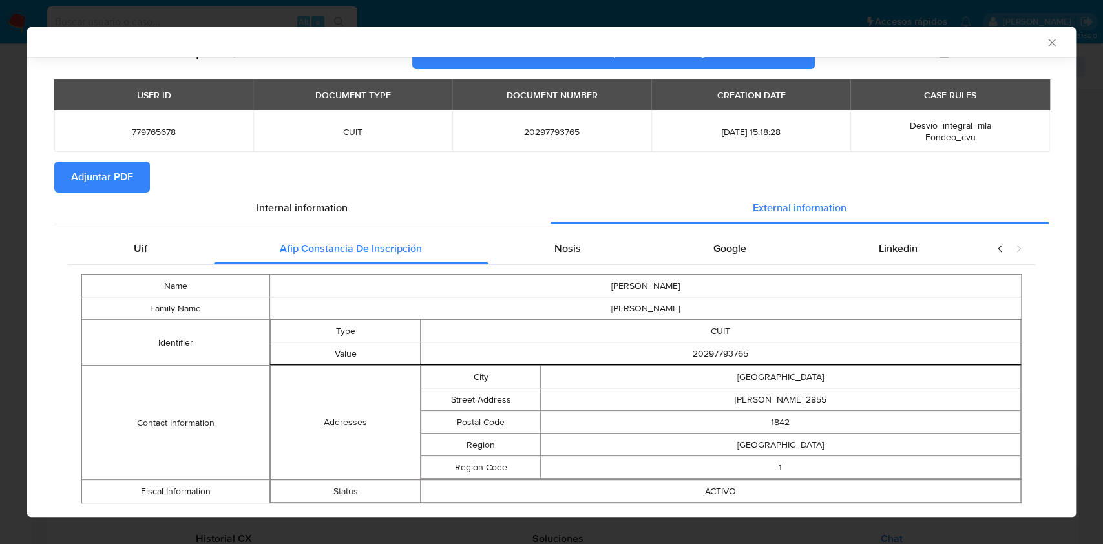
scroll to position [62, 0]
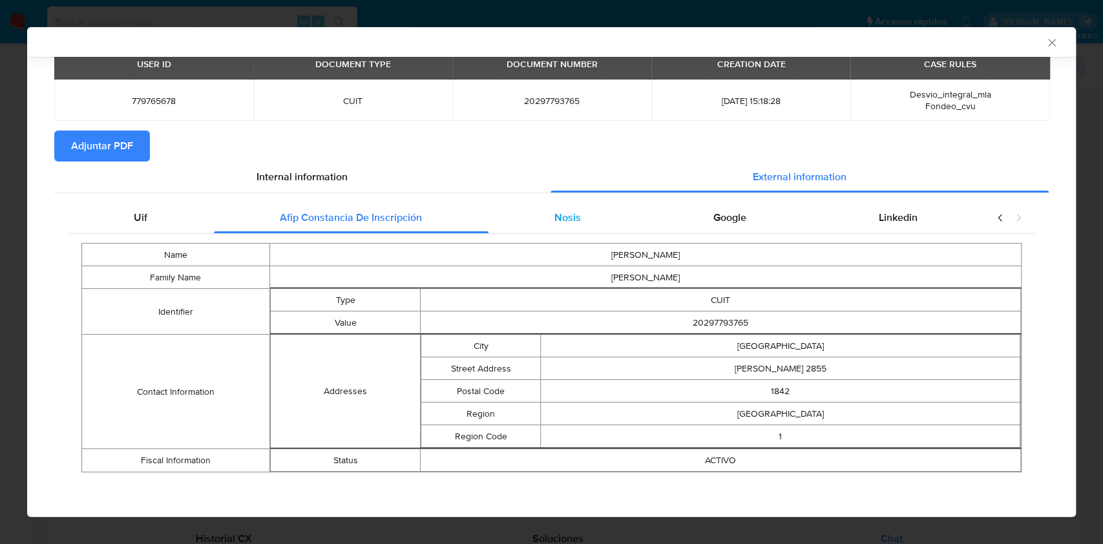
click at [572, 209] on div "Nosis" at bounding box center [567, 217] width 159 height 31
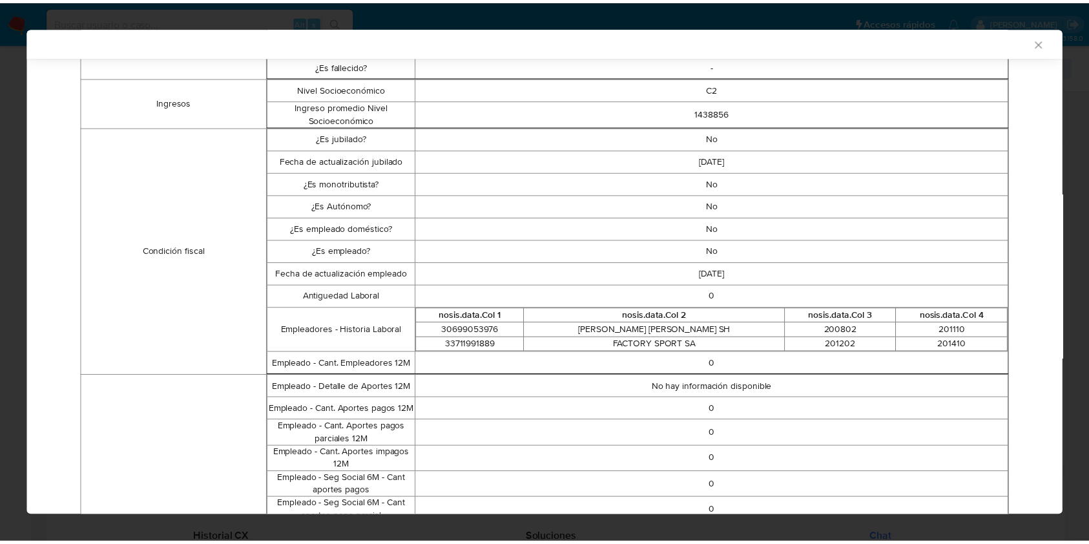
scroll to position [0, 0]
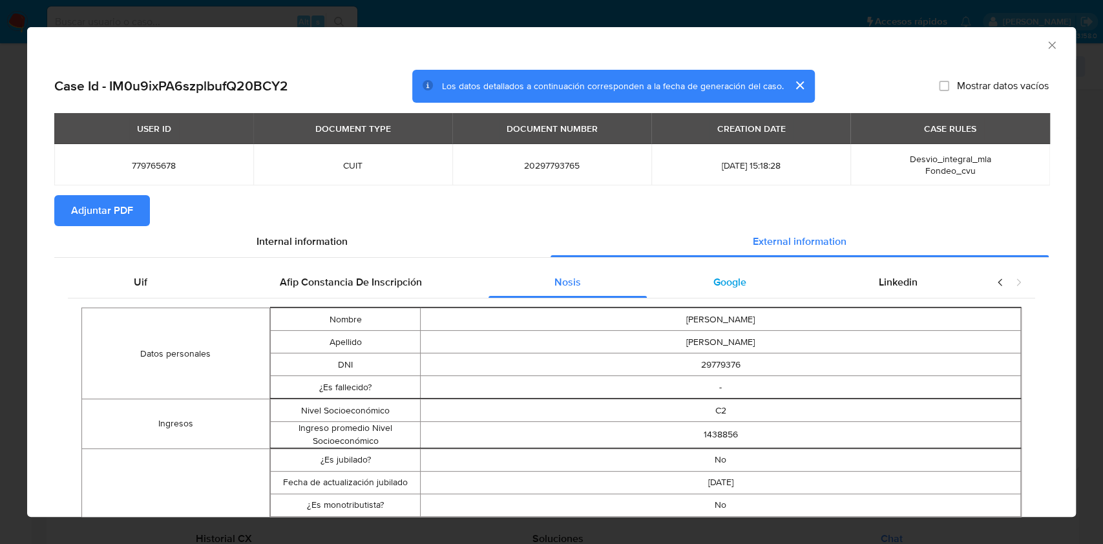
click at [707, 290] on div "Google" at bounding box center [729, 282] width 165 height 31
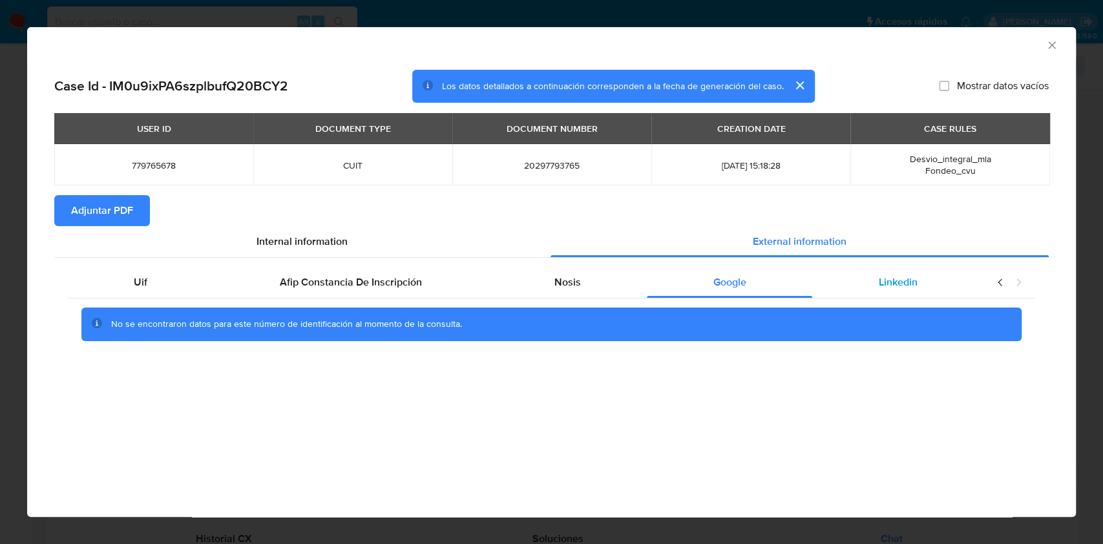
click at [905, 288] on span "Linkedin" at bounding box center [898, 282] width 39 height 15
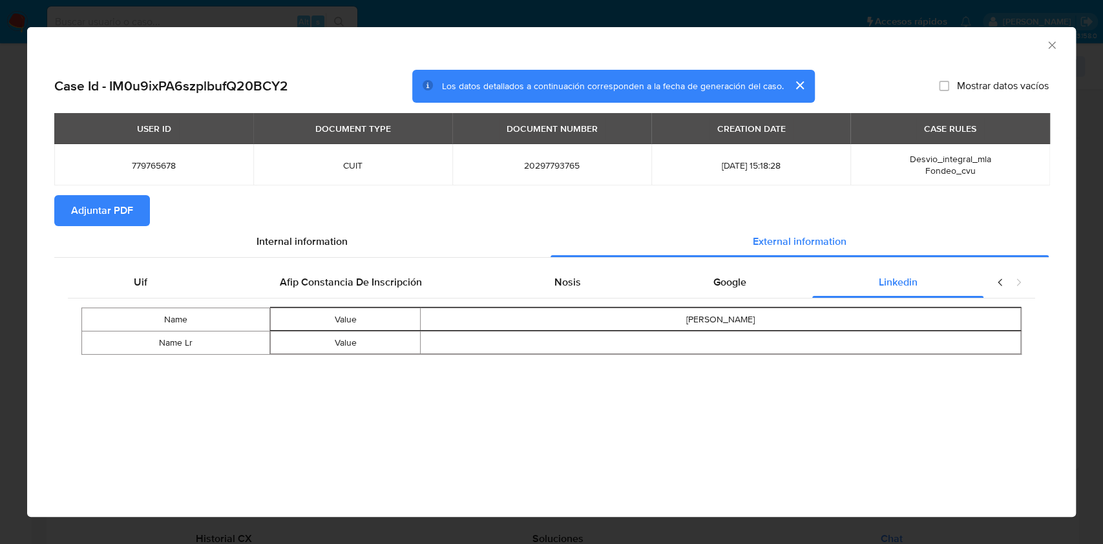
click at [110, 212] on span "Adjuntar PDF" at bounding box center [102, 210] width 62 height 28
click at [1049, 49] on icon "Cerrar ventana" at bounding box center [1051, 45] width 13 height 13
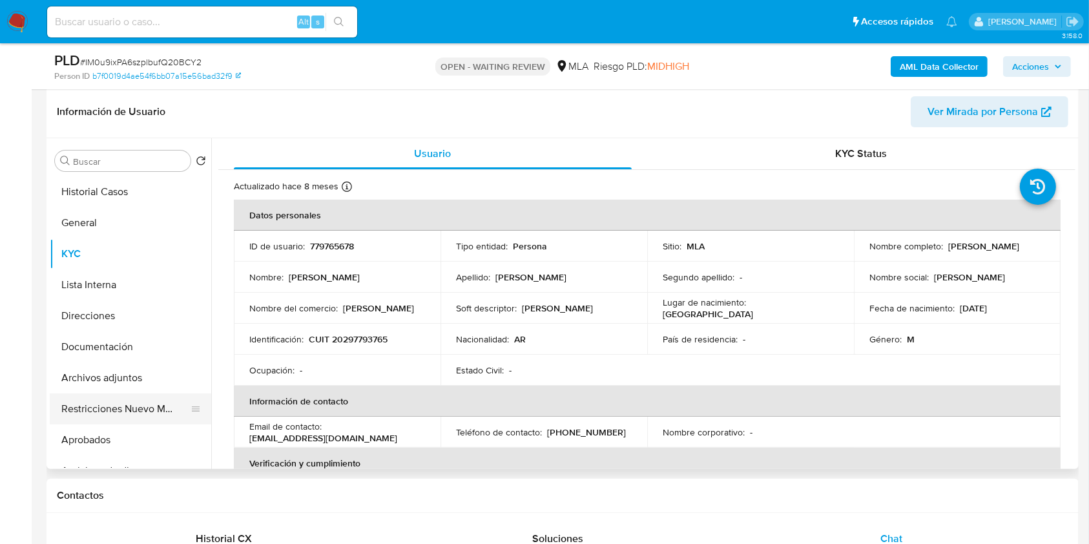
click at [163, 412] on button "Restricciones Nuevo Mundo" at bounding box center [125, 408] width 151 height 31
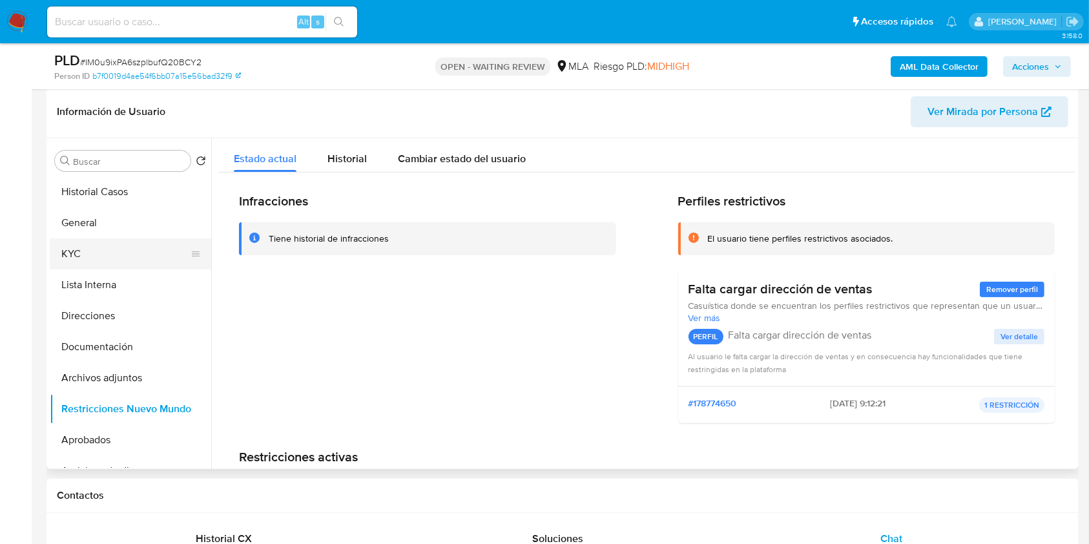
click at [94, 256] on button "KYC" at bounding box center [125, 253] width 151 height 31
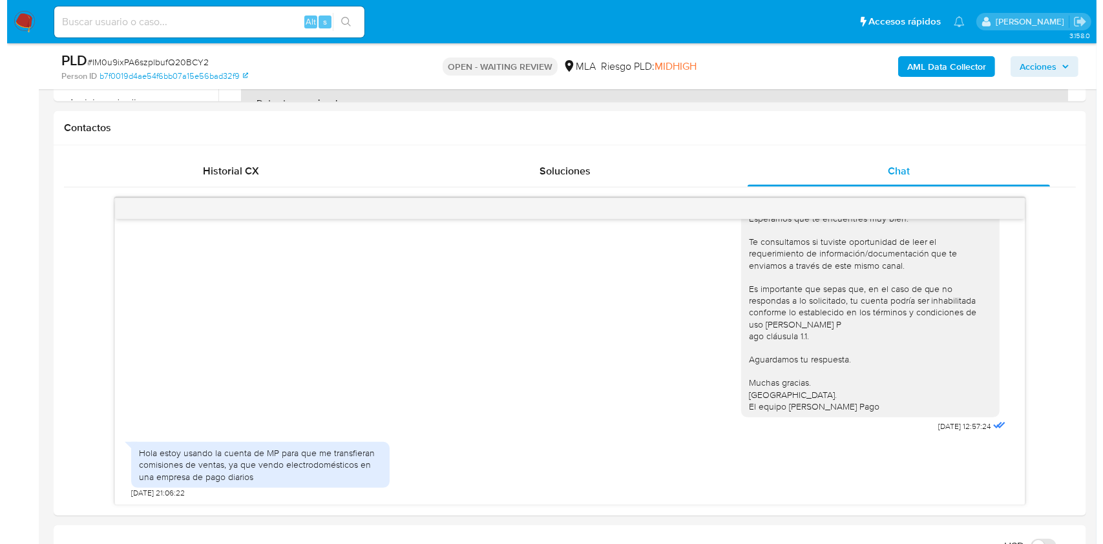
scroll to position [579, 0]
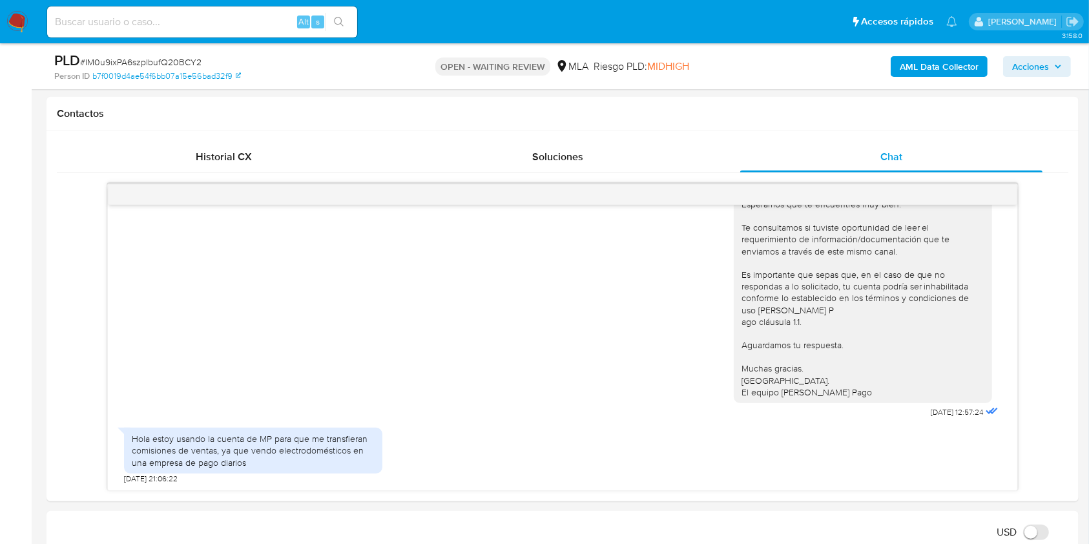
click at [958, 56] on b "AML Data Collector" at bounding box center [939, 66] width 79 height 21
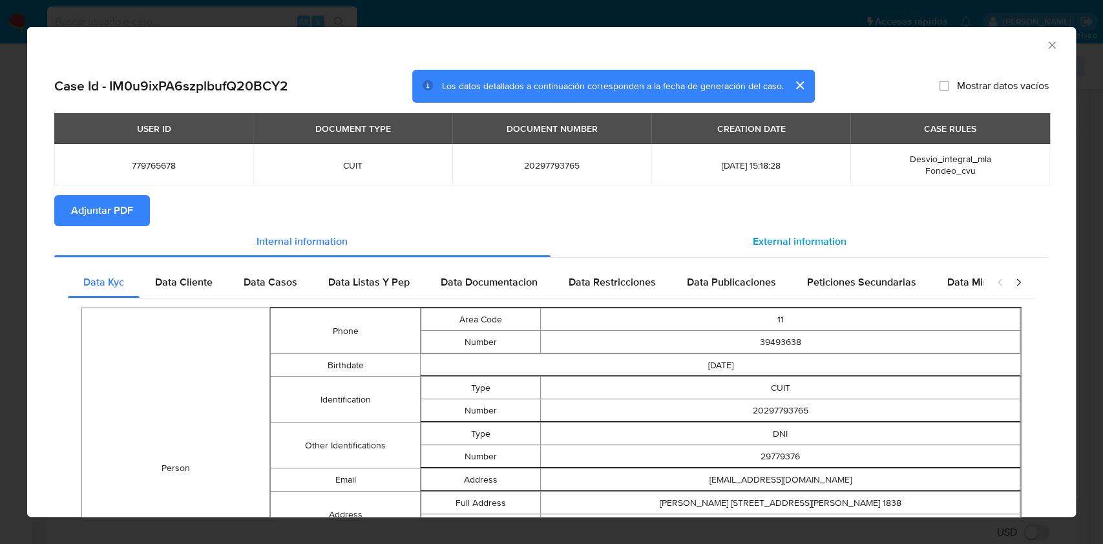
drag, startPoint x: 749, startPoint y: 231, endPoint x: 740, endPoint y: 246, distance: 17.1
click at [749, 231] on div "External information" at bounding box center [800, 241] width 499 height 31
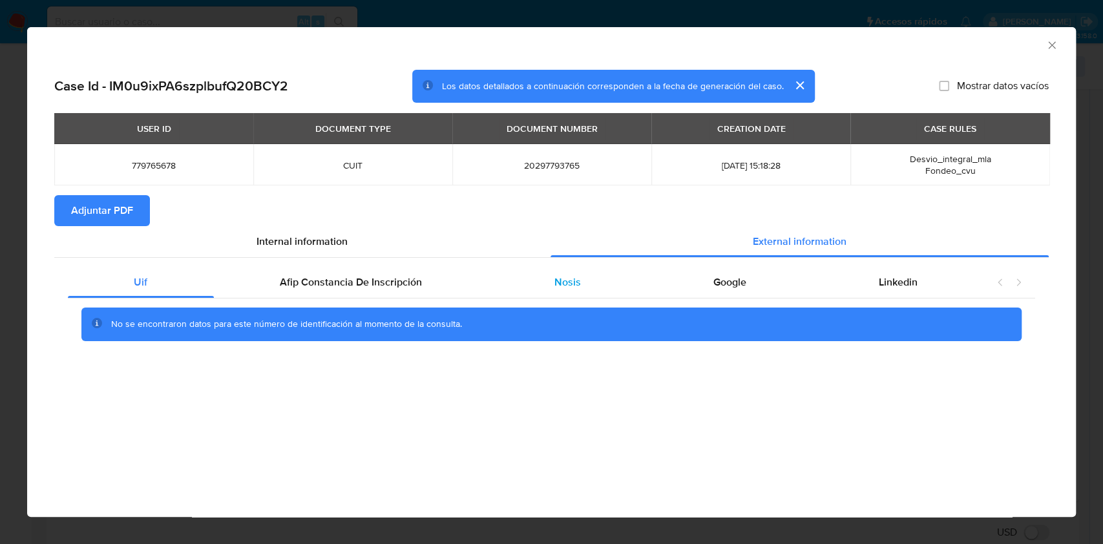
click at [570, 284] on span "Nosis" at bounding box center [567, 282] width 26 height 15
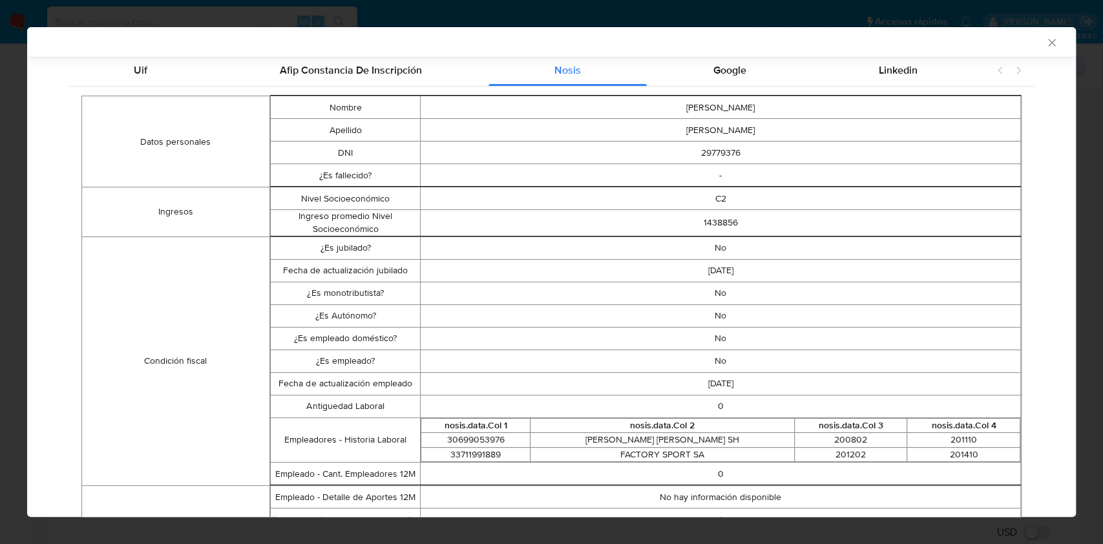
scroll to position [341, 0]
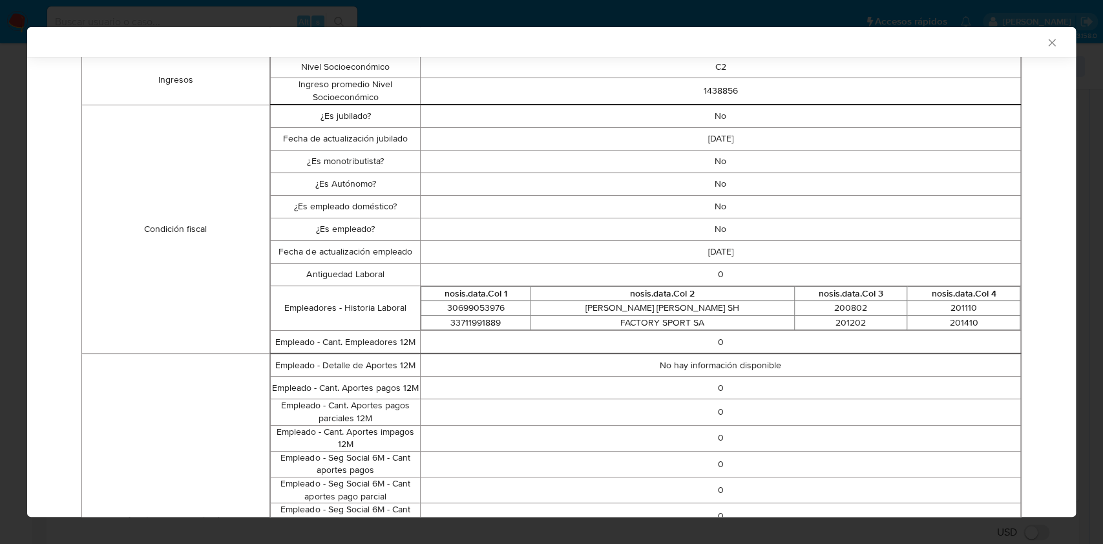
drag, startPoint x: 1060, startPoint y: 257, endPoint x: 1061, endPoint y: 281, distance: 24.6
click at [1061, 281] on div "Case Id - IM0u9ixPA6szplbufQ20BCY2 Los datos detallados a continuación correspo…" at bounding box center [551, 337] width 1049 height 1242
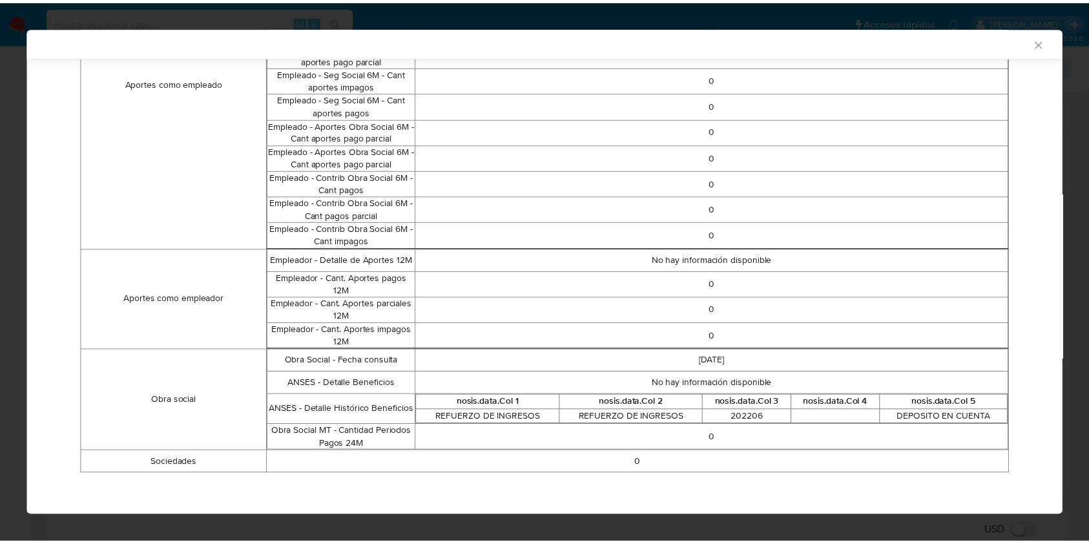
scroll to position [0, 0]
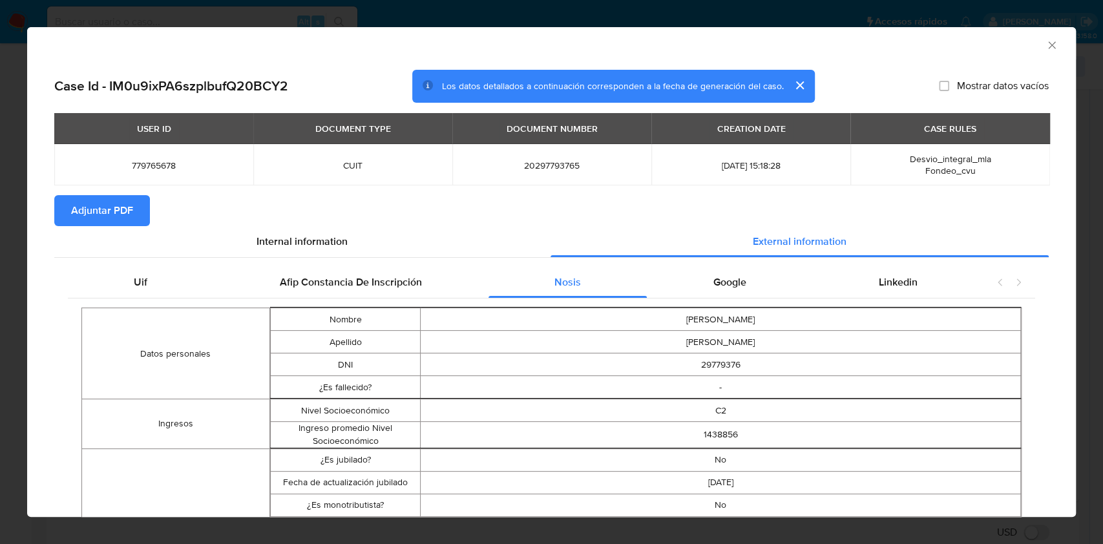
click at [1045, 42] on icon "Cerrar ventana" at bounding box center [1051, 45] width 13 height 13
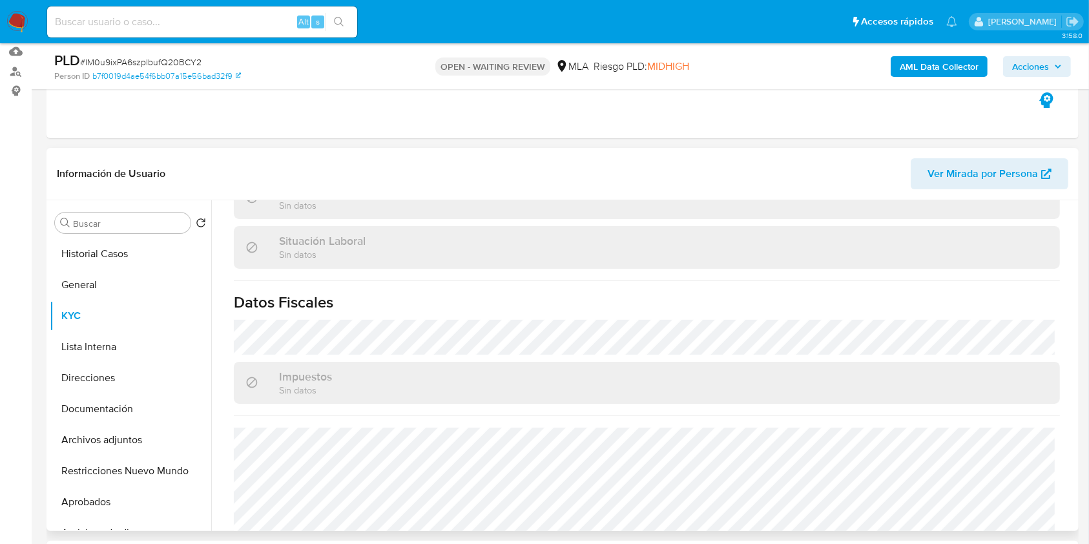
scroll to position [680, 0]
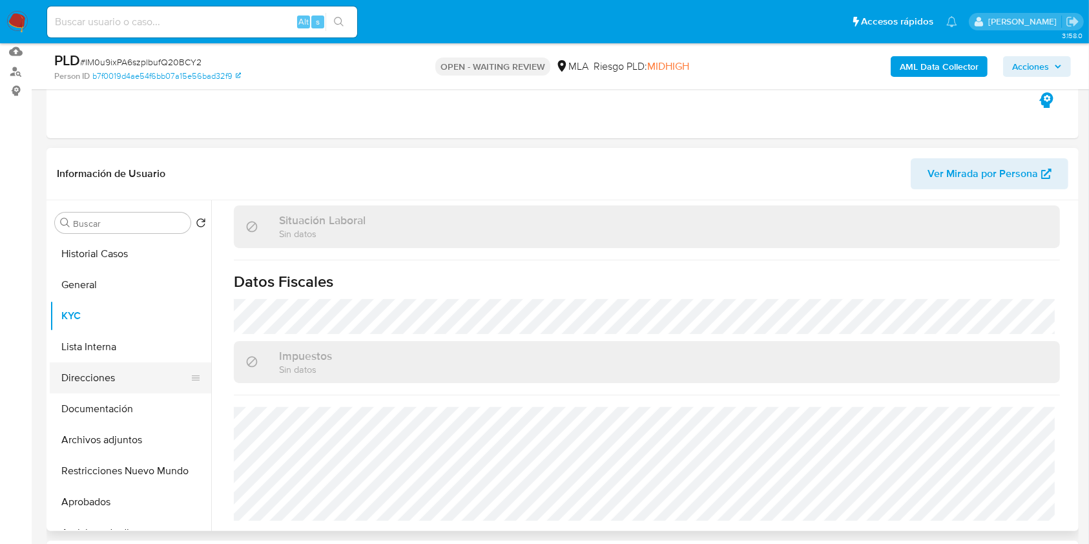
click at [127, 381] on button "Direcciones" at bounding box center [125, 377] width 151 height 31
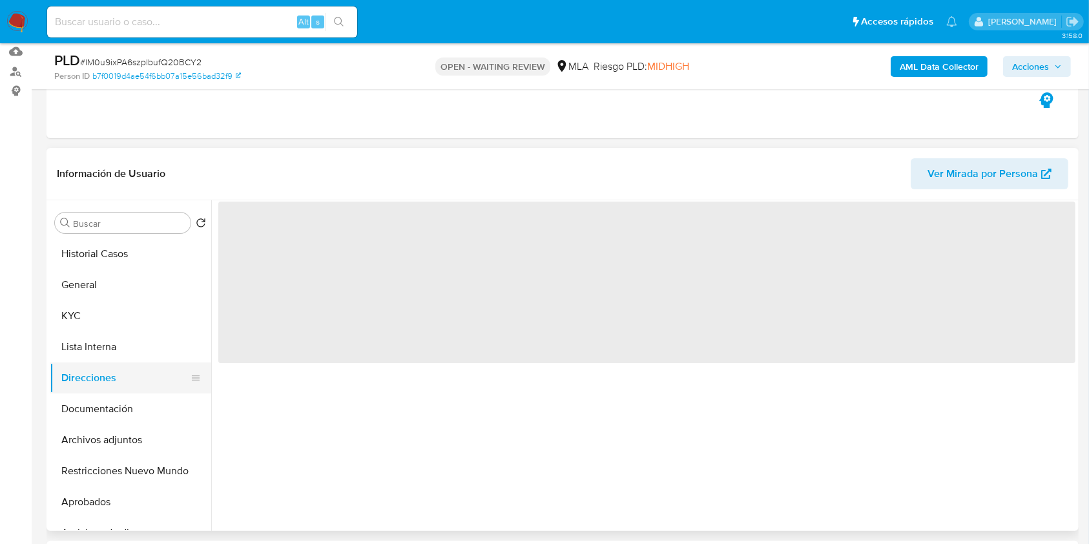
scroll to position [0, 0]
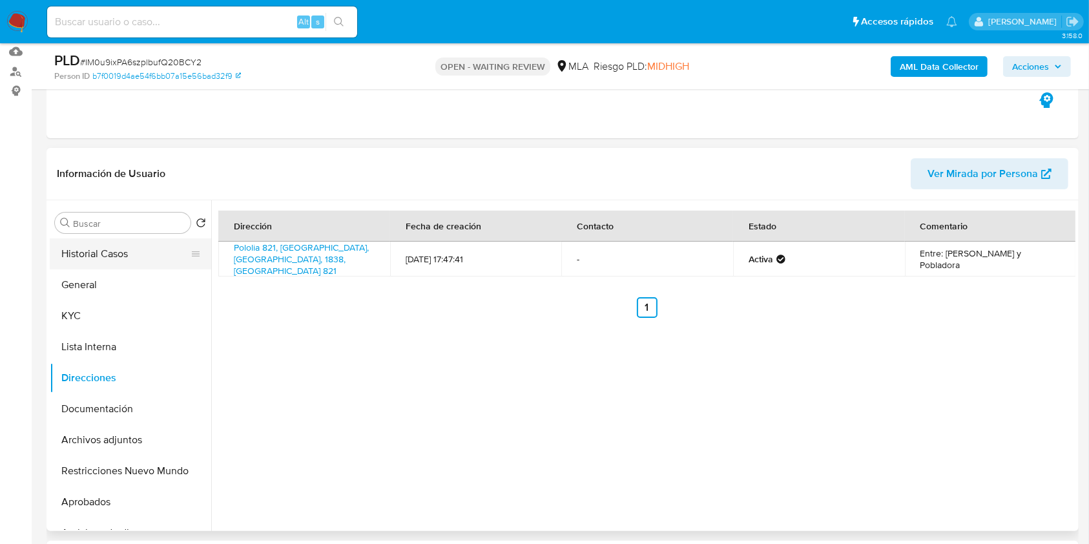
click at [99, 251] on button "Historial Casos" at bounding box center [125, 253] width 151 height 31
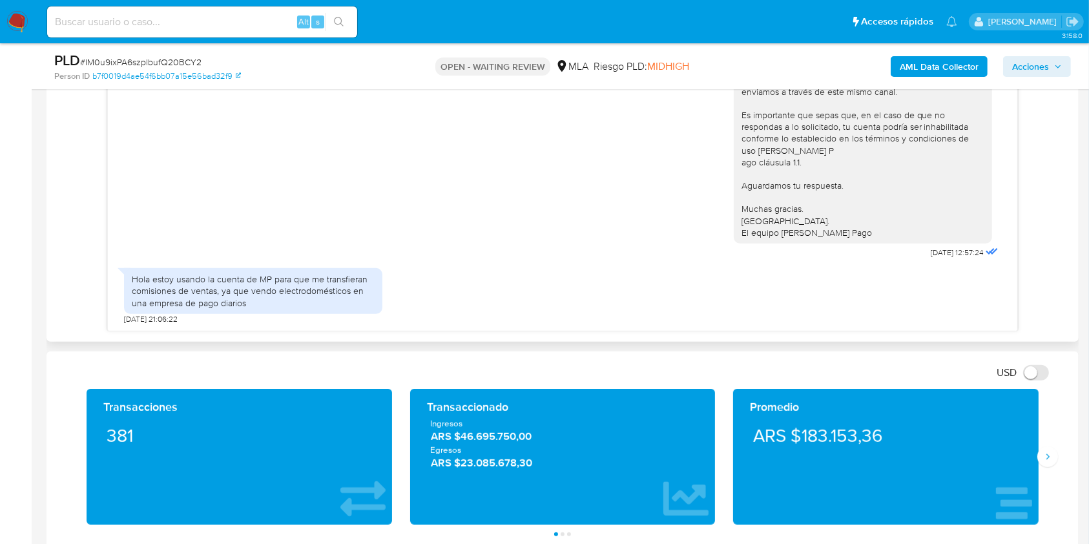
scroll to position [793, 0]
click at [260, 306] on div "Hola estoy usando la cuenta de MP para que me transfieran comisiones de ventas,…" at bounding box center [253, 291] width 258 height 46
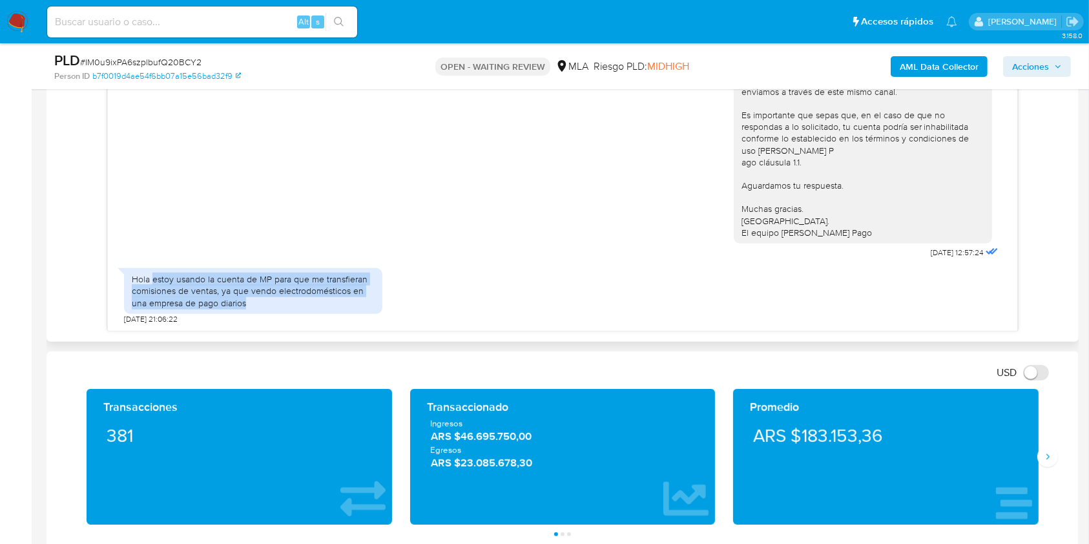
drag, startPoint x: 152, startPoint y: 281, endPoint x: 258, endPoint y: 300, distance: 108.2
click at [258, 300] on div "Hola estoy usando la cuenta de MP para que me transfieran comisiones de ventas,…" at bounding box center [253, 291] width 243 height 36
copy div "estoy usando la cuenta de MP para que me transfieran comisiones de ventas, ya q…"
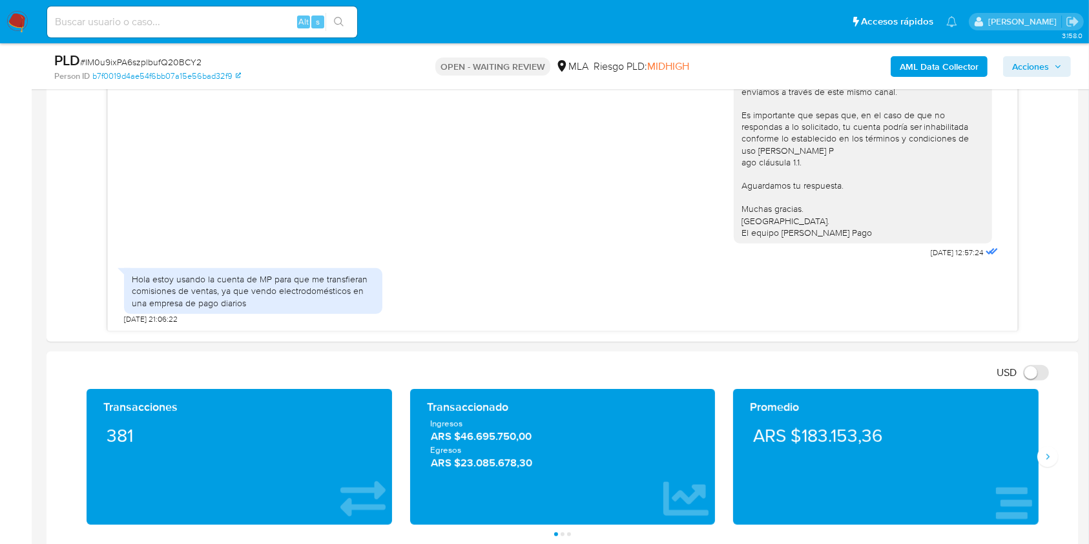
drag, startPoint x: 1087, startPoint y: 225, endPoint x: 1080, endPoint y: 176, distance: 48.9
click at [1080, 176] on main "3.158.0 Asignado a vsantellan Asignado el: 18/08/2025 14:17:32 Creado el: 12/08…" at bounding box center [544, 468] width 1089 height 2415
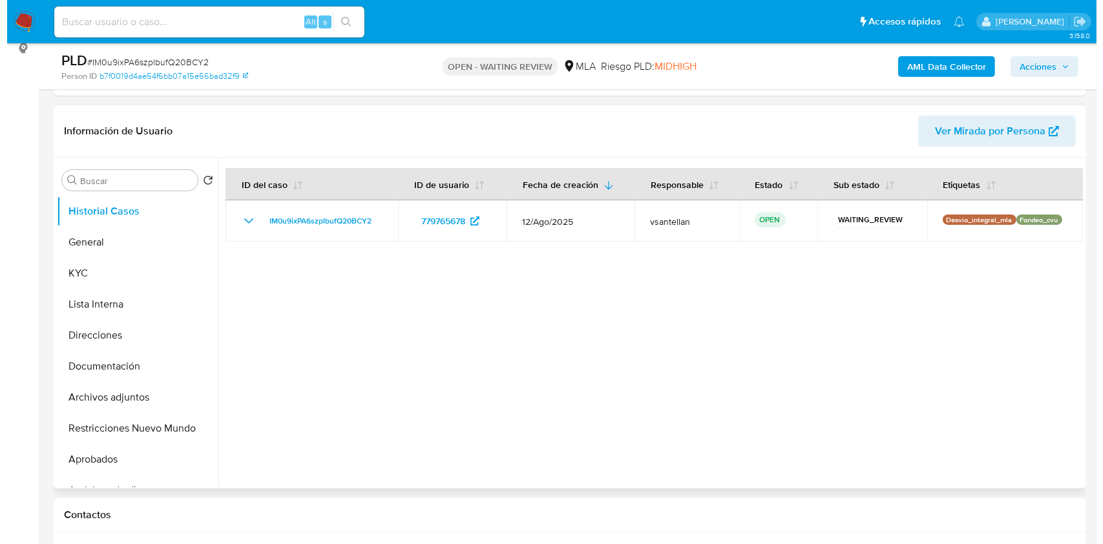
scroll to position [213, 0]
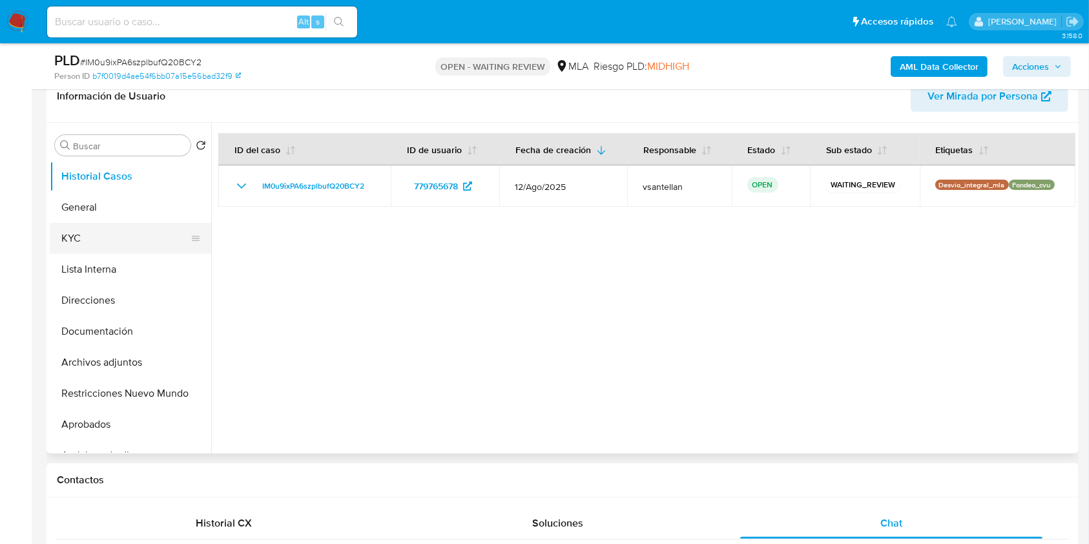
click at [87, 234] on button "KYC" at bounding box center [125, 238] width 151 height 31
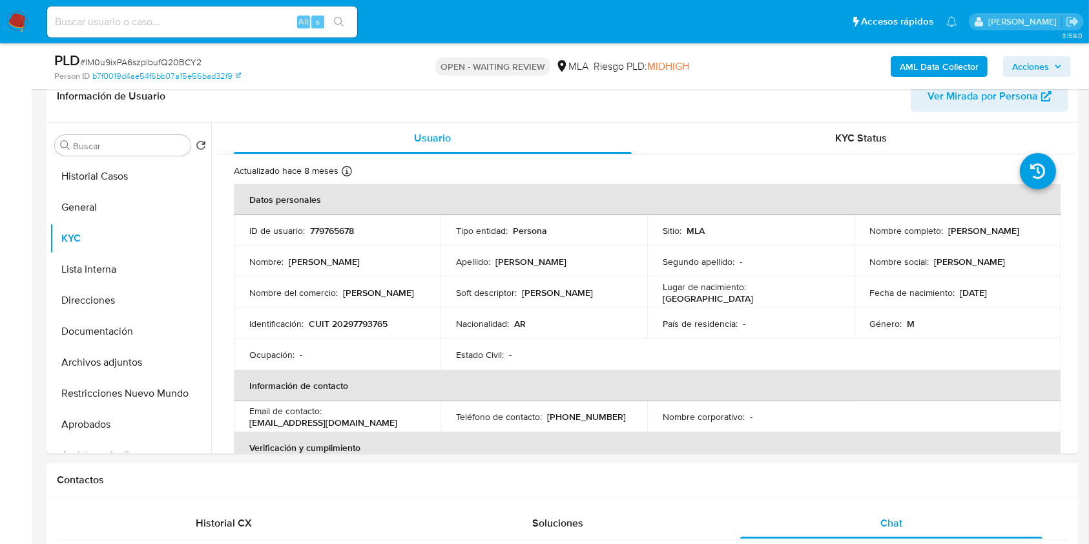
click at [954, 69] on b "AML Data Collector" at bounding box center [939, 66] width 79 height 21
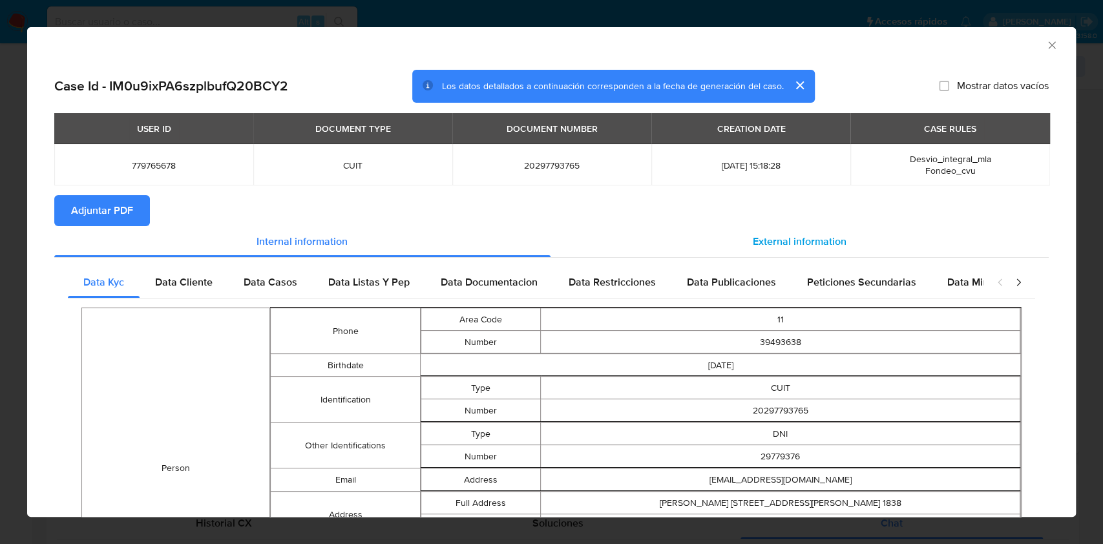
click at [797, 225] on section "Adjuntar PDF" at bounding box center [551, 210] width 994 height 31
click at [797, 231] on div "External information" at bounding box center [800, 241] width 499 height 31
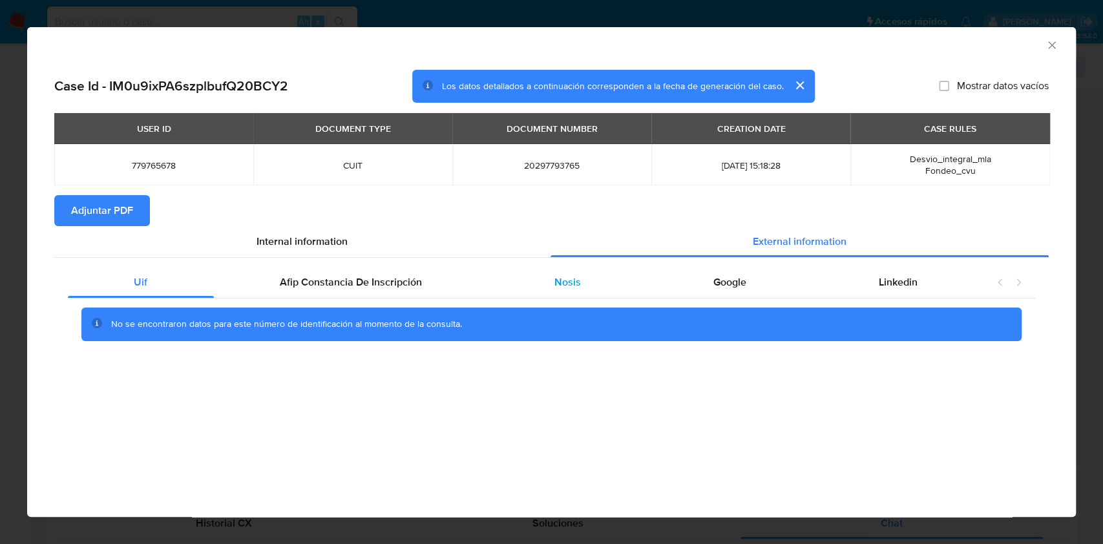
click at [576, 274] on div "Nosis" at bounding box center [567, 282] width 159 height 31
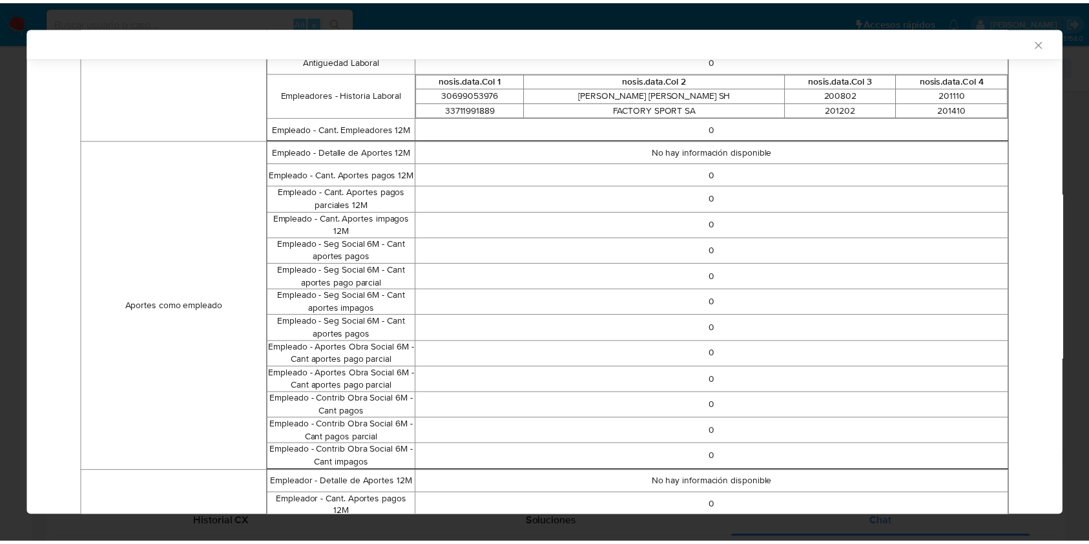
scroll to position [778, 0]
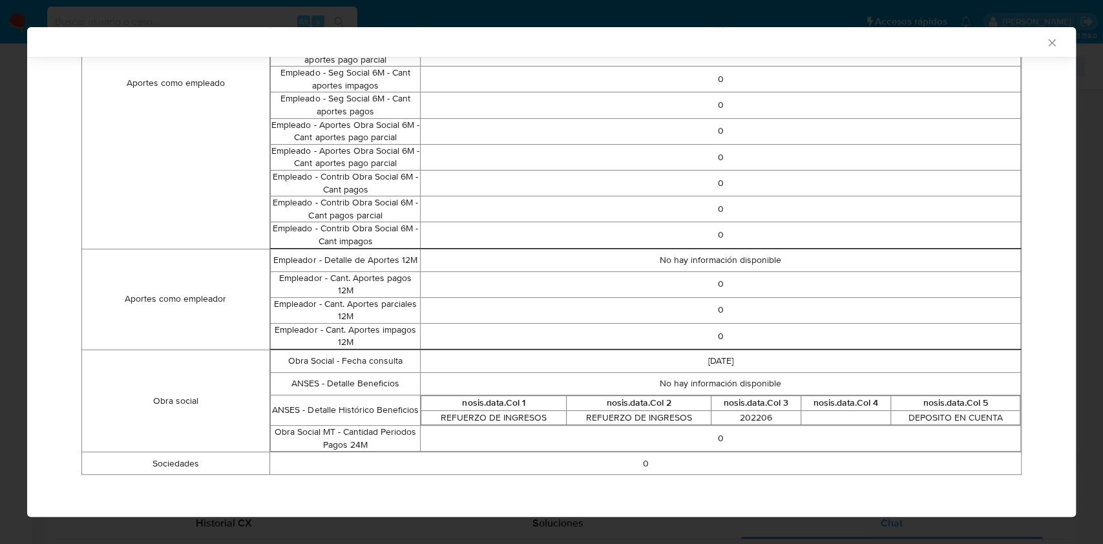
click at [1045, 45] on icon "Cerrar ventana" at bounding box center [1051, 42] width 13 height 13
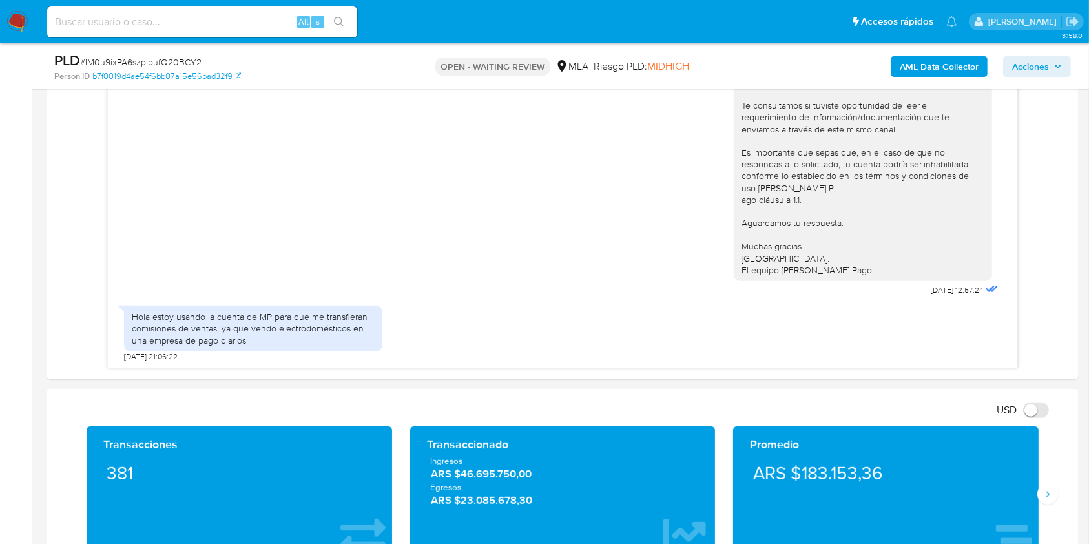
scroll to position [729, 0]
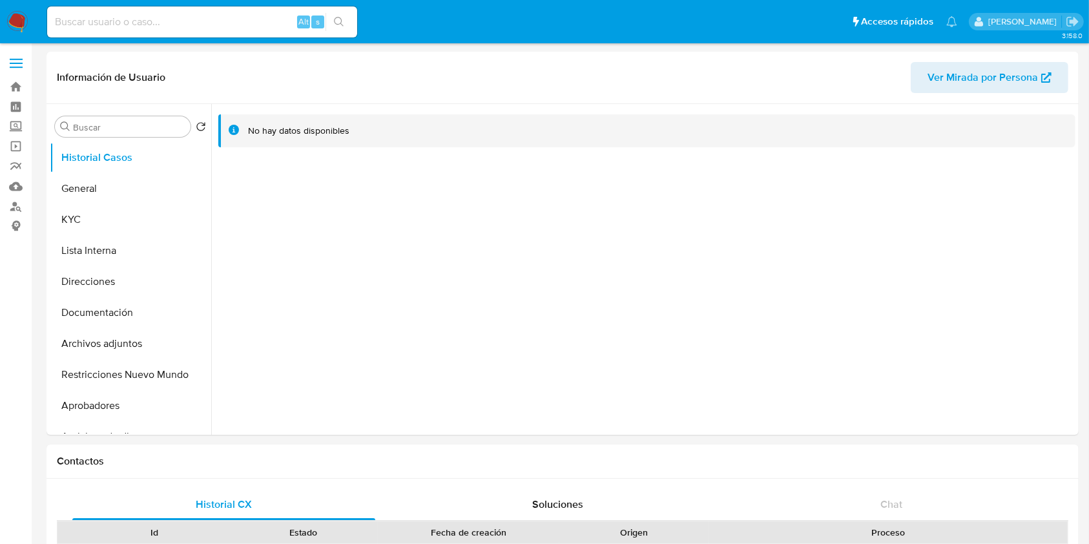
select select "10"
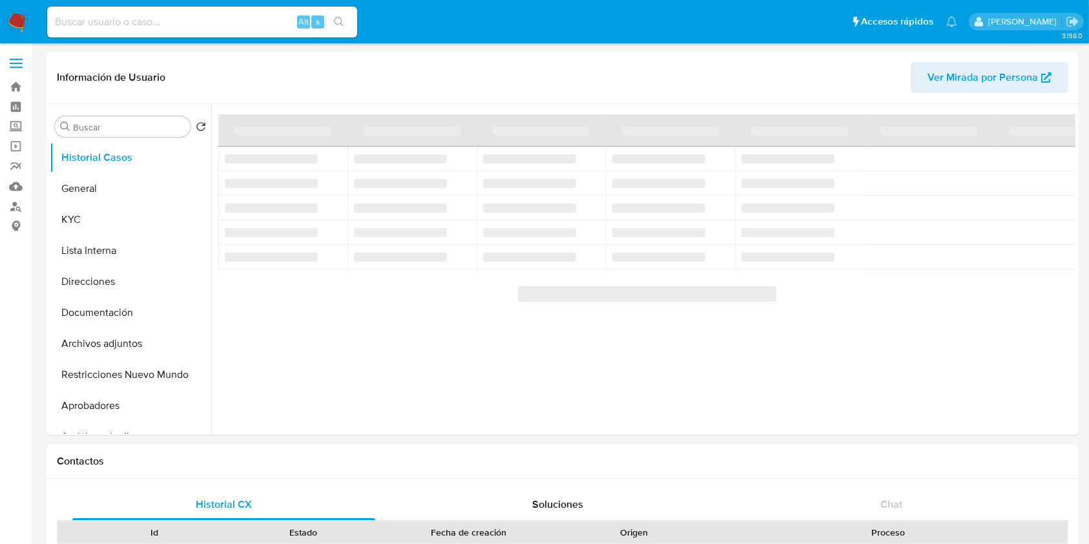
select select "10"
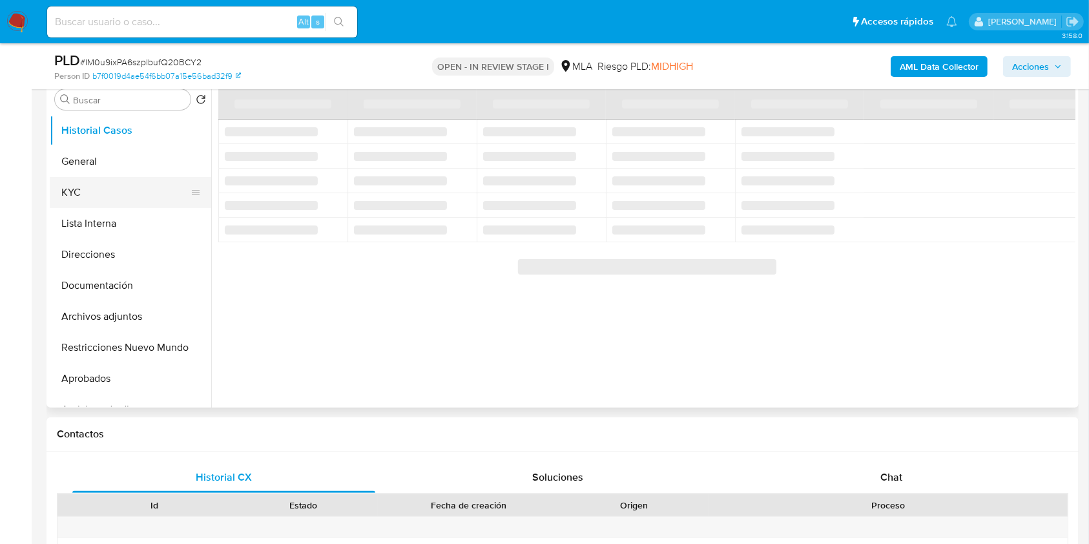
click at [136, 188] on ul "Historial Casos General KYC Lista Interna Direcciones Documentación Archivos ad…" at bounding box center [131, 260] width 162 height 291
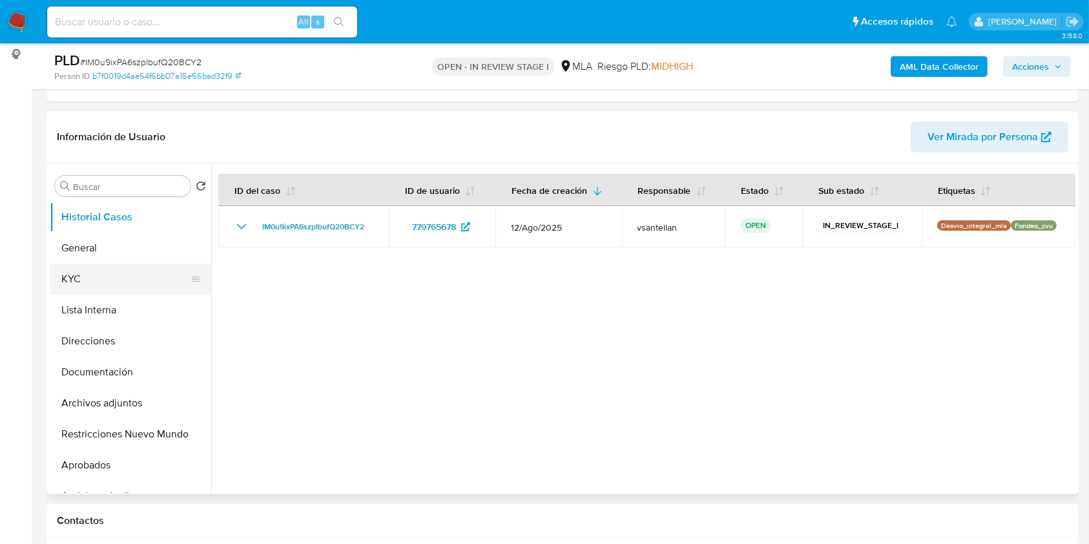
select select "10"
click at [95, 282] on button "KYC" at bounding box center [125, 279] width 151 height 31
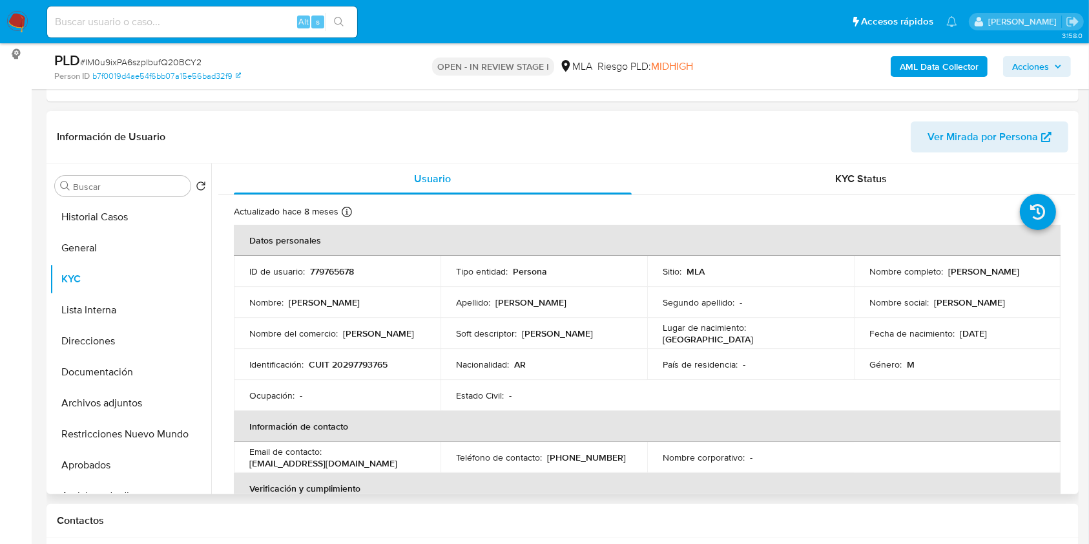
drag, startPoint x: 867, startPoint y: 276, endPoint x: 976, endPoint y: 275, distance: 108.6
click at [976, 275] on div "Nombre completo : [PERSON_NAME]" at bounding box center [958, 272] width 176 height 12
copy p "[PERSON_NAME]"
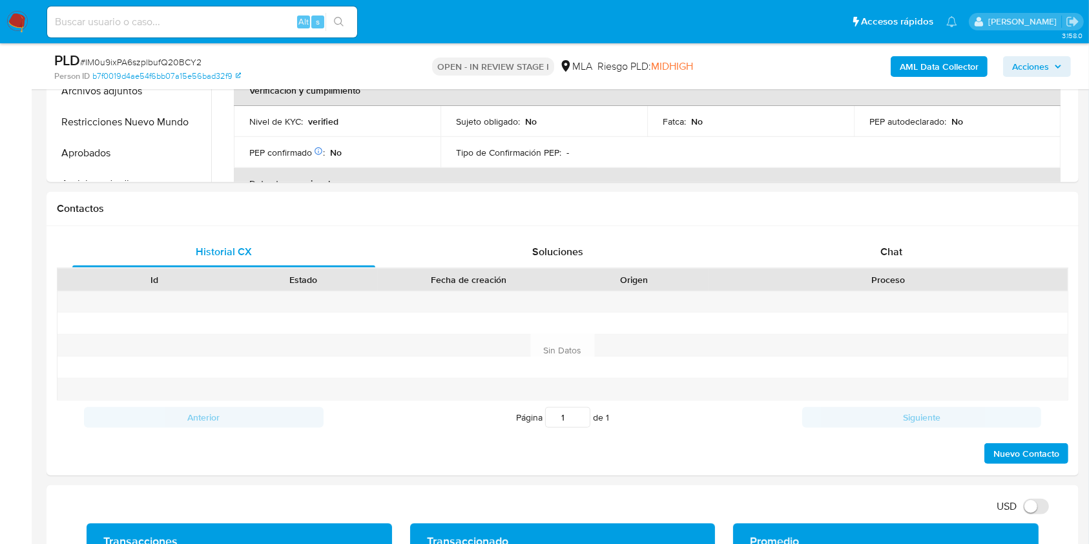
scroll to position [530, 0]
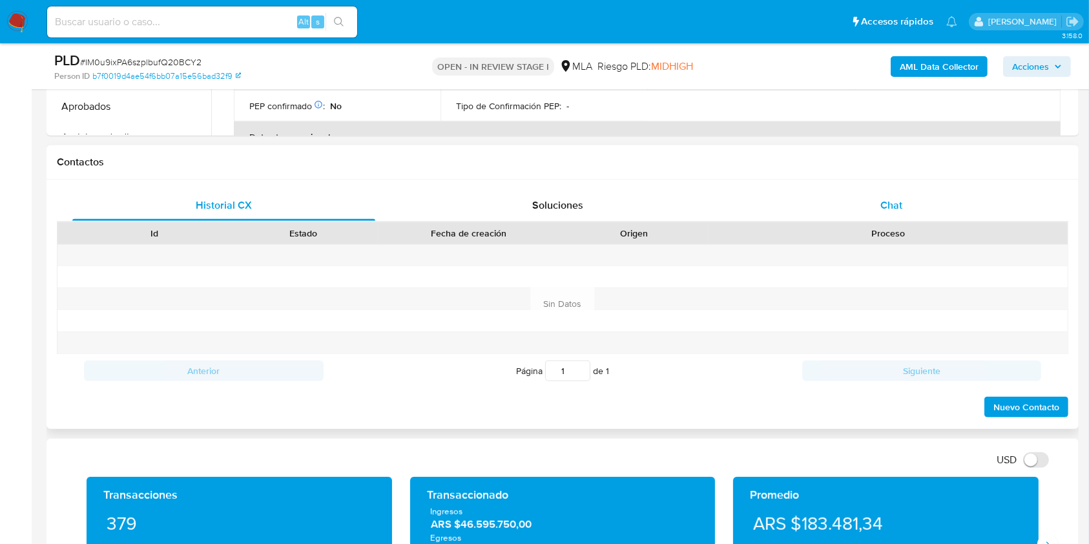
click at [839, 204] on div "Chat" at bounding box center [891, 205] width 303 height 31
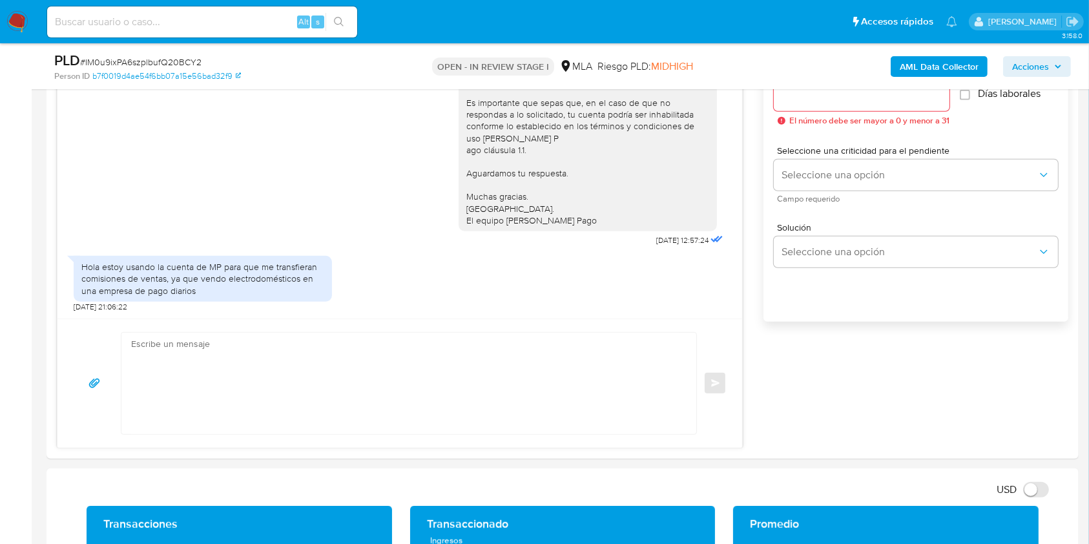
scroll to position [757, 0]
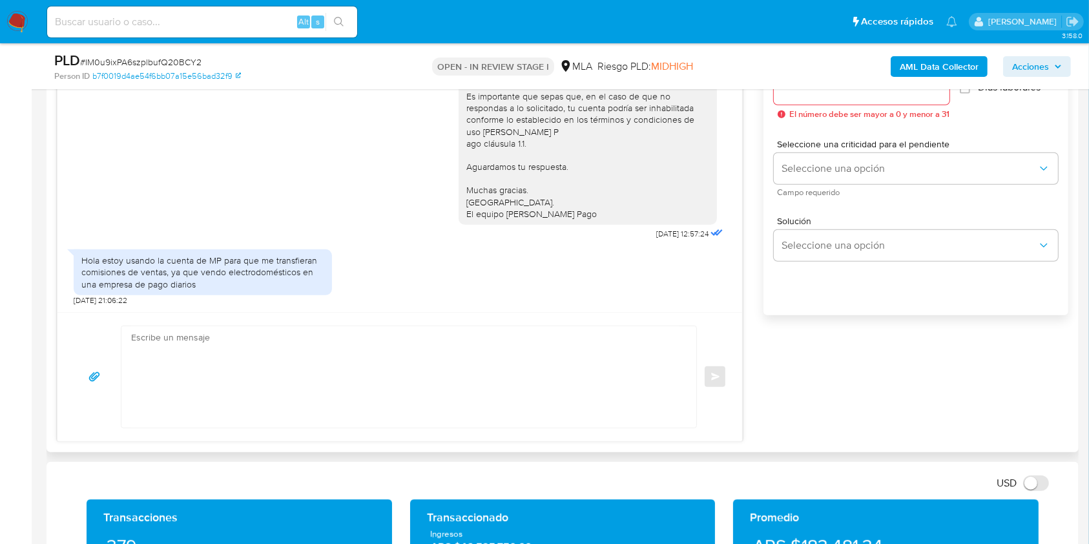
click at [470, 411] on textarea at bounding box center [405, 376] width 549 height 101
paste textarea "Lore Ipsumd Sitame Consectet Adipis elitsed doe te incididun. Utlaboreet do mag…"
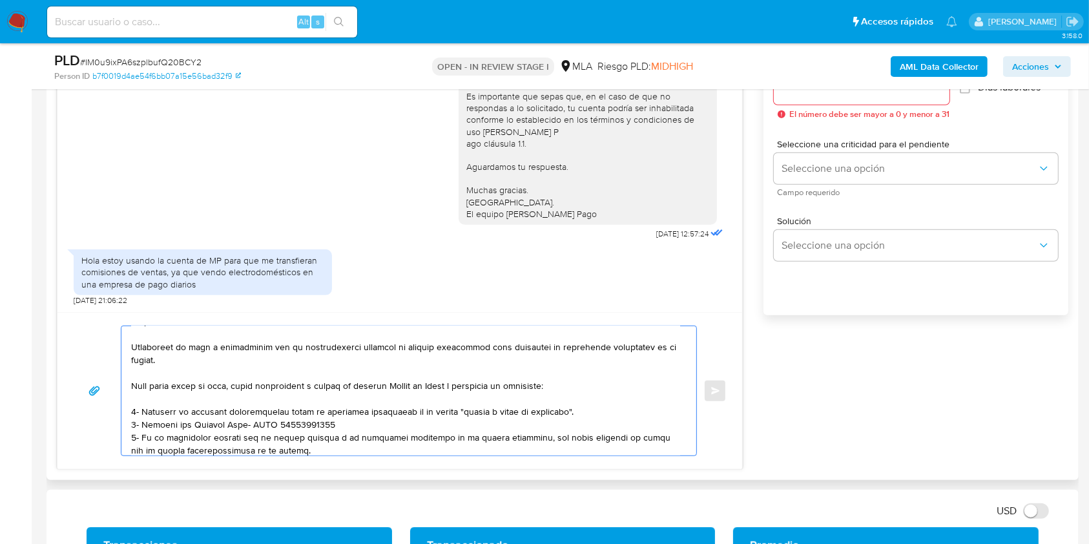
scroll to position [36, 0]
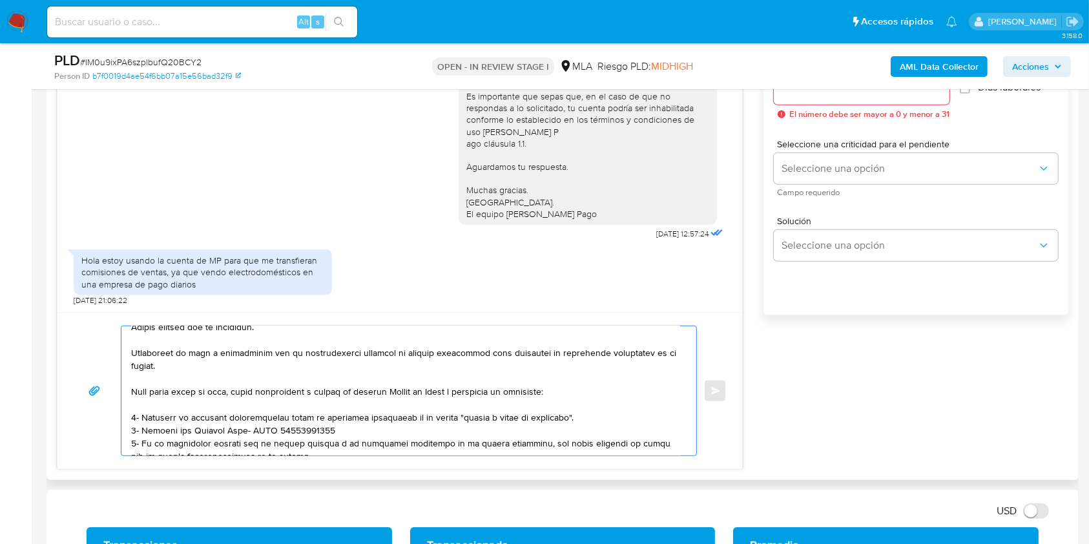
drag, startPoint x: 295, startPoint y: 353, endPoint x: 350, endPoint y: 351, distance: 55.0
click at [350, 351] on textarea at bounding box center [405, 390] width 549 height 129
drag, startPoint x: 310, startPoint y: 446, endPoint x: 262, endPoint y: 373, distance: 87.3
click at [262, 373] on textarea at bounding box center [405, 390] width 549 height 129
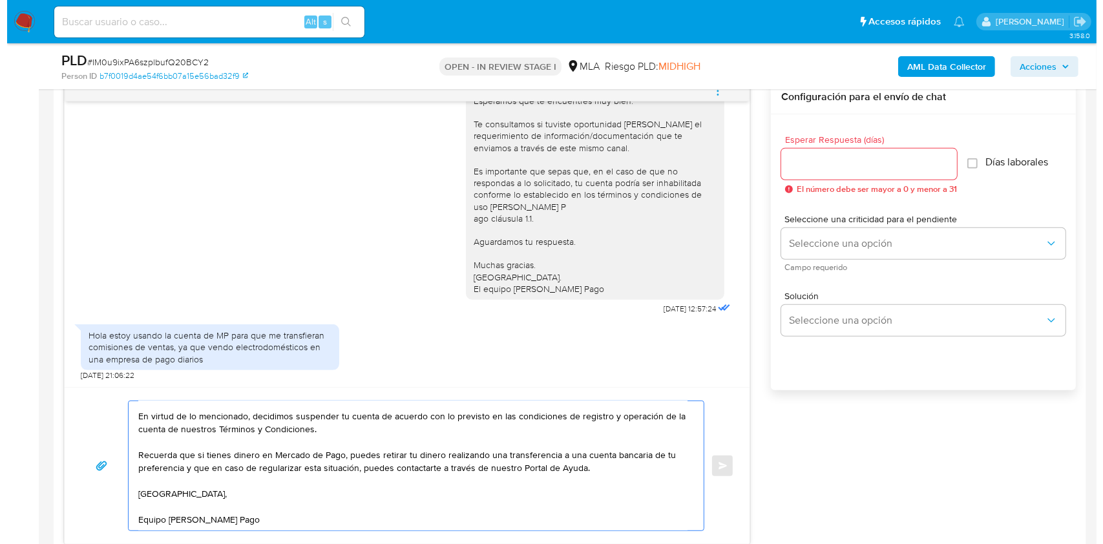
scroll to position [644, 0]
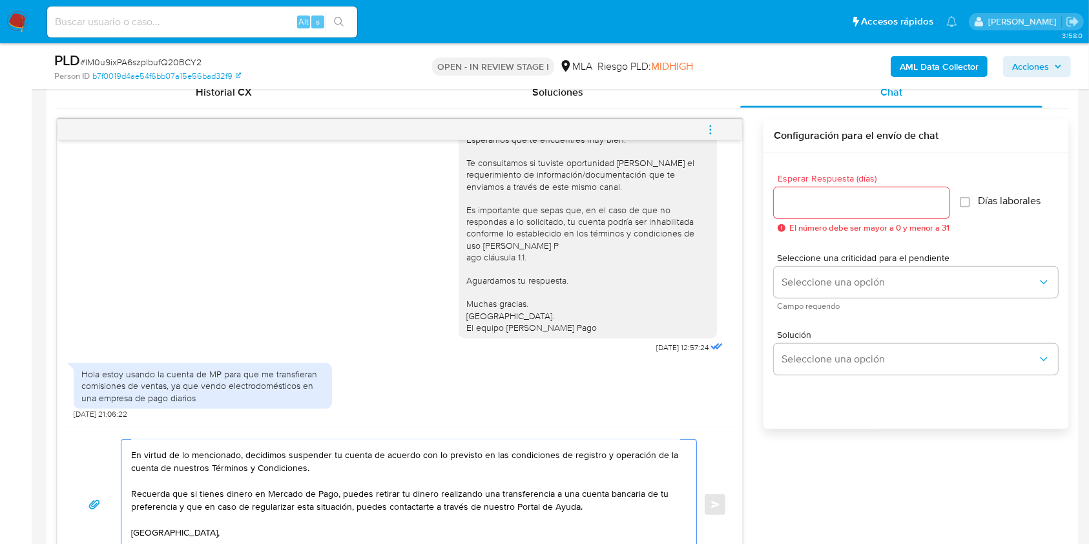
type textarea "Hola [PERSON_NAME] Muchas gracias por la respuesta. Analizamos tu caso y verifi…"
click at [801, 206] on input "Esperar Respuesta (días)" at bounding box center [862, 202] width 176 height 17
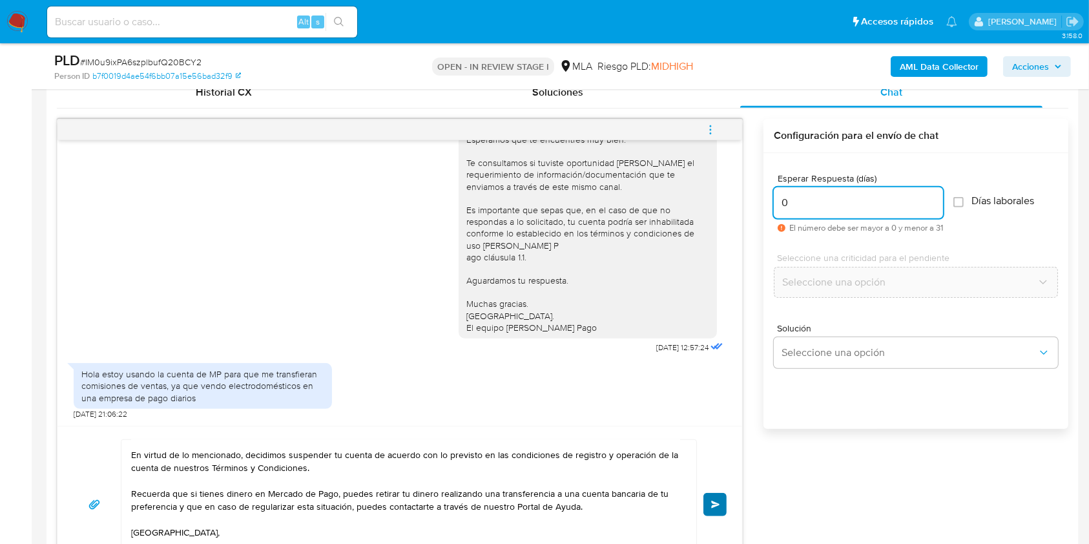
type input "0"
click at [715, 495] on button "Enviar" at bounding box center [715, 504] width 23 height 23
drag, startPoint x: 719, startPoint y: 128, endPoint x: 647, endPoint y: 99, distance: 77.4
click at [719, 129] on button "menu-action" at bounding box center [710, 129] width 43 height 31
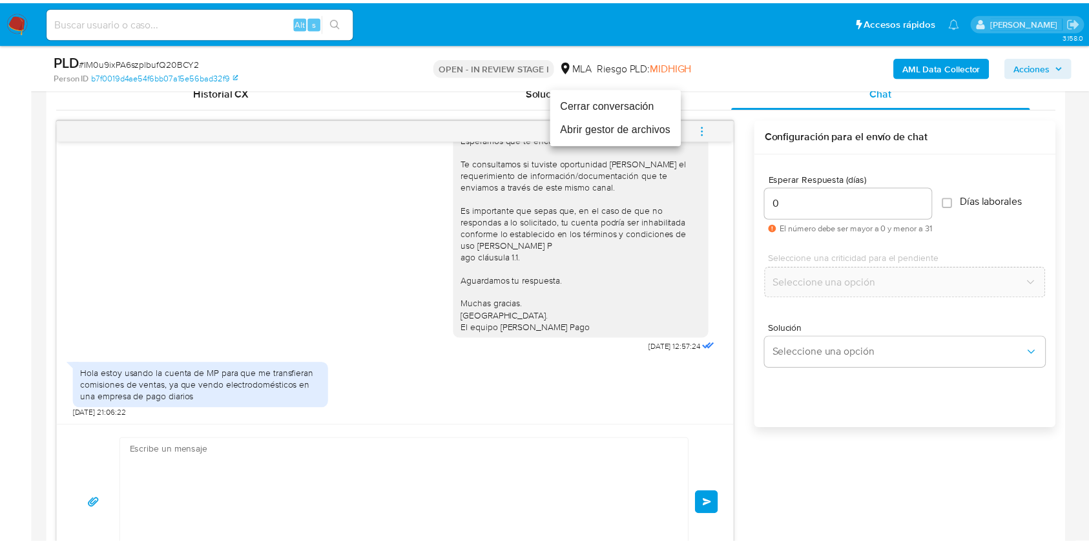
scroll to position [0, 0]
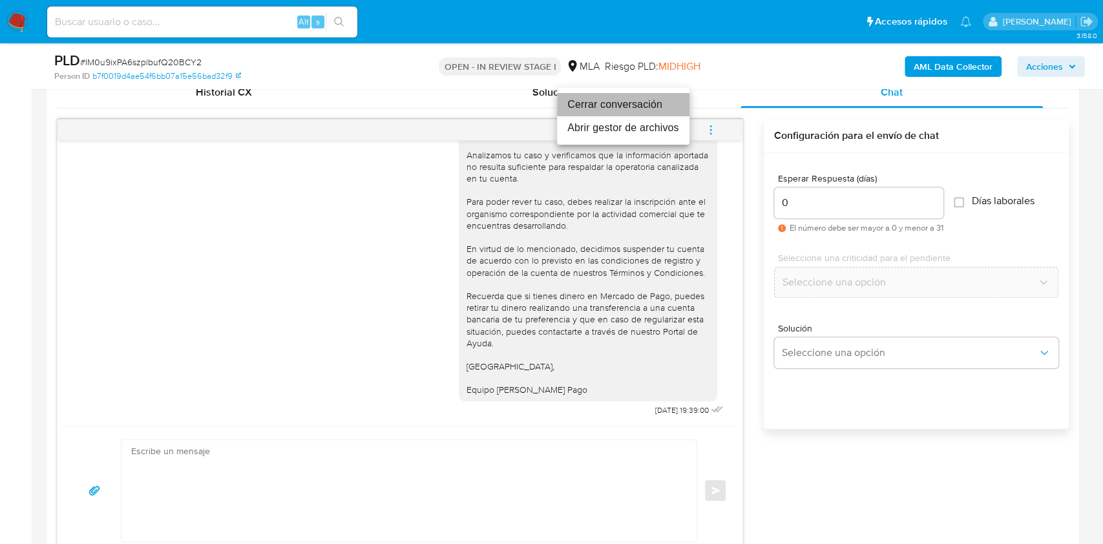
click at [615, 101] on li "Cerrar conversación" at bounding box center [623, 104] width 132 height 23
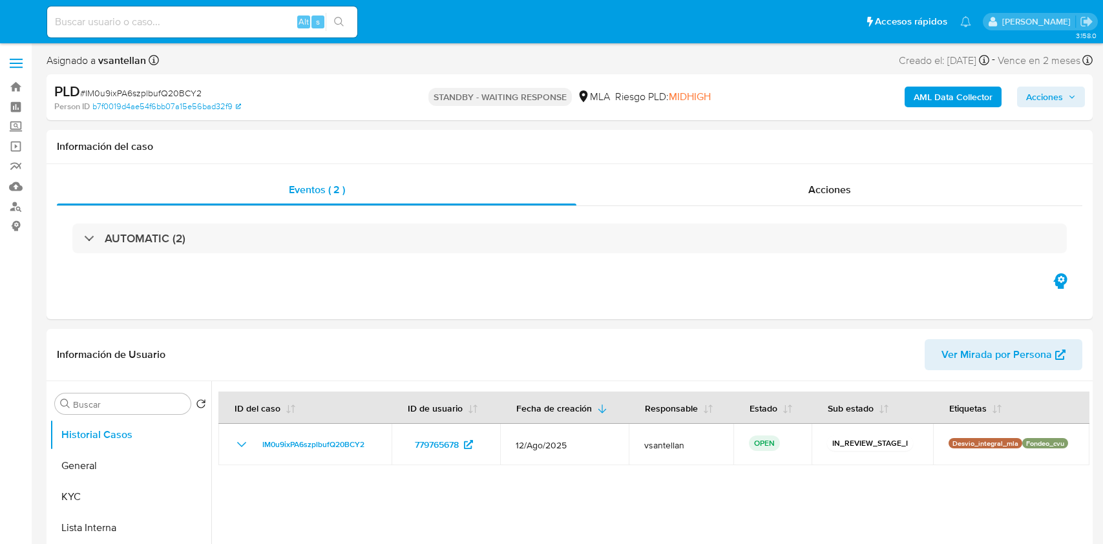
select select "10"
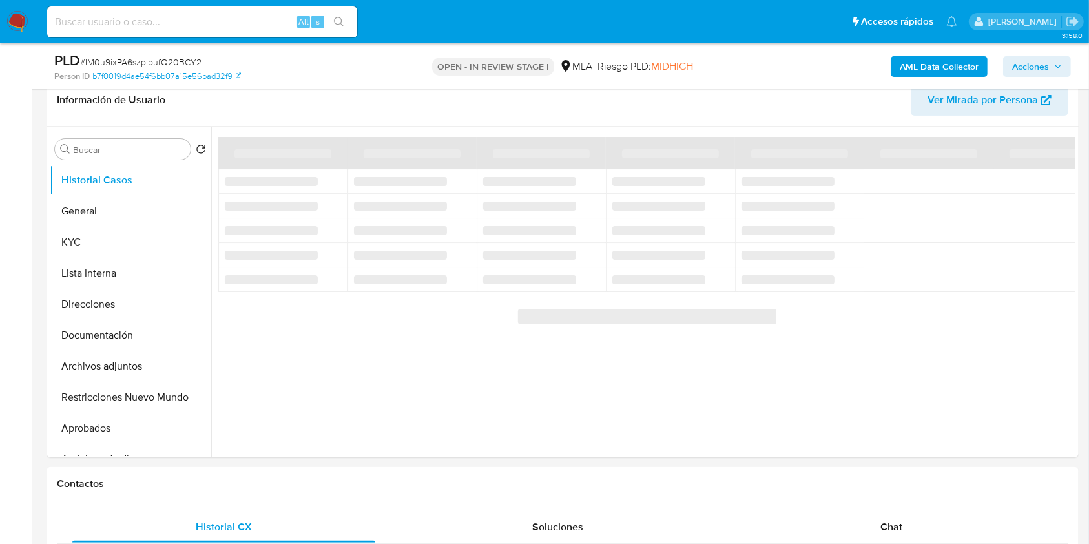
scroll to position [311, 0]
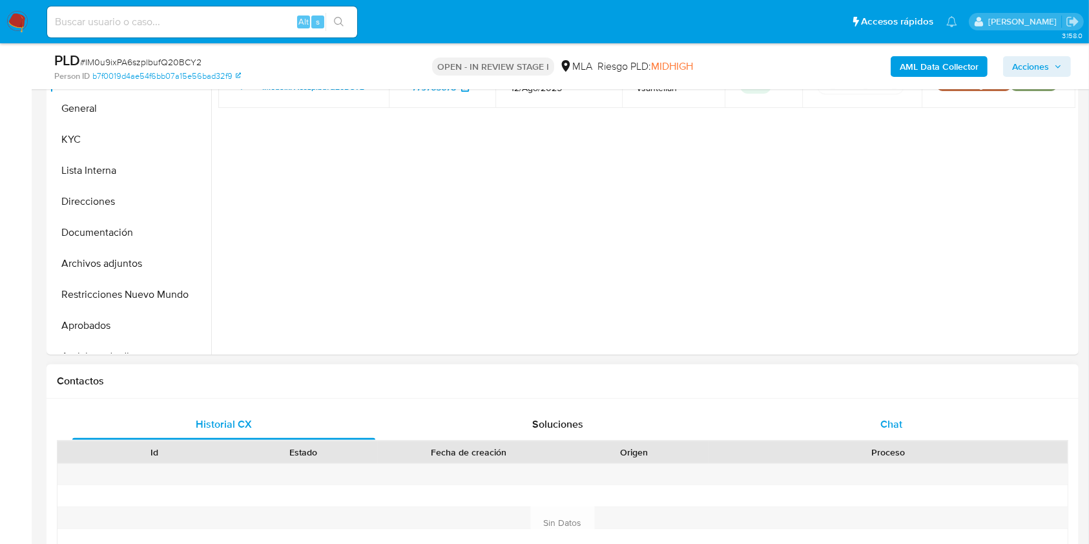
click at [889, 409] on div "Chat" at bounding box center [891, 424] width 303 height 31
select select "10"
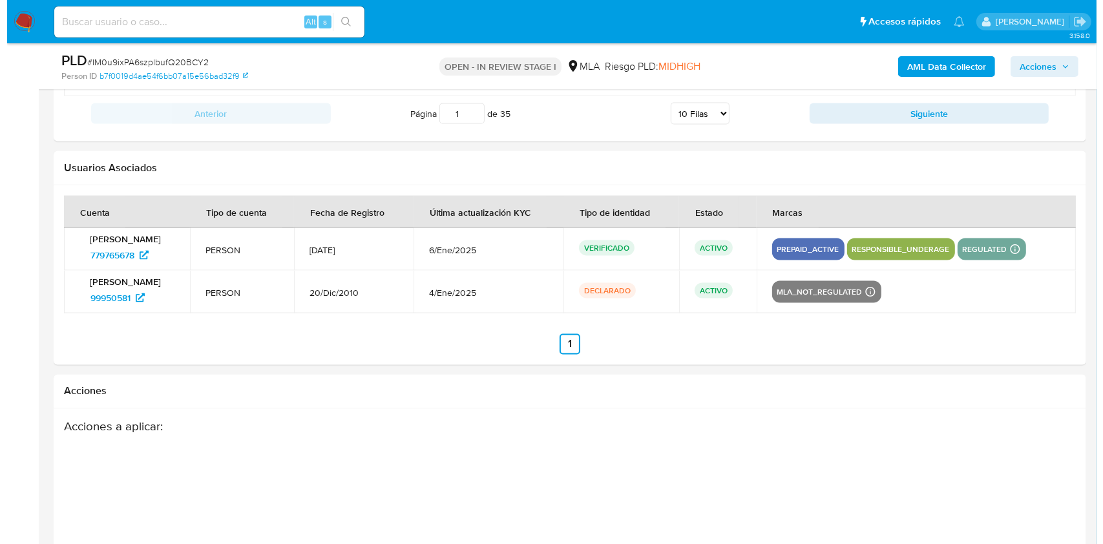
scroll to position [2300, 0]
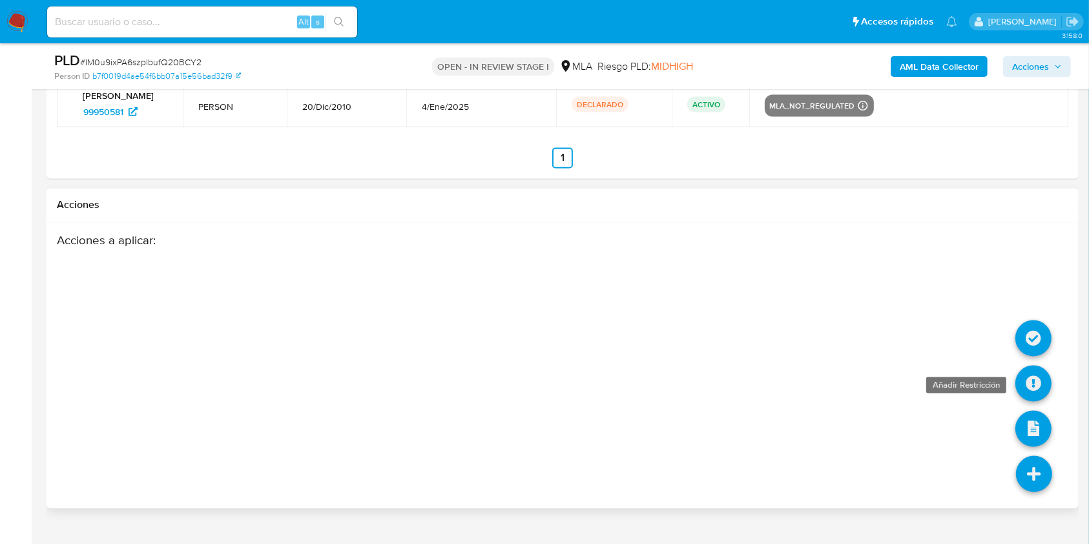
click at [1023, 386] on icon at bounding box center [1034, 384] width 36 height 36
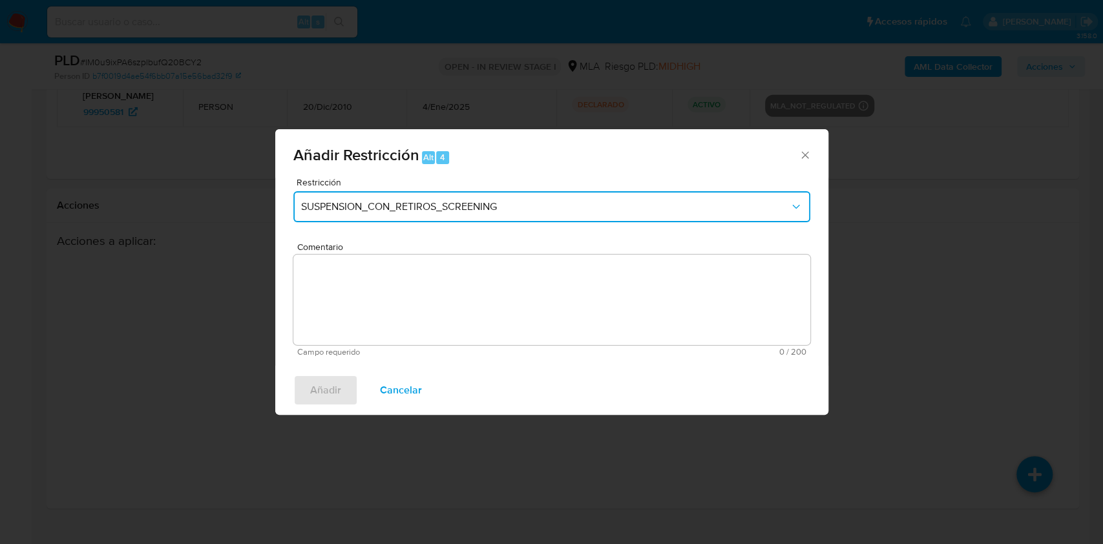
click at [419, 205] on span "SUSPENSION_CON_RETIROS_SCREENING" at bounding box center [545, 206] width 488 height 13
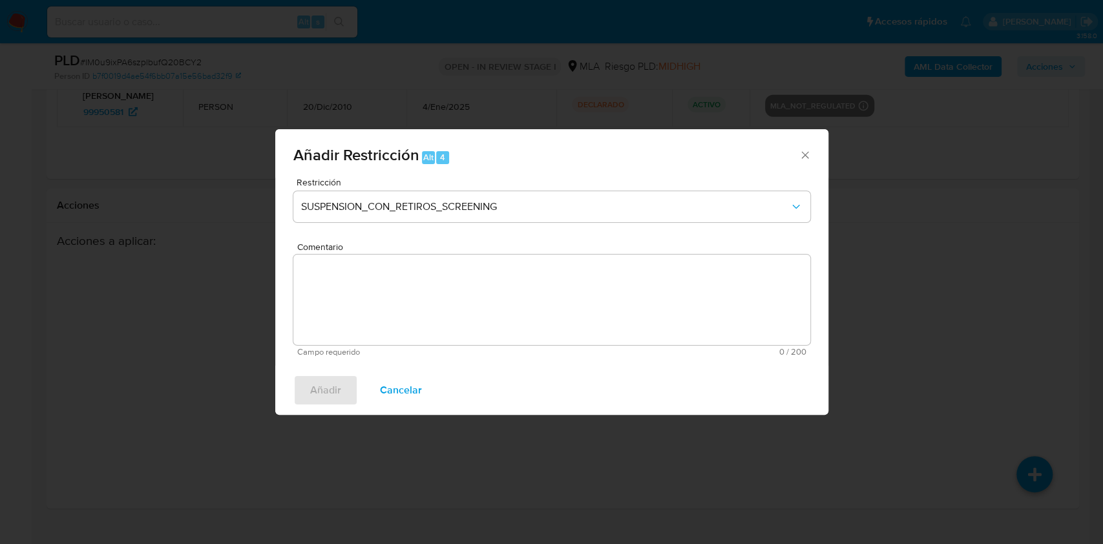
drag, startPoint x: 813, startPoint y: 249, endPoint x: 815, endPoint y: 278, distance: 29.1
click at [815, 278] on div "Restricción SUSPENSION_CON_RETIROS_SCREENING Comentario Campo requerido 0 / 200…" at bounding box center [551, 272] width 553 height 188
click at [765, 189] on div "Restricción SUSPENSION_CON_RETIROS_SCREENING" at bounding box center [551, 208] width 517 height 61
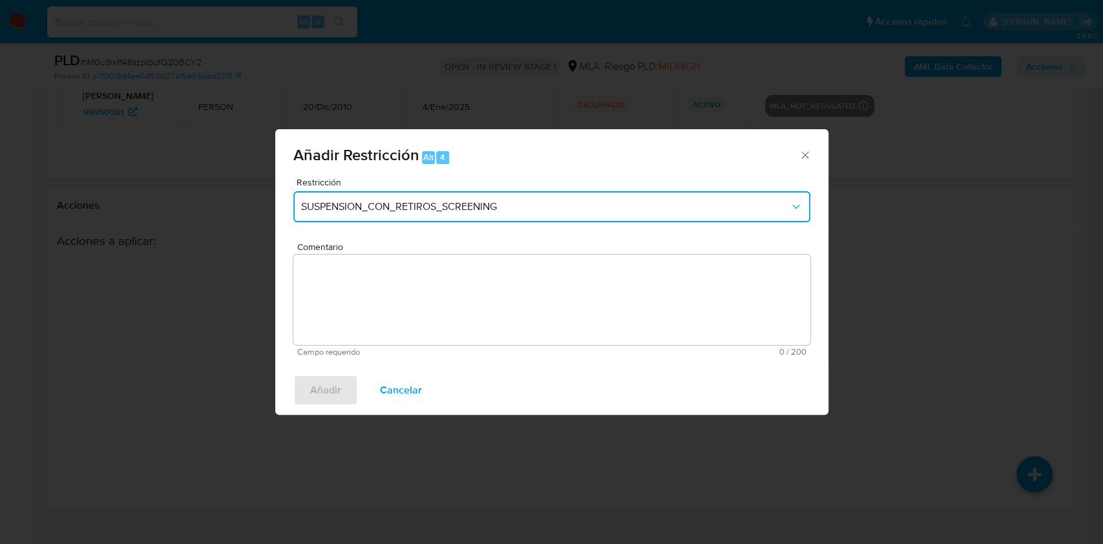
click at [765, 205] on span "SUSPENSION_CON_RETIROS_SCREENING" at bounding box center [545, 206] width 488 height 13
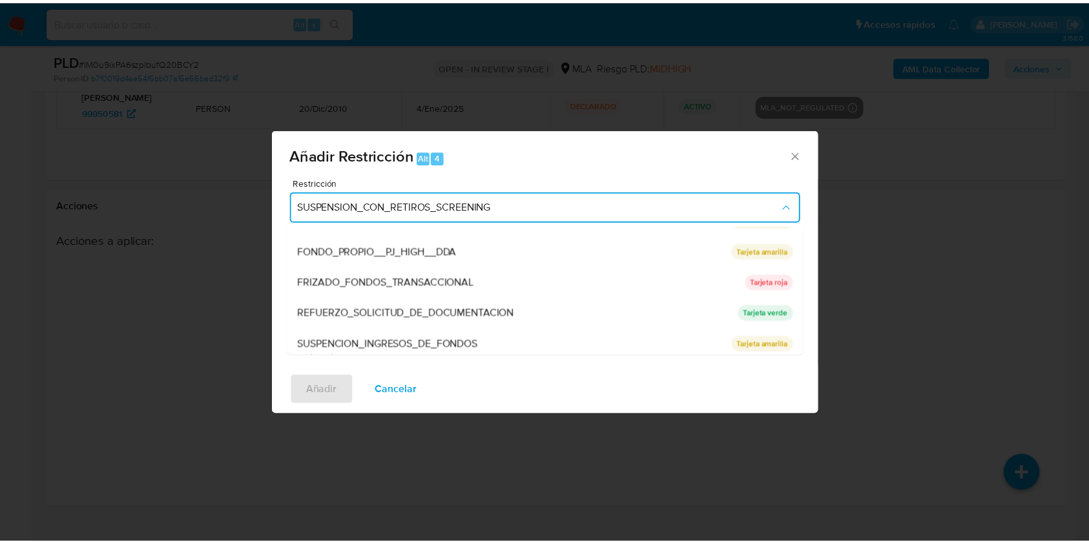
scroll to position [274, 0]
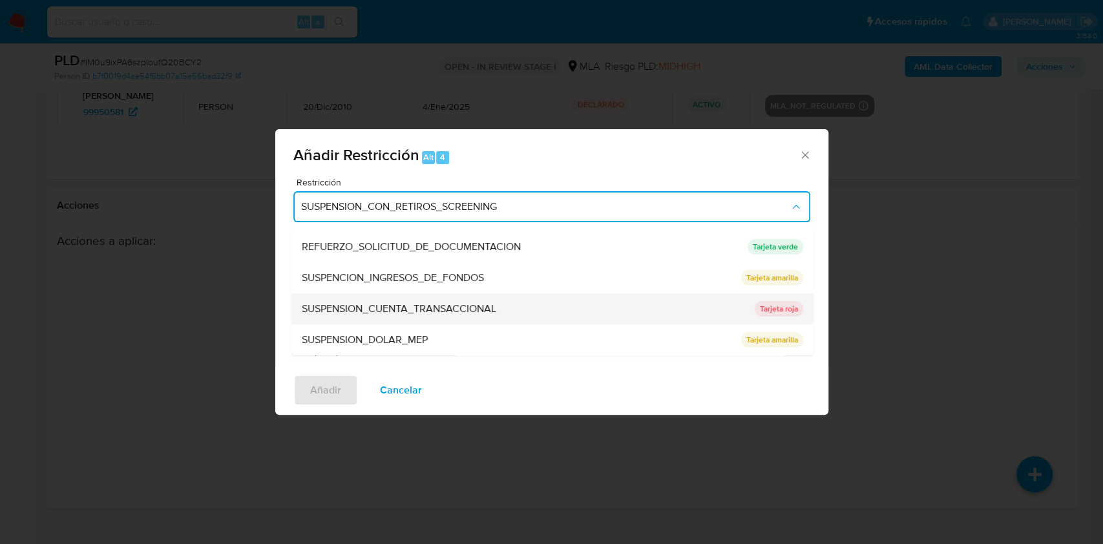
click at [731, 302] on div "SUSPENSION_CUENTA_TRANSACCIONAL" at bounding box center [523, 308] width 445 height 31
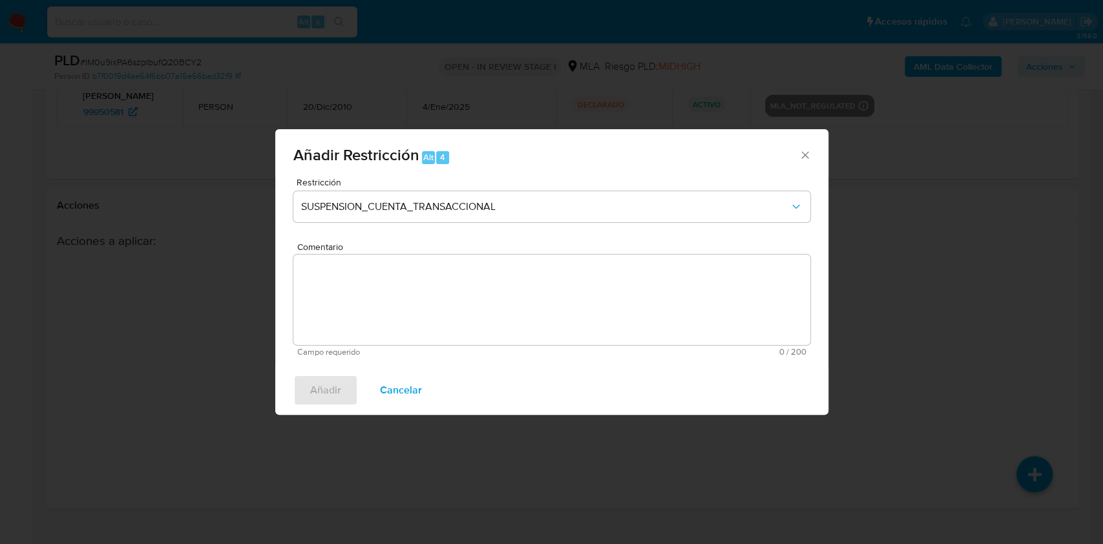
click at [647, 317] on textarea "Comentario" at bounding box center [551, 300] width 517 height 90
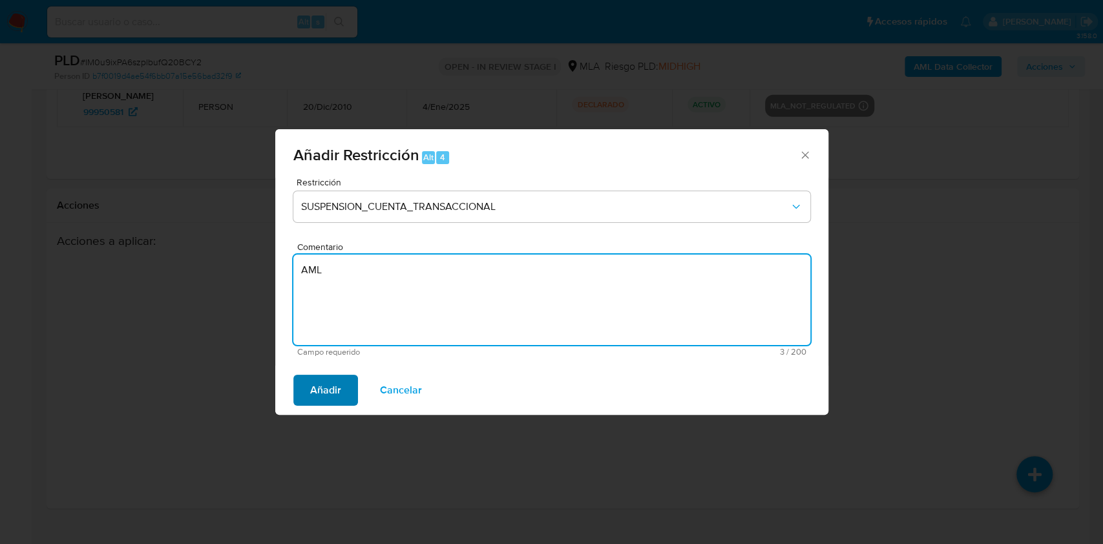
type textarea "AML"
click at [333, 388] on span "Añadir" at bounding box center [325, 390] width 31 height 28
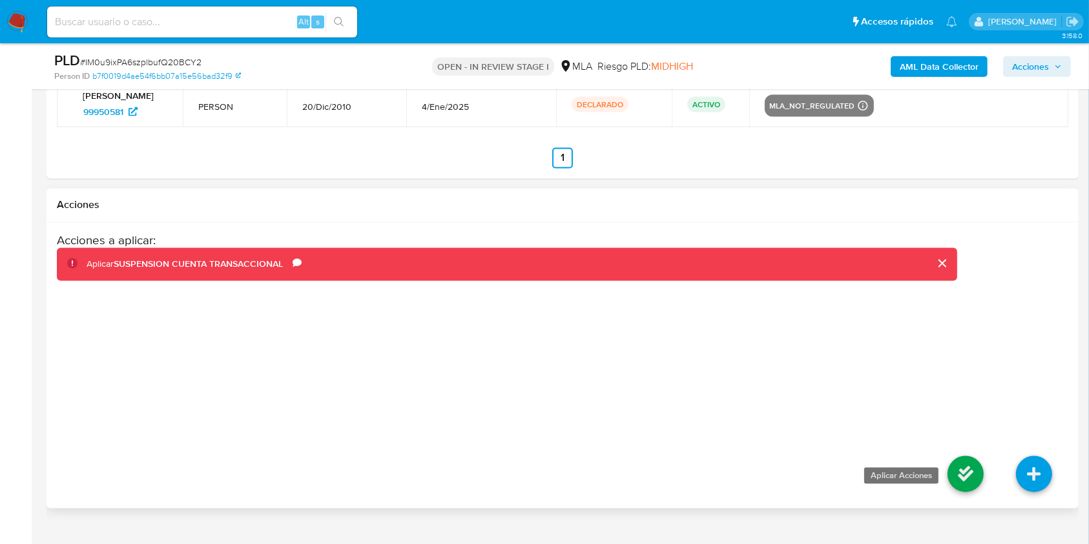
click at [972, 476] on icon at bounding box center [966, 474] width 36 height 36
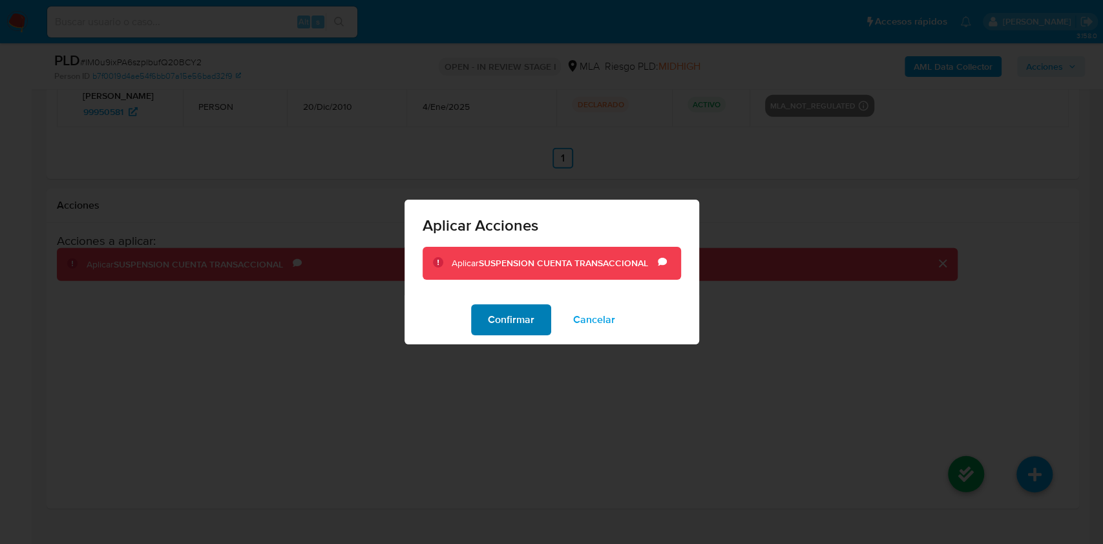
drag, startPoint x: 513, startPoint y: 325, endPoint x: 520, endPoint y: 324, distance: 7.1
click at [513, 324] on span "Confirmar" at bounding box center [511, 320] width 47 height 28
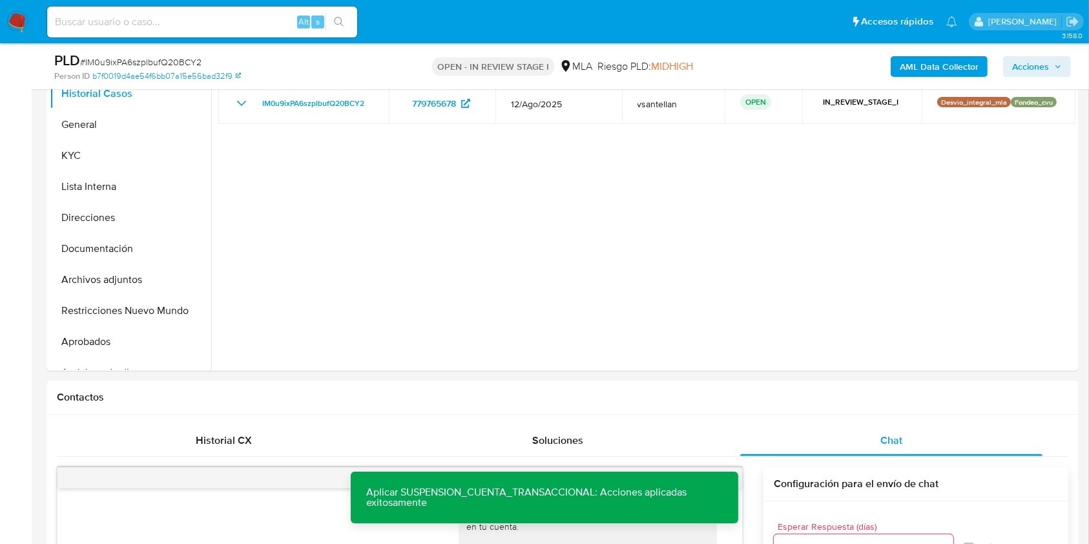
scroll to position [267, 0]
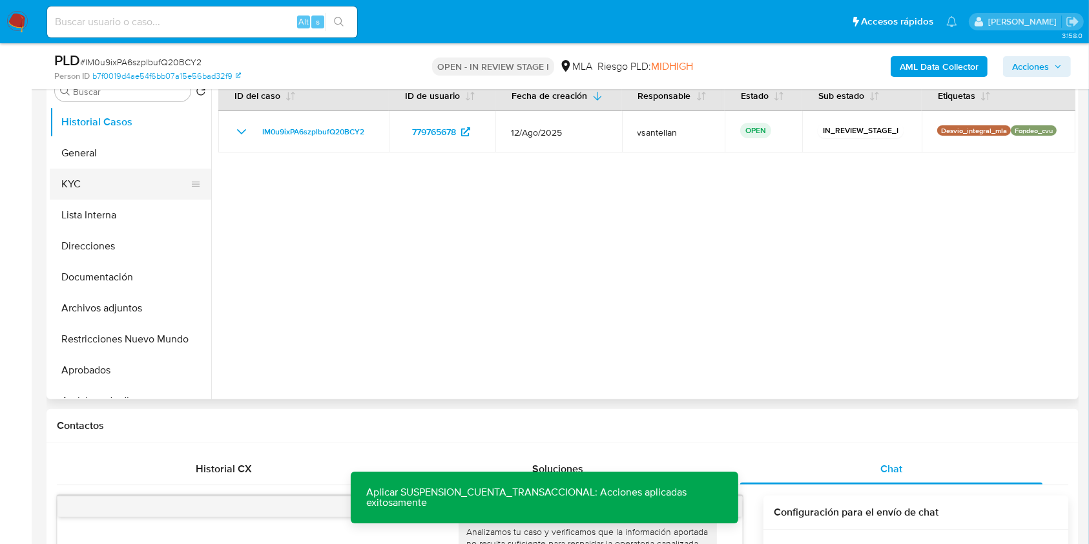
click at [67, 189] on button "KYC" at bounding box center [125, 184] width 151 height 31
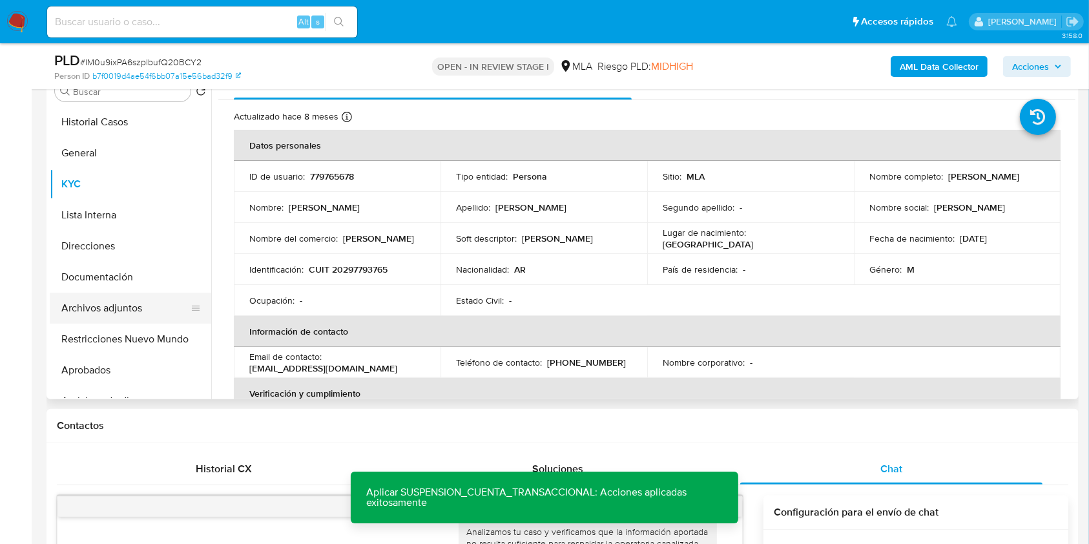
click at [152, 310] on button "Archivos adjuntos" at bounding box center [125, 308] width 151 height 31
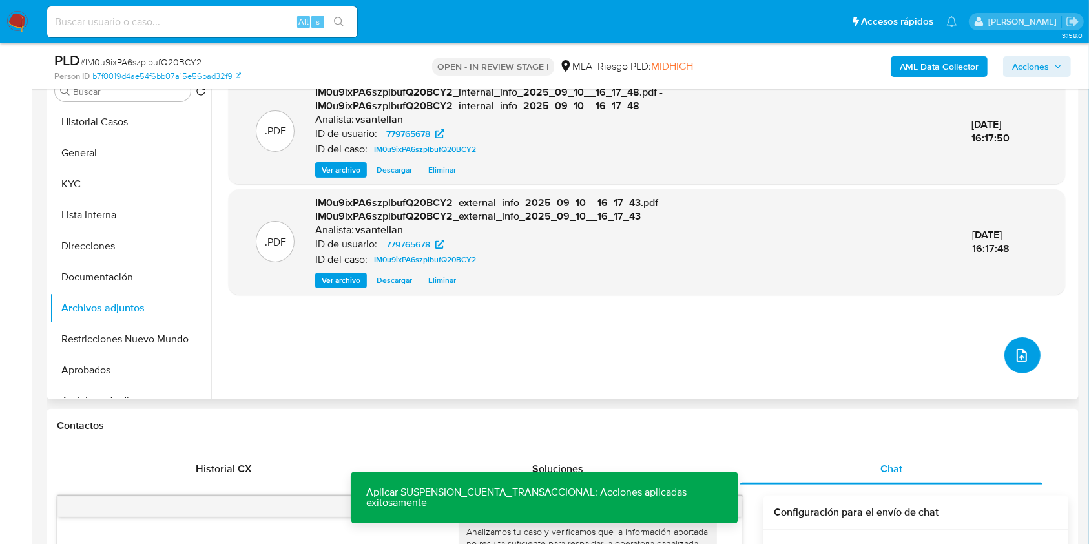
click at [1017, 353] on icon "upload-file" at bounding box center [1022, 356] width 16 height 16
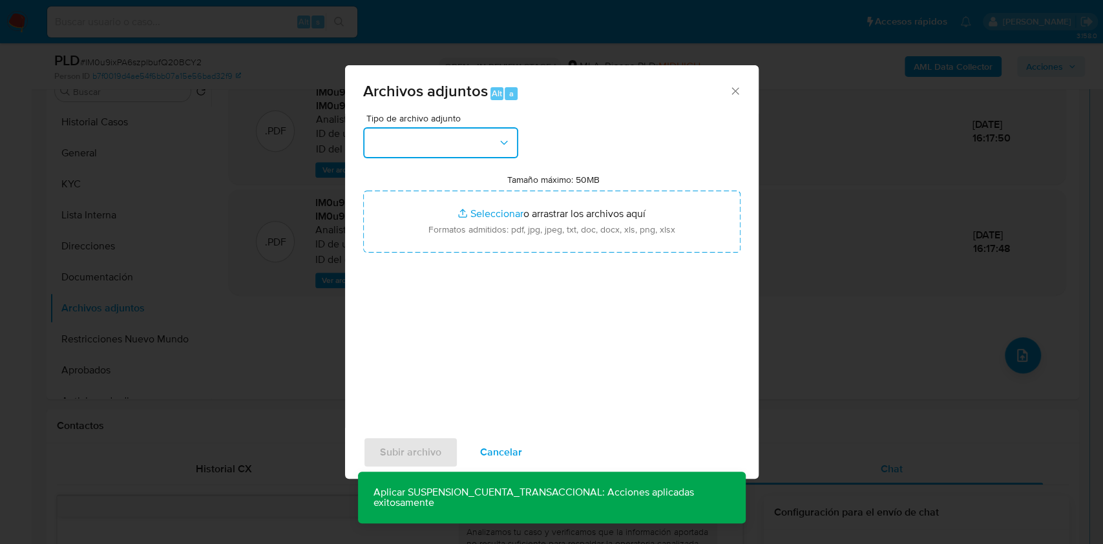
click at [497, 158] on button "button" at bounding box center [440, 142] width 155 height 31
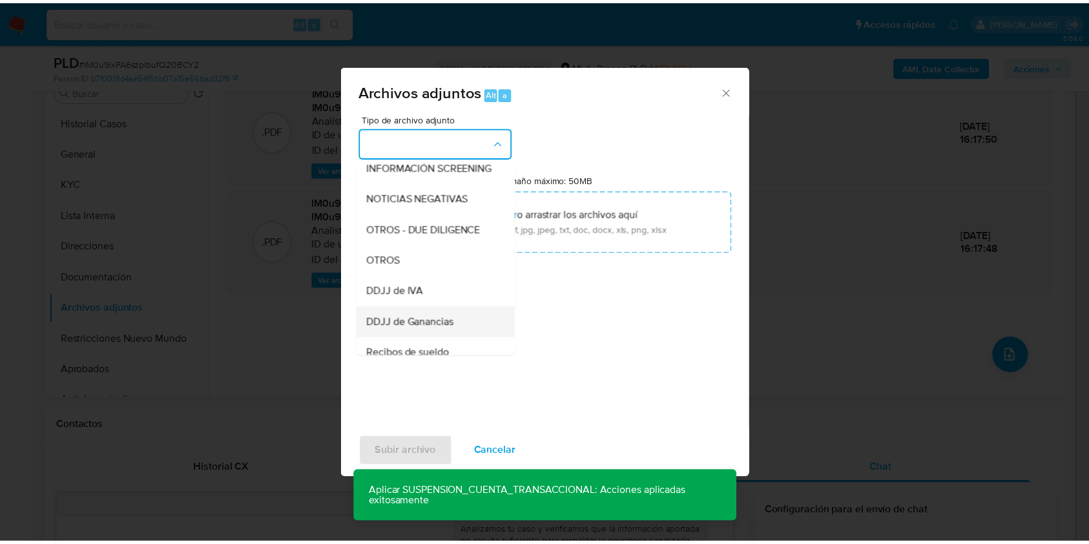
scroll to position [172, 0]
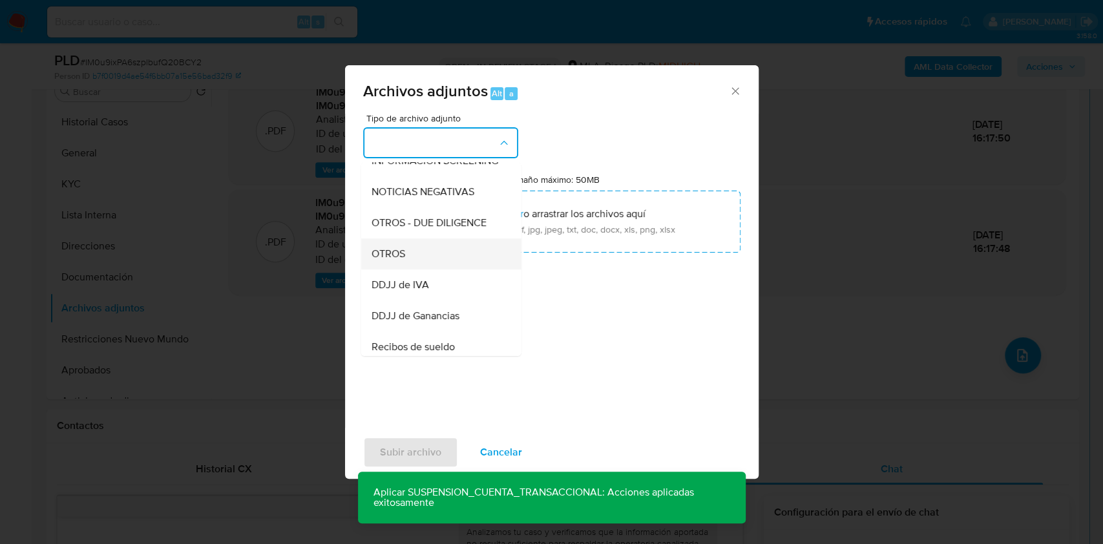
click at [417, 262] on div "OTROS" at bounding box center [437, 253] width 132 height 31
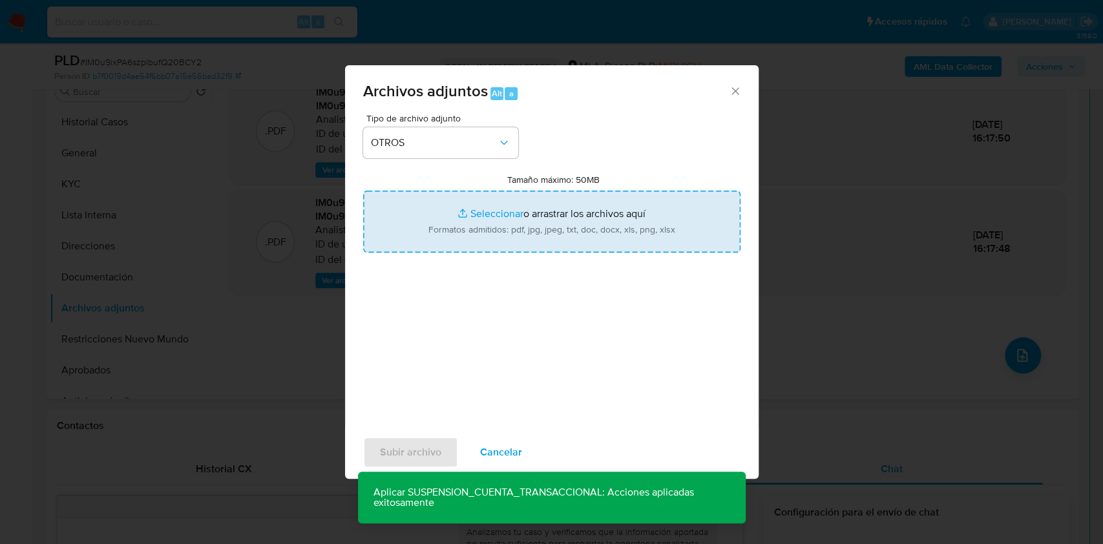
click at [459, 234] on input "Tamaño máximo: 50MB Seleccionar archivos" at bounding box center [551, 222] width 377 height 62
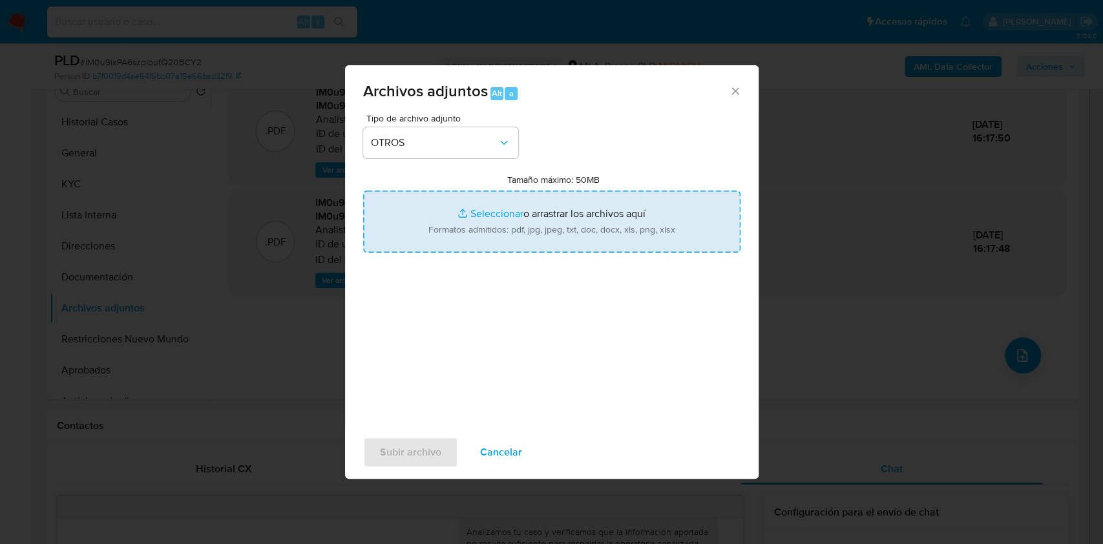
type input "C:\fakepath\Caselog IM0u9ixPA6szplbufQ20BCY2_2025_08_19_10_14_15.docx"
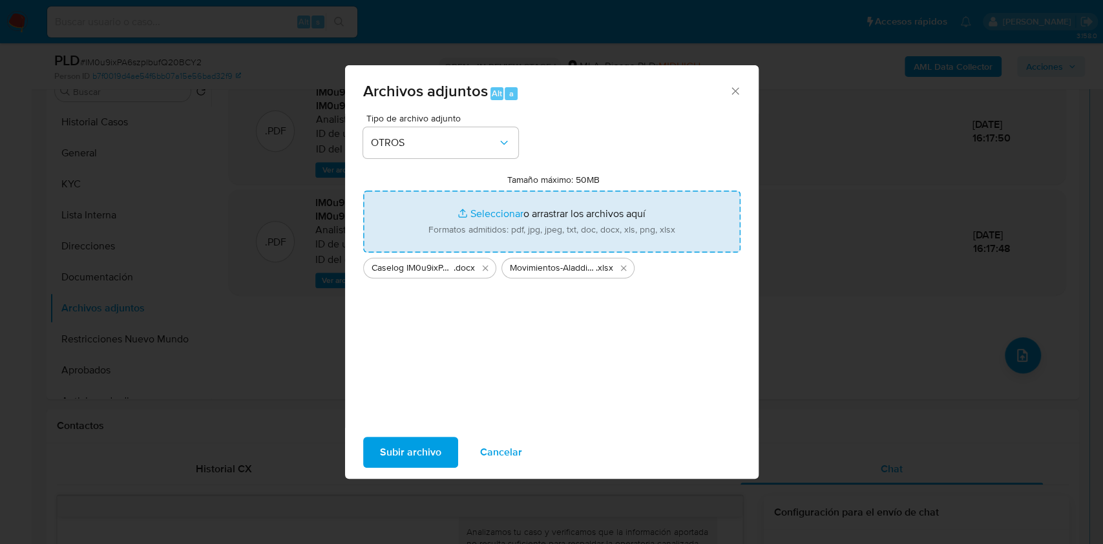
click at [396, 455] on span "Subir archivo" at bounding box center [410, 452] width 61 height 28
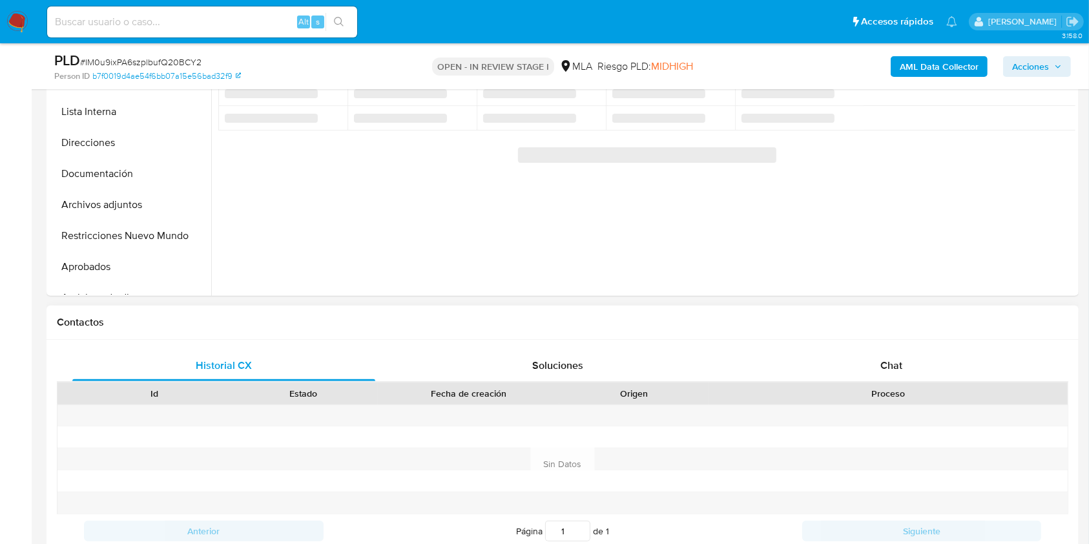
scroll to position [373, 0]
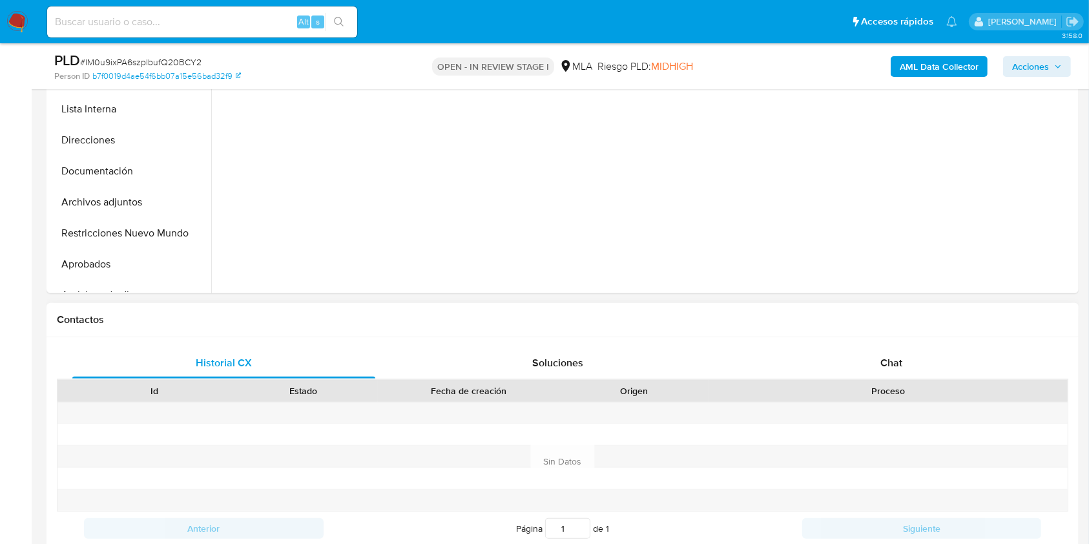
click at [951, 352] on div "Chat" at bounding box center [891, 363] width 303 height 31
select select "10"
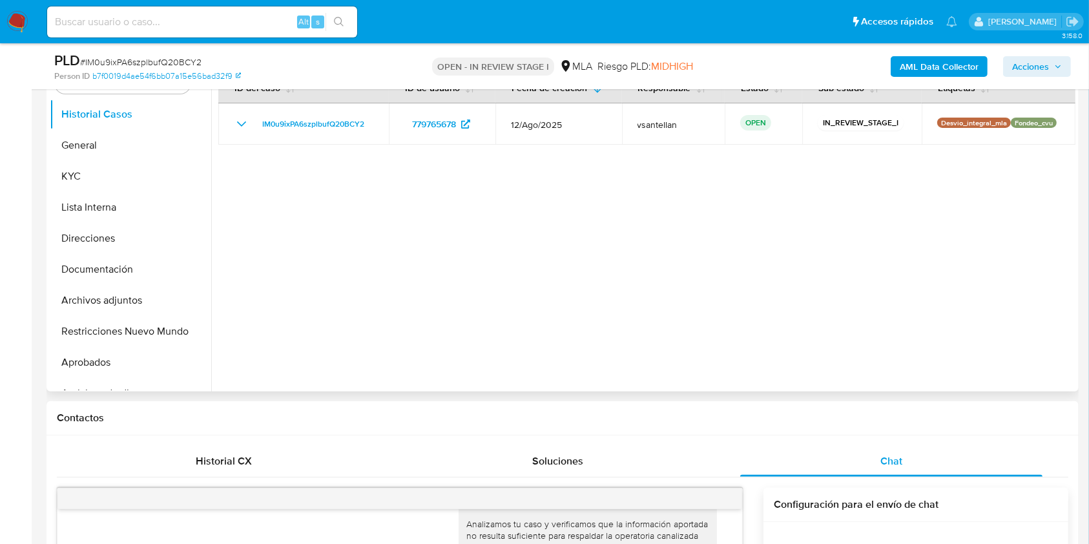
scroll to position [269, 0]
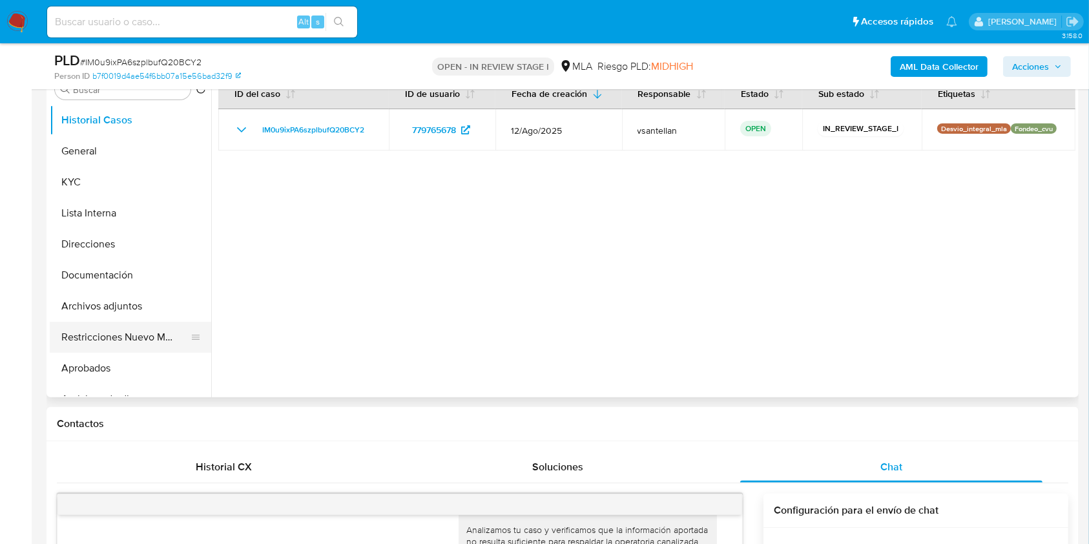
click at [160, 343] on button "Restricciones Nuevo Mundo" at bounding box center [125, 337] width 151 height 31
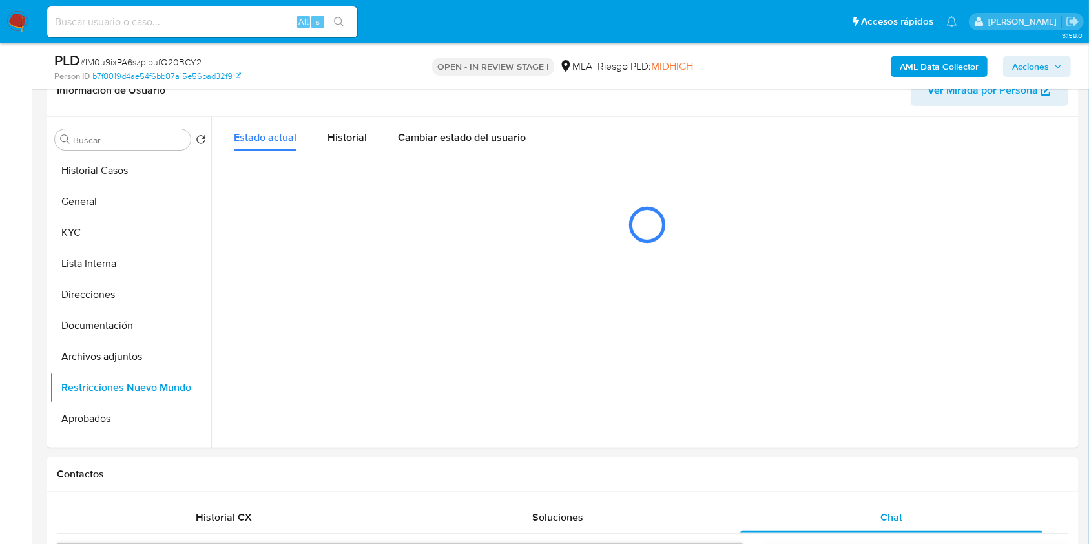
scroll to position [216, 0]
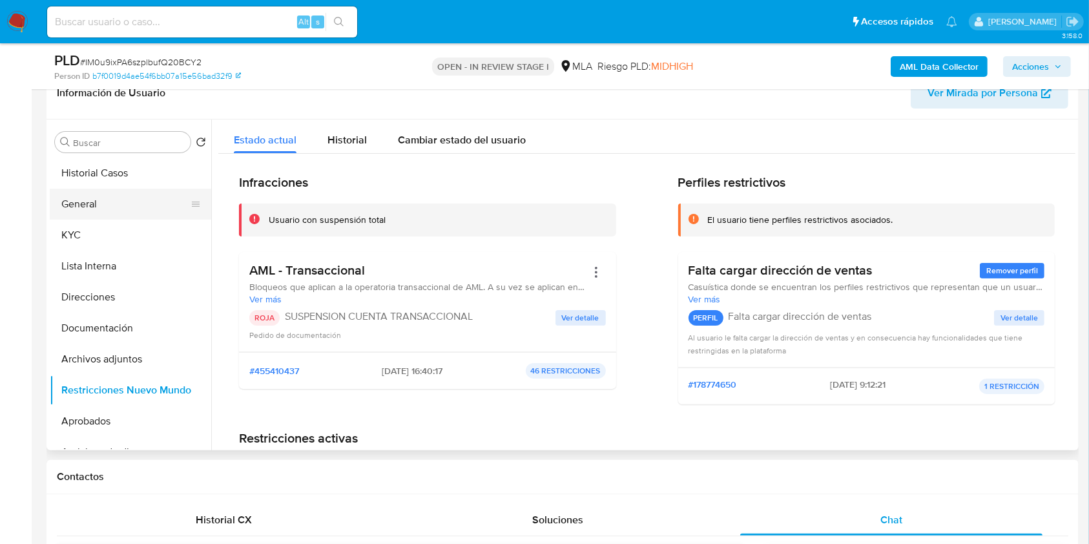
click at [140, 202] on button "General" at bounding box center [125, 204] width 151 height 31
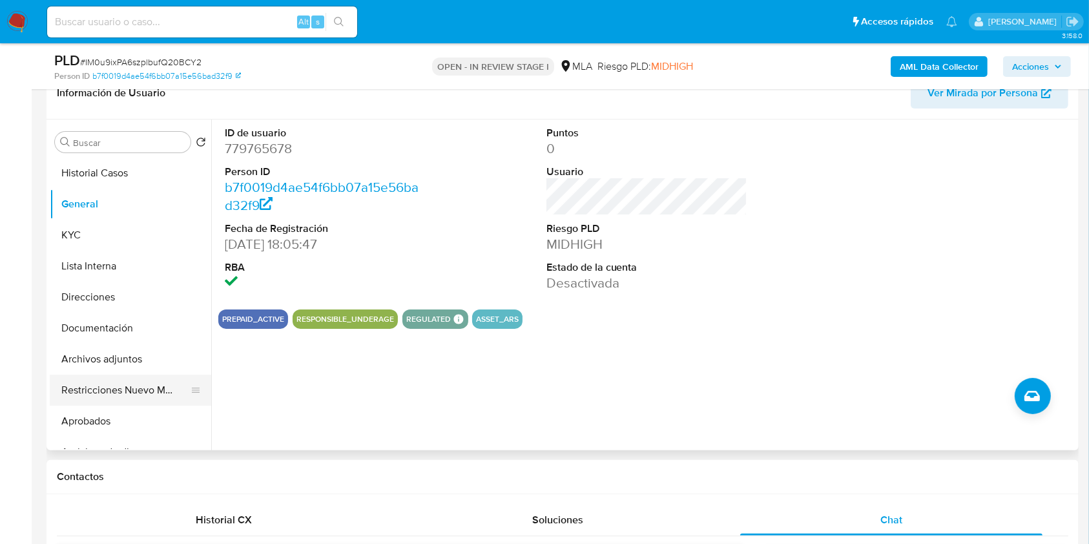
click at [126, 394] on button "Restricciones Nuevo Mundo" at bounding box center [125, 390] width 151 height 31
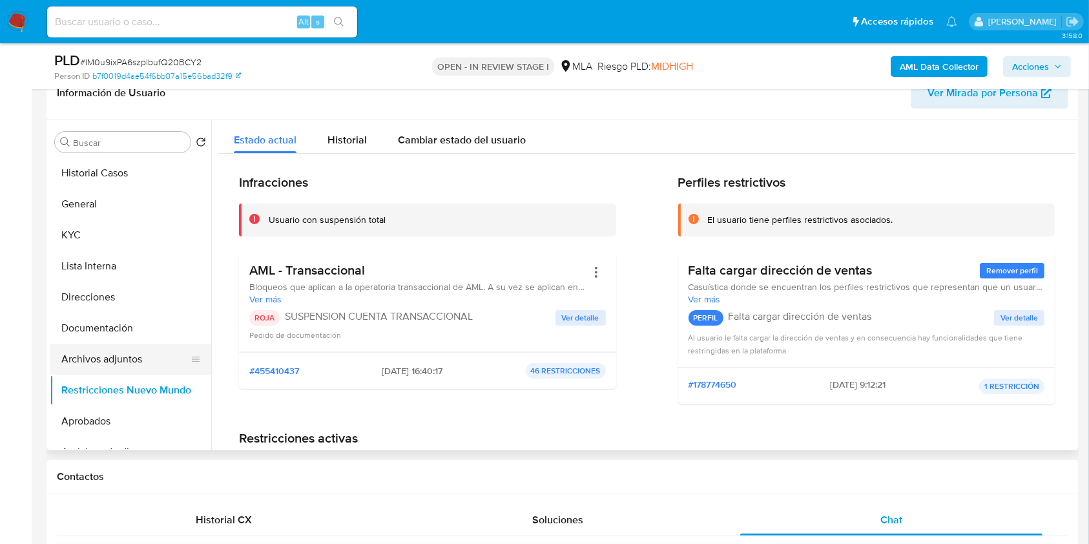
click at [140, 352] on button "Archivos adjuntos" at bounding box center [125, 359] width 151 height 31
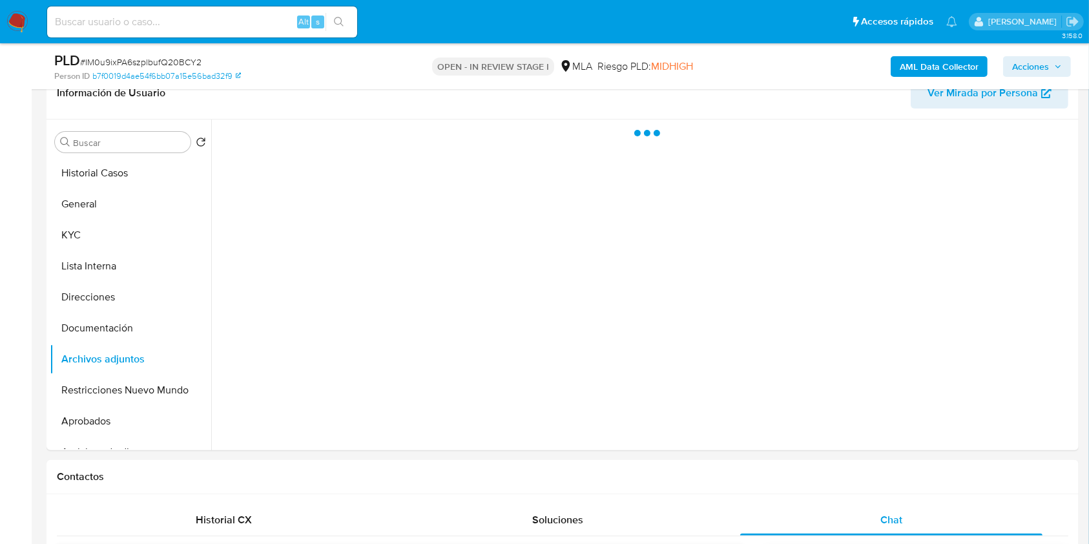
click at [1029, 62] on span "Acciones" at bounding box center [1031, 66] width 37 height 21
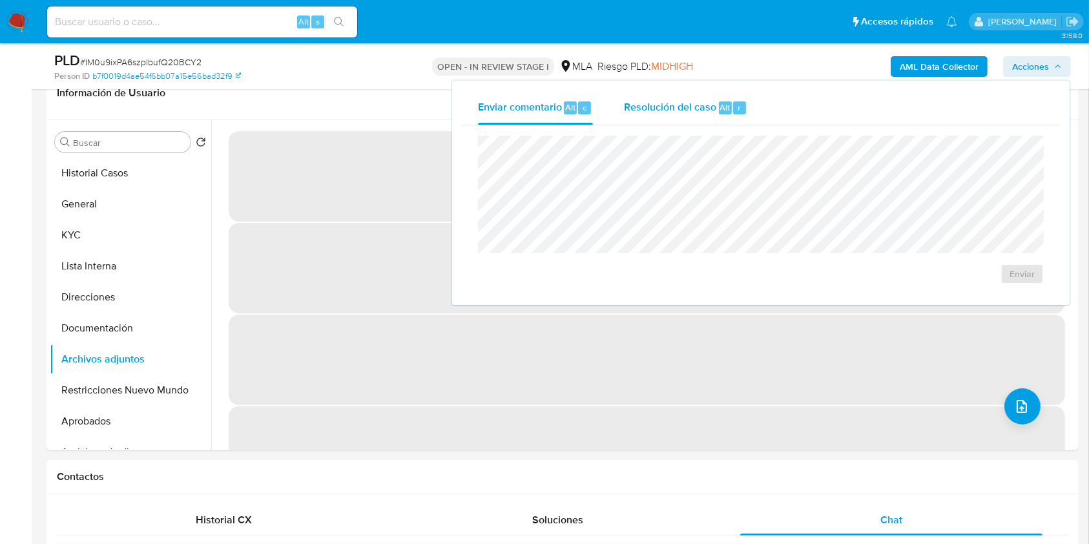
click at [707, 111] on span "Resolución del caso" at bounding box center [670, 107] width 92 height 15
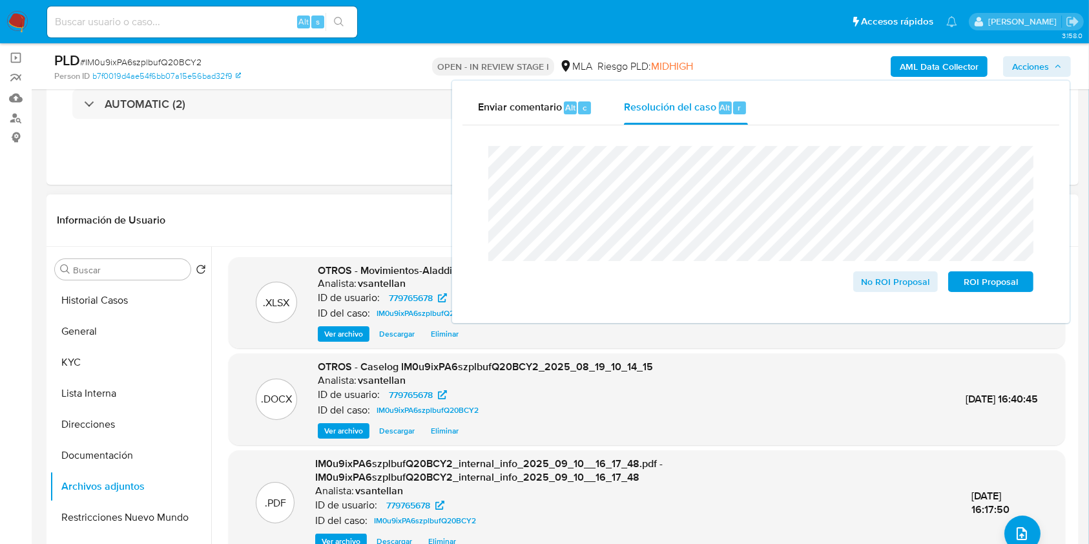
scroll to position [95, 0]
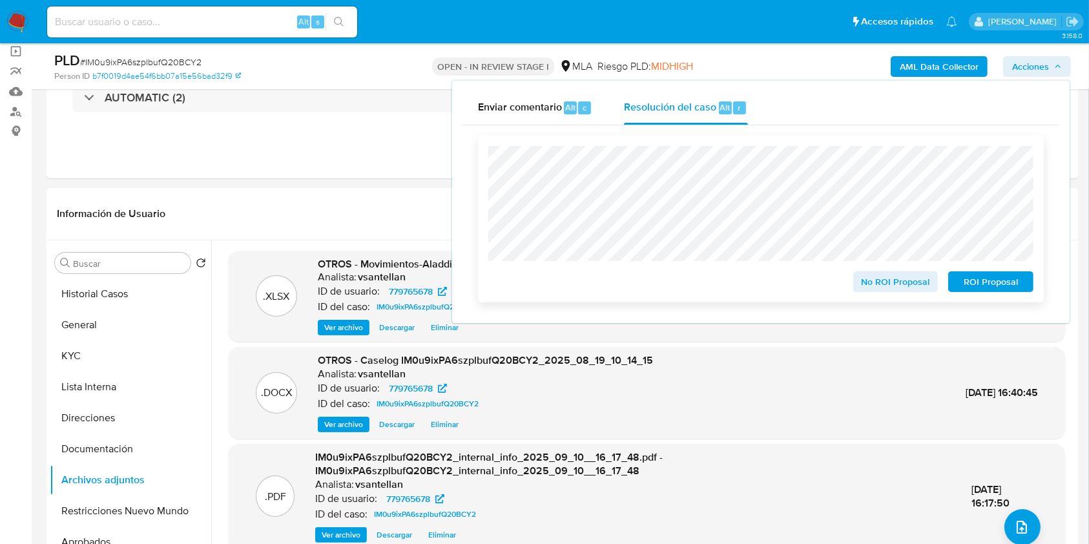
click at [1011, 280] on span "ROI Proposal" at bounding box center [991, 282] width 67 height 18
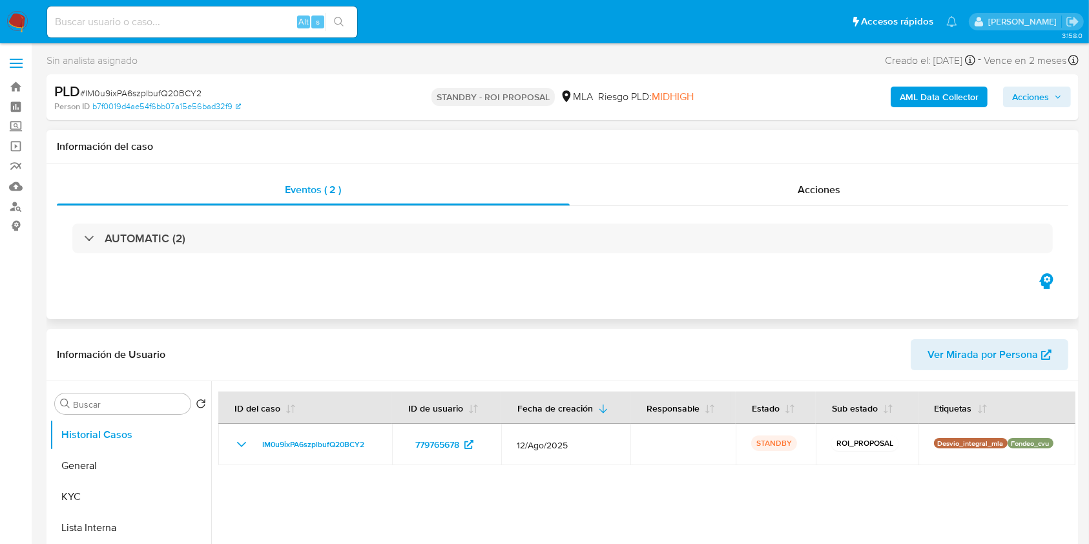
select select "10"
drag, startPoint x: 563, startPoint y: 345, endPoint x: 555, endPoint y: 336, distance: 11.9
click at [563, 346] on header "Información de Usuario Ver Mirada por Persona" at bounding box center [563, 354] width 1012 height 31
